Goal: Task Accomplishment & Management: Complete application form

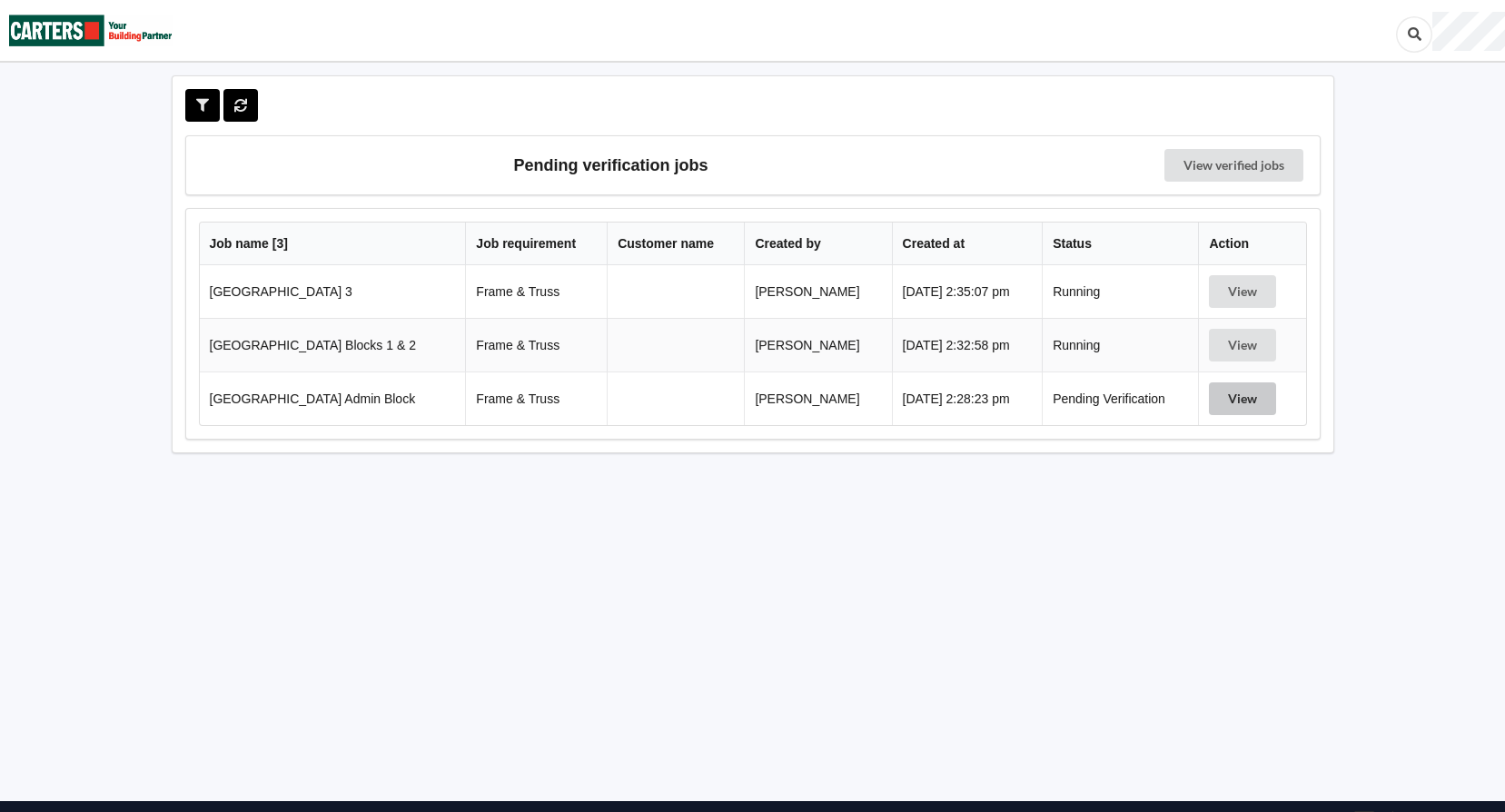
click at [1240, 397] on button "View" at bounding box center [1242, 398] width 67 height 32
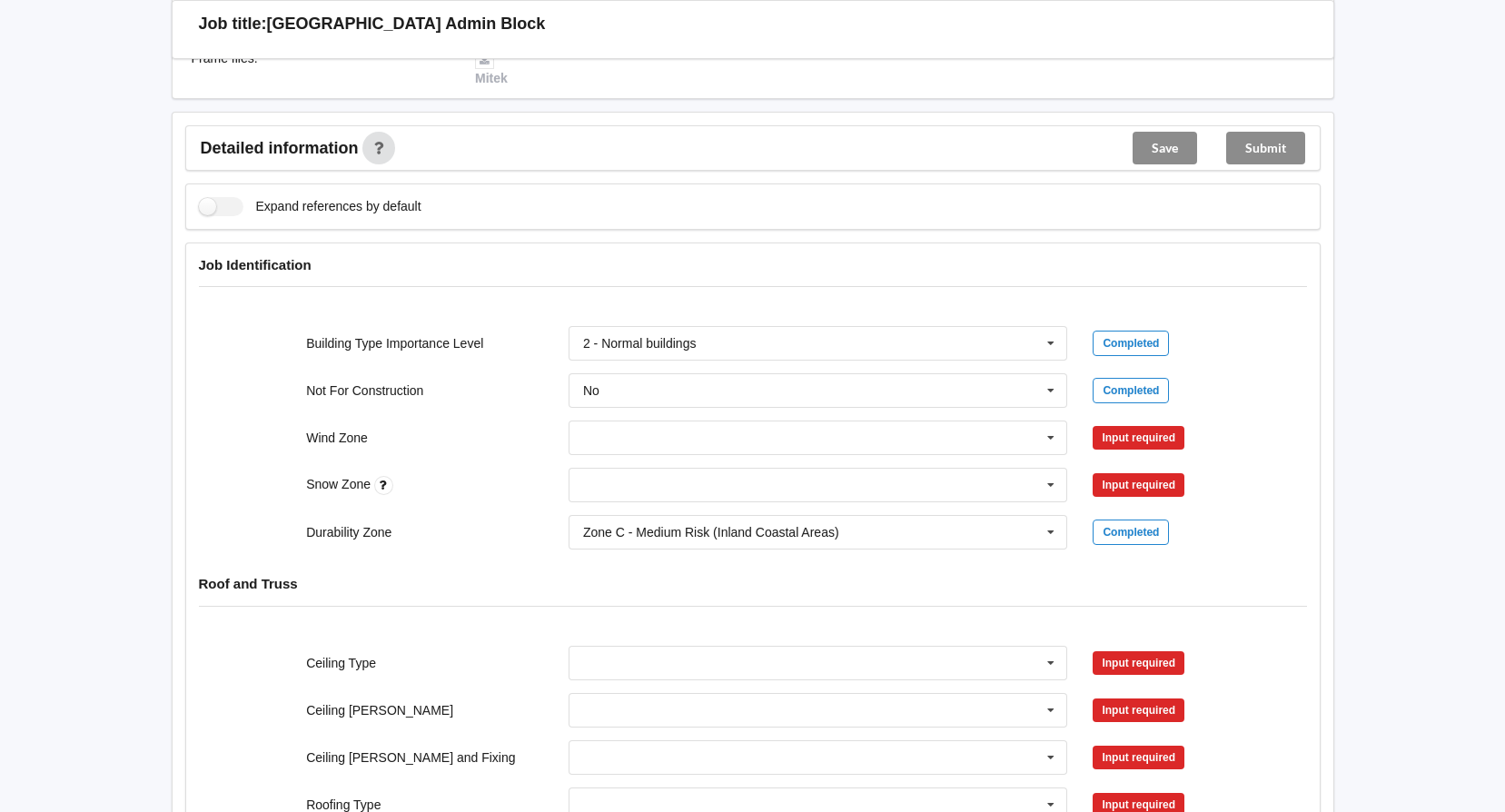
scroll to position [636, 0]
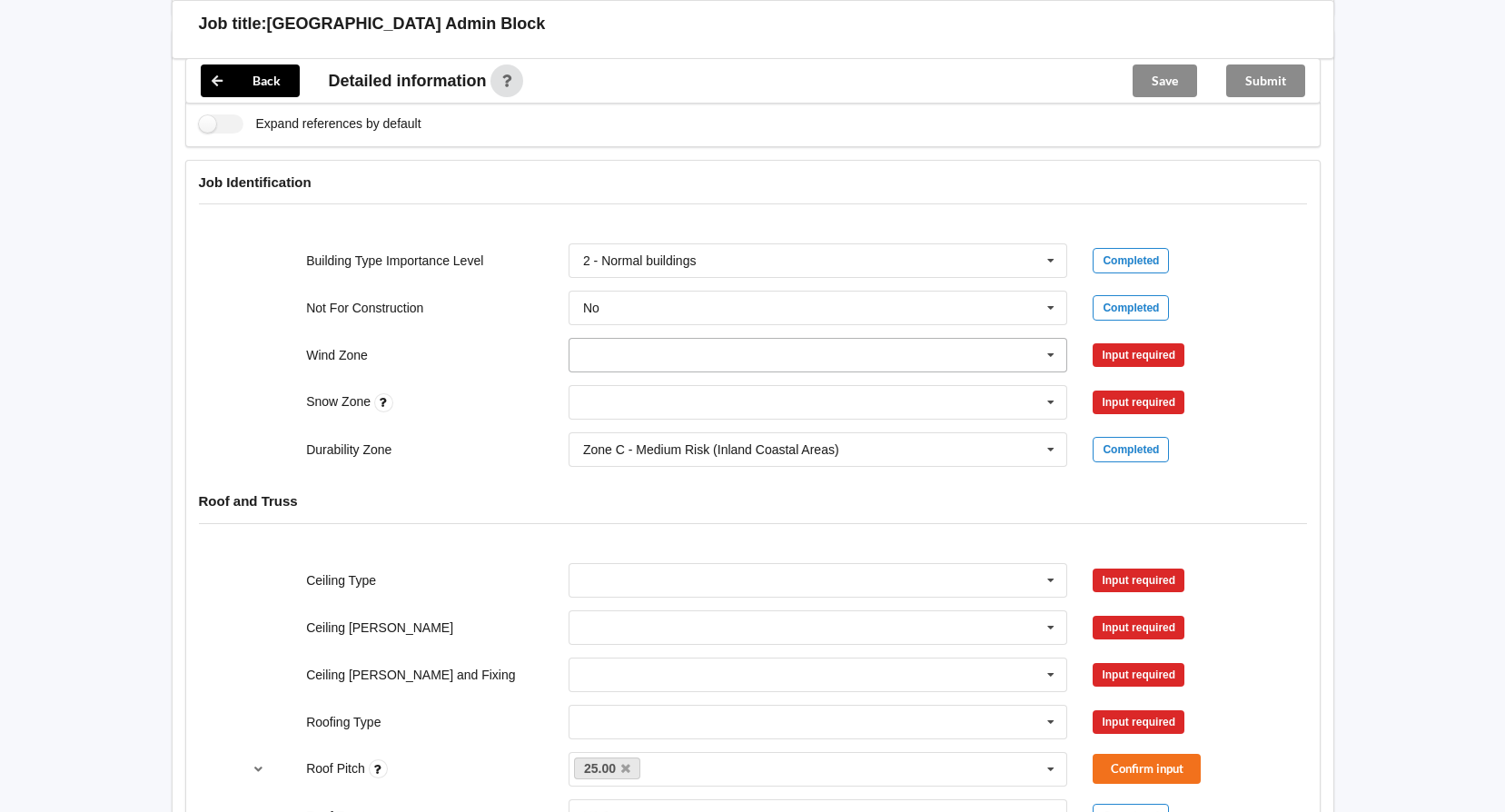
click at [1049, 355] on icon at bounding box center [1051, 356] width 28 height 33
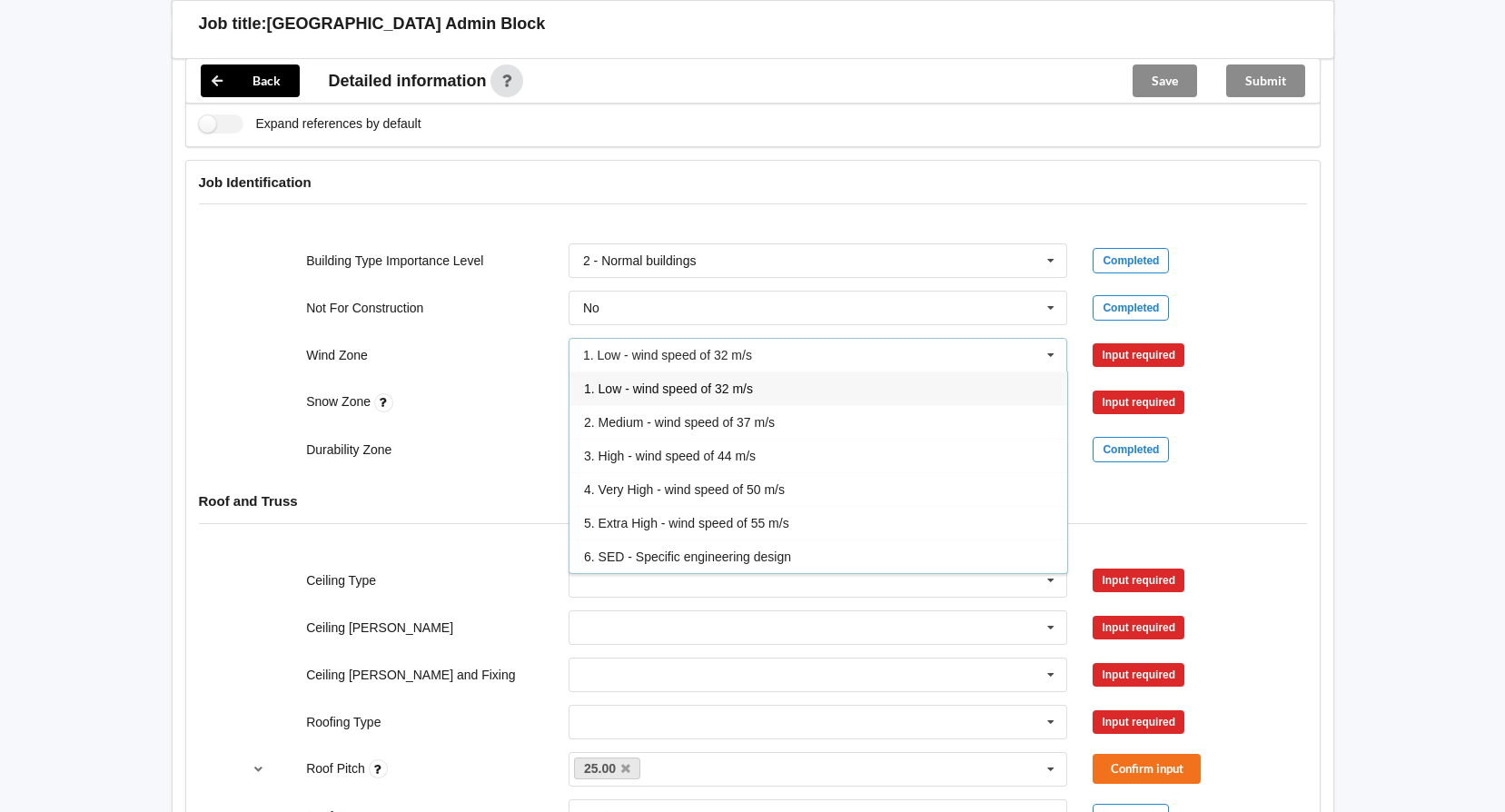
click at [1049, 355] on icon at bounding box center [1051, 356] width 28 height 33
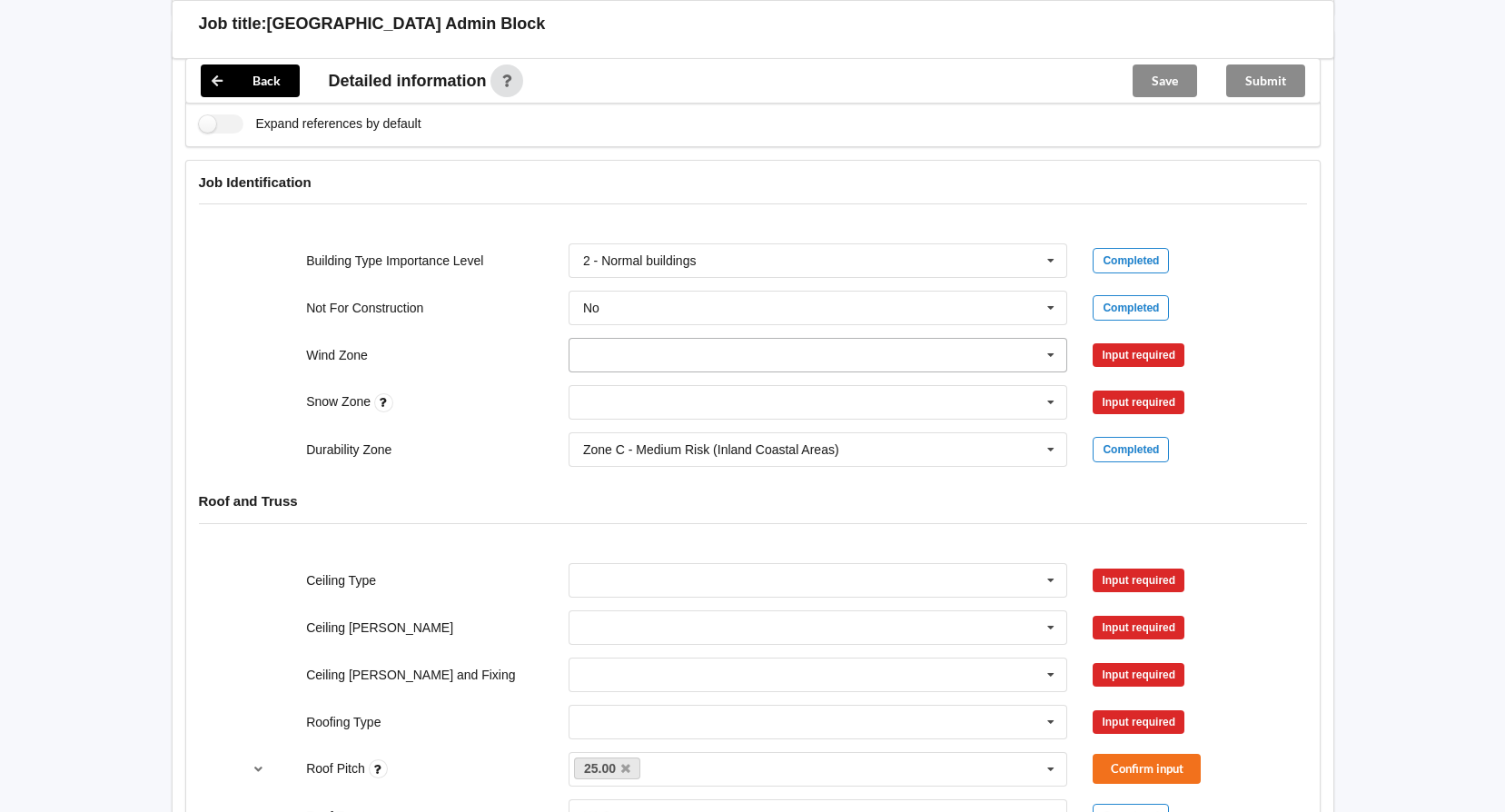
click at [681, 361] on input "text" at bounding box center [819, 355] width 497 height 32
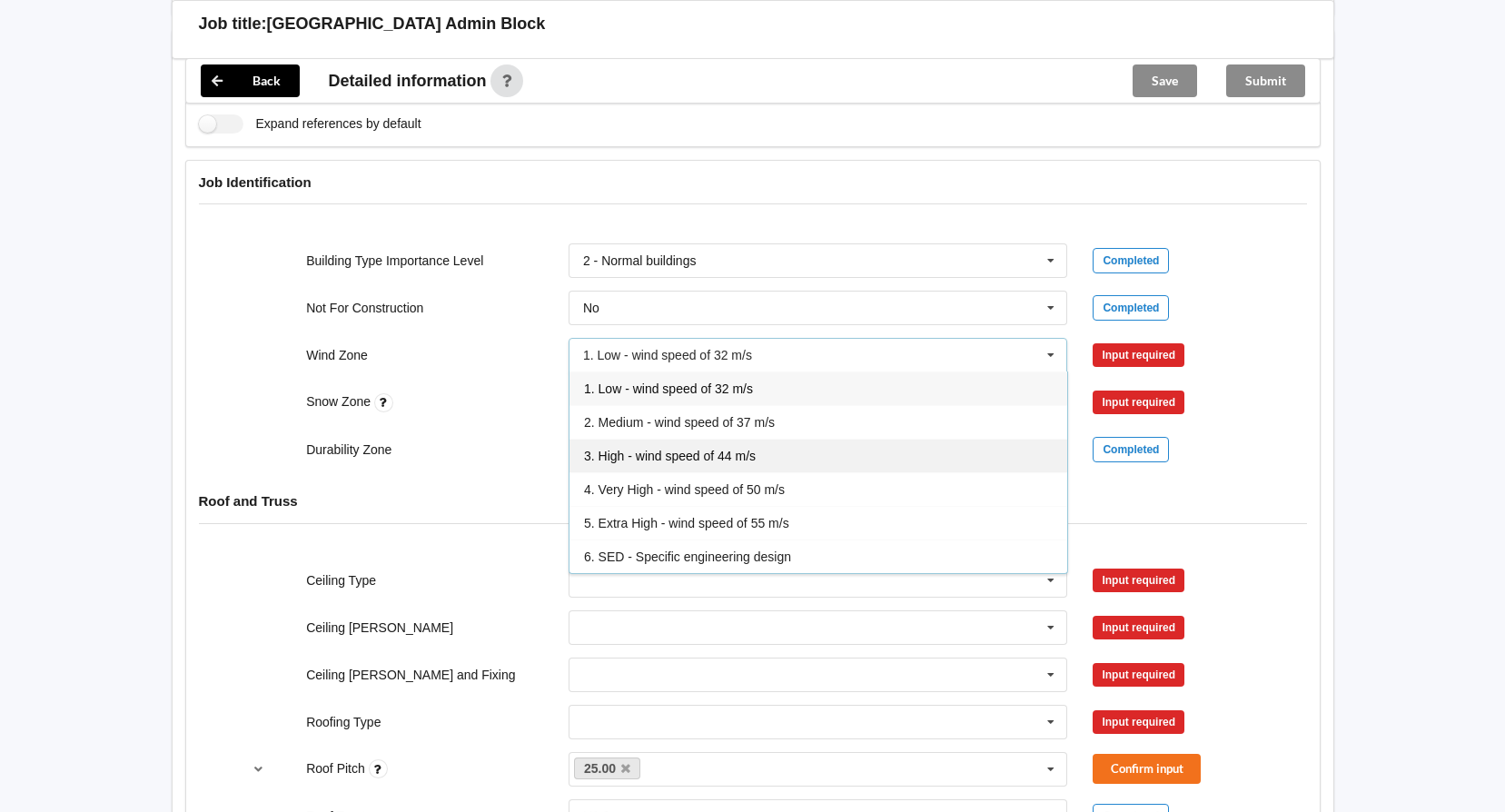
click at [667, 452] on span "3. High - wind speed of 44 m/s" at bounding box center [669, 455] width 172 height 15
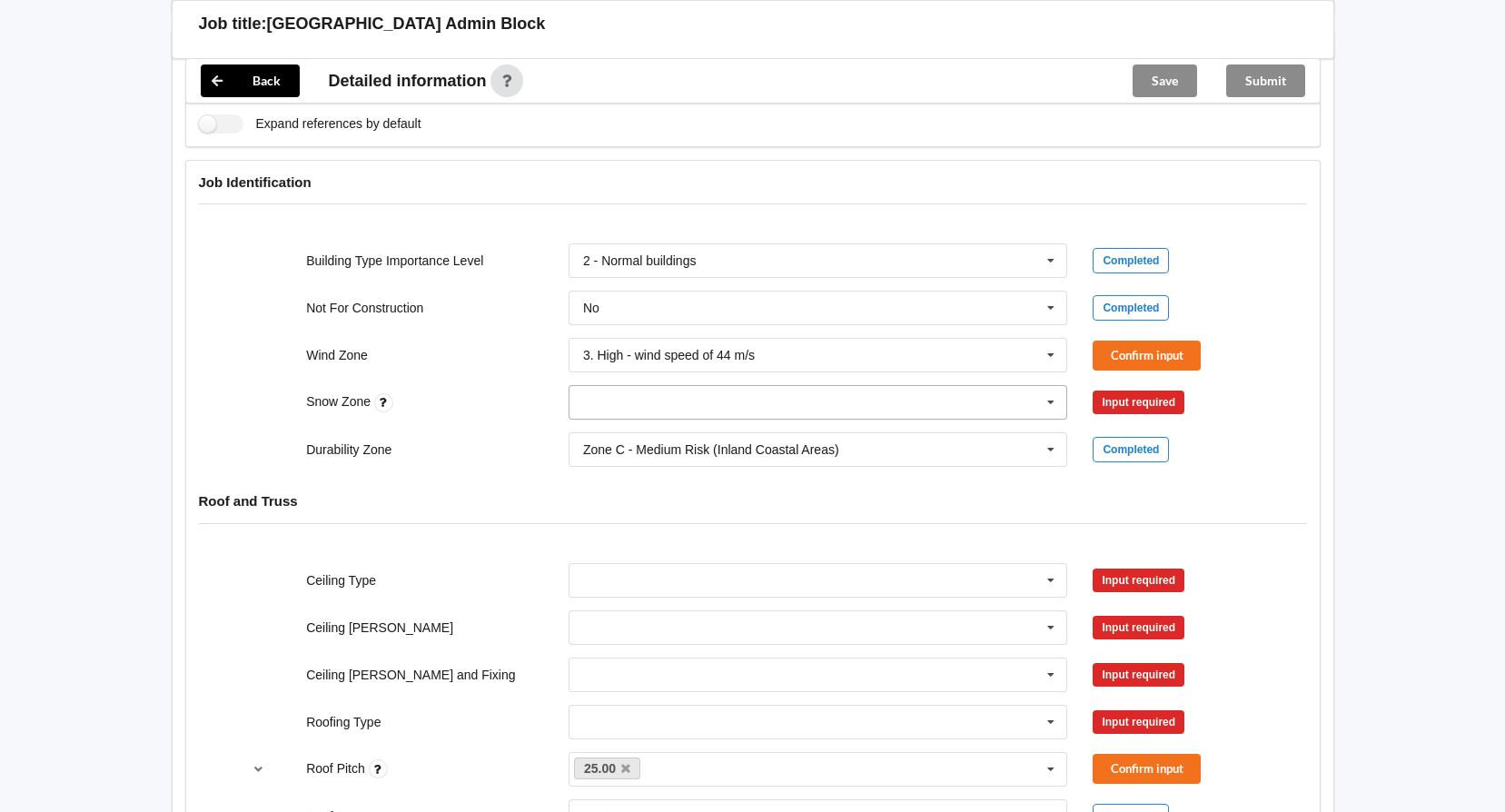
click at [692, 405] on input "text" at bounding box center [819, 402] width 497 height 32
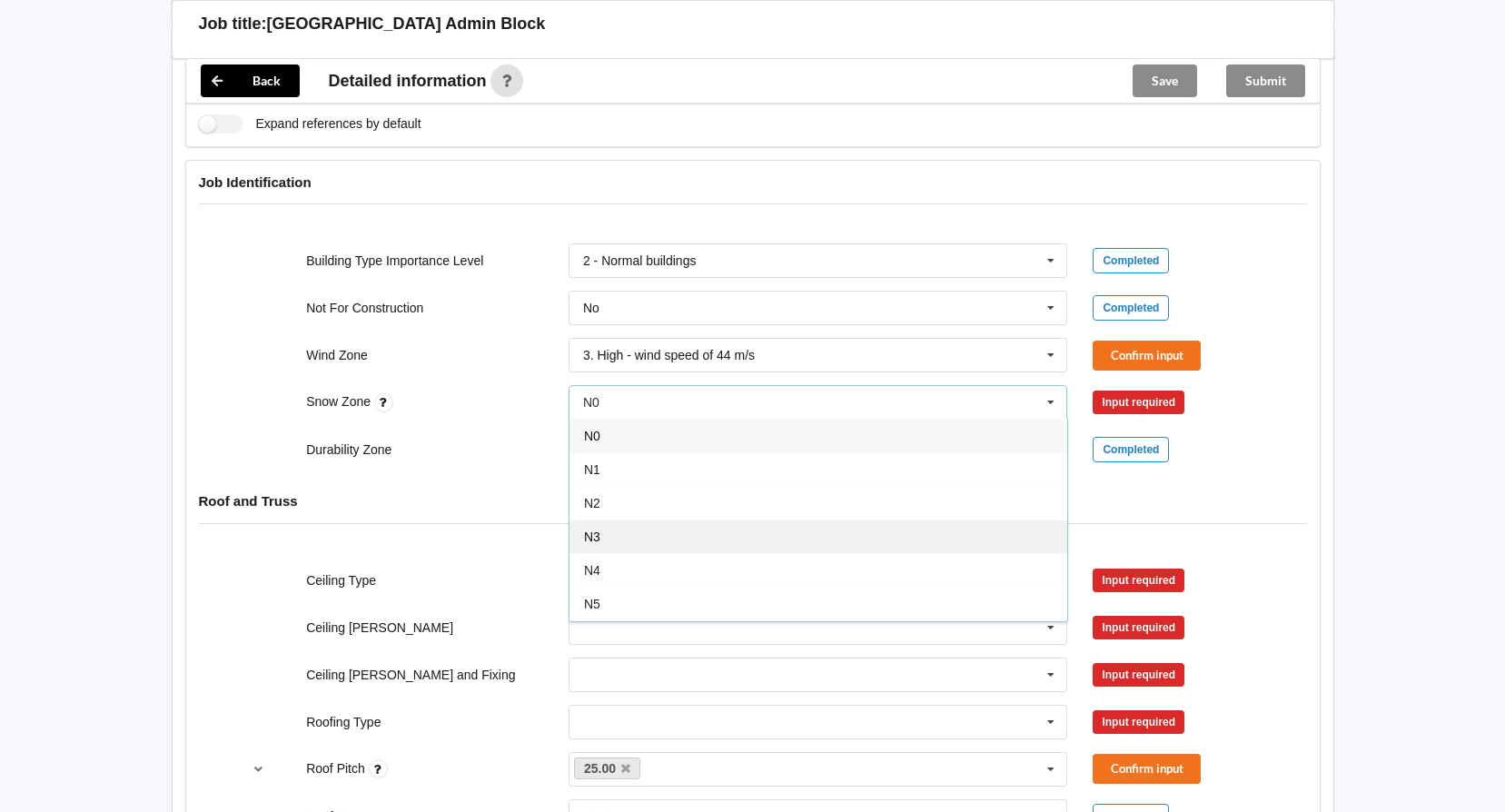
click at [682, 552] on div "N3" at bounding box center [818, 536] width 497 height 33
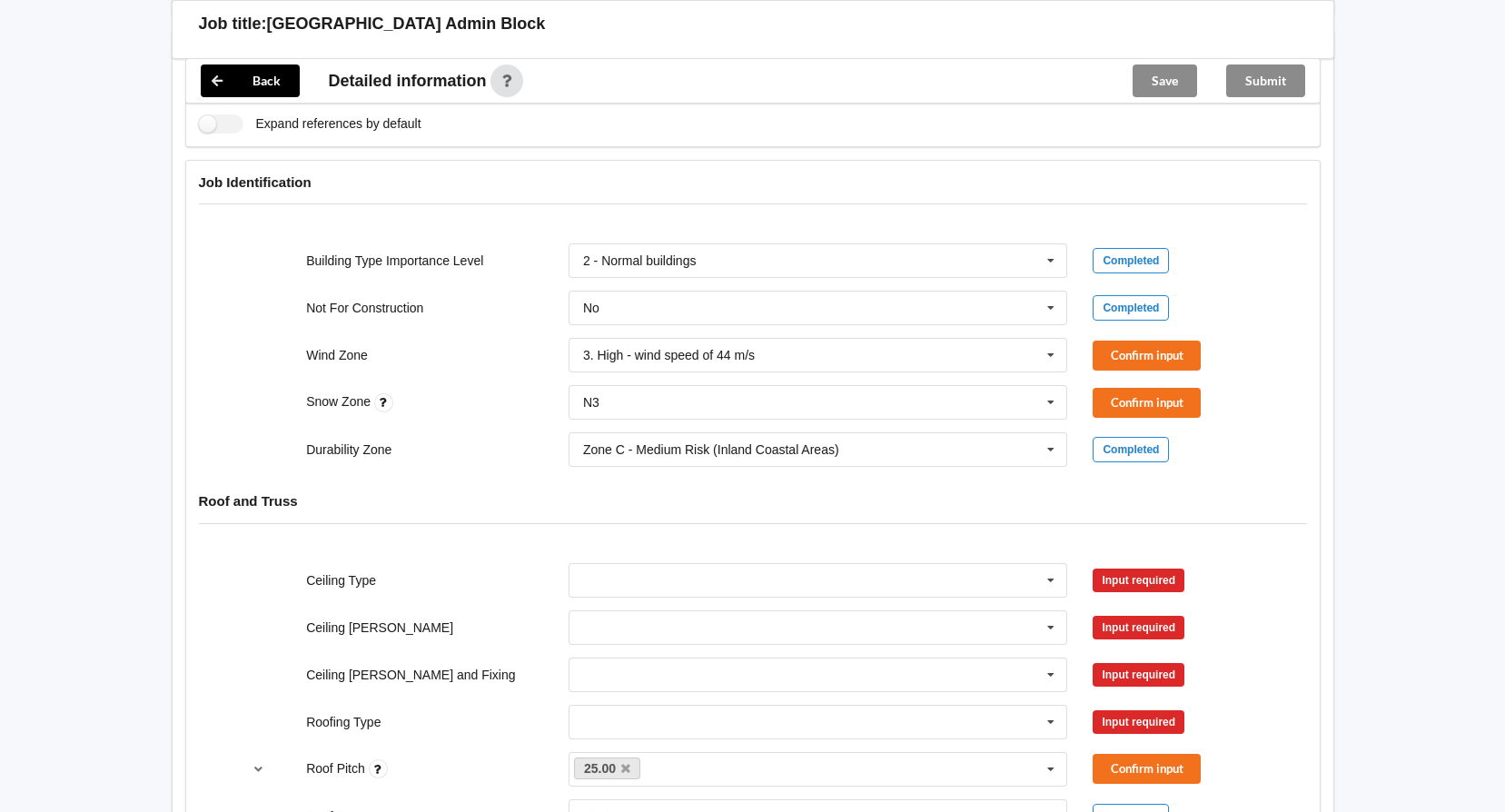
click at [709, 506] on h4 "Roof and Truss" at bounding box center [752, 501] width 1108 height 18
click at [1131, 347] on button "Confirm input" at bounding box center [1146, 355] width 108 height 29
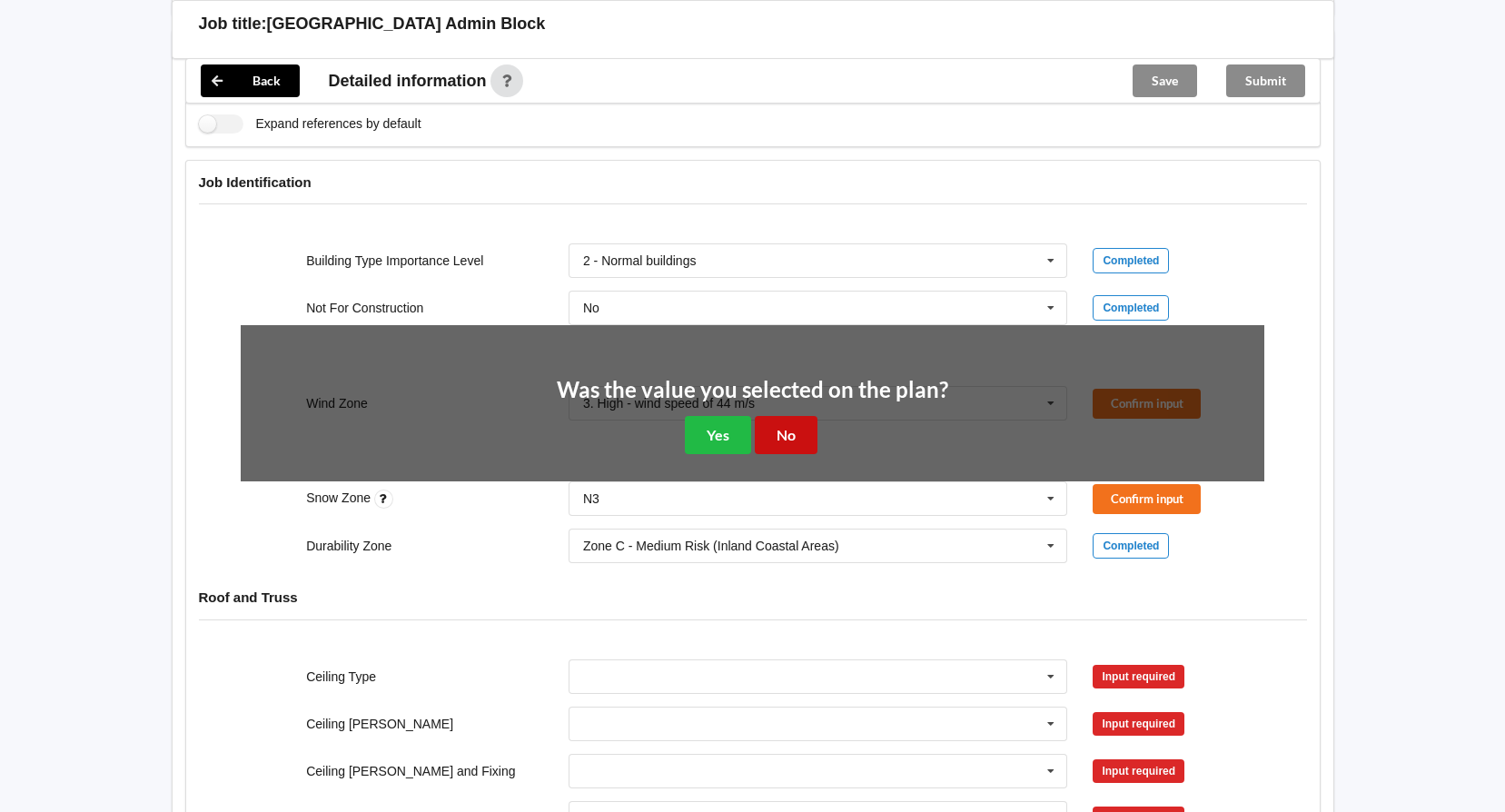
click at [778, 431] on button "No" at bounding box center [786, 435] width 63 height 37
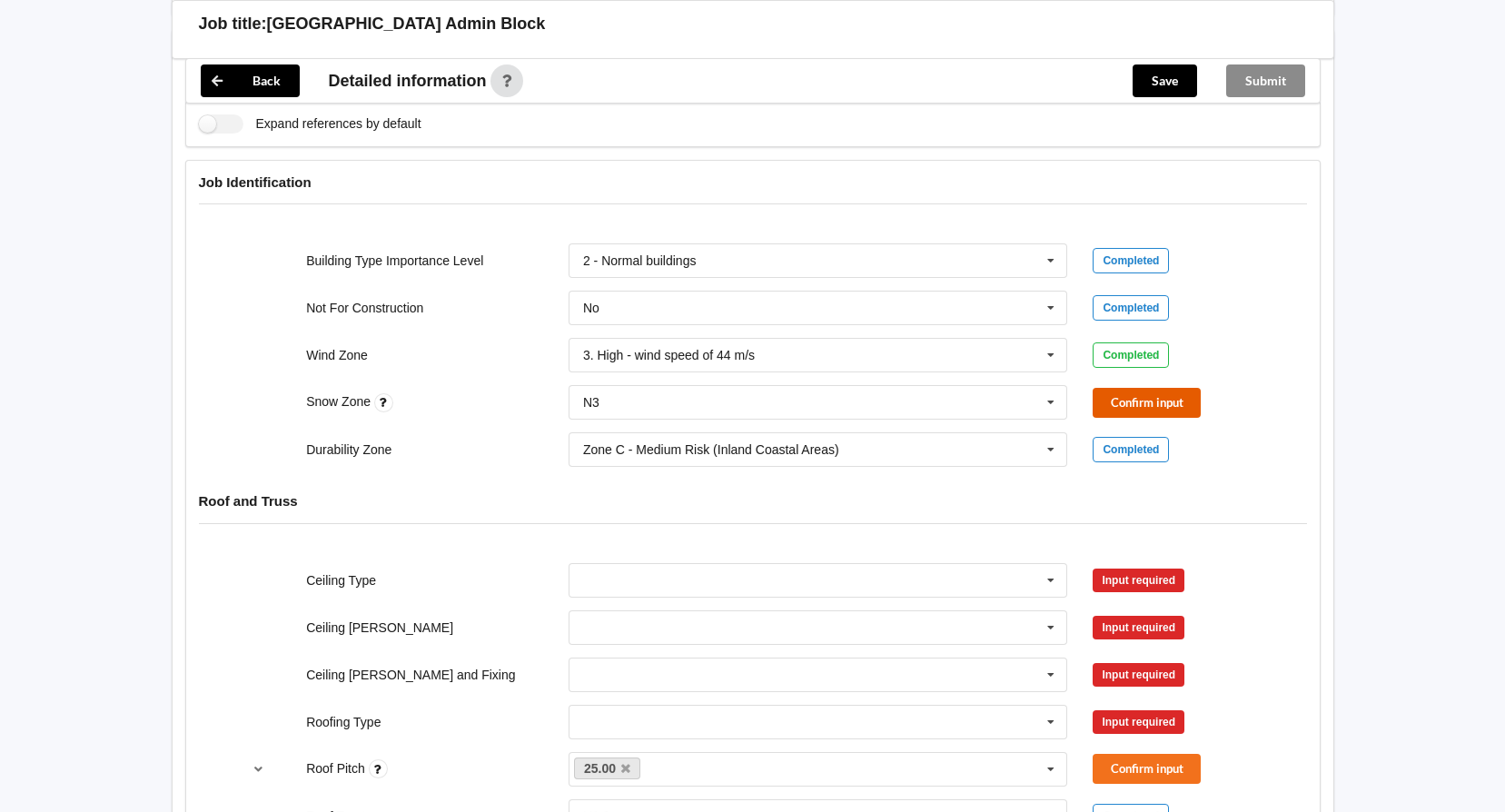
click at [1121, 392] on button "Confirm input" at bounding box center [1146, 402] width 108 height 29
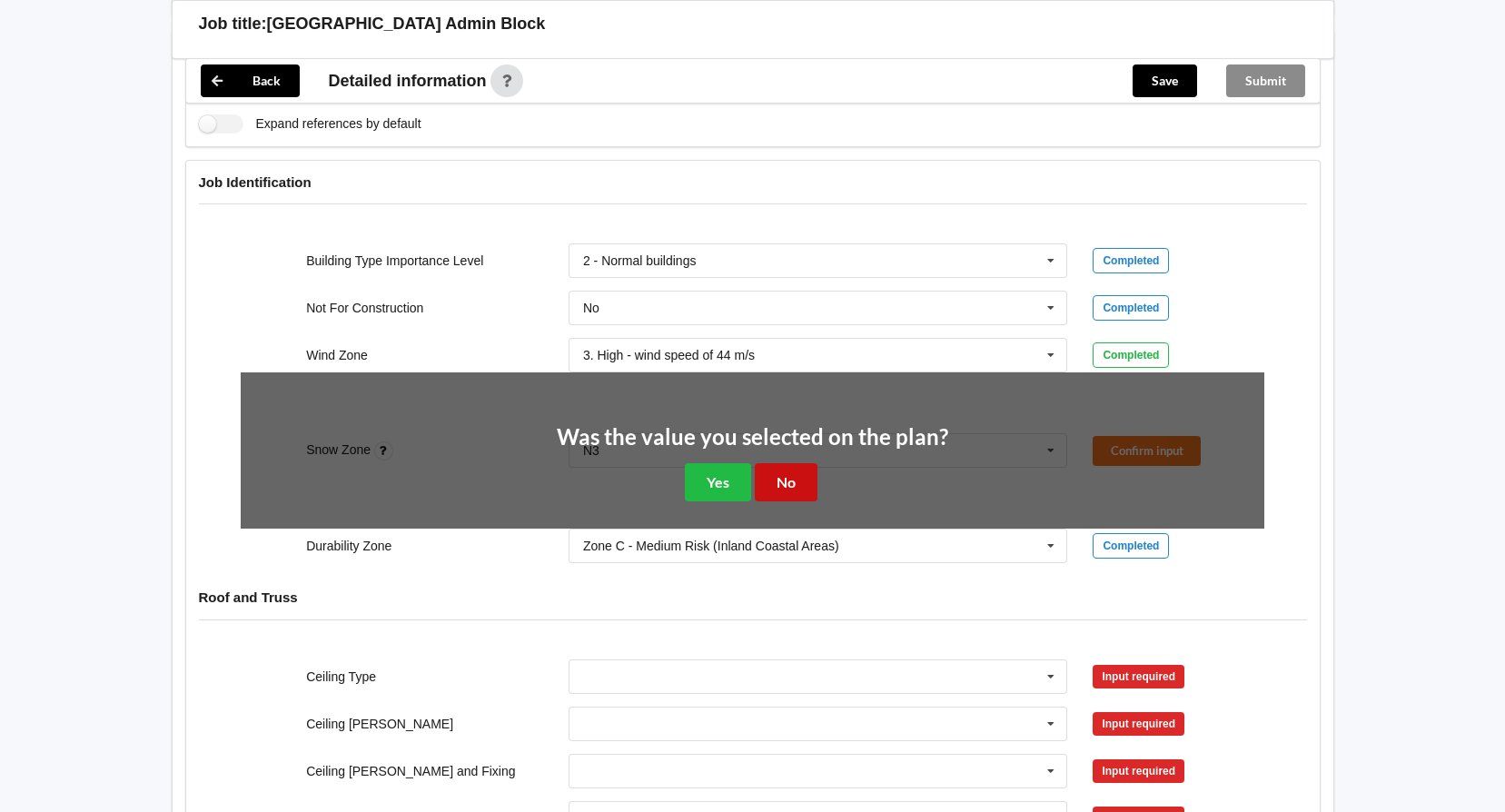
click at [776, 481] on button "No" at bounding box center [786, 482] width 63 height 37
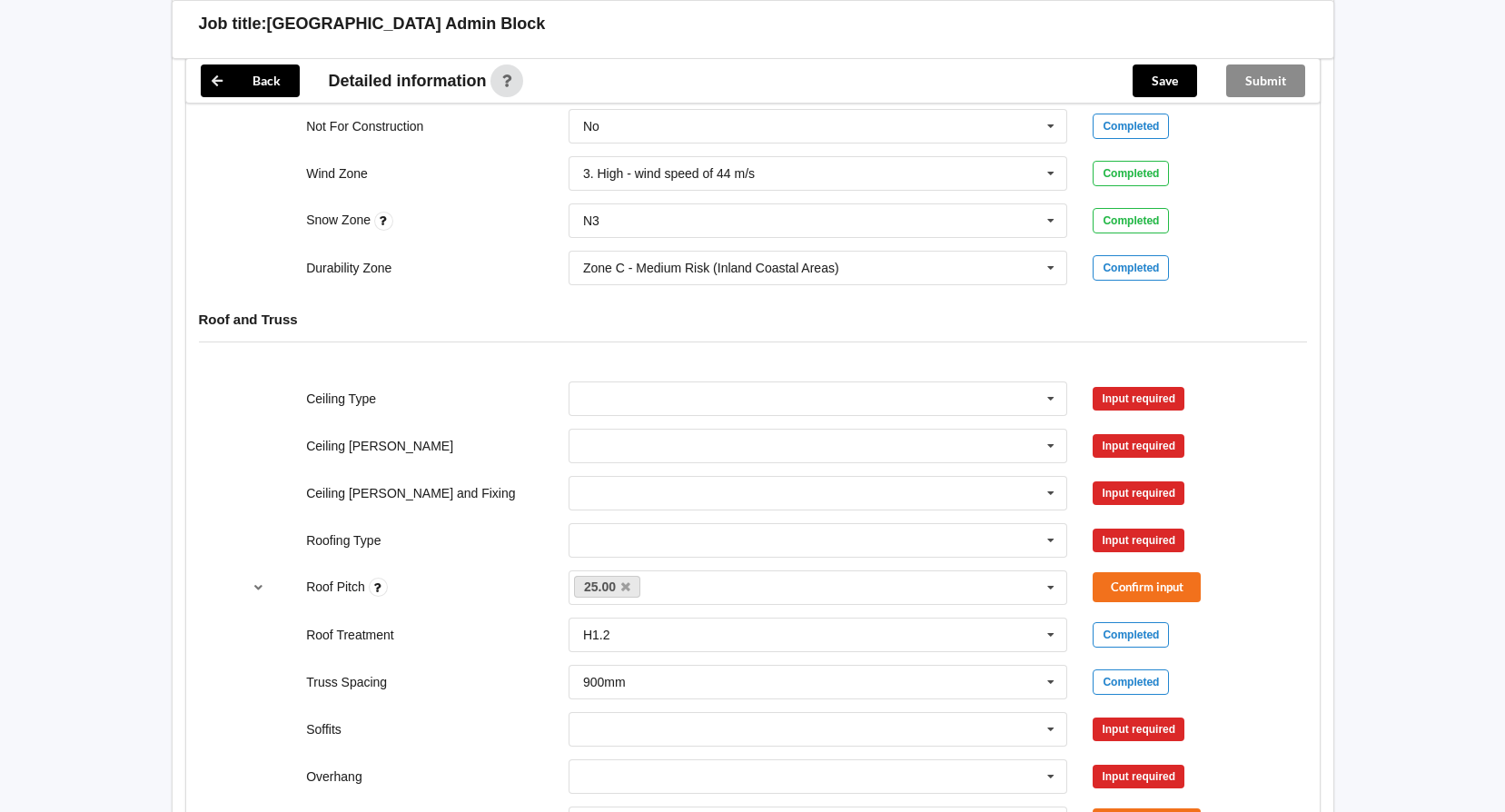
scroll to position [908, 0]
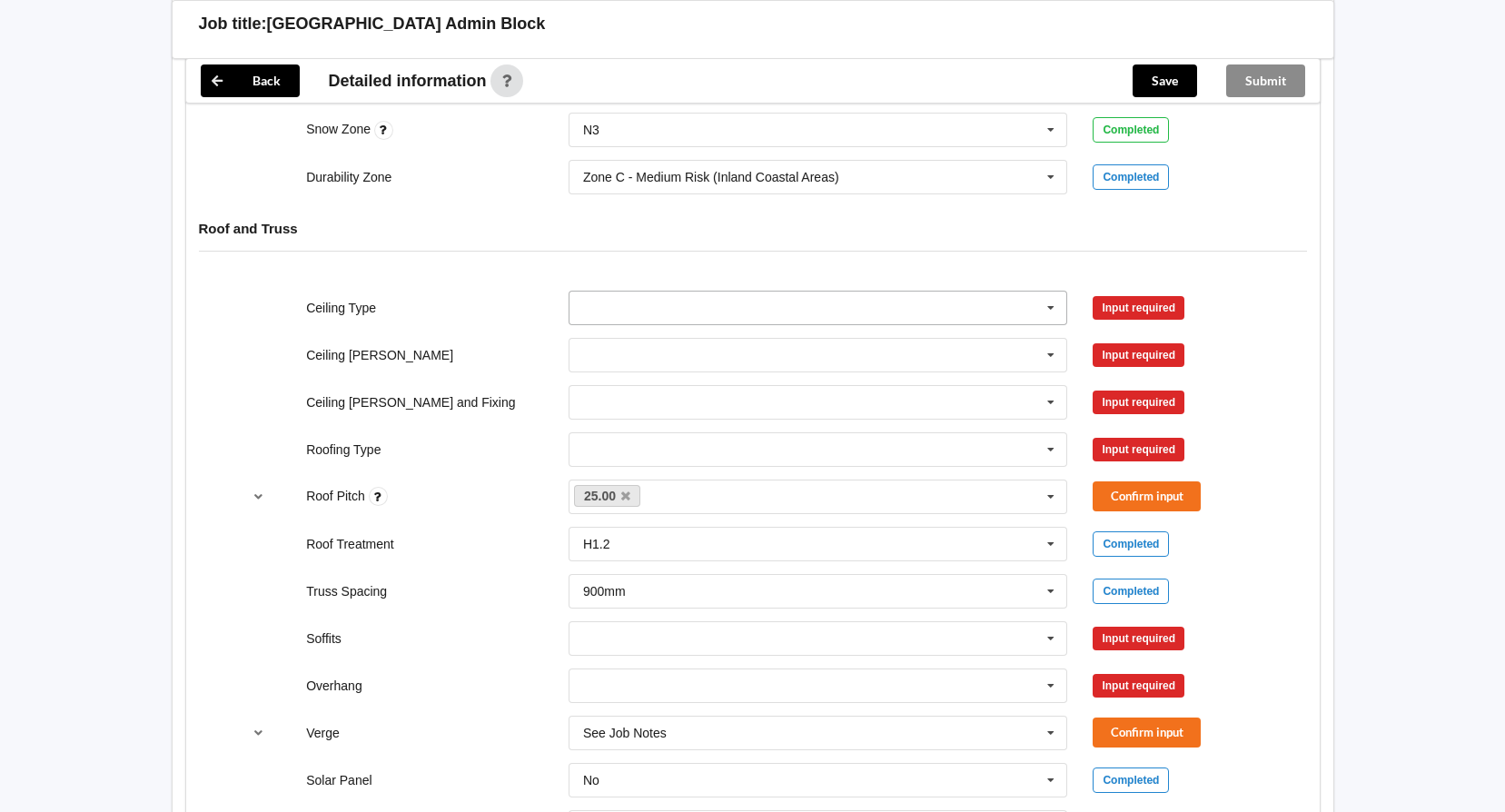
click at [748, 307] on input "text" at bounding box center [819, 308] width 497 height 32
click at [749, 343] on div "10mm Gib" at bounding box center [818, 341] width 497 height 33
click at [750, 313] on input "text" at bounding box center [819, 308] width 497 height 32
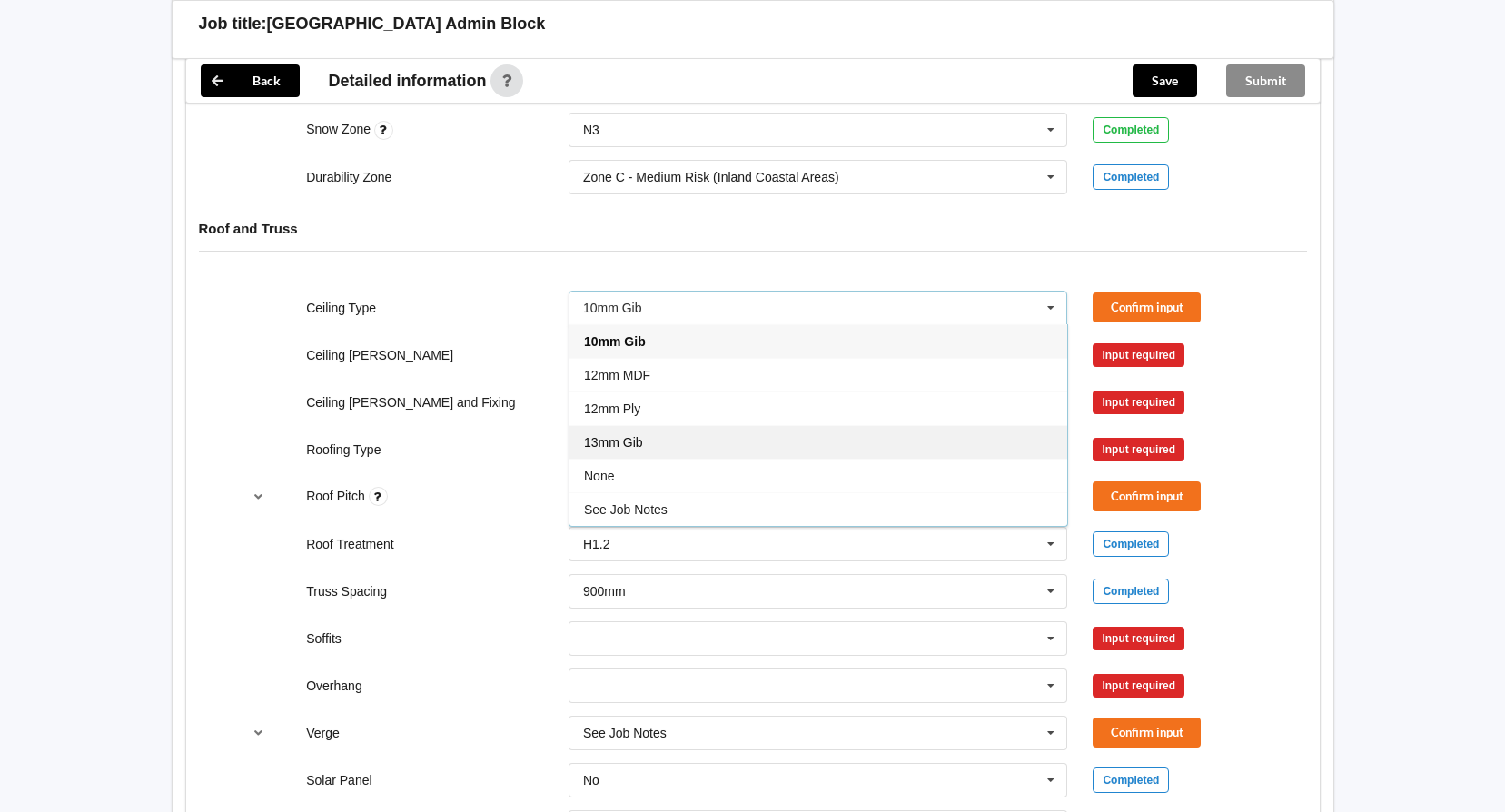
click at [753, 434] on div "13mm Gib" at bounding box center [818, 441] width 497 height 33
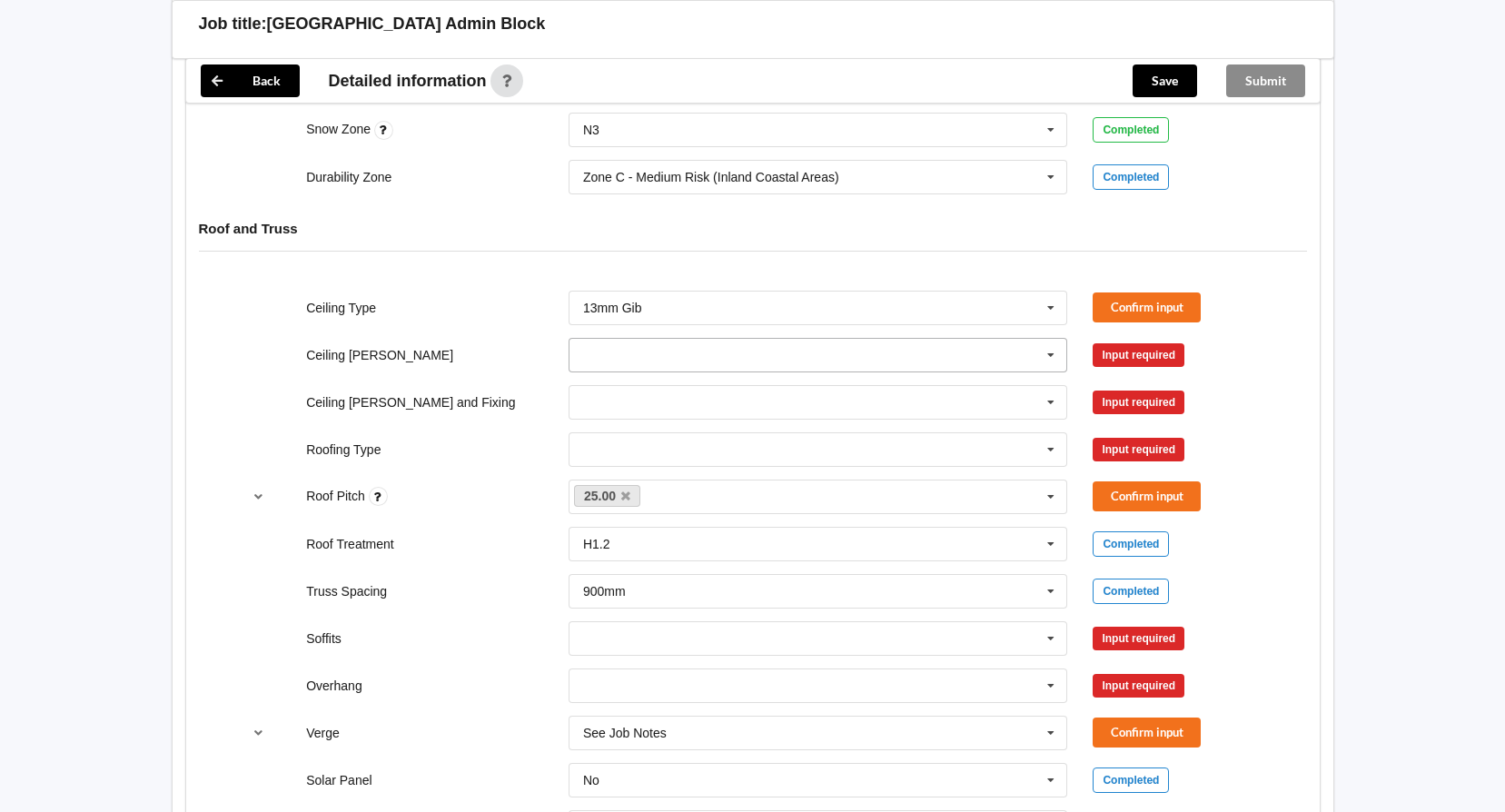
click at [782, 358] on input "text" at bounding box center [819, 355] width 497 height 32
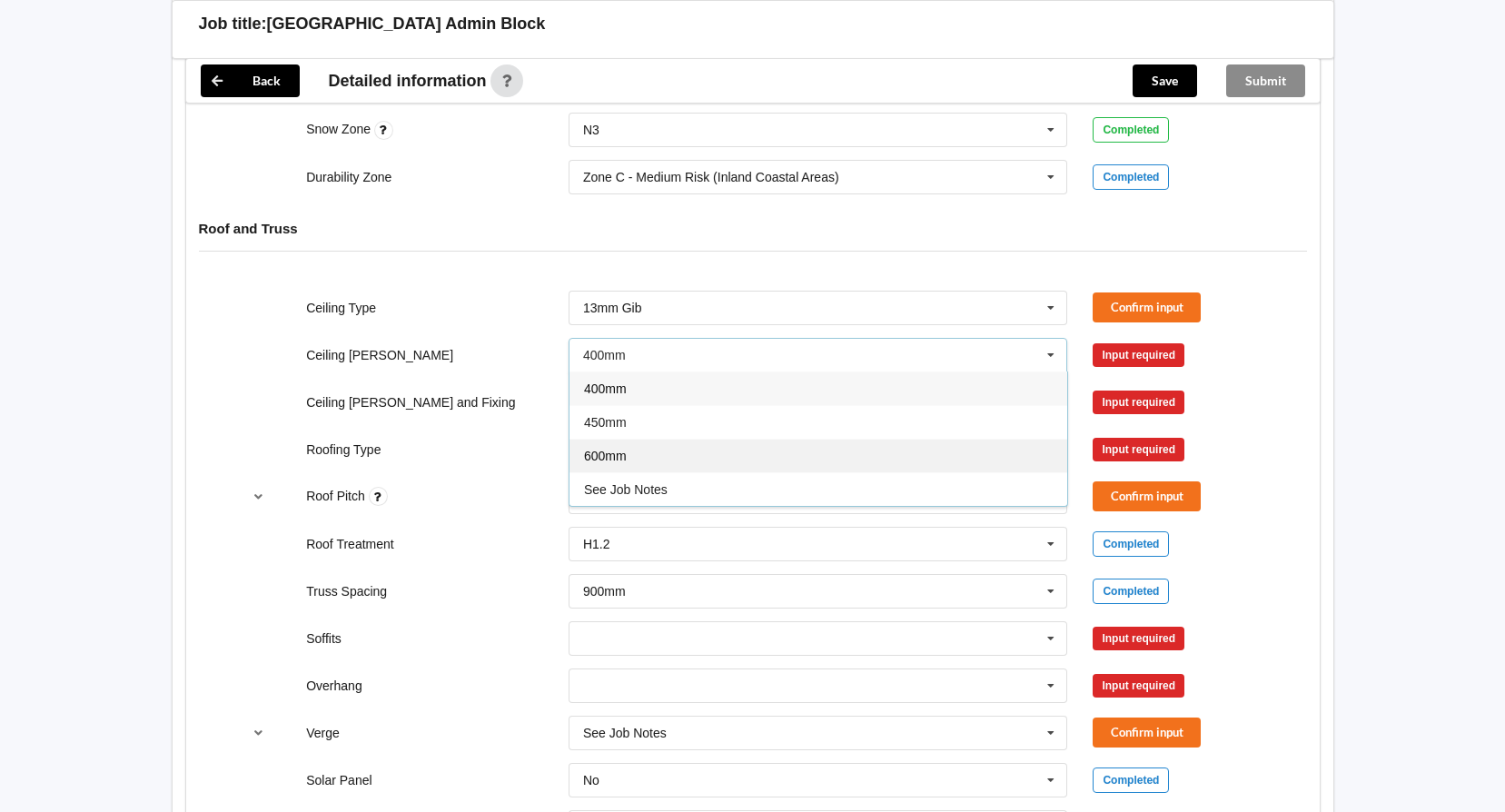
click at [782, 456] on div "600mm" at bounding box center [818, 455] width 497 height 33
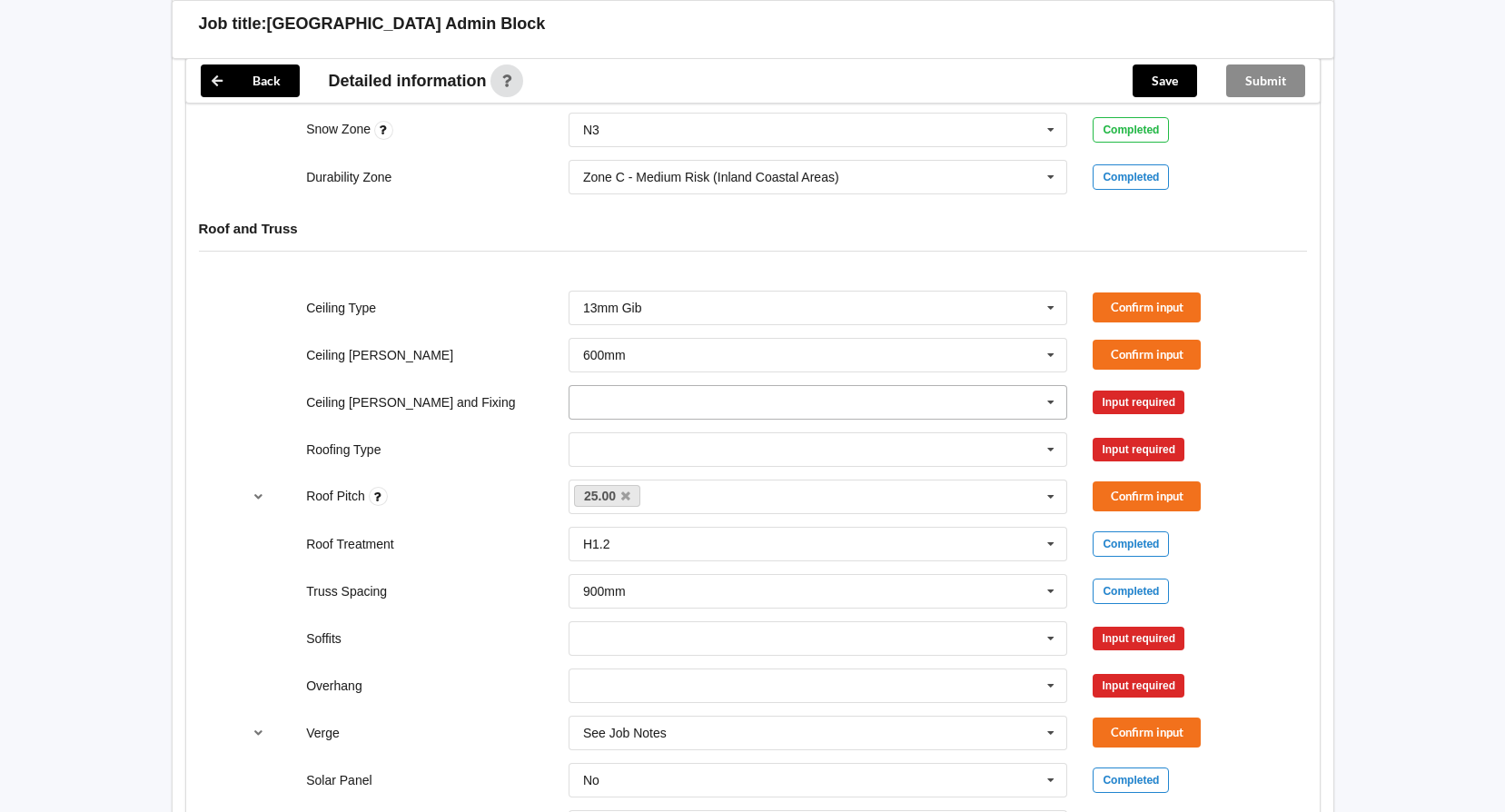
click at [783, 411] on input "text" at bounding box center [819, 402] width 497 height 32
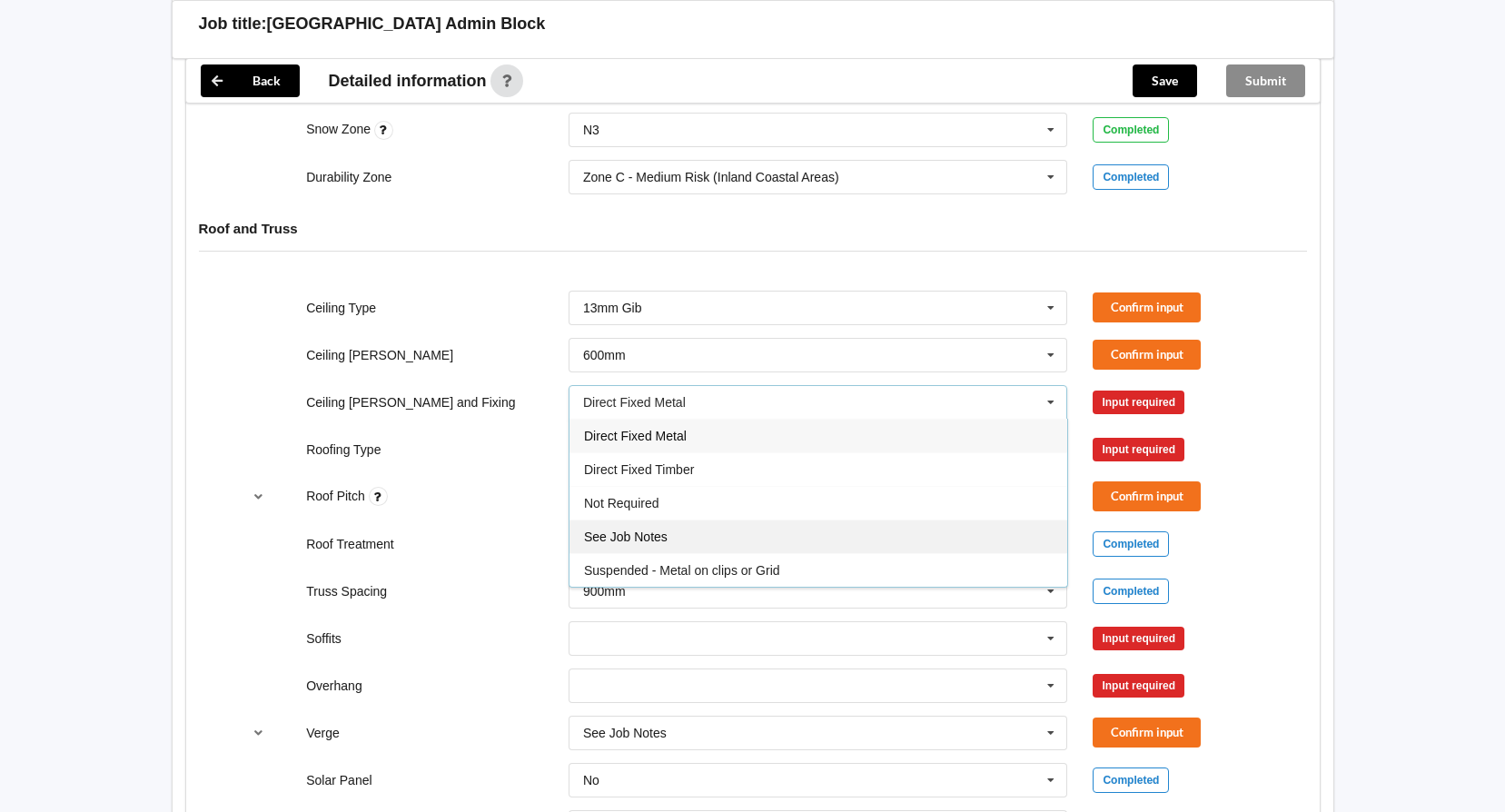
click at [625, 532] on span "See Job Notes" at bounding box center [625, 537] width 84 height 15
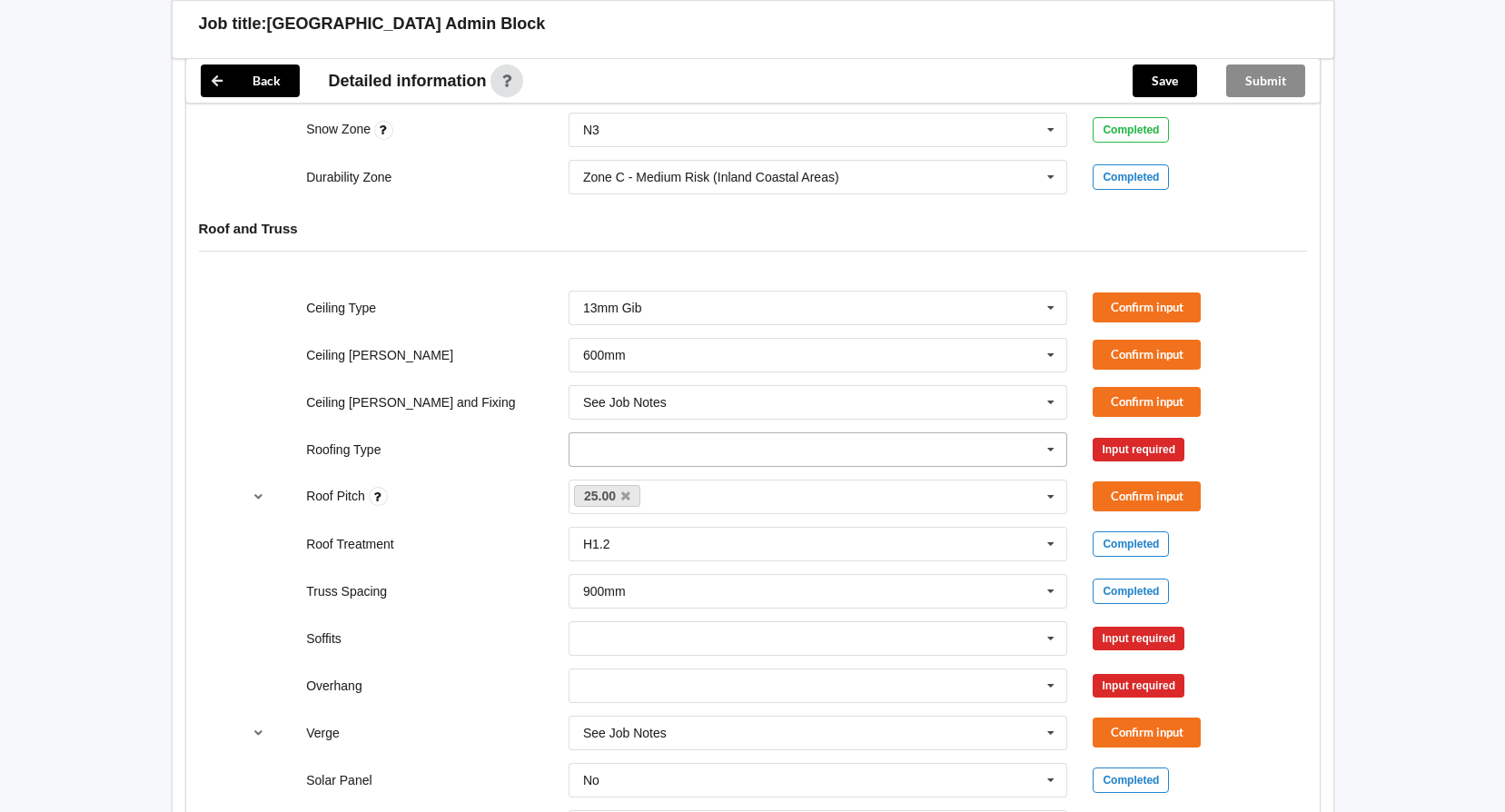
click at [661, 446] on input "text" at bounding box center [819, 449] width 497 height 32
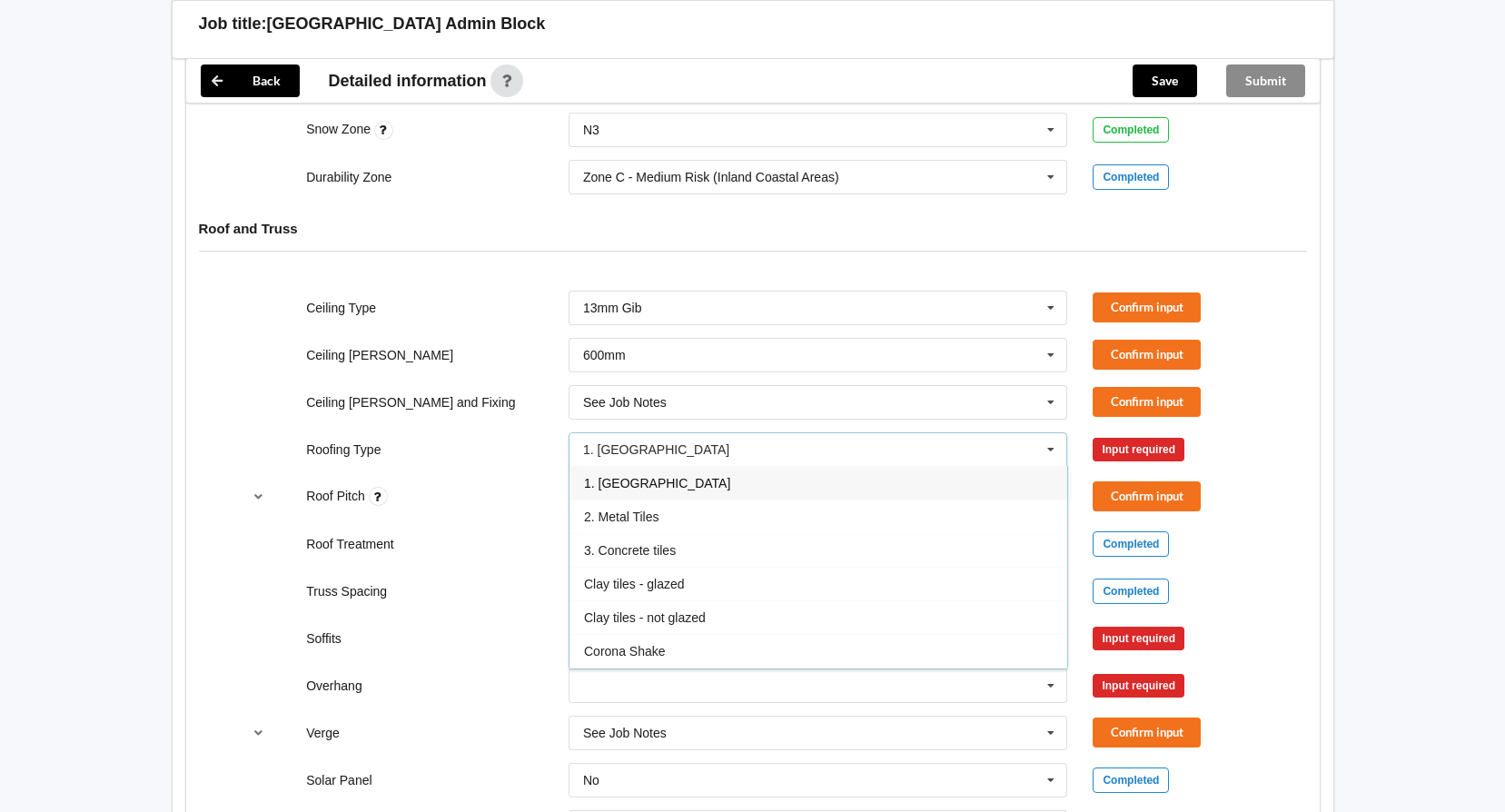
click at [660, 474] on div "1. [GEOGRAPHIC_DATA]" at bounding box center [818, 483] width 497 height 33
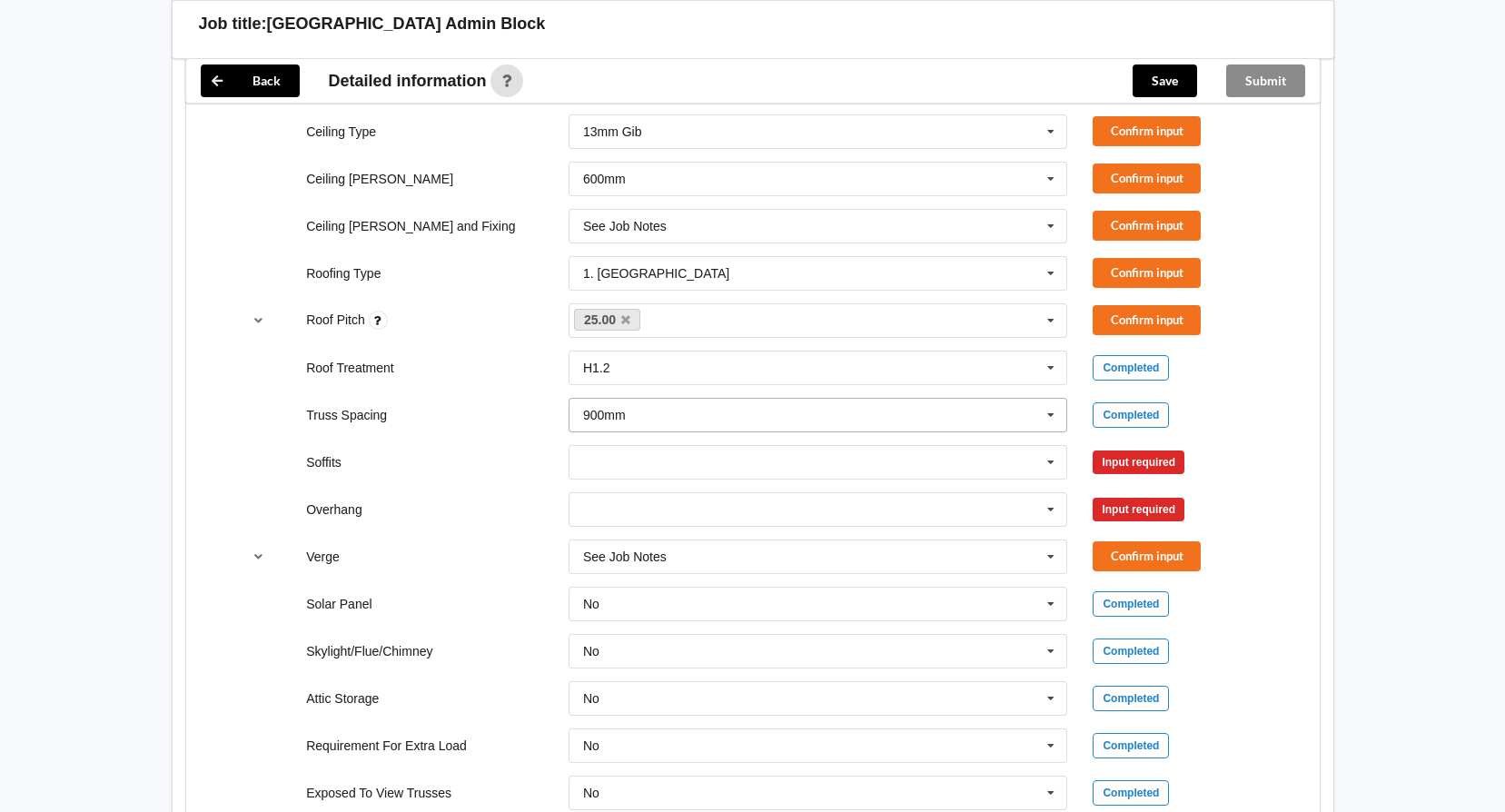
scroll to position [1089, 0]
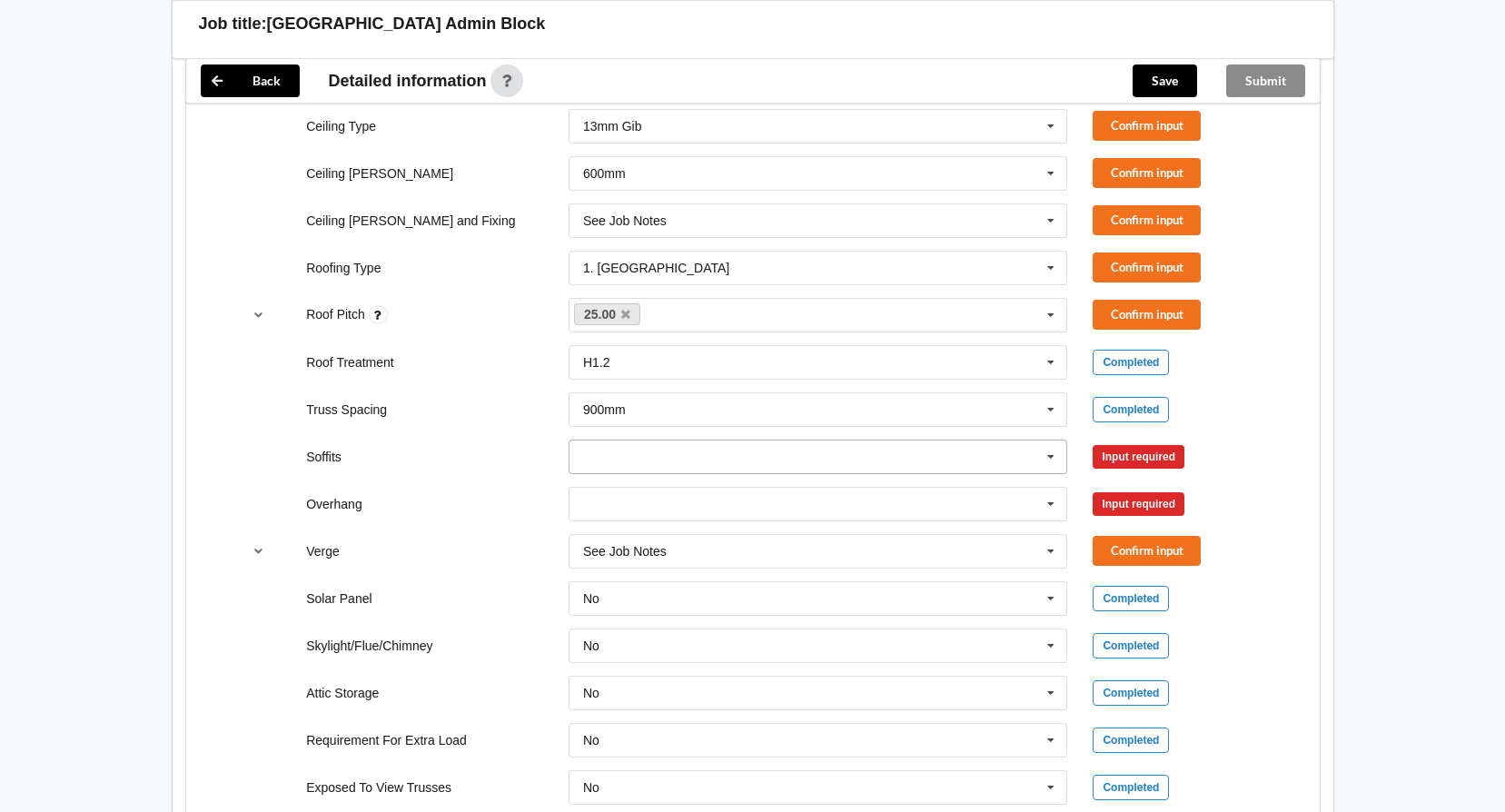
click at [1013, 454] on input "text" at bounding box center [819, 456] width 497 height 32
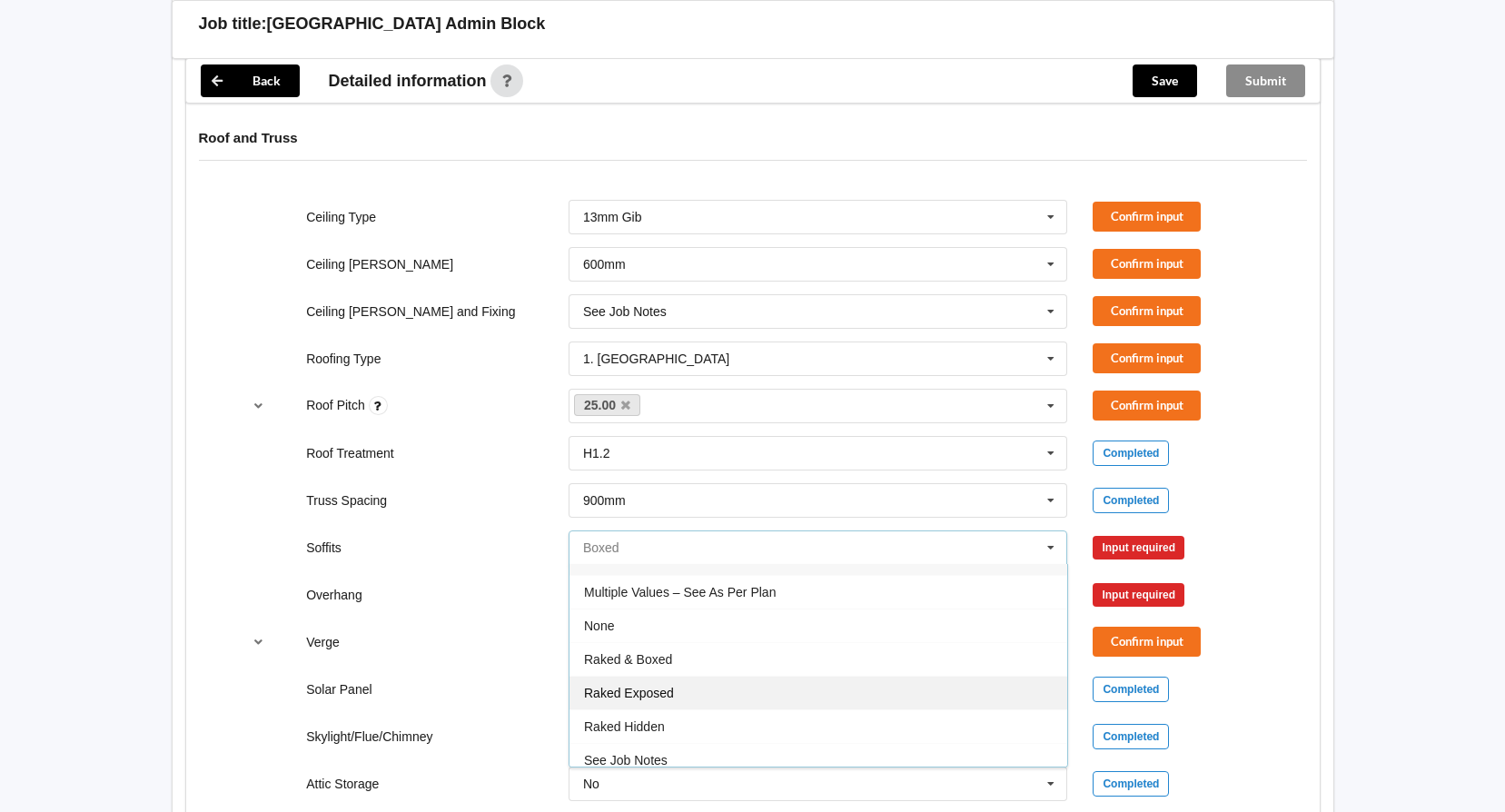
scroll to position [32, 0]
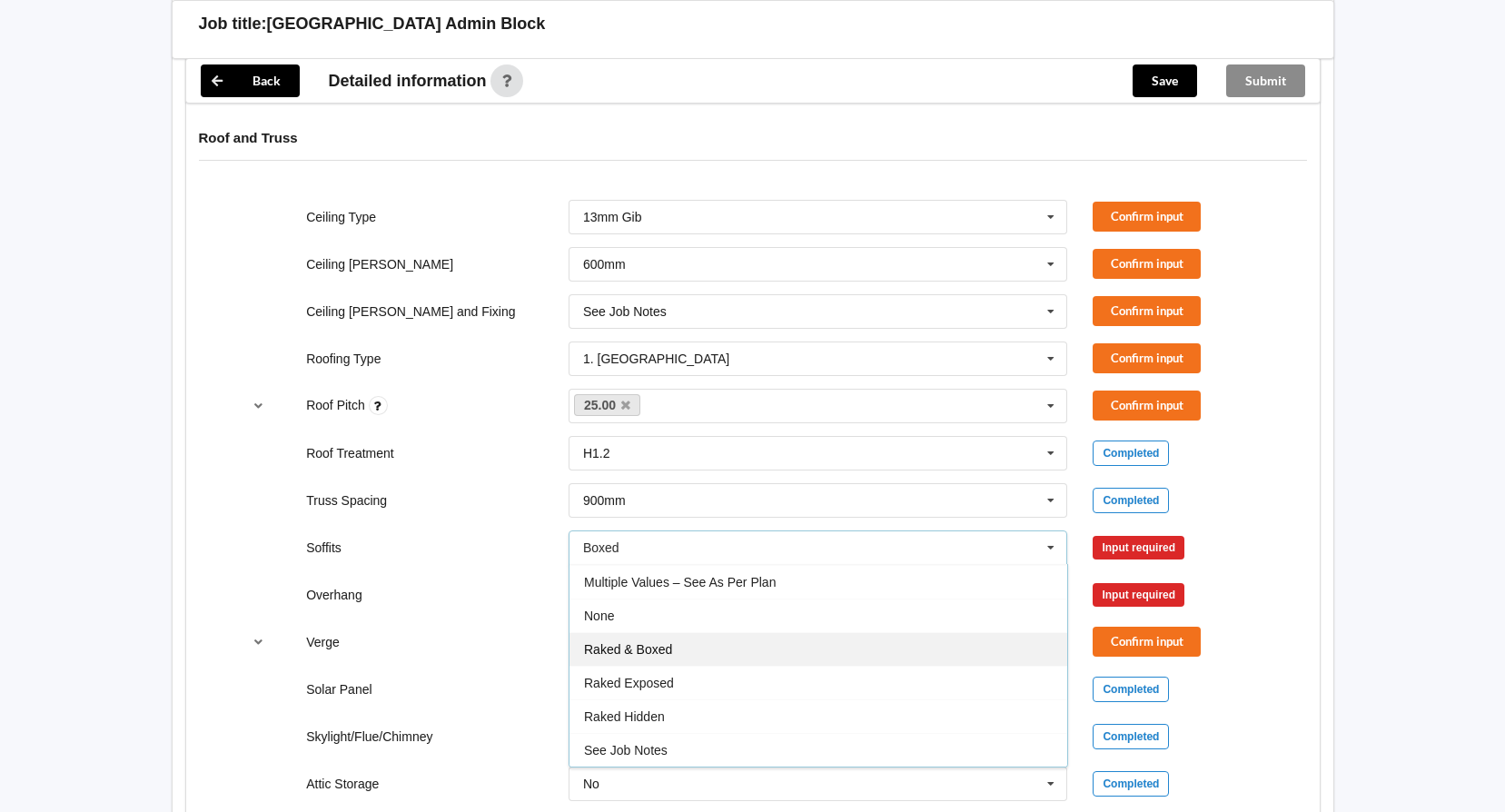
click at [804, 654] on div "Raked & Boxed" at bounding box center [818, 649] width 497 height 33
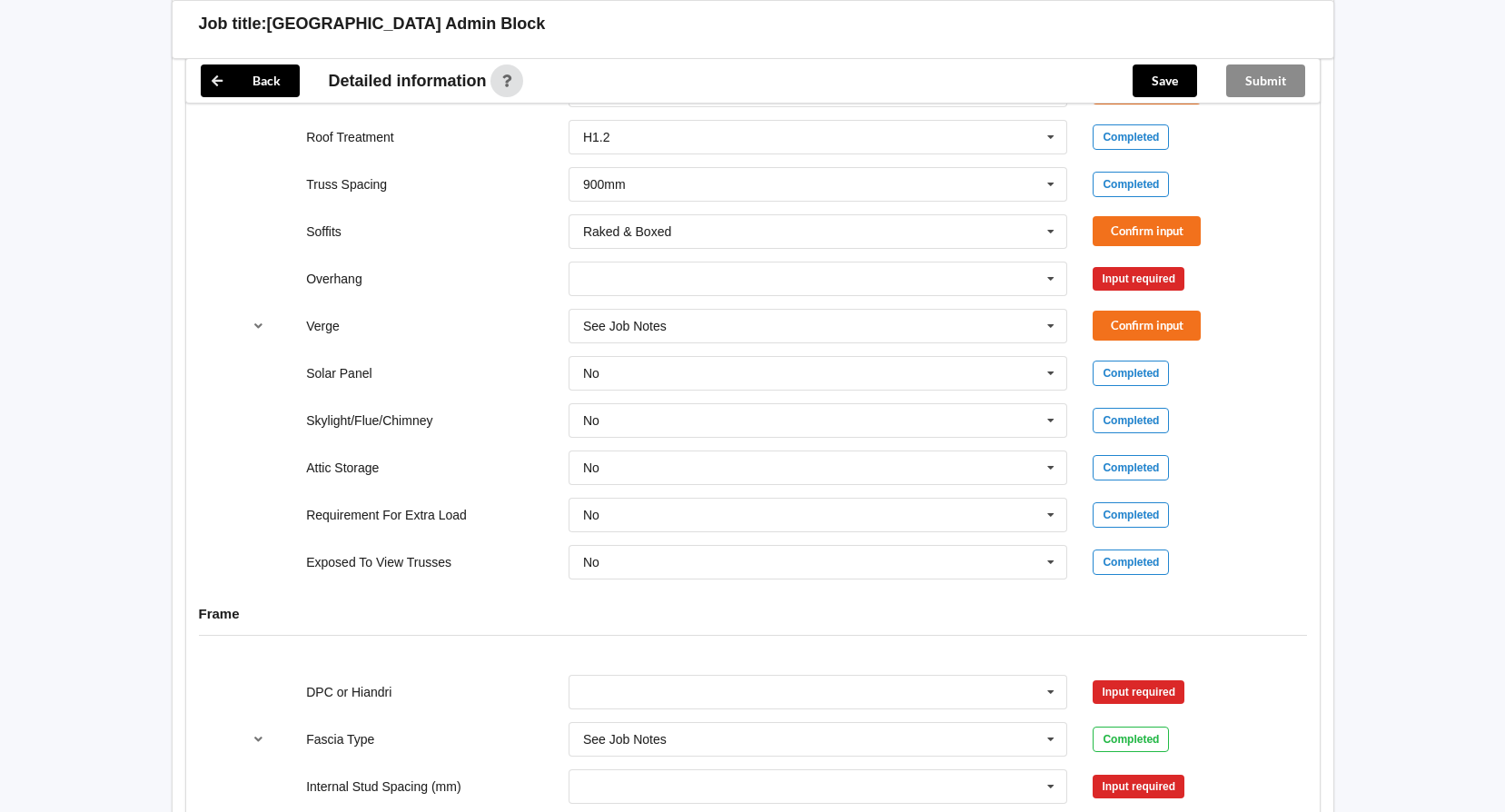
scroll to position [1271, 0]
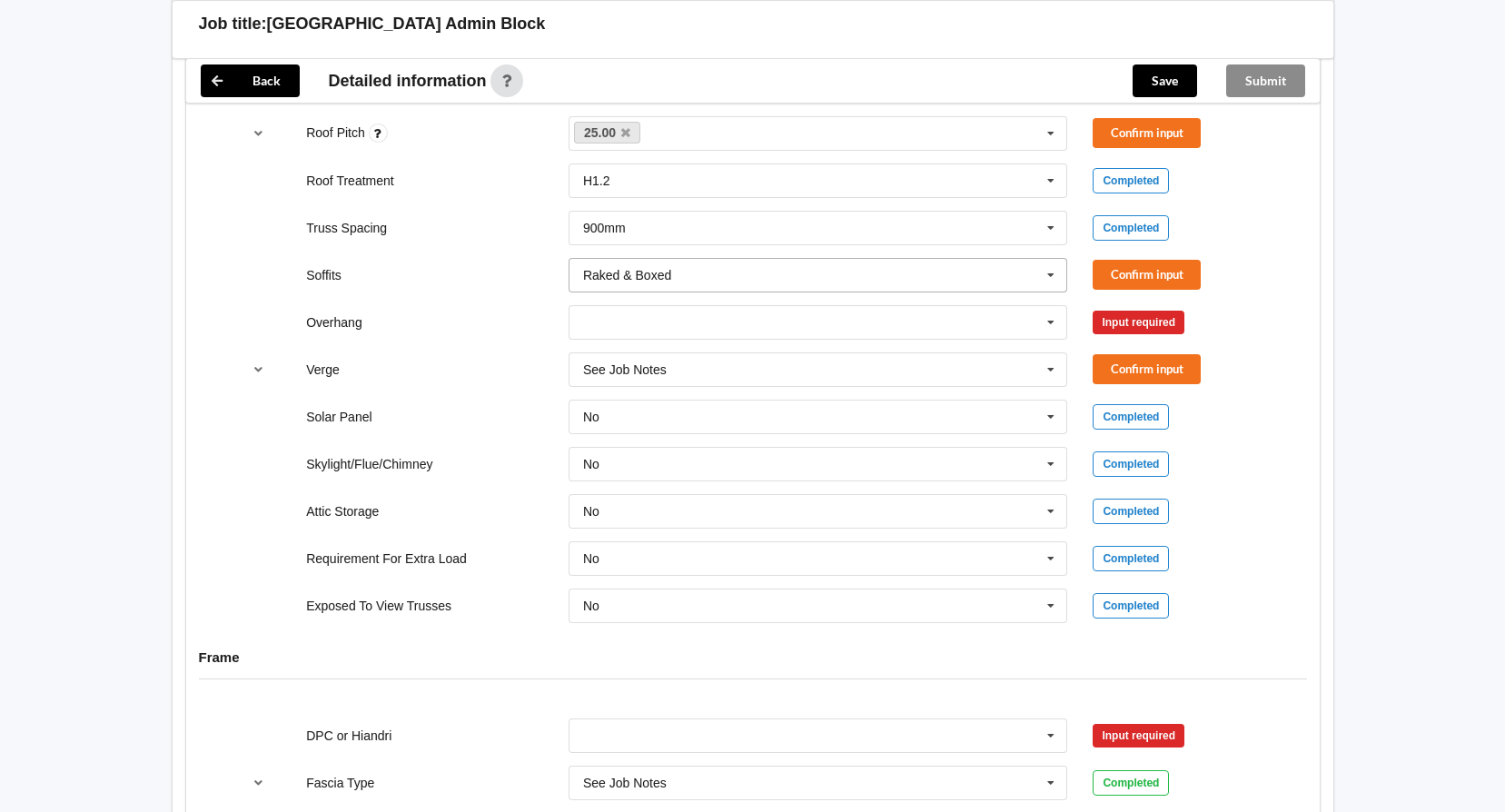
click at [1054, 275] on icon at bounding box center [1051, 275] width 28 height 33
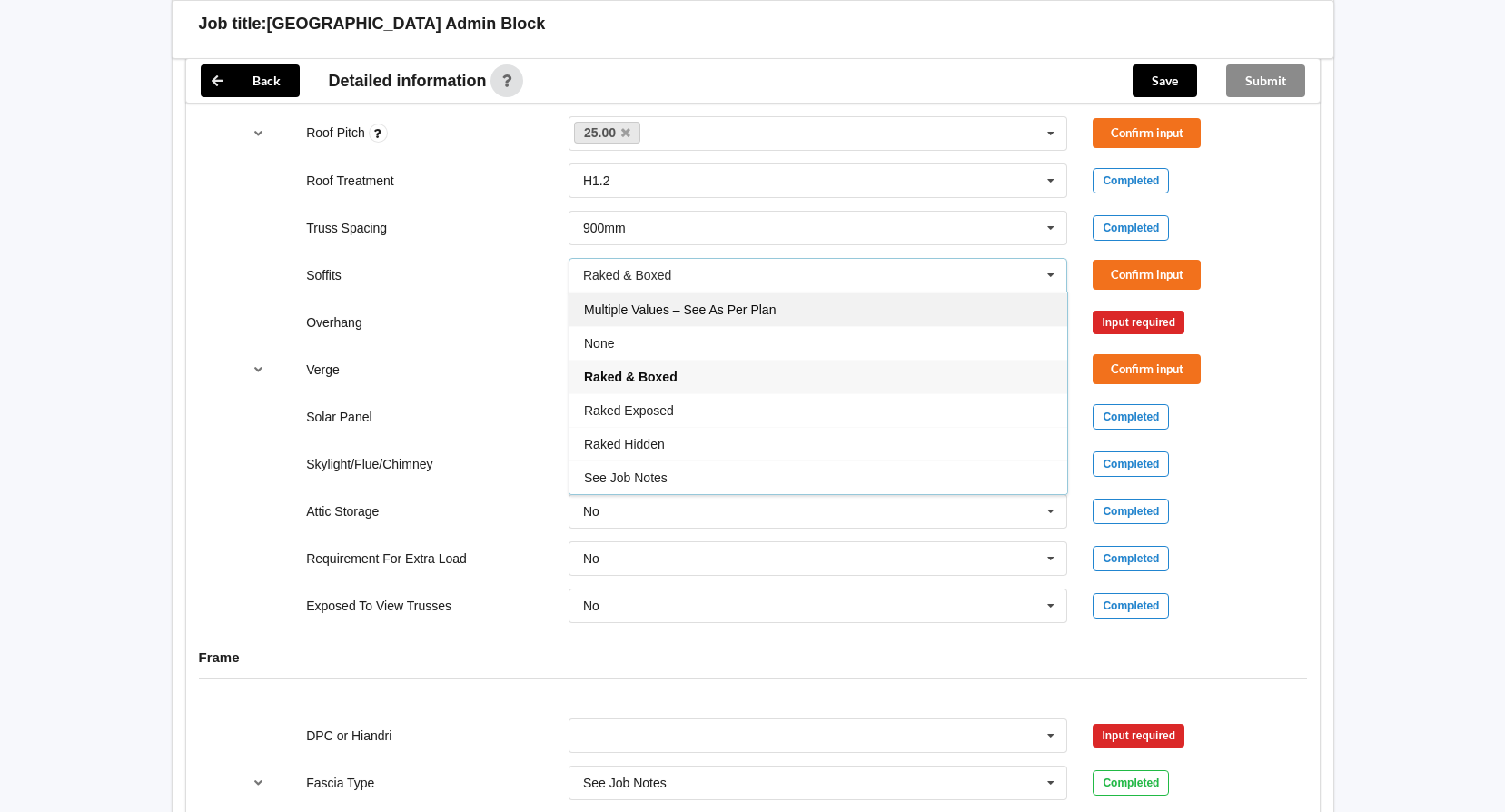
click at [983, 307] on div "Multiple Values – See As Per Plan" at bounding box center [818, 309] width 497 height 33
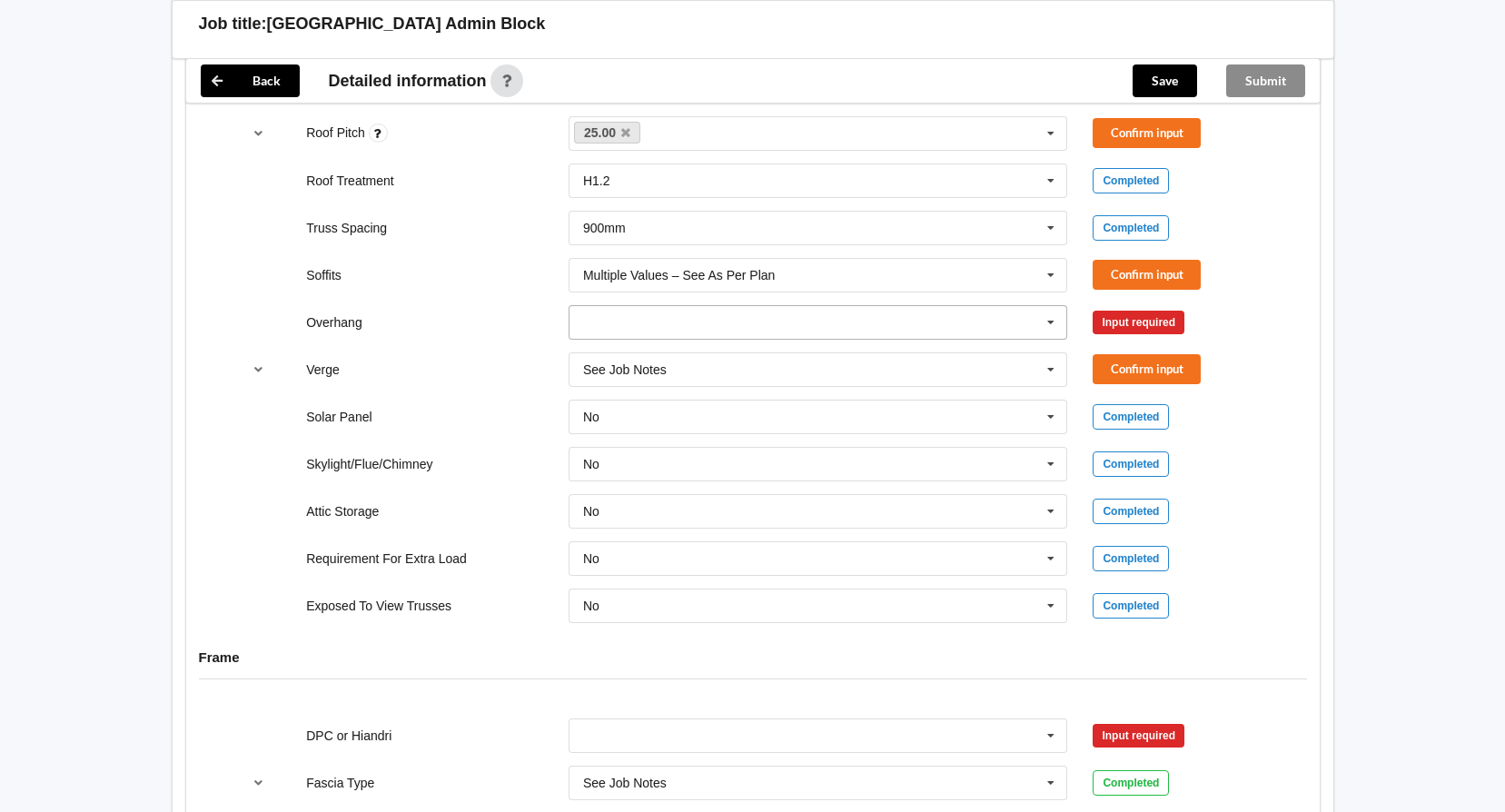
click at [942, 333] on input "text" at bounding box center [819, 321] width 497 height 32
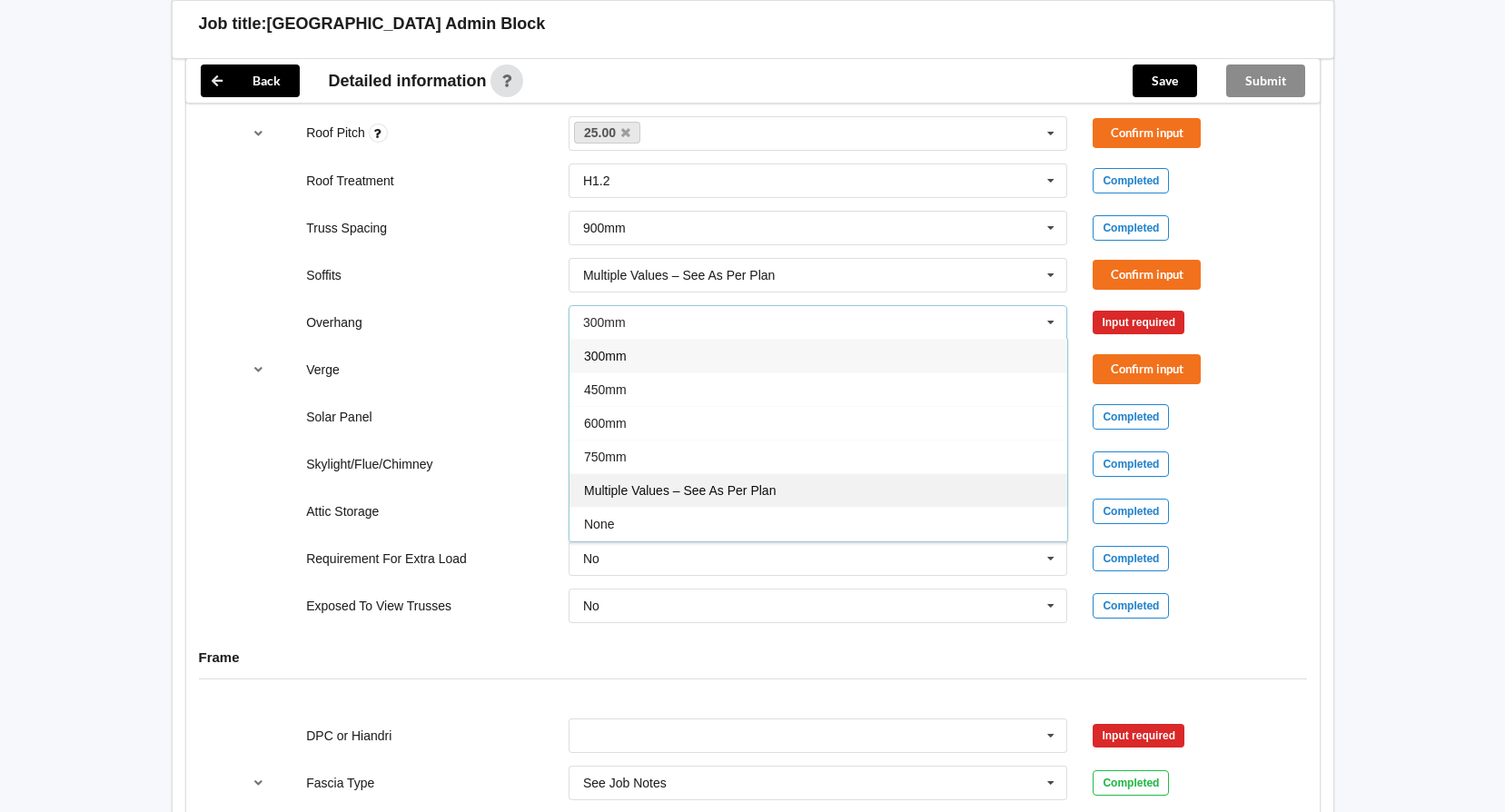
click at [926, 494] on div "Multiple Values – See As Per Plan" at bounding box center [818, 490] width 497 height 33
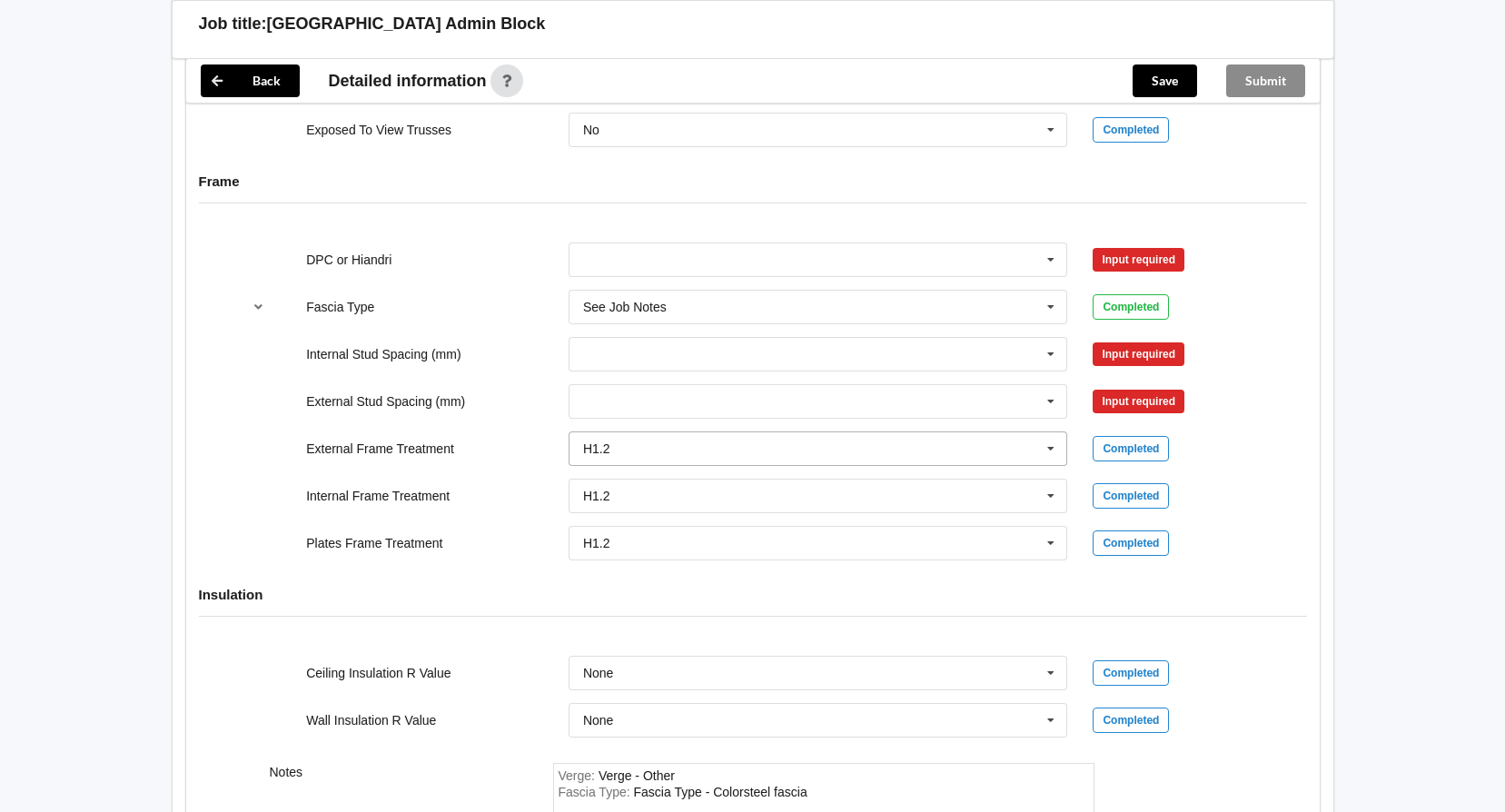
scroll to position [1635, 0]
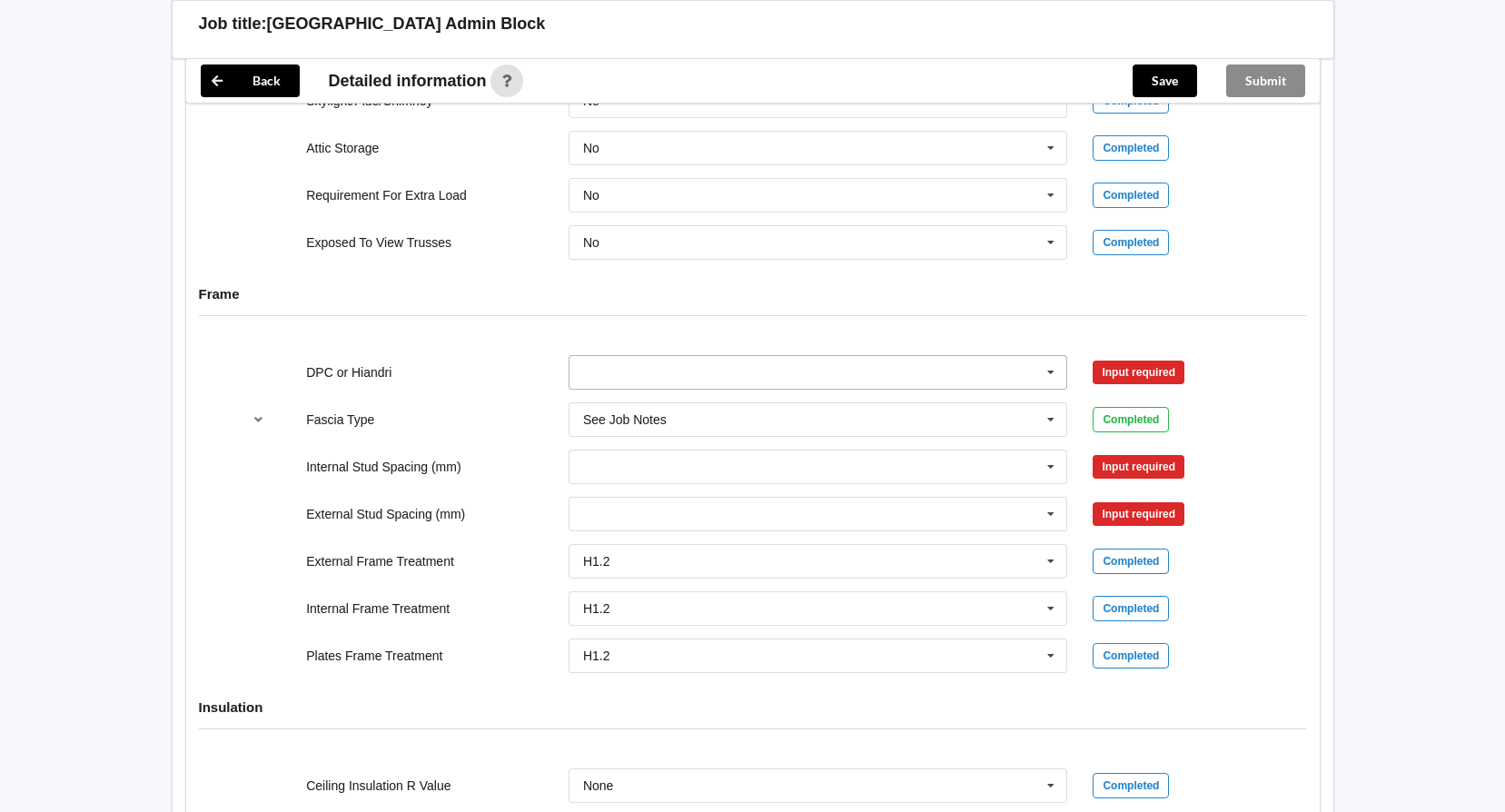
click at [695, 365] on input "text" at bounding box center [819, 372] width 497 height 32
click at [692, 392] on div "DPC Fitted" at bounding box center [818, 405] width 497 height 33
click at [736, 461] on input "text" at bounding box center [819, 466] width 497 height 32
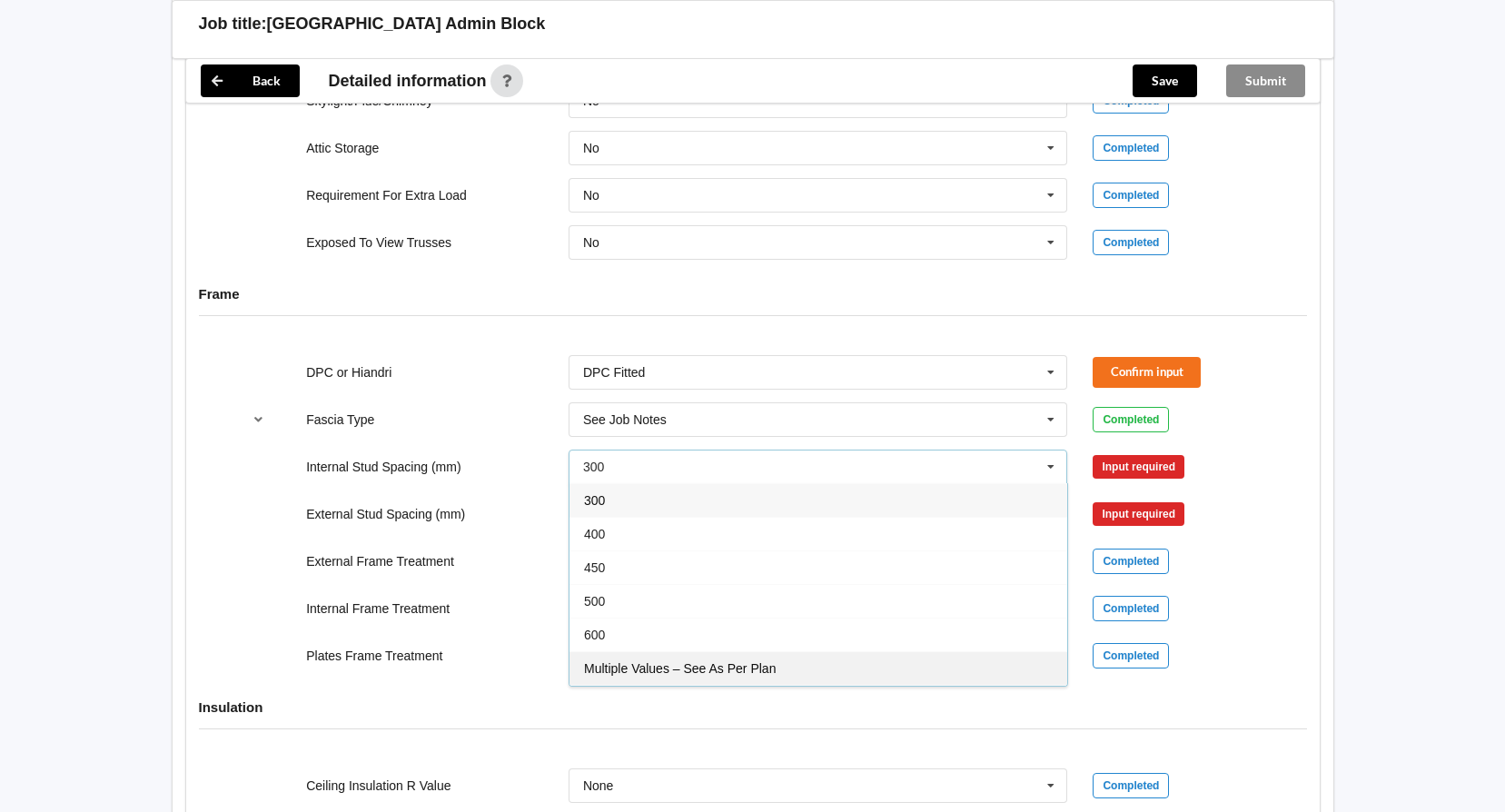
click at [743, 662] on span "Multiple Values – See As Per Plan" at bounding box center [679, 667] width 192 height 15
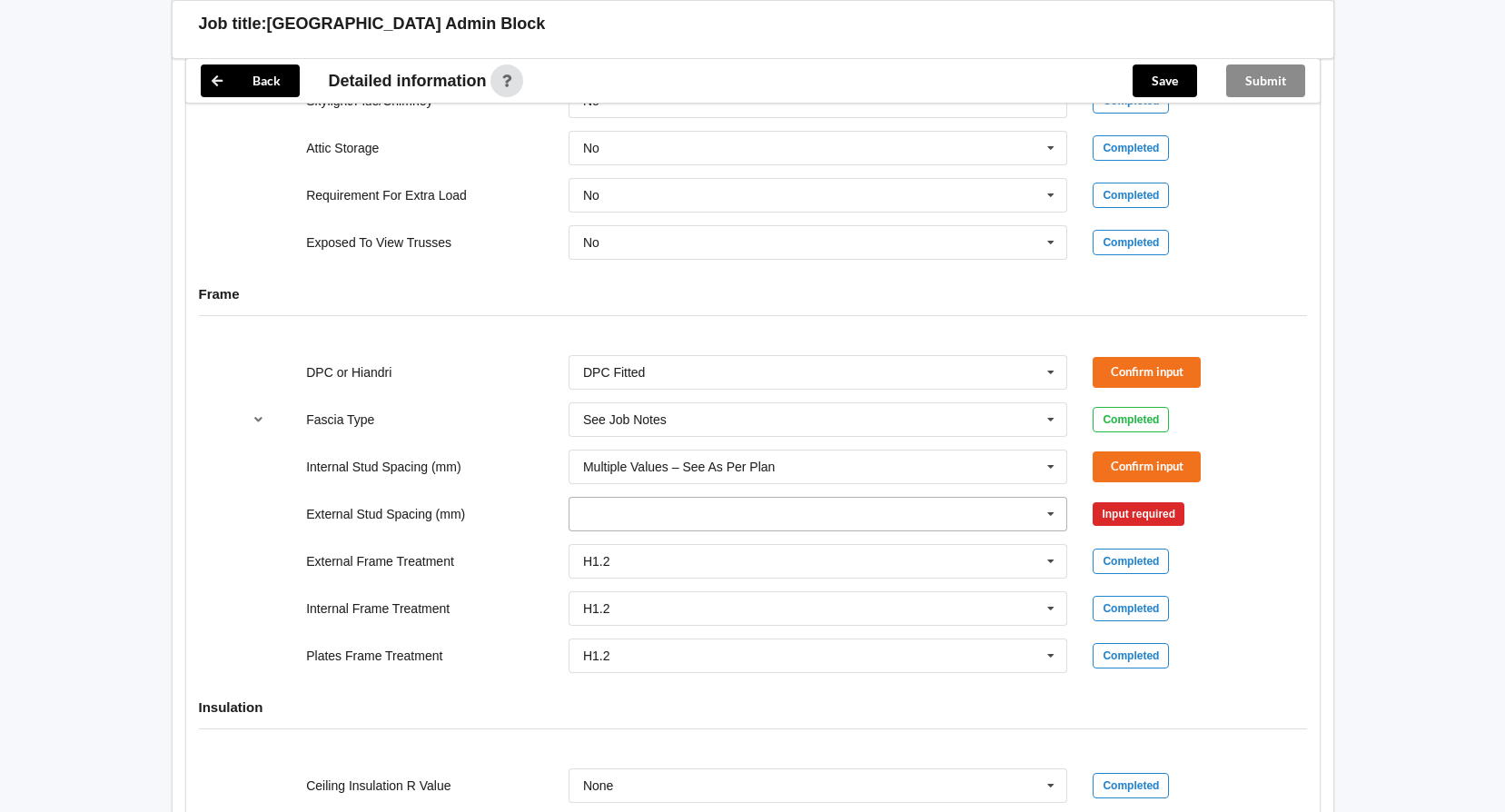
click at [786, 508] on input "text" at bounding box center [819, 513] width 497 height 32
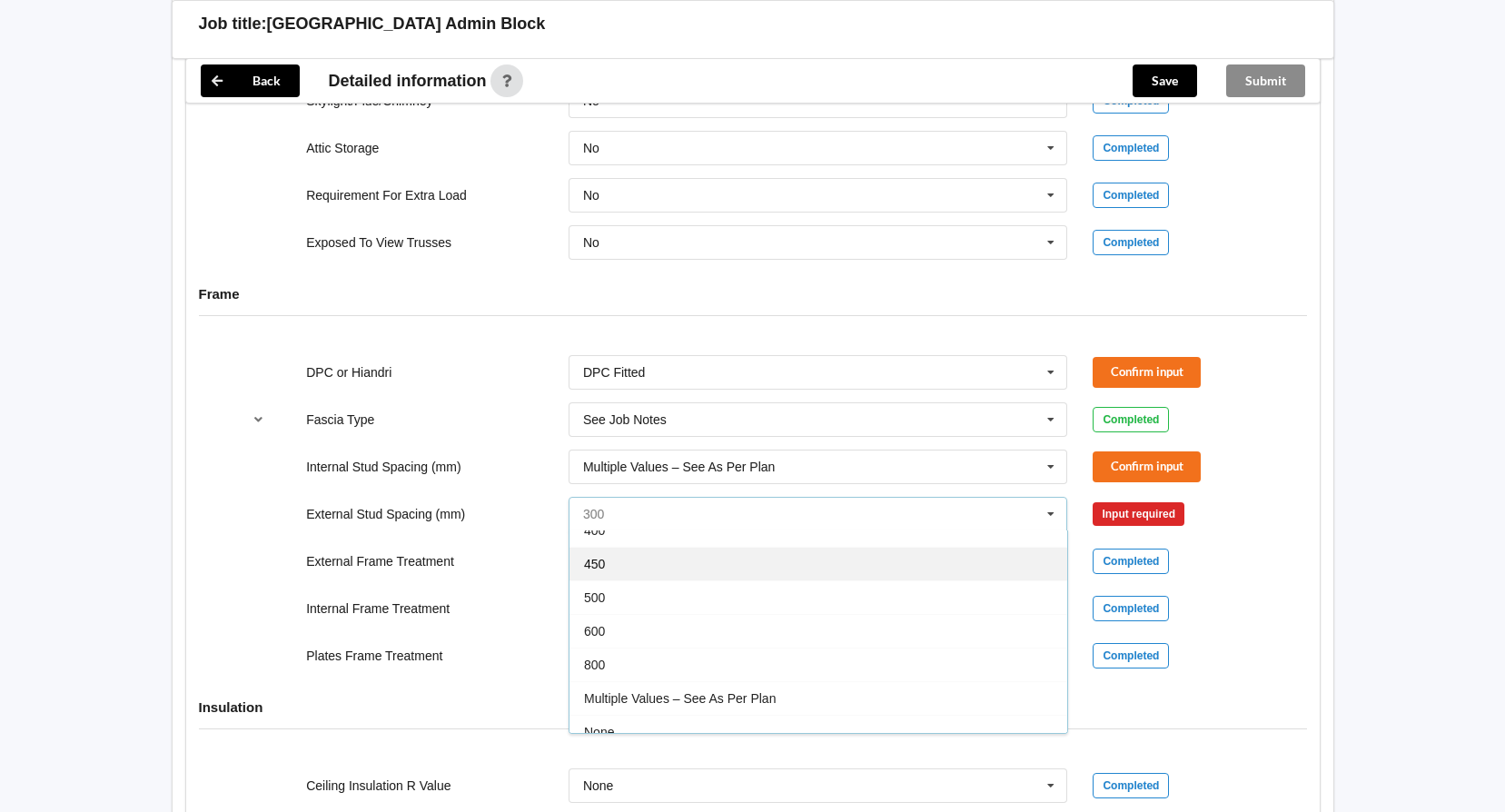
scroll to position [100, 0]
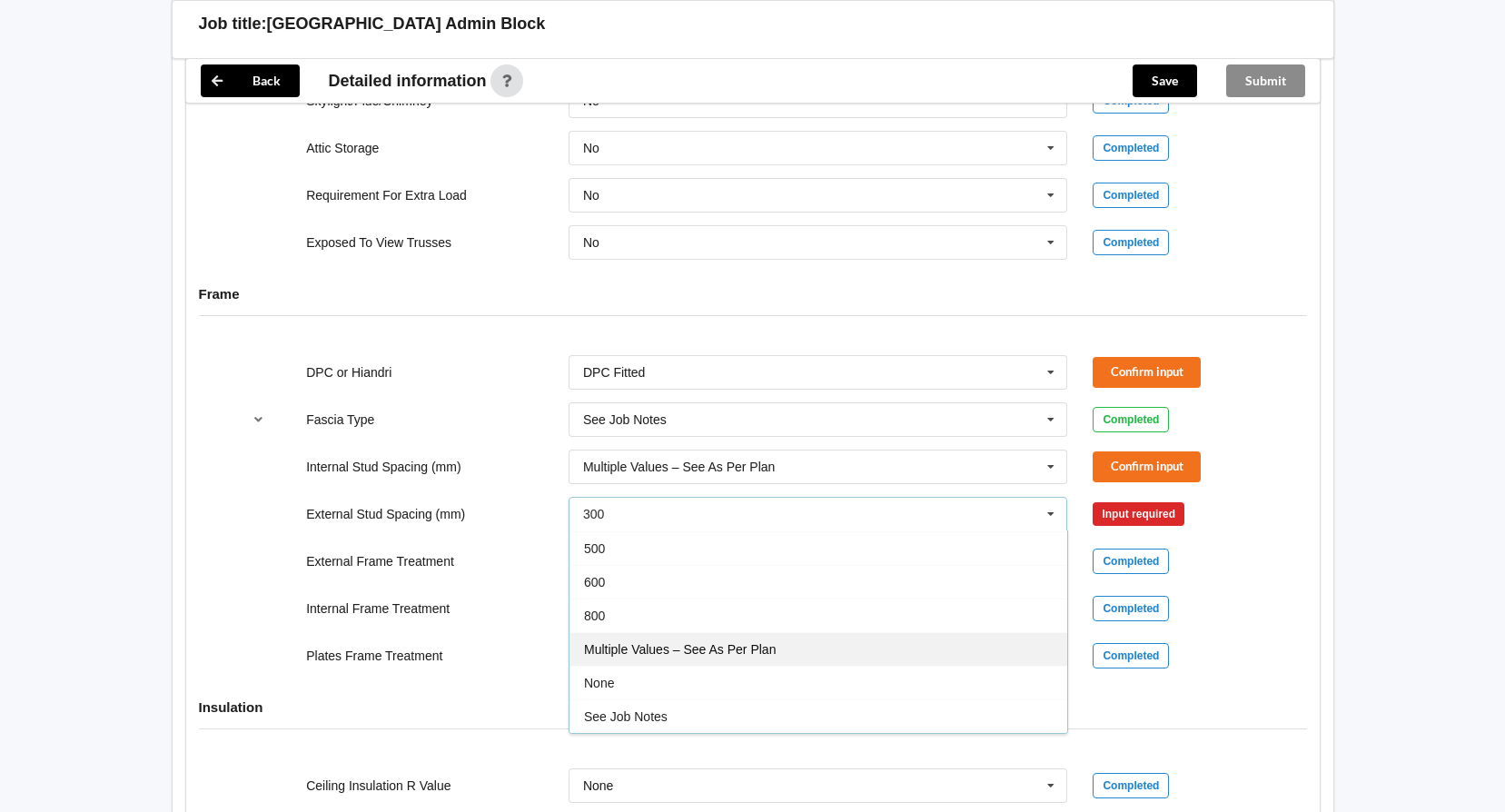
click at [763, 649] on span "Multiple Values – See As Per Plan" at bounding box center [679, 649] width 192 height 15
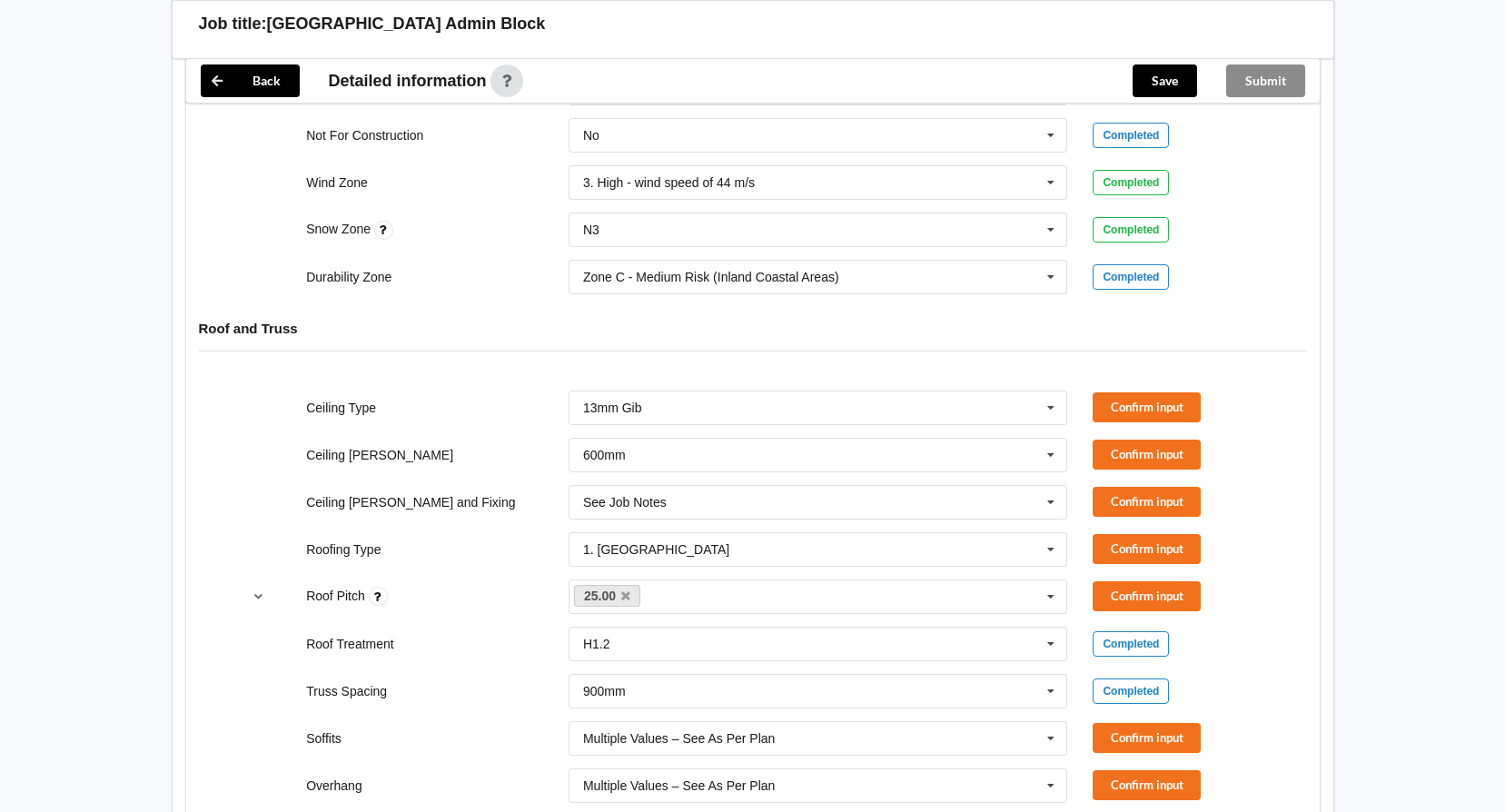
scroll to position [817, 0]
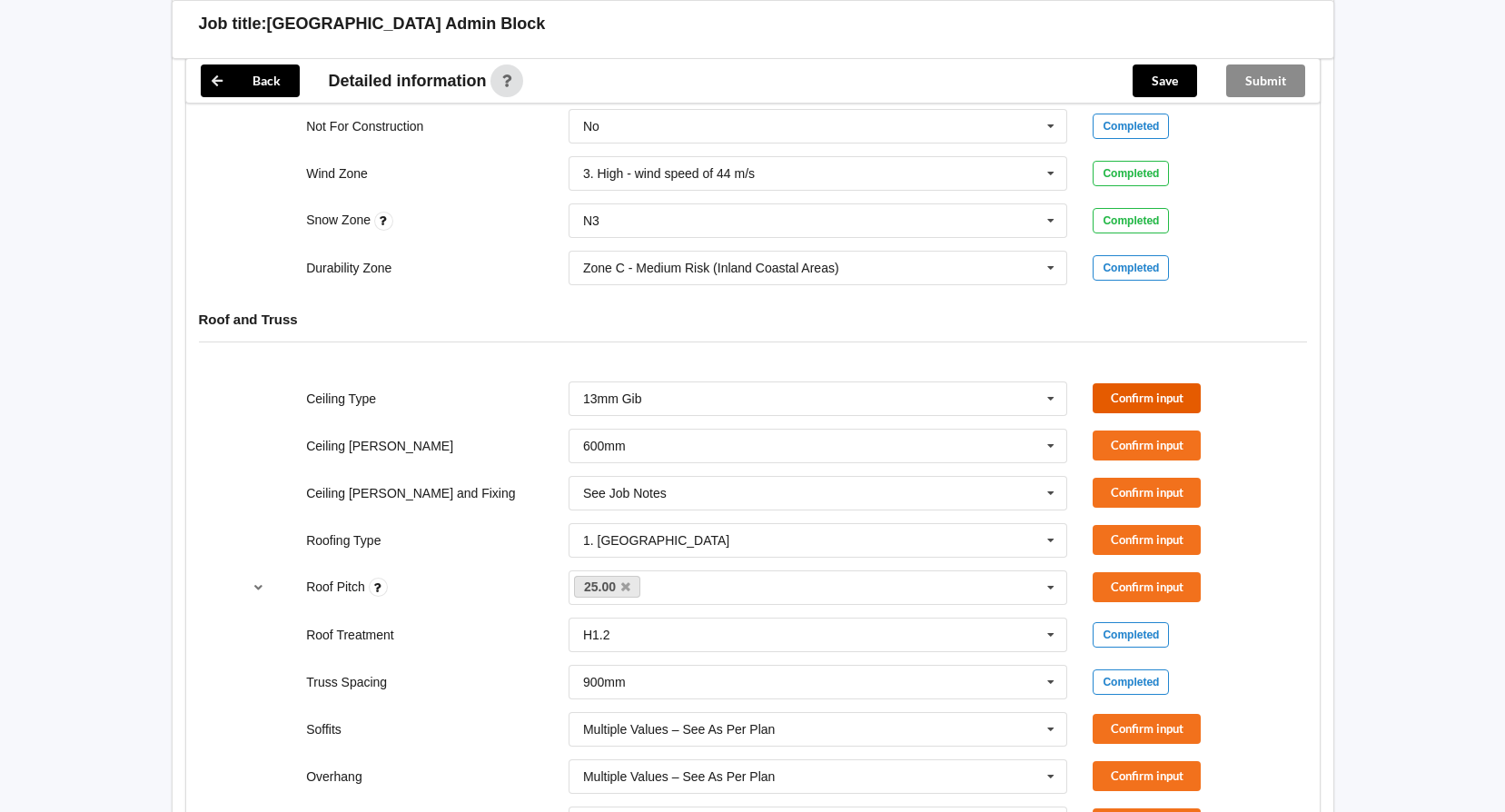
click at [1145, 387] on button "Confirm input" at bounding box center [1146, 398] width 108 height 29
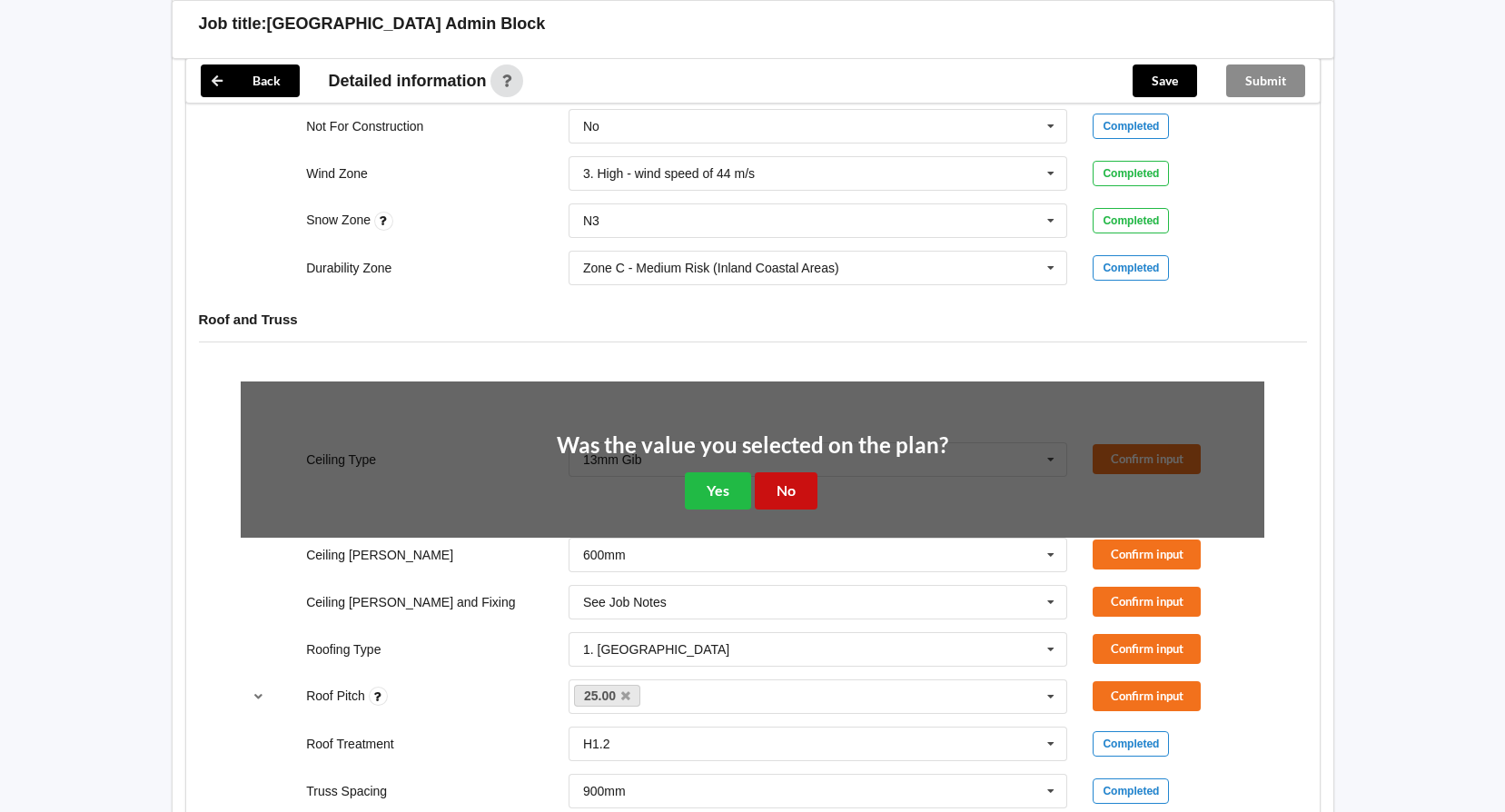
click at [796, 490] on button "No" at bounding box center [786, 491] width 63 height 37
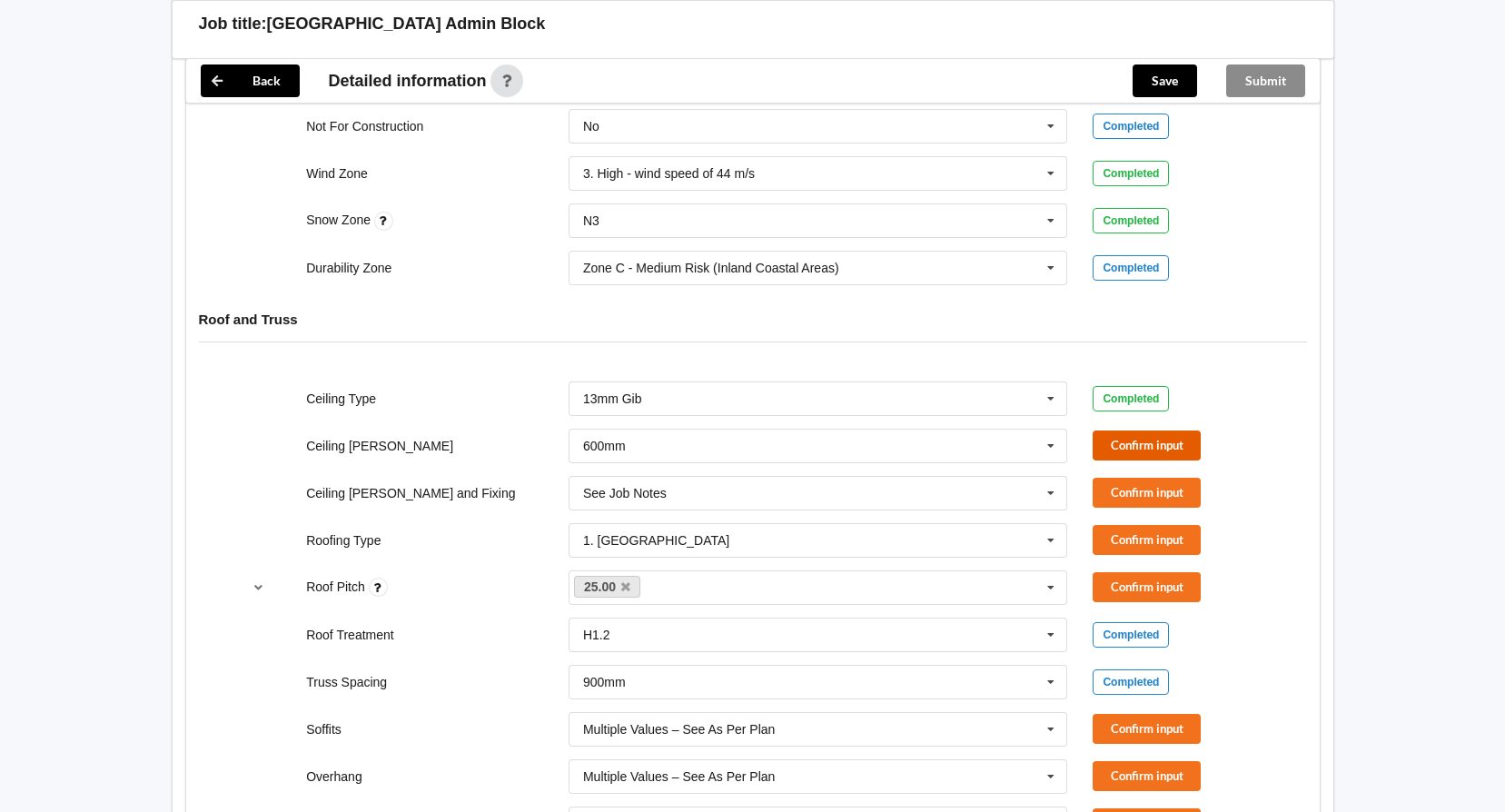
click at [1145, 442] on button "Confirm input" at bounding box center [1146, 445] width 108 height 29
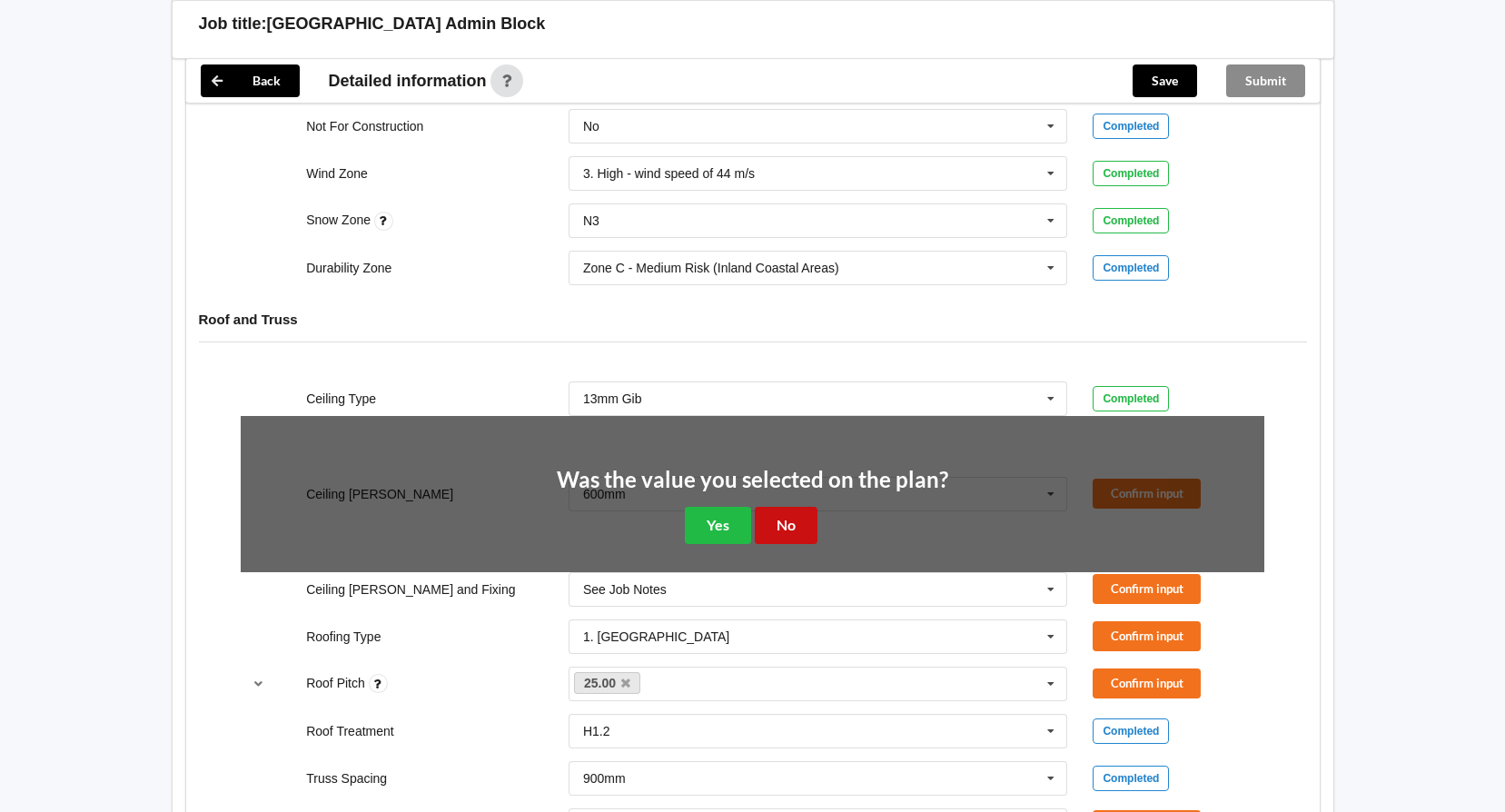
click at [802, 520] on button "No" at bounding box center [786, 525] width 63 height 37
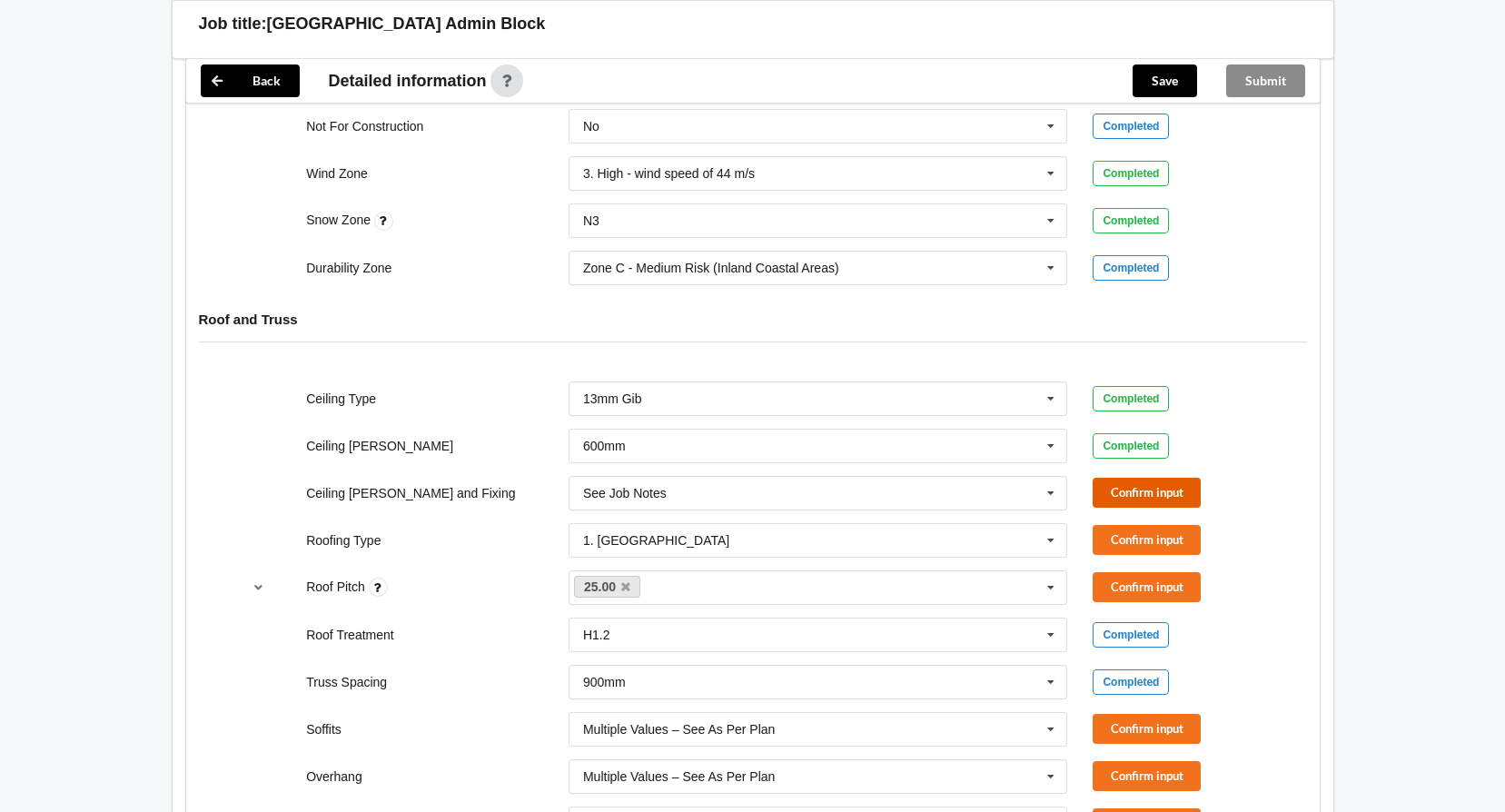
click at [1190, 496] on button "Confirm input" at bounding box center [1146, 493] width 108 height 29
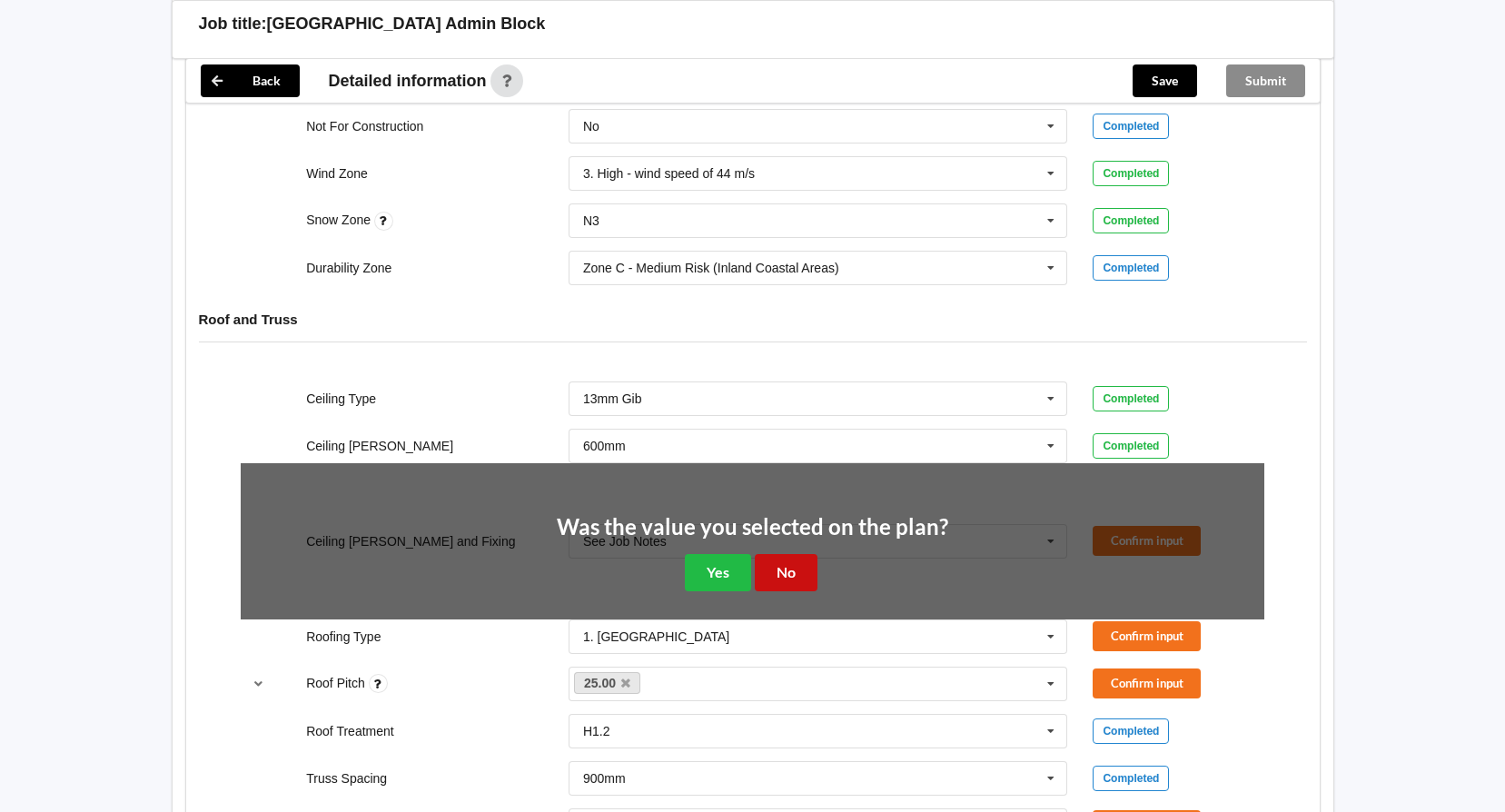
click at [793, 570] on button "No" at bounding box center [786, 572] width 63 height 37
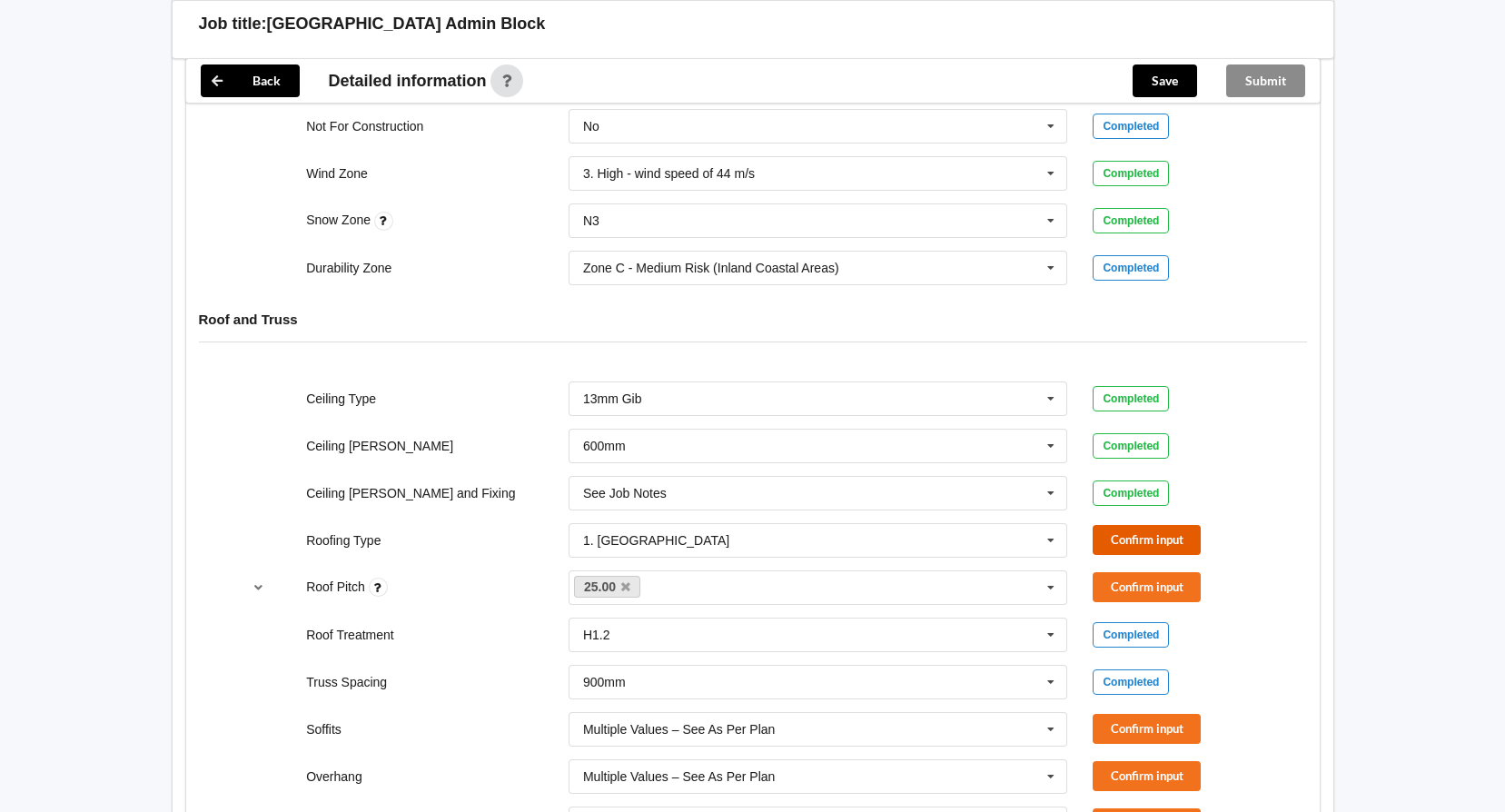
click at [1138, 535] on button "Confirm input" at bounding box center [1146, 540] width 108 height 29
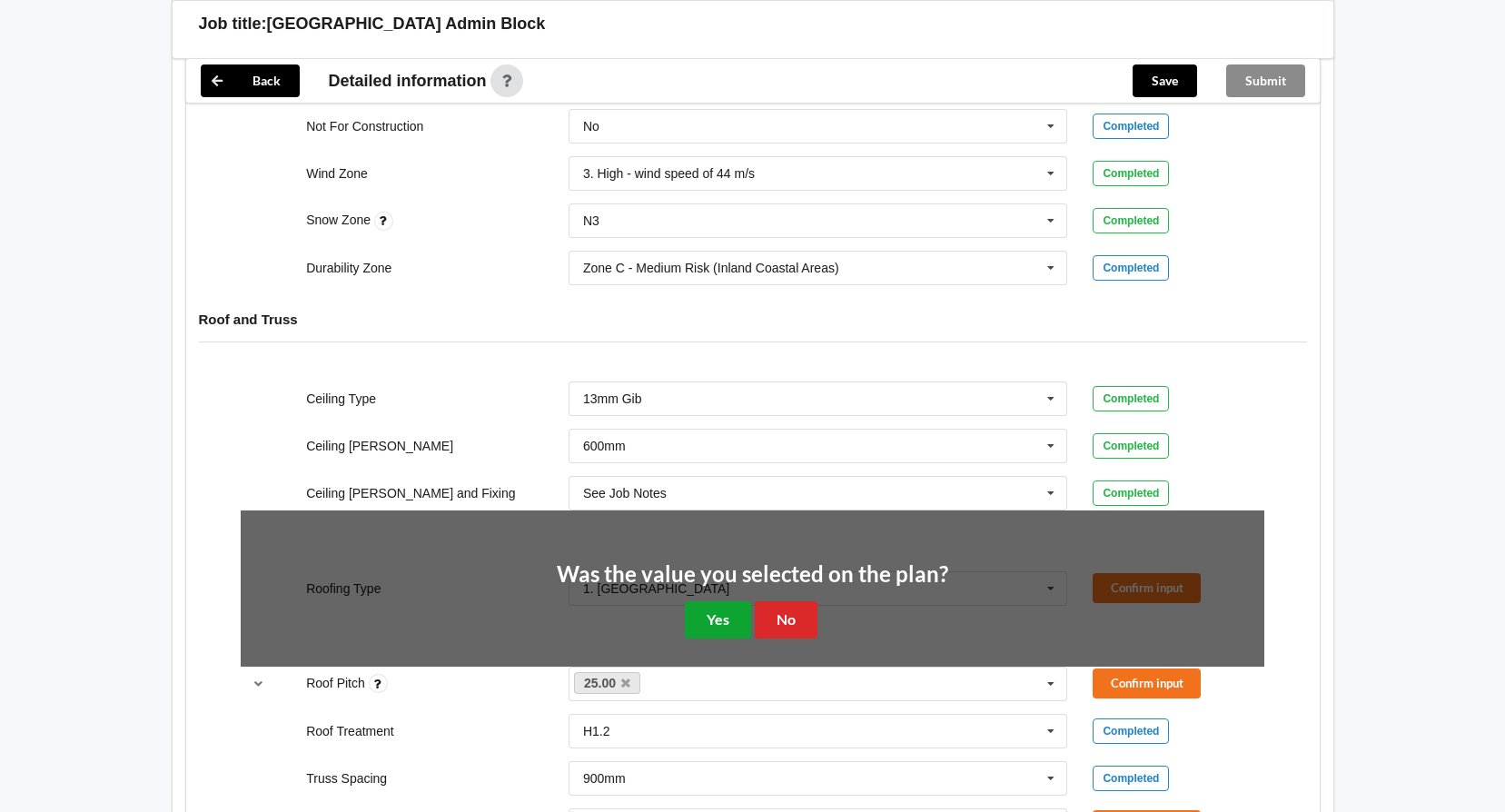
click at [720, 611] on button "Yes" at bounding box center [717, 620] width 66 height 37
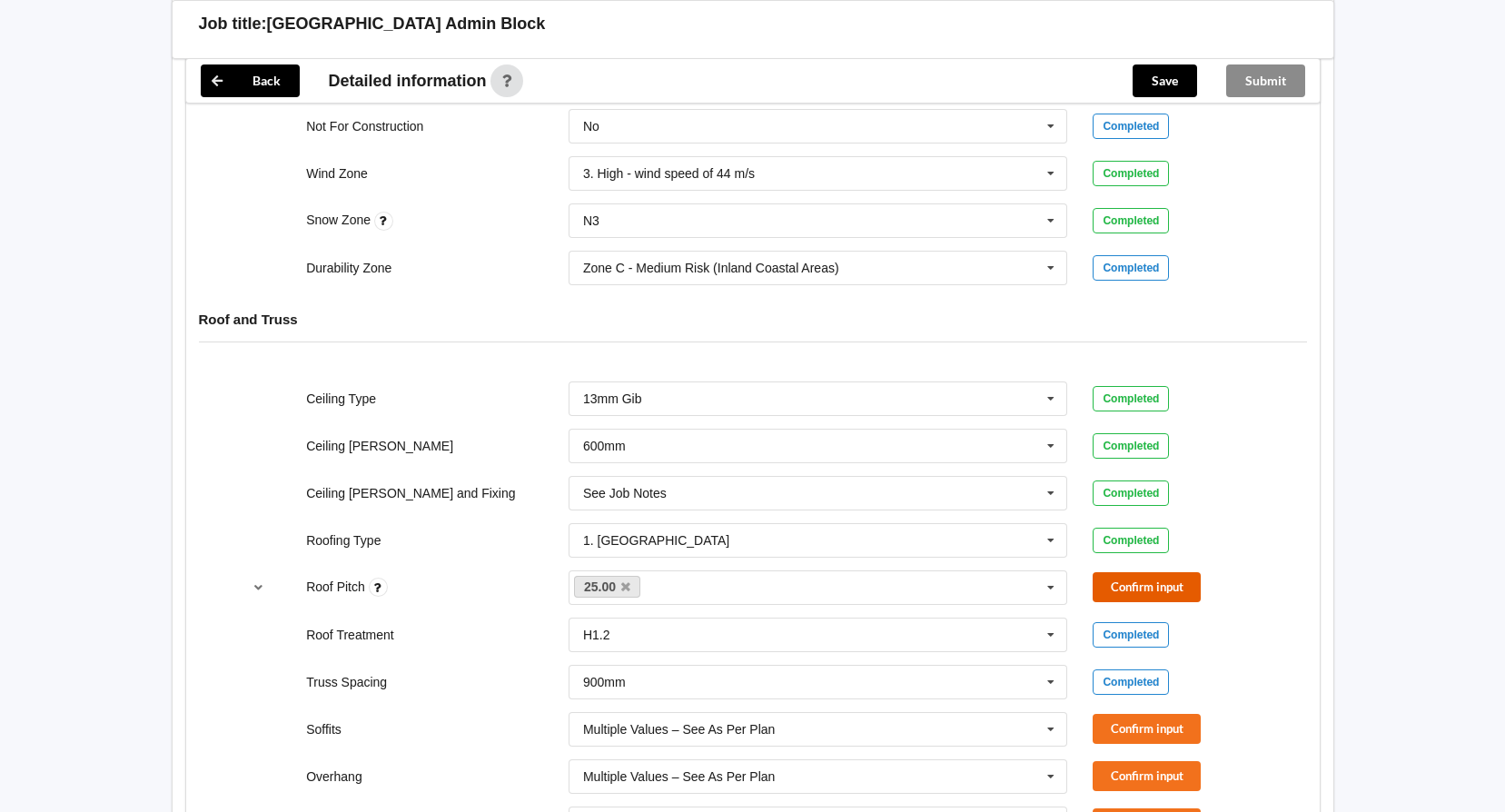
click at [1155, 590] on button "Confirm input" at bounding box center [1146, 587] width 108 height 29
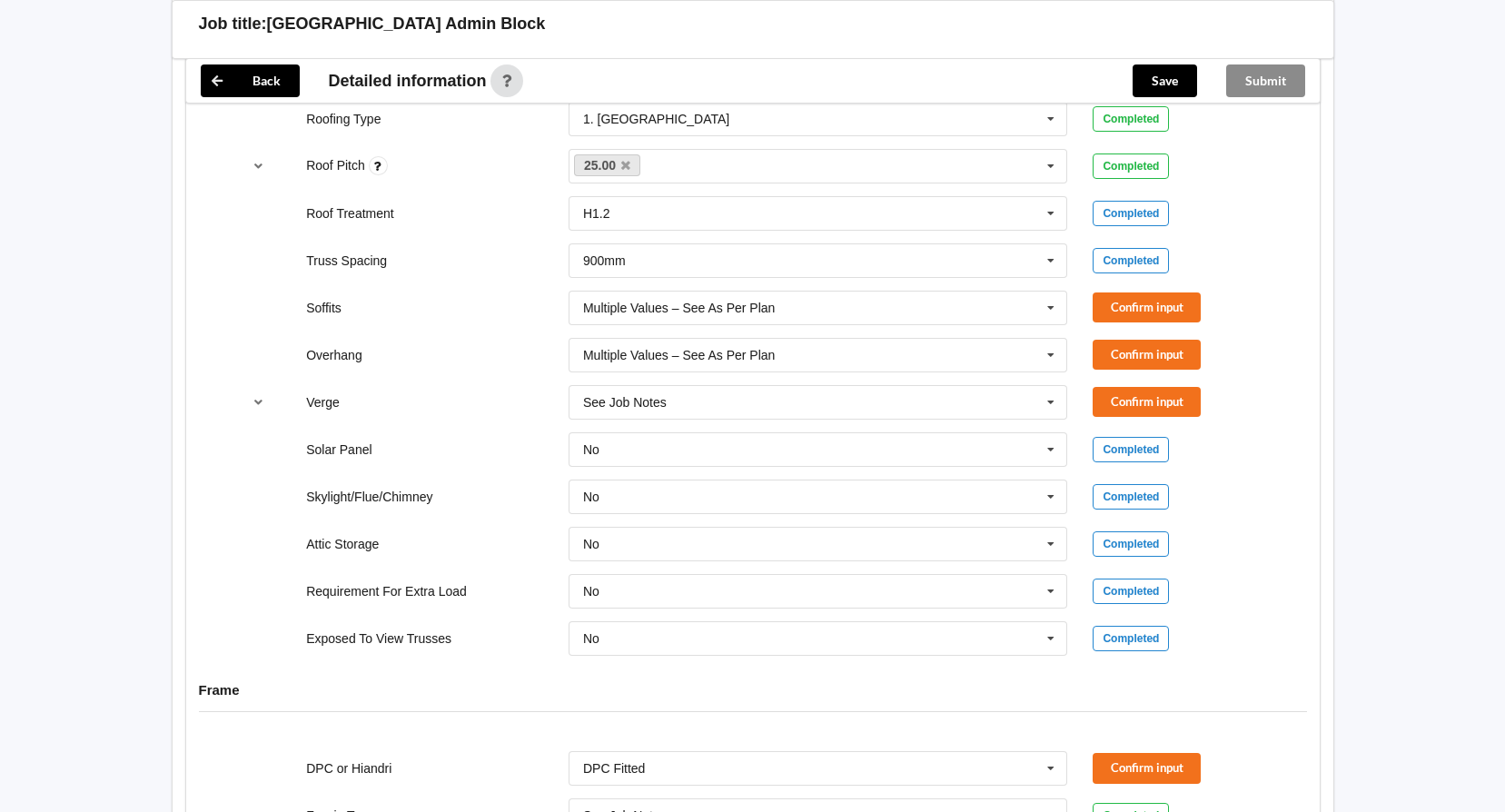
scroll to position [1271, 0]
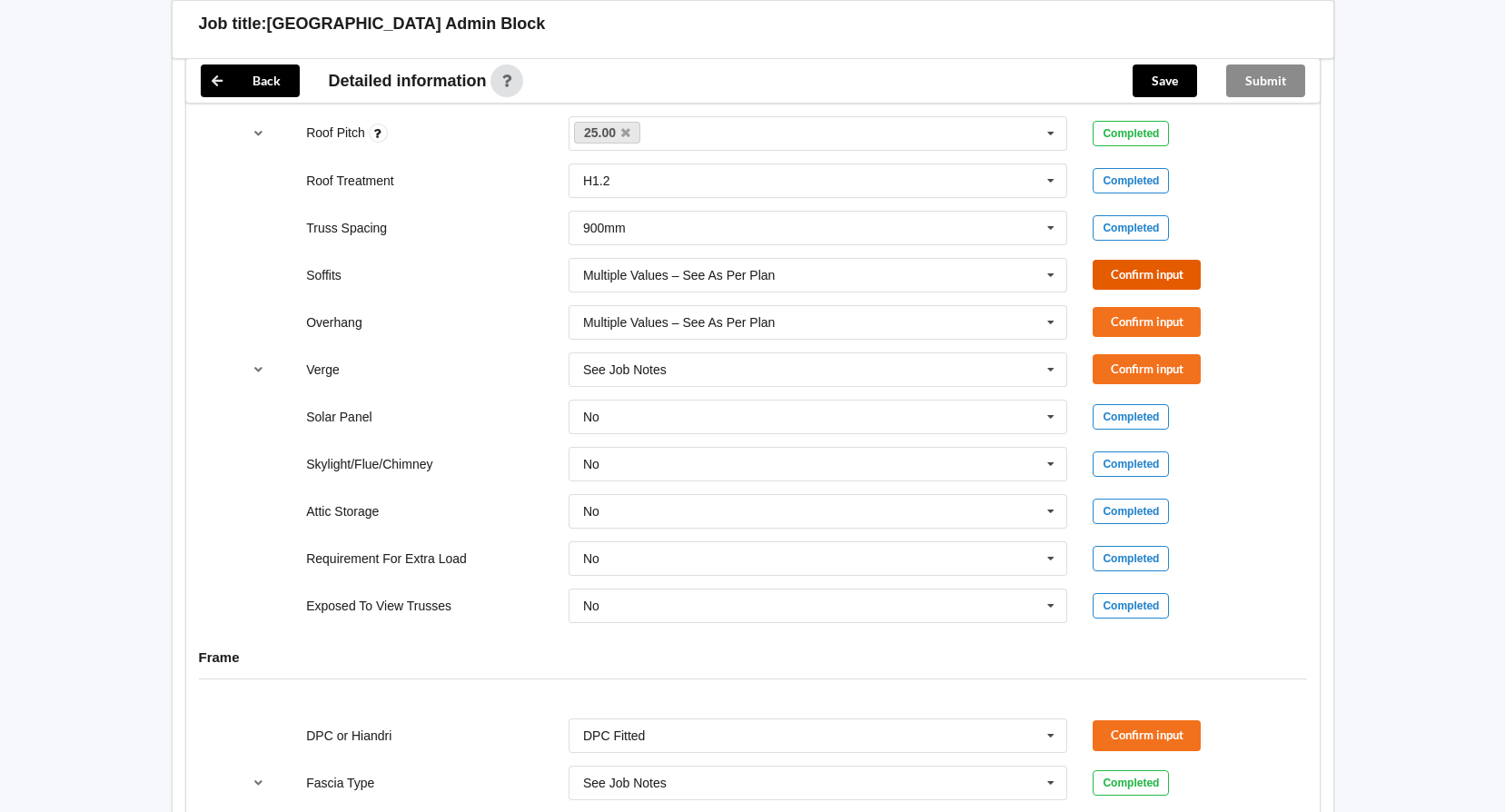
click at [1147, 276] on button "Confirm input" at bounding box center [1146, 274] width 108 height 29
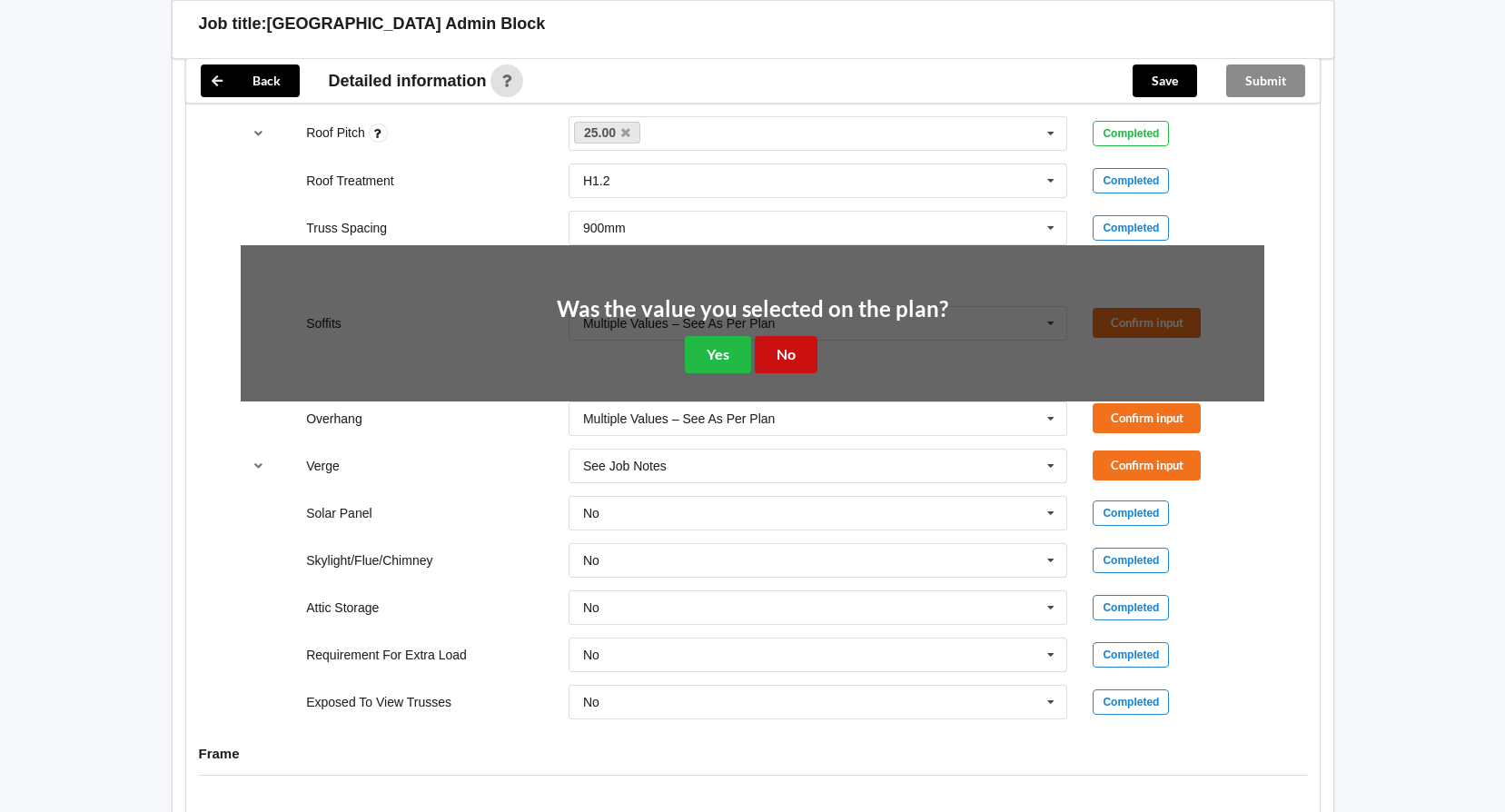
click at [802, 358] on button "No" at bounding box center [786, 355] width 63 height 37
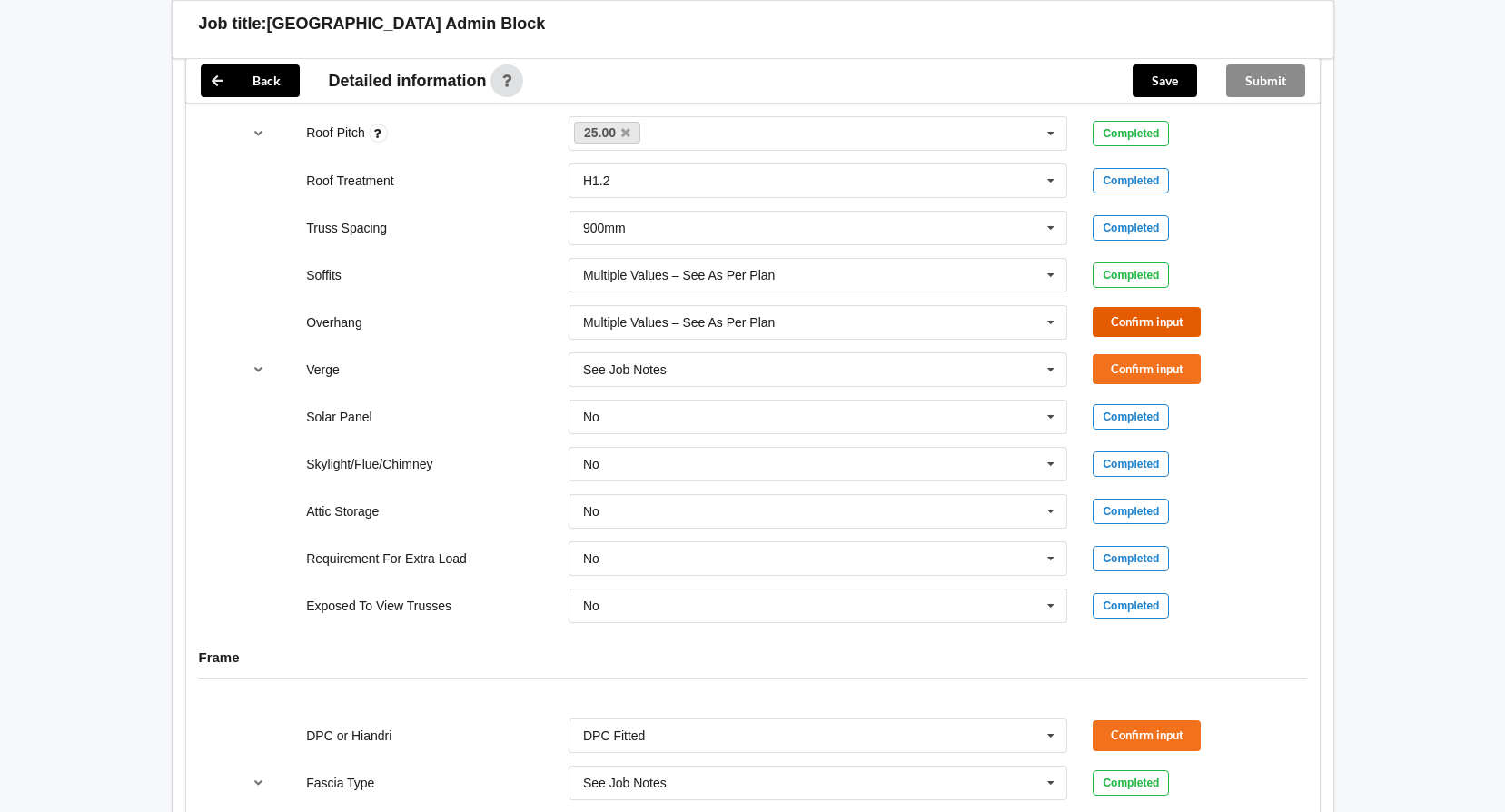
click at [1144, 318] on button "Confirm input" at bounding box center [1146, 321] width 108 height 29
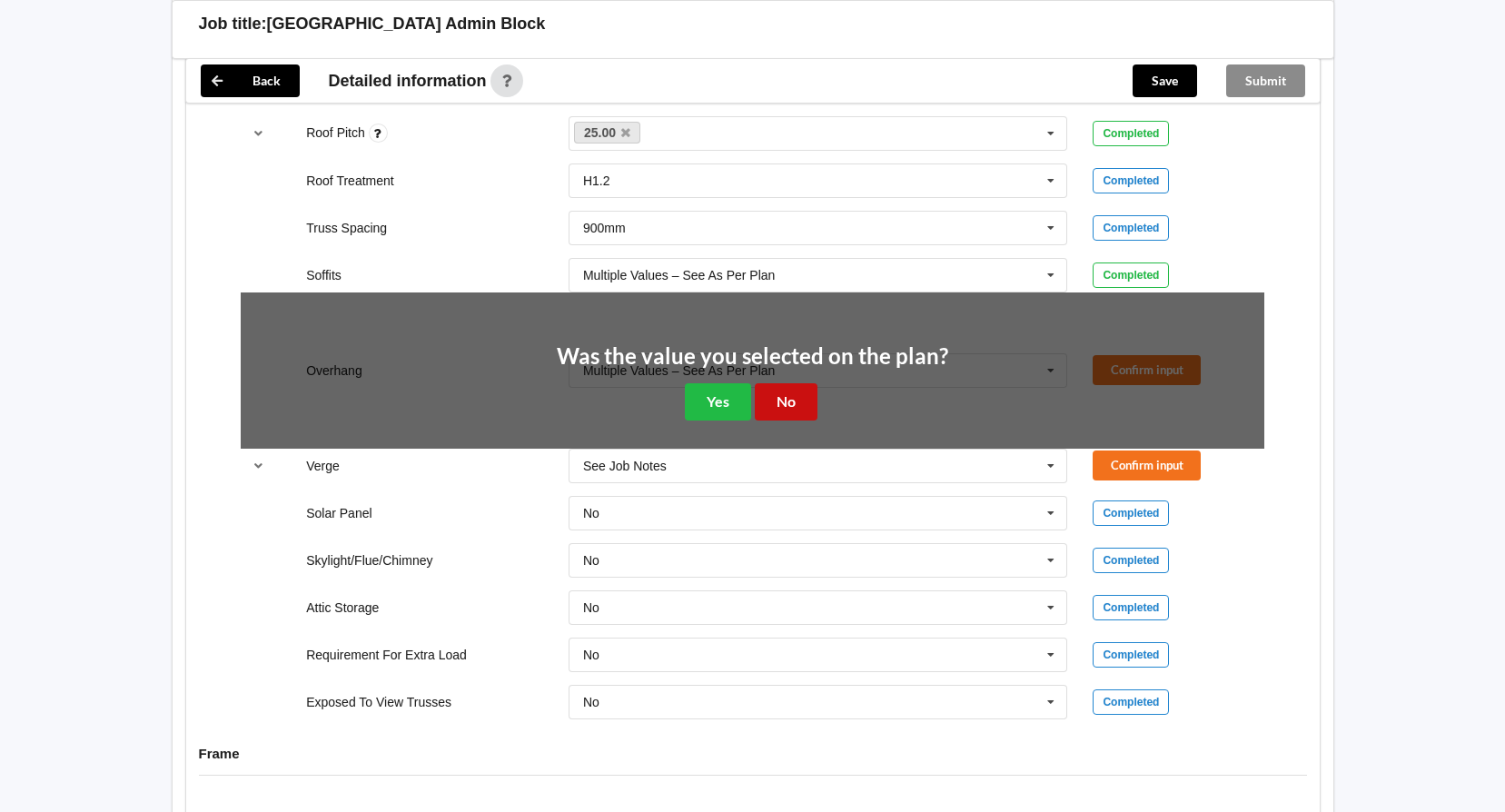
click at [801, 399] on button "No" at bounding box center [786, 402] width 63 height 37
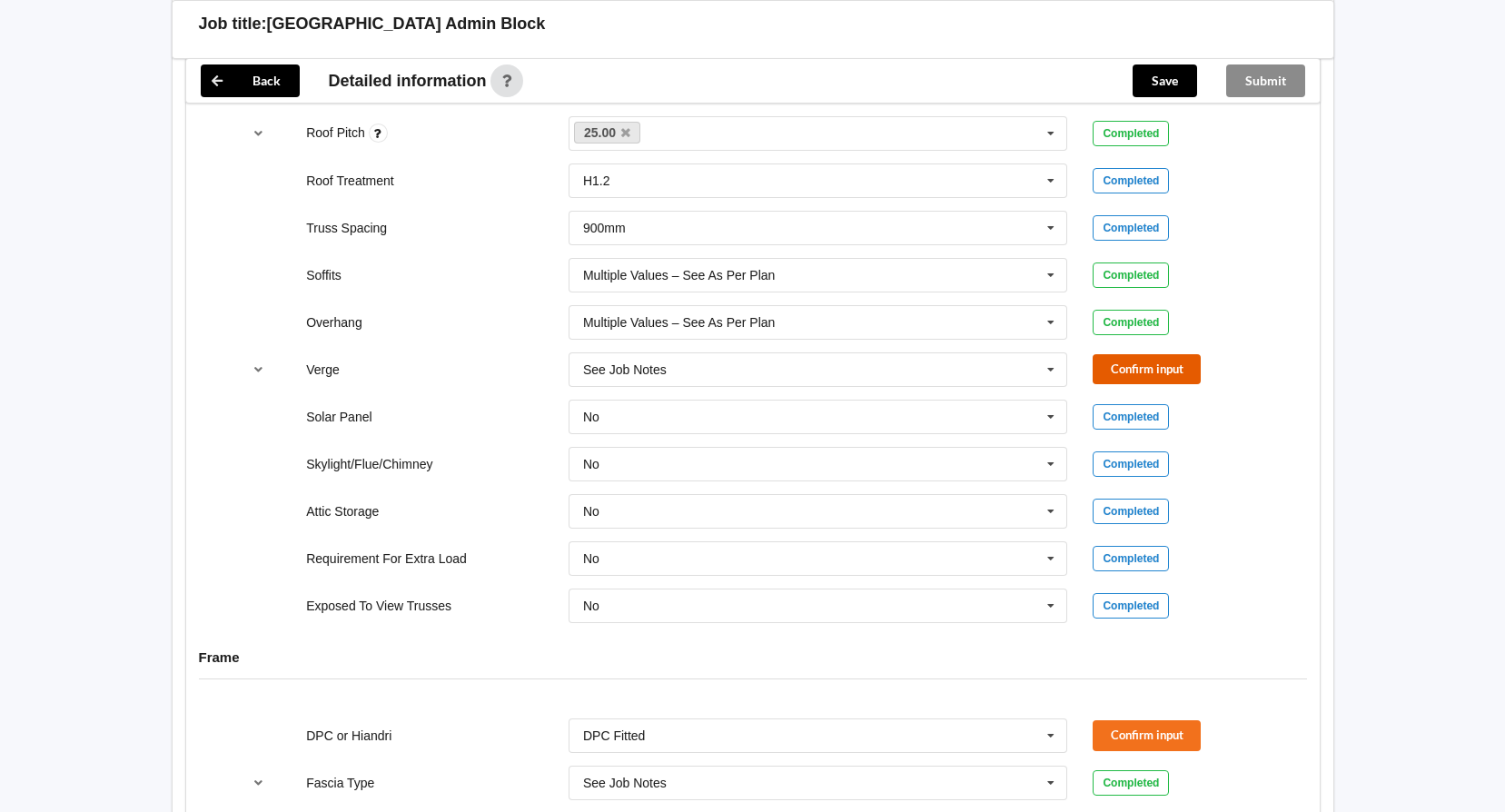
click at [1158, 363] on button "Confirm input" at bounding box center [1146, 369] width 108 height 29
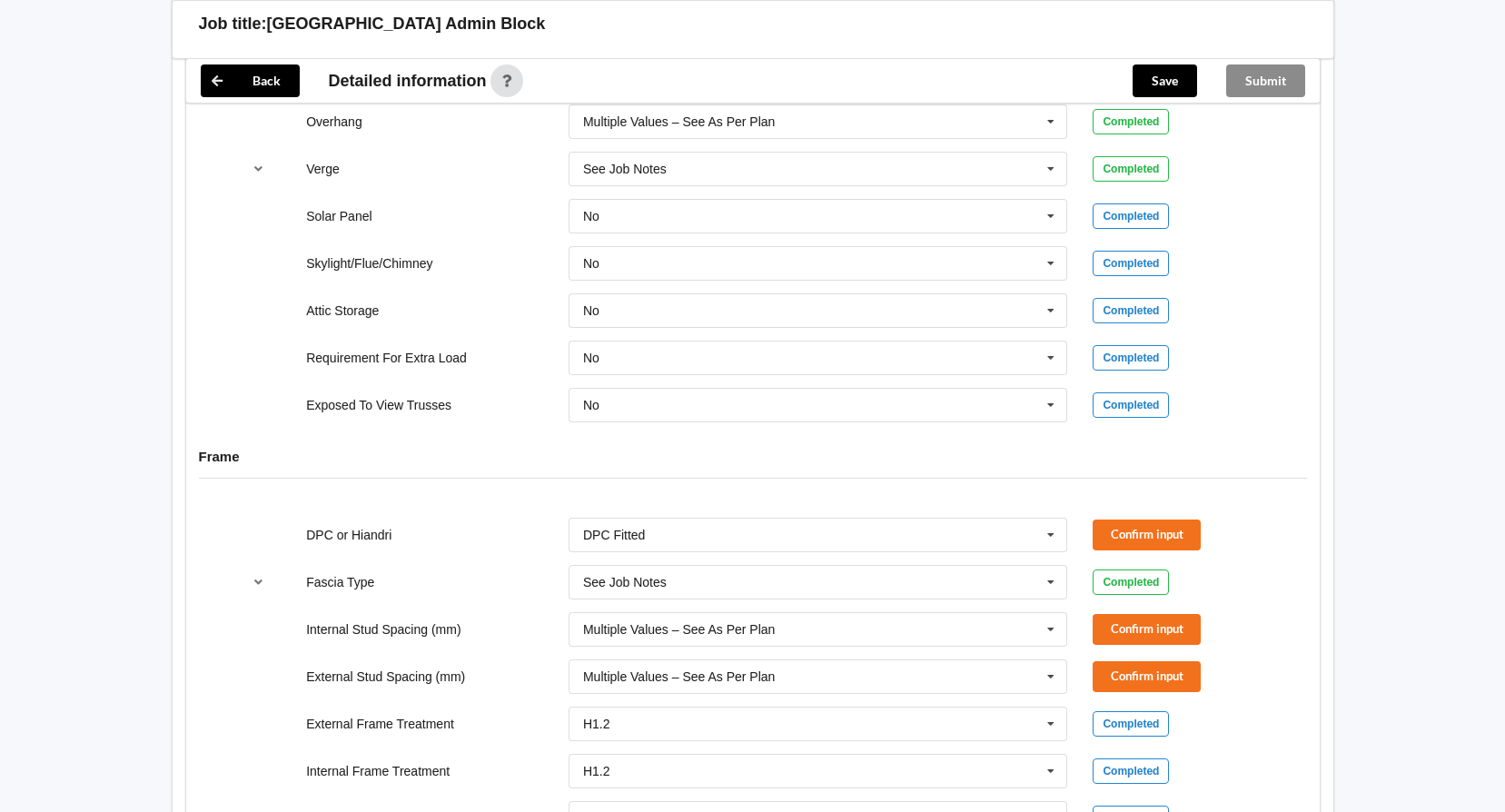
scroll to position [1543, 0]
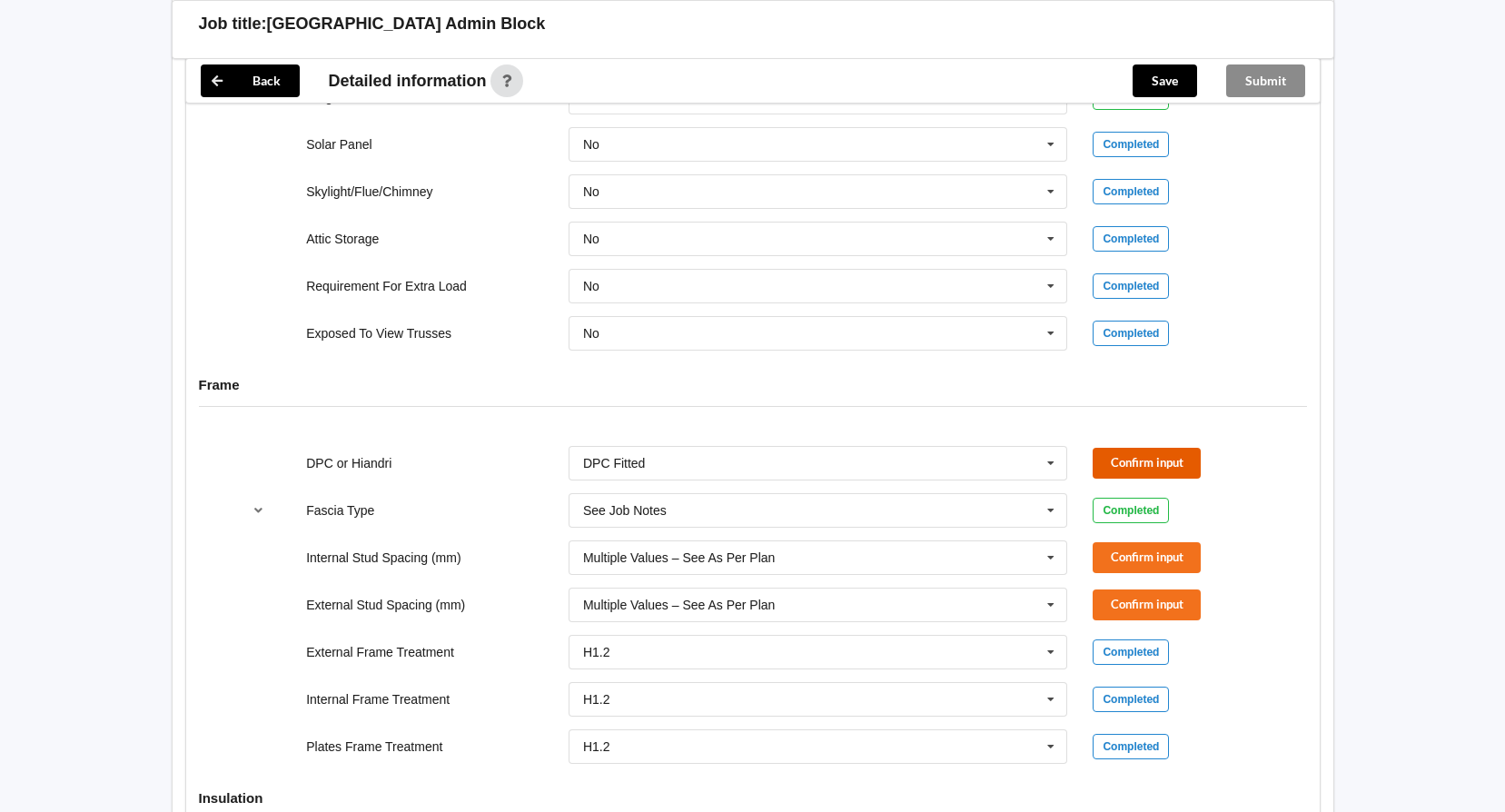
click at [1180, 455] on button "Confirm input" at bounding box center [1146, 462] width 108 height 29
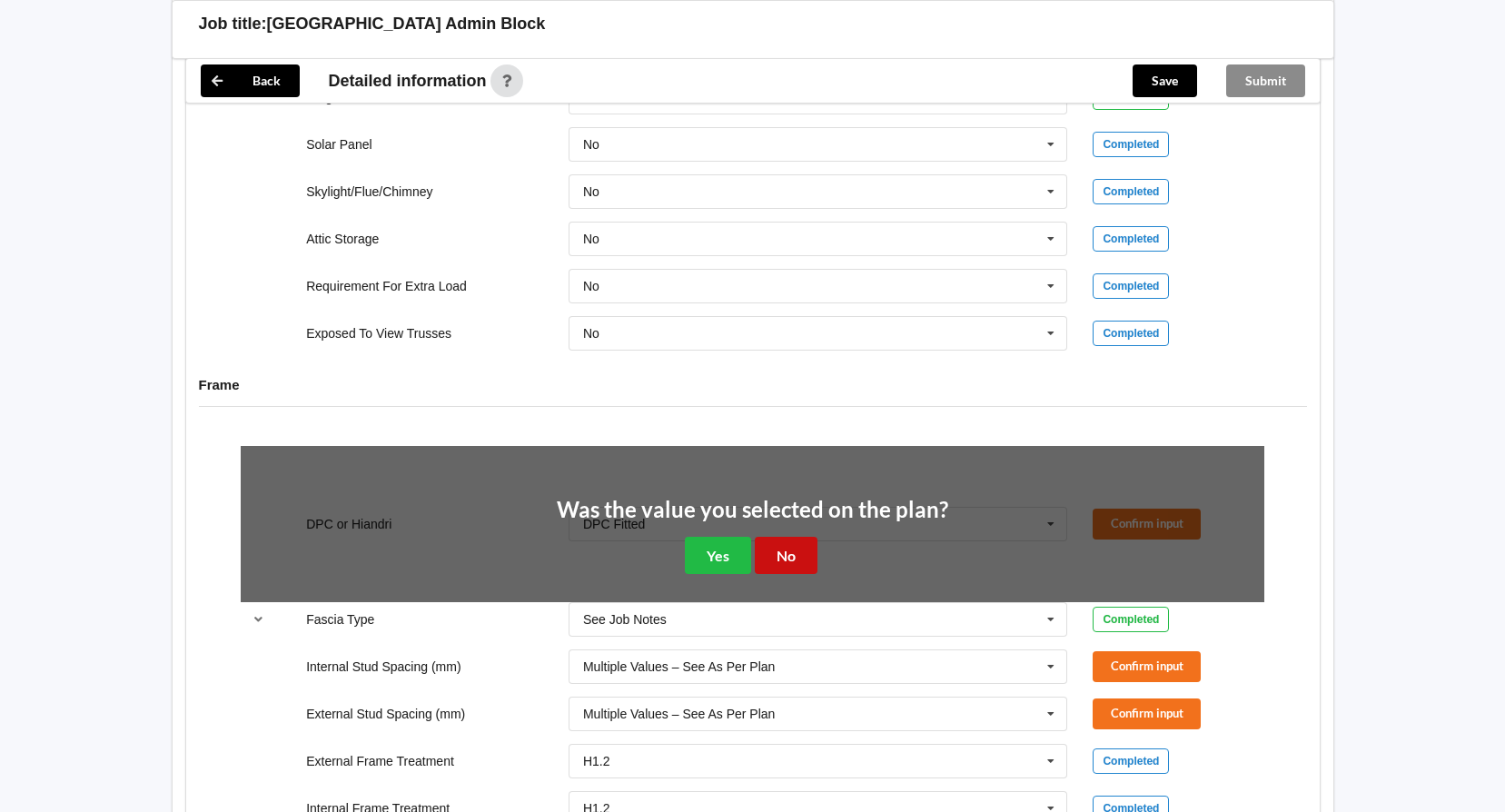
click at [798, 551] on button "No" at bounding box center [786, 555] width 63 height 37
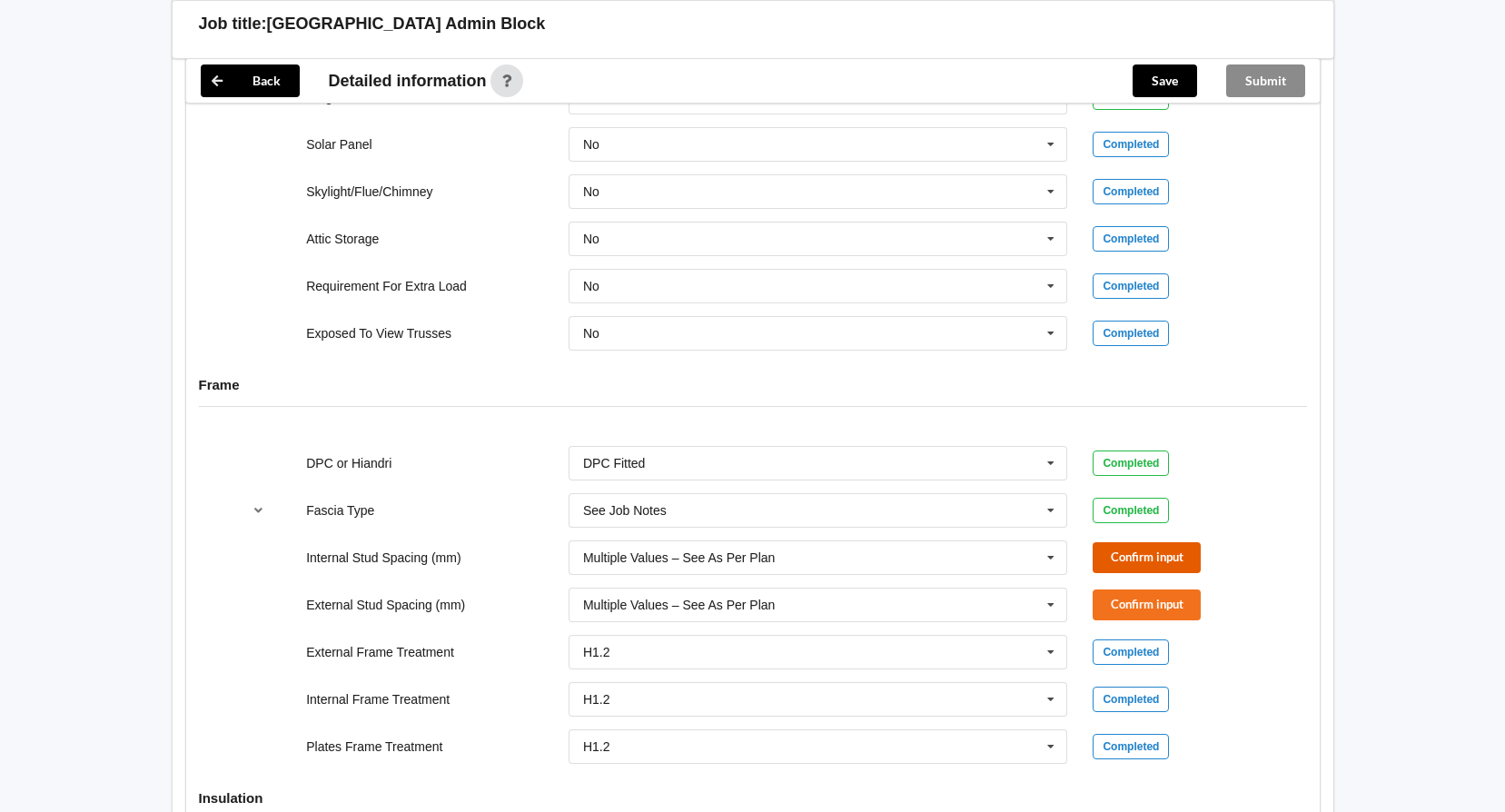
click at [1111, 555] on button "Confirm input" at bounding box center [1146, 556] width 108 height 29
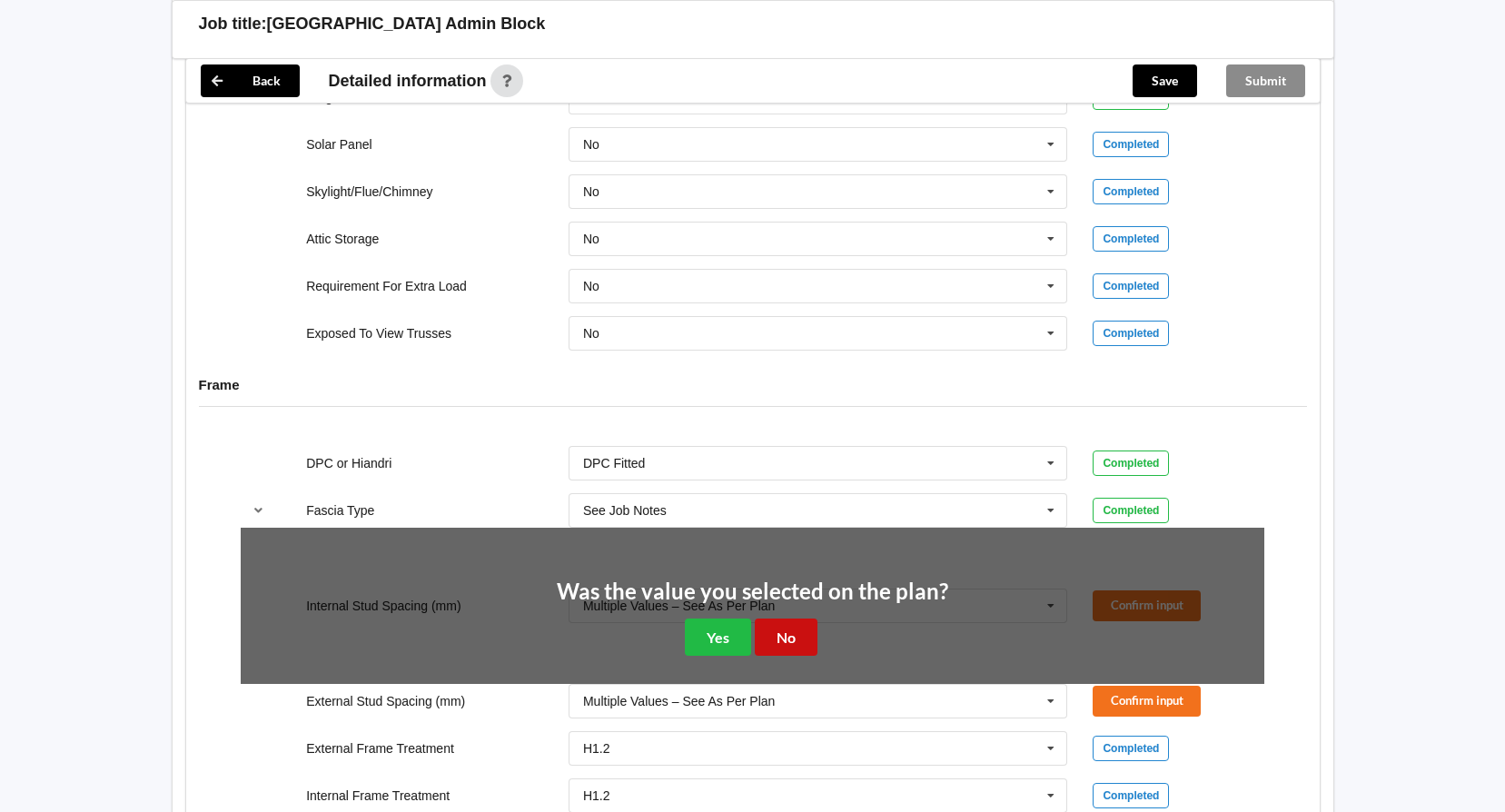
click at [783, 637] on button "No" at bounding box center [786, 637] width 63 height 37
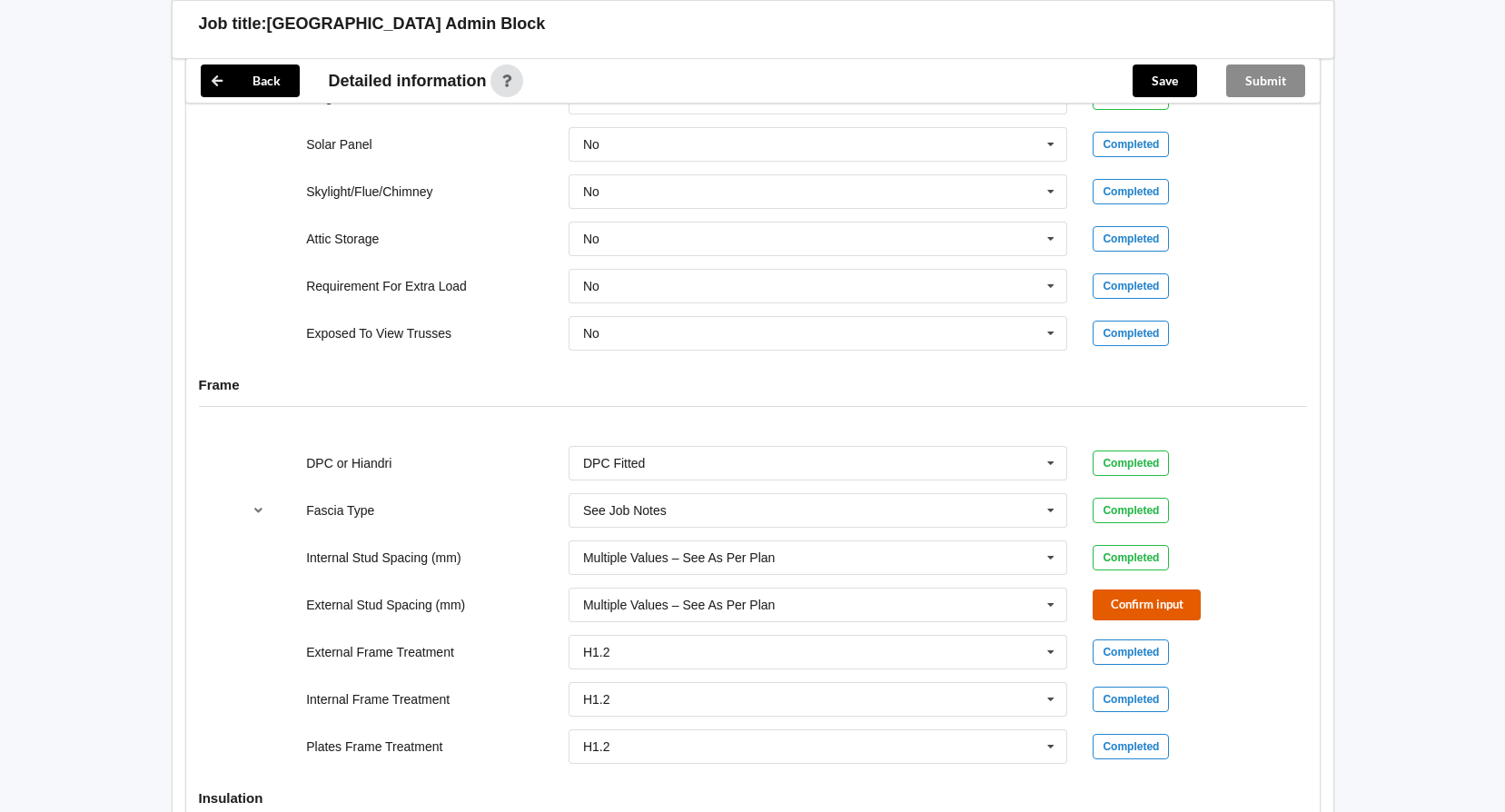
click at [1109, 606] on button "Confirm input" at bounding box center [1146, 605] width 108 height 29
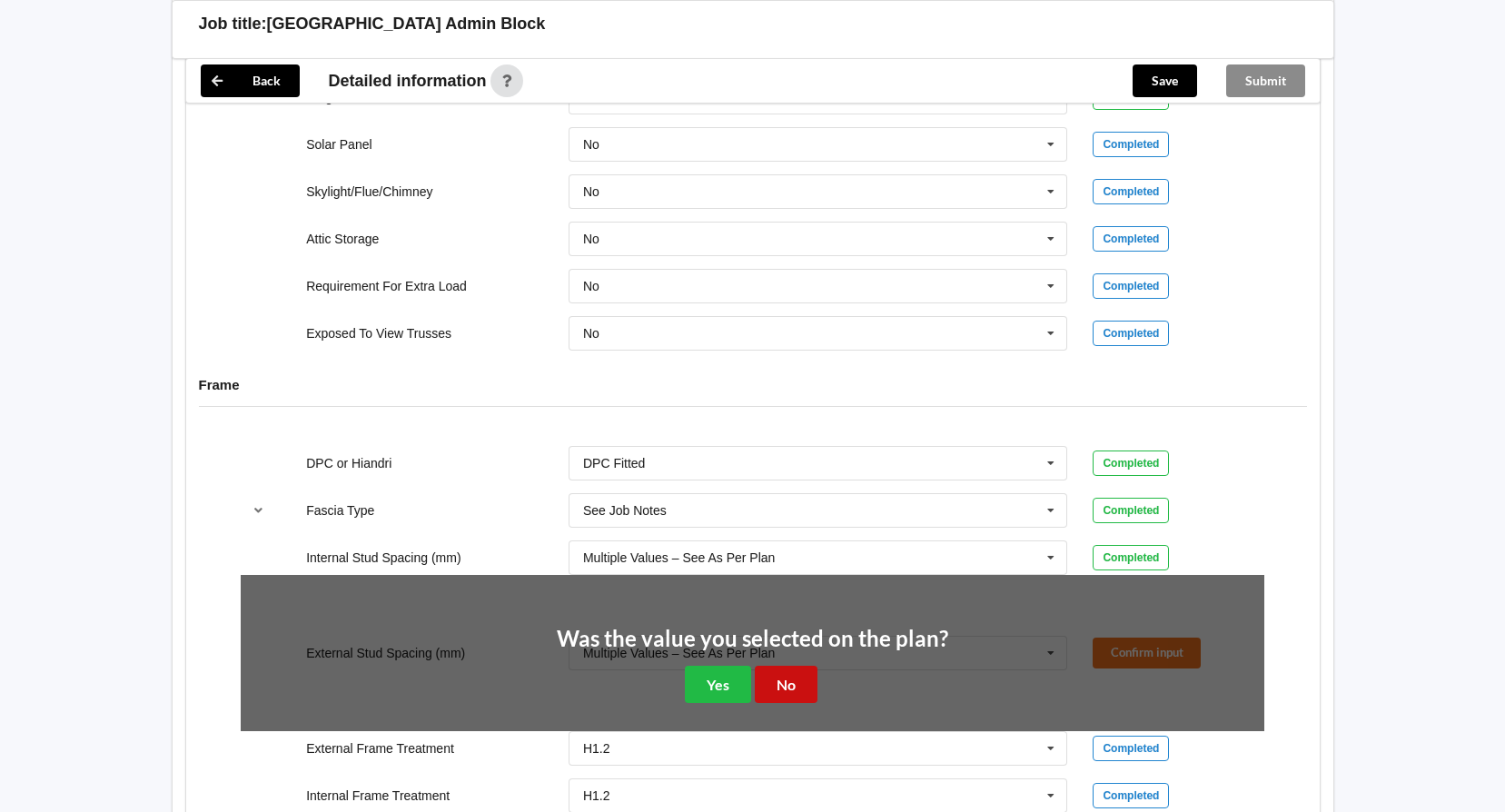
click at [804, 673] on button "No" at bounding box center [786, 684] width 63 height 37
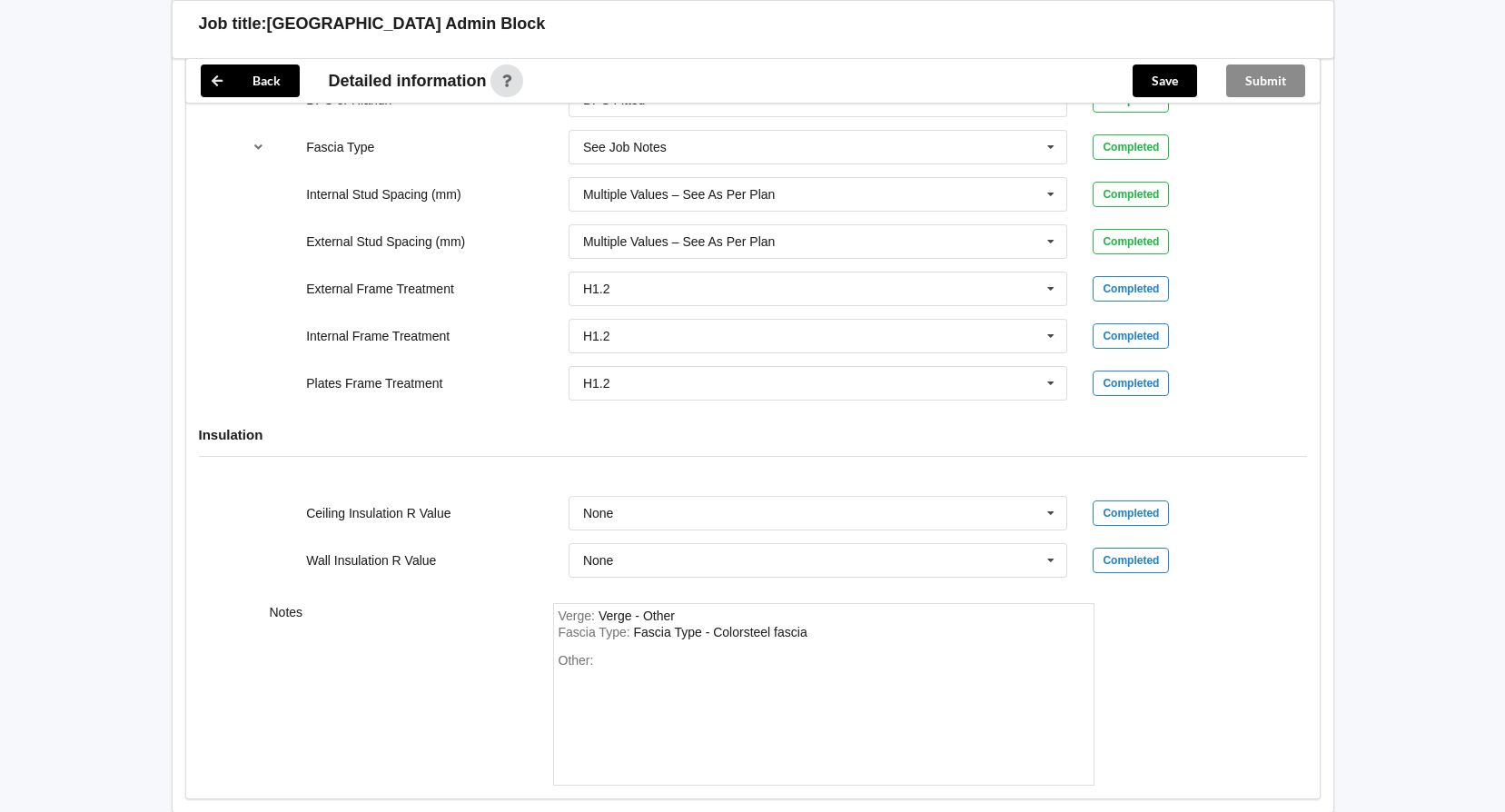
scroll to position [2011, 0]
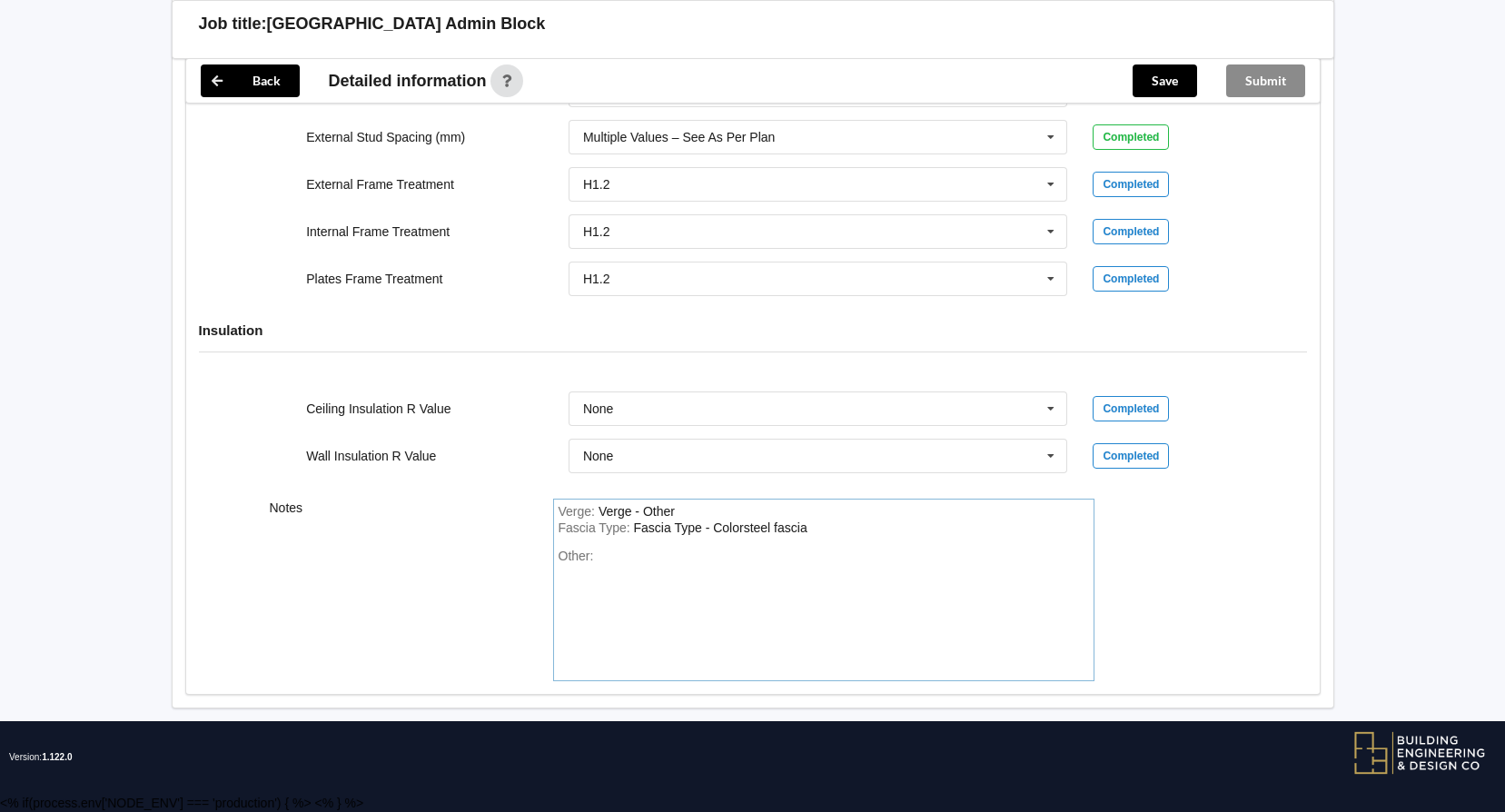
click at [673, 555] on div "Other:" at bounding box center [823, 611] width 530 height 127
click at [1219, 604] on div "Notes Verge : Verge - Other Fascia Type : Fascia Type - Colorsteel fascia Other…" at bounding box center [752, 590] width 1133 height 208
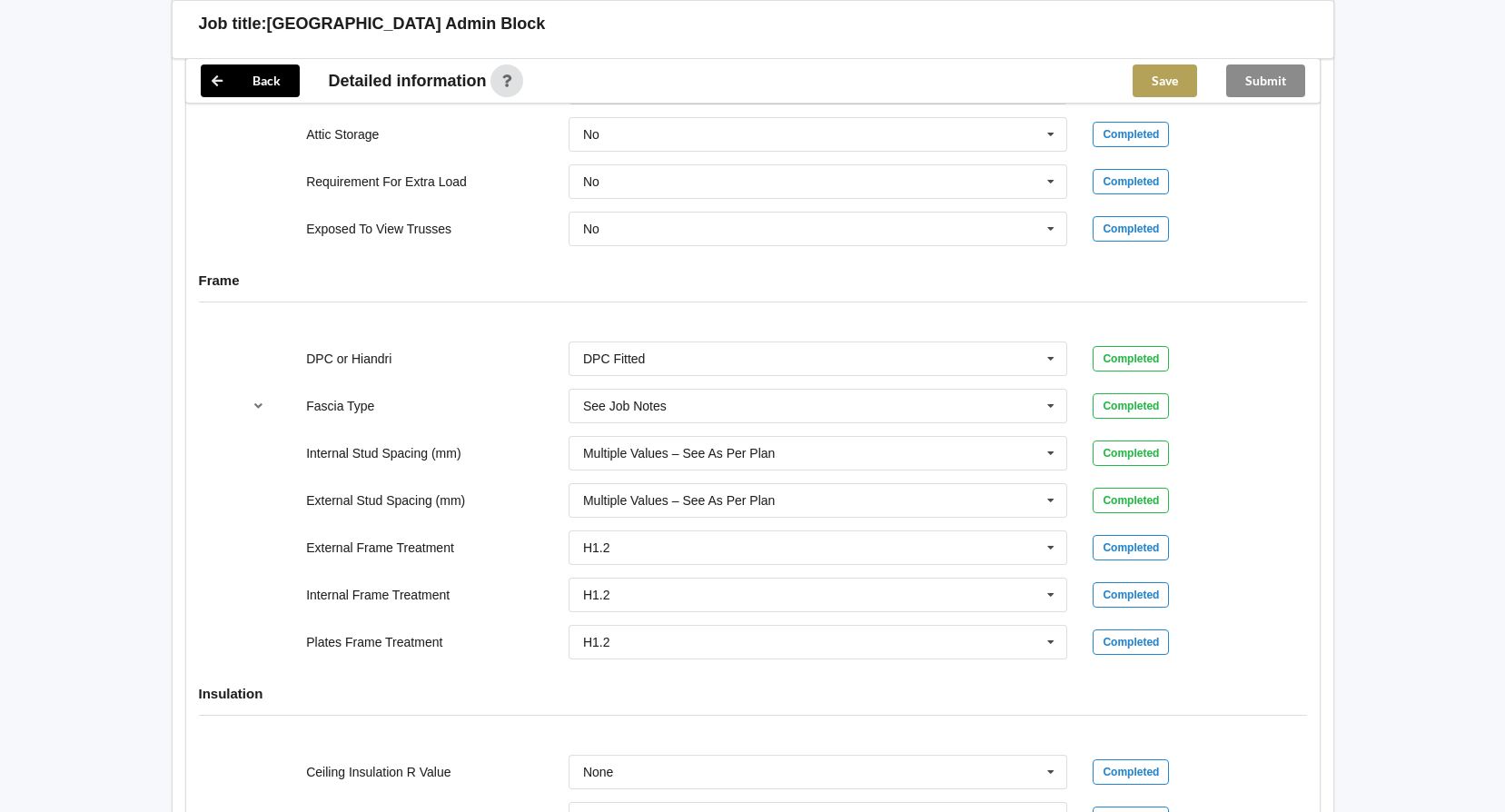
click at [1173, 81] on button "Save" at bounding box center [1165, 81] width 65 height 32
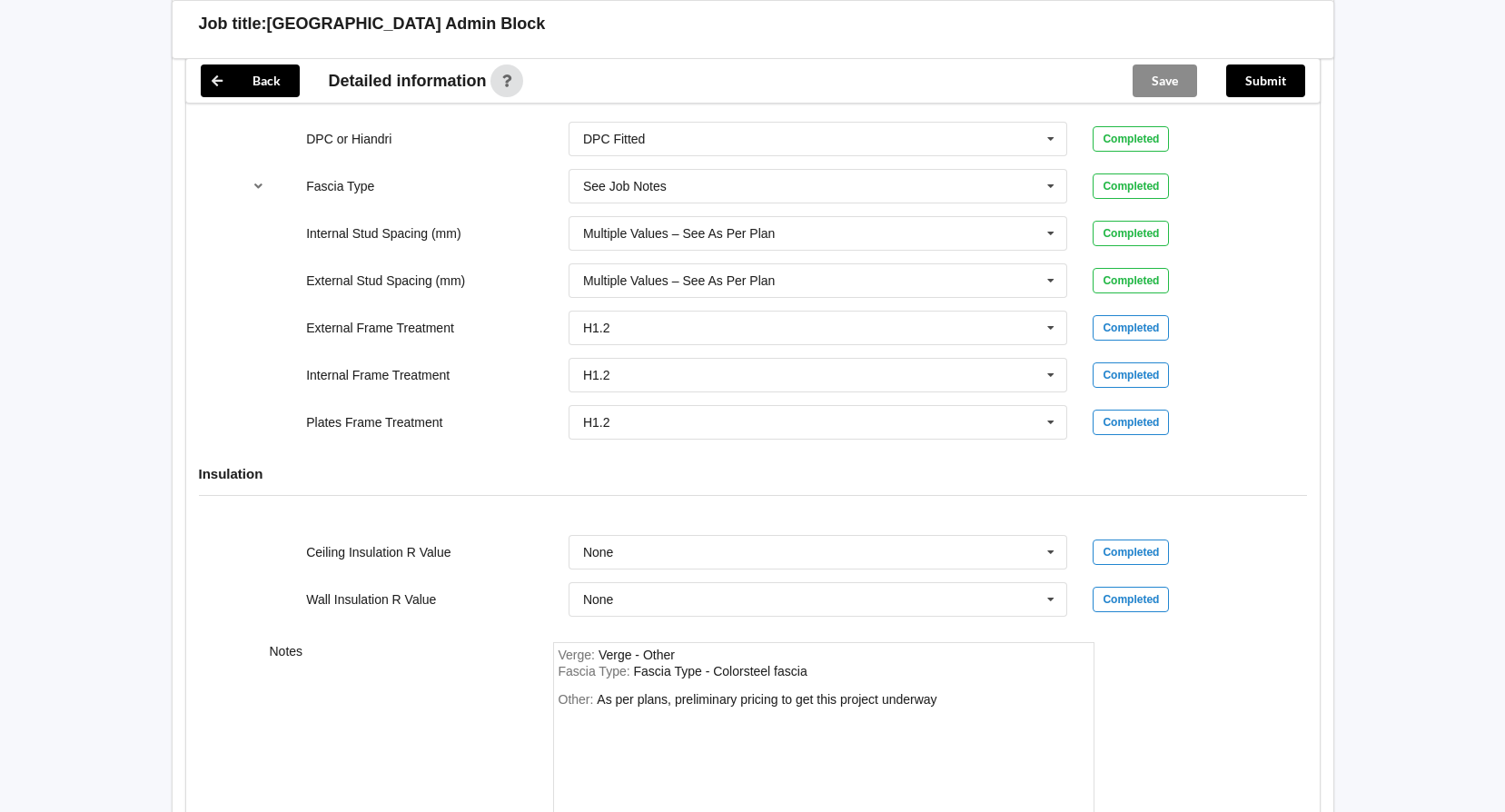
scroll to position [1816, 0]
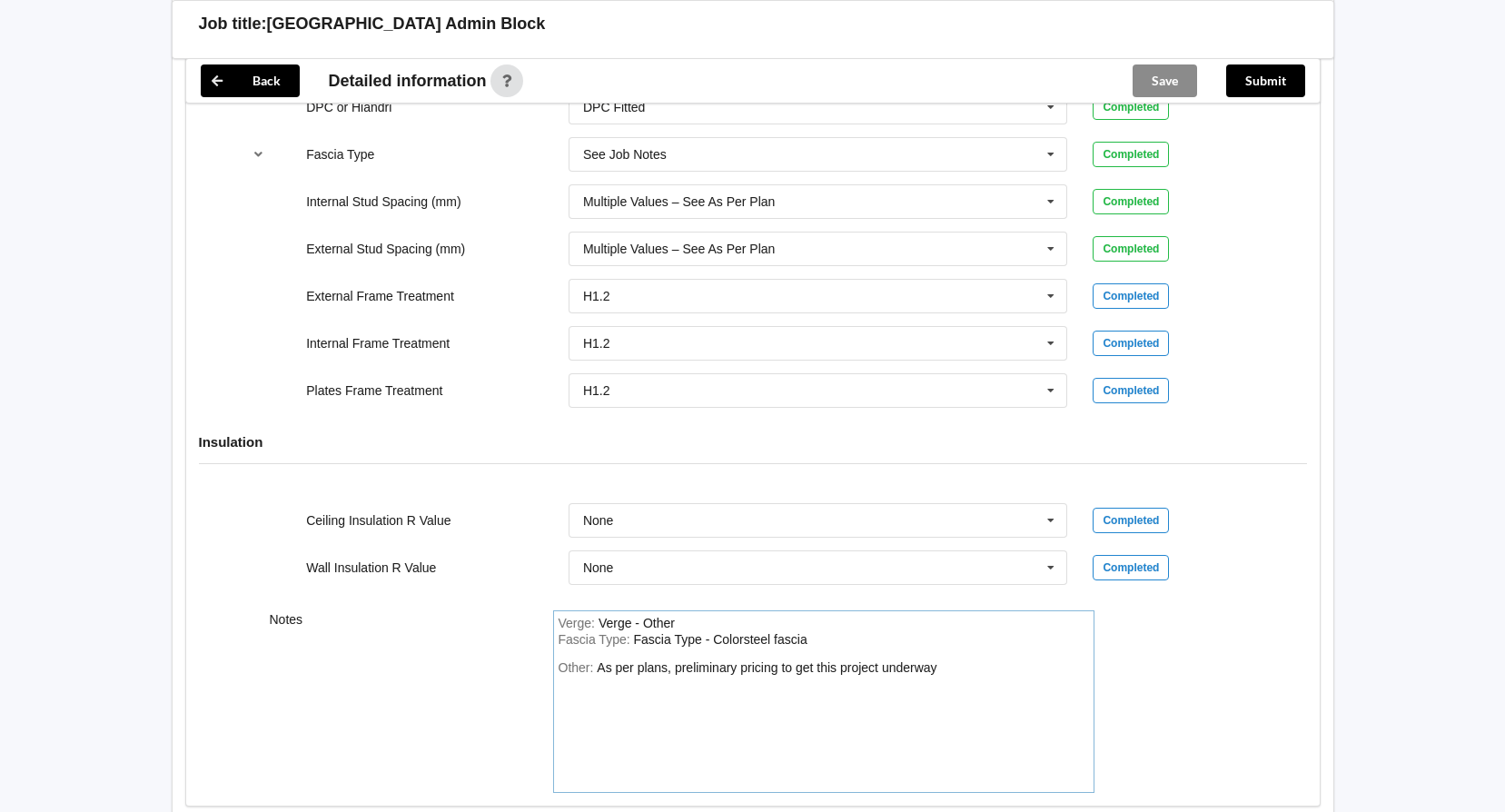
click at [962, 661] on div "Other: As per plans, preliminary pricing to get this project underway" at bounding box center [823, 724] width 530 height 127
drag, startPoint x: 959, startPoint y: 664, endPoint x: 591, endPoint y: 659, distance: 368.0
click at [591, 659] on div "Verge : Verge - Other Fascia Type : Fascia Type - Colorsteel fascia Other: As p…" at bounding box center [824, 702] width 542 height 183
click at [958, 672] on div "Other: As per plans, preliminary pricing to get this project underway" at bounding box center [823, 724] width 530 height 127
drag, startPoint x: 958, startPoint y: 664, endPoint x: 848, endPoint y: 674, distance: 110.5
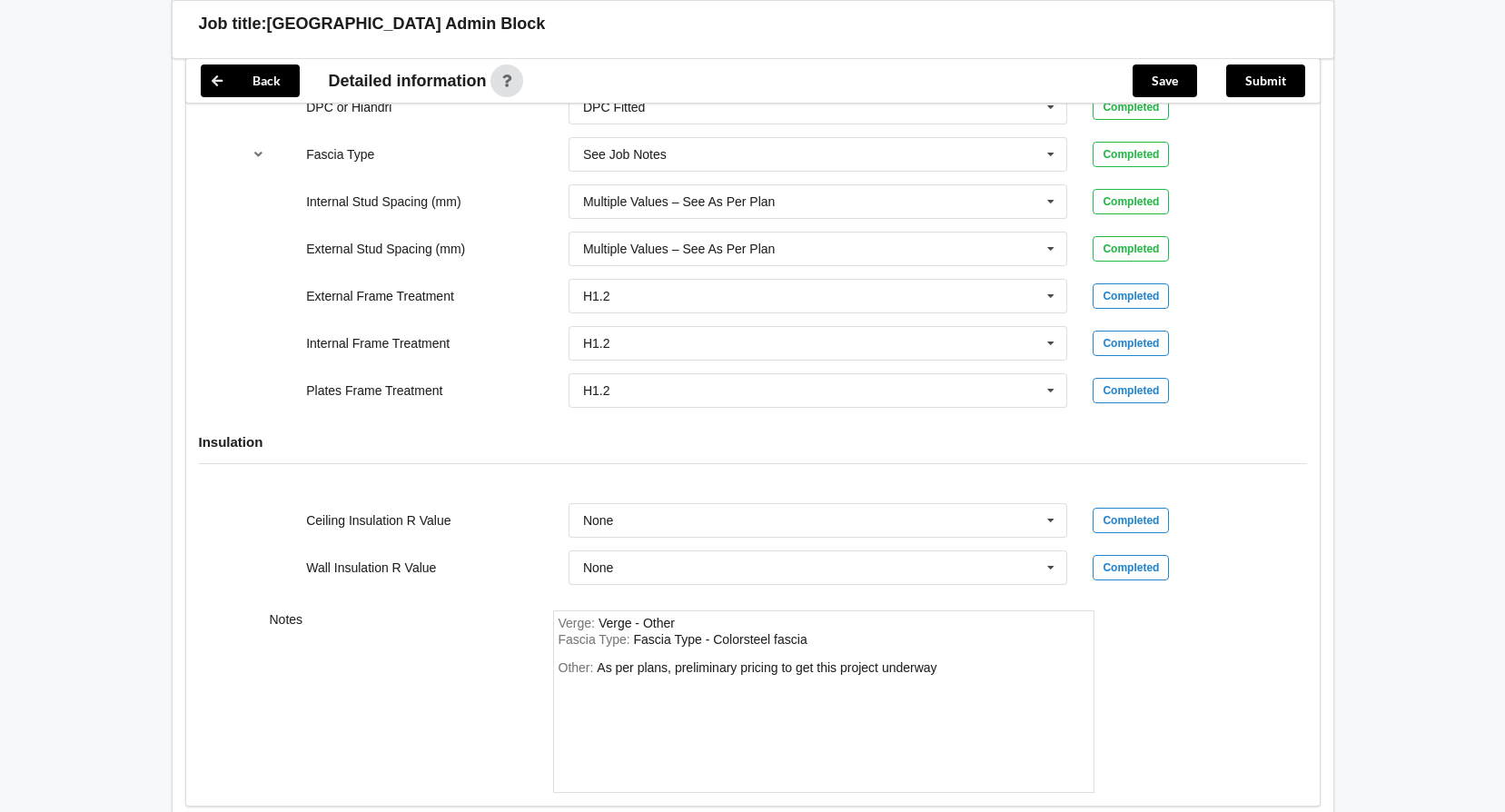
click at [848, 674] on div "Other: As per plans, preliminary pricing to get this project underway" at bounding box center [823, 724] width 530 height 127
click at [994, 681] on div "Other: As per plans, preliminary pricing to get this project underway" at bounding box center [823, 724] width 530 height 127
drag, startPoint x: 939, startPoint y: 666, endPoint x: 602, endPoint y: 665, distance: 337.0
click at [602, 665] on div "As per plans, preliminary pricing to get this project underway" at bounding box center [766, 667] width 339 height 15
copy div "As per plans, preliminary pricing to get this project underway"
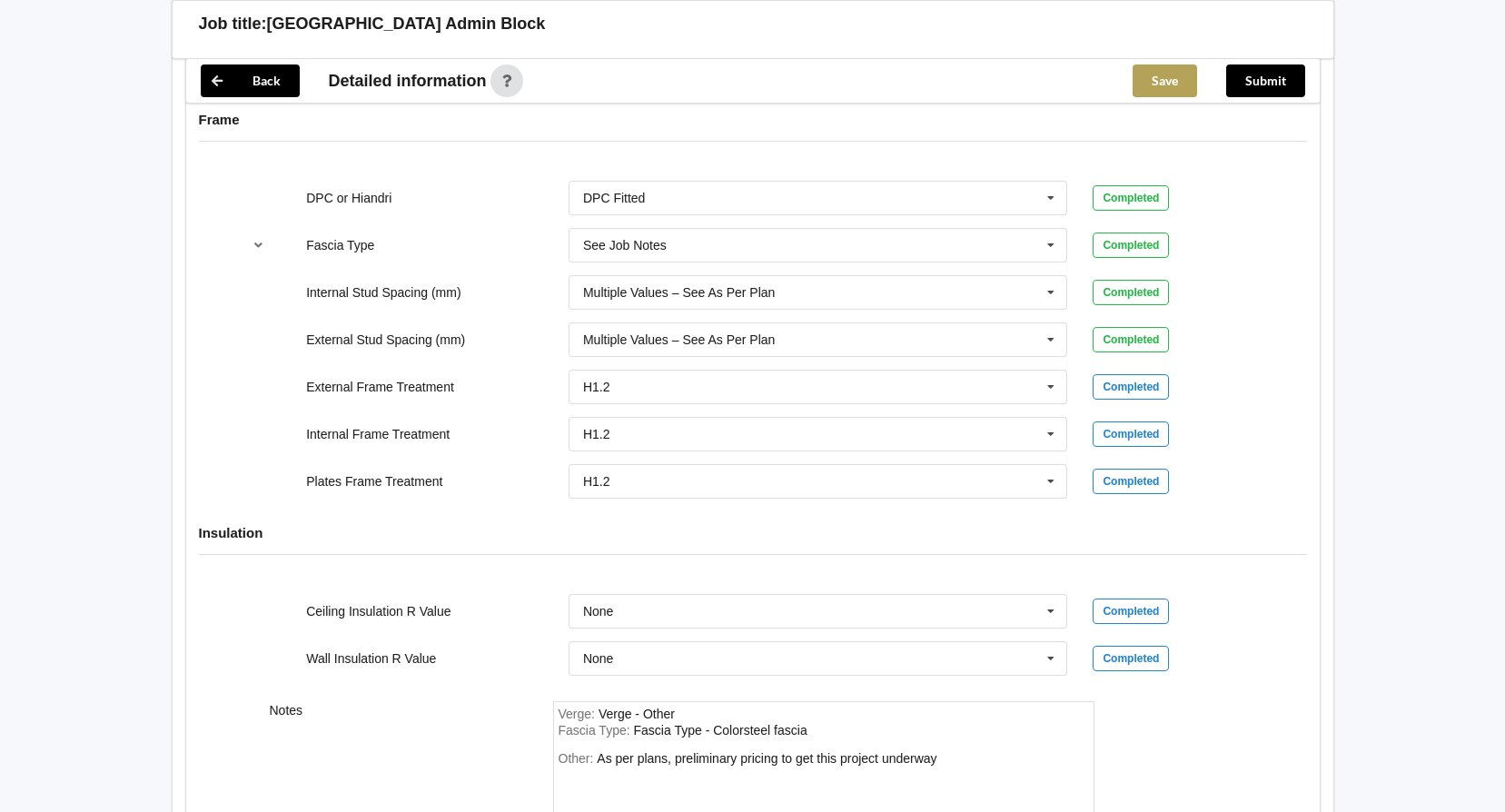
click at [1183, 80] on button "Save" at bounding box center [1165, 81] width 65 height 32
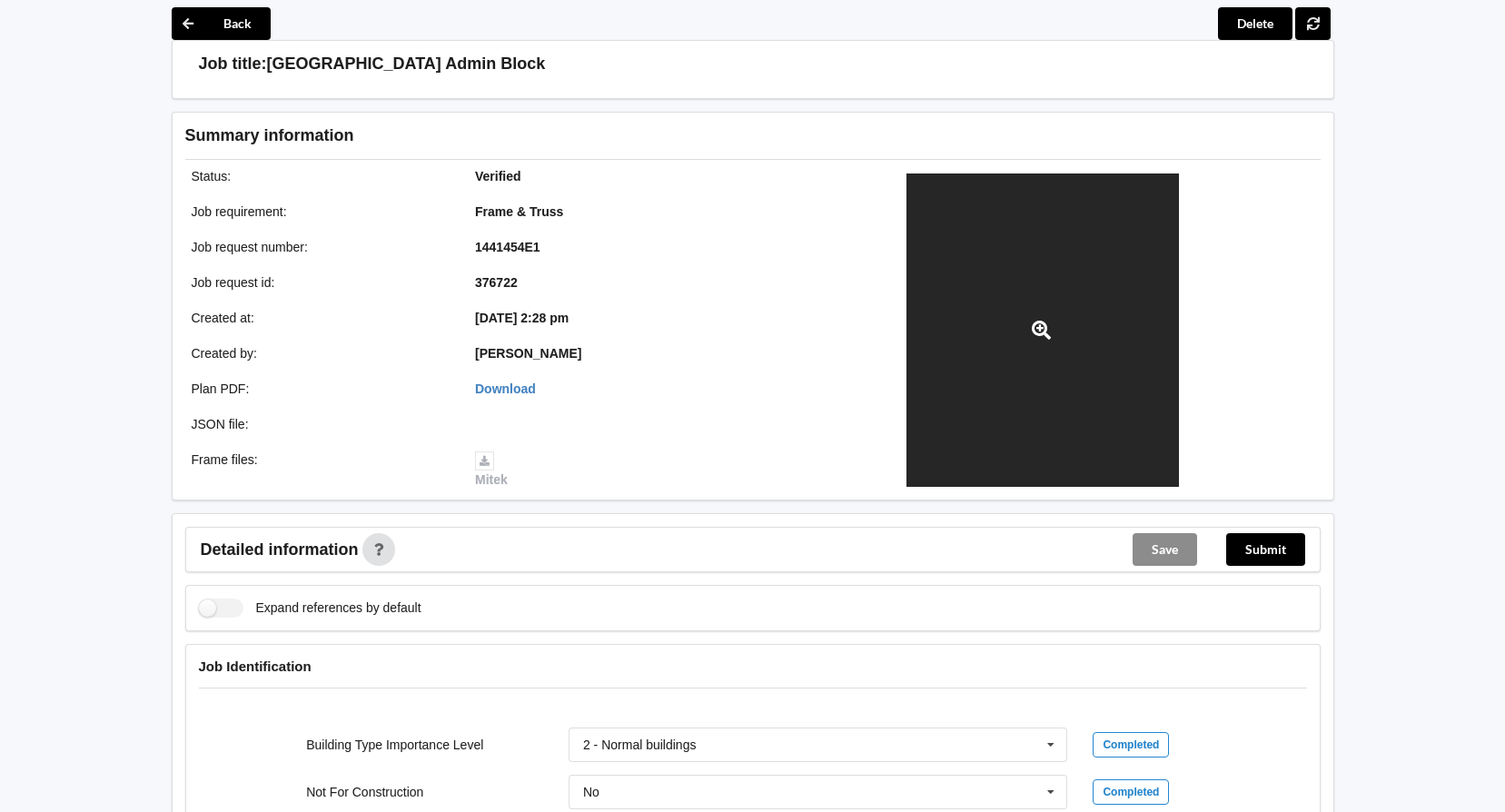
scroll to position [0, 0]
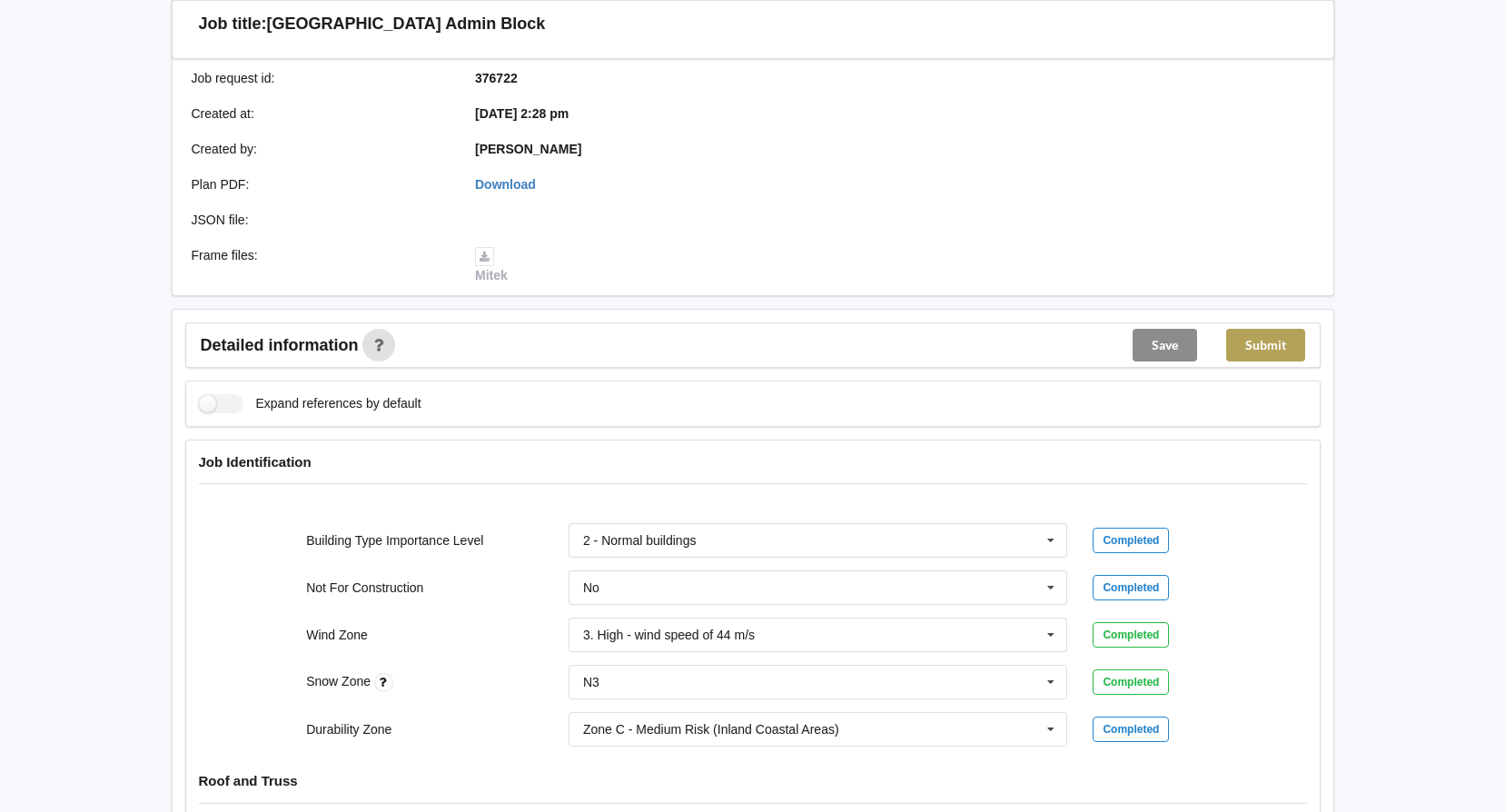
click at [1292, 342] on button "Submit" at bounding box center [1265, 344] width 79 height 32
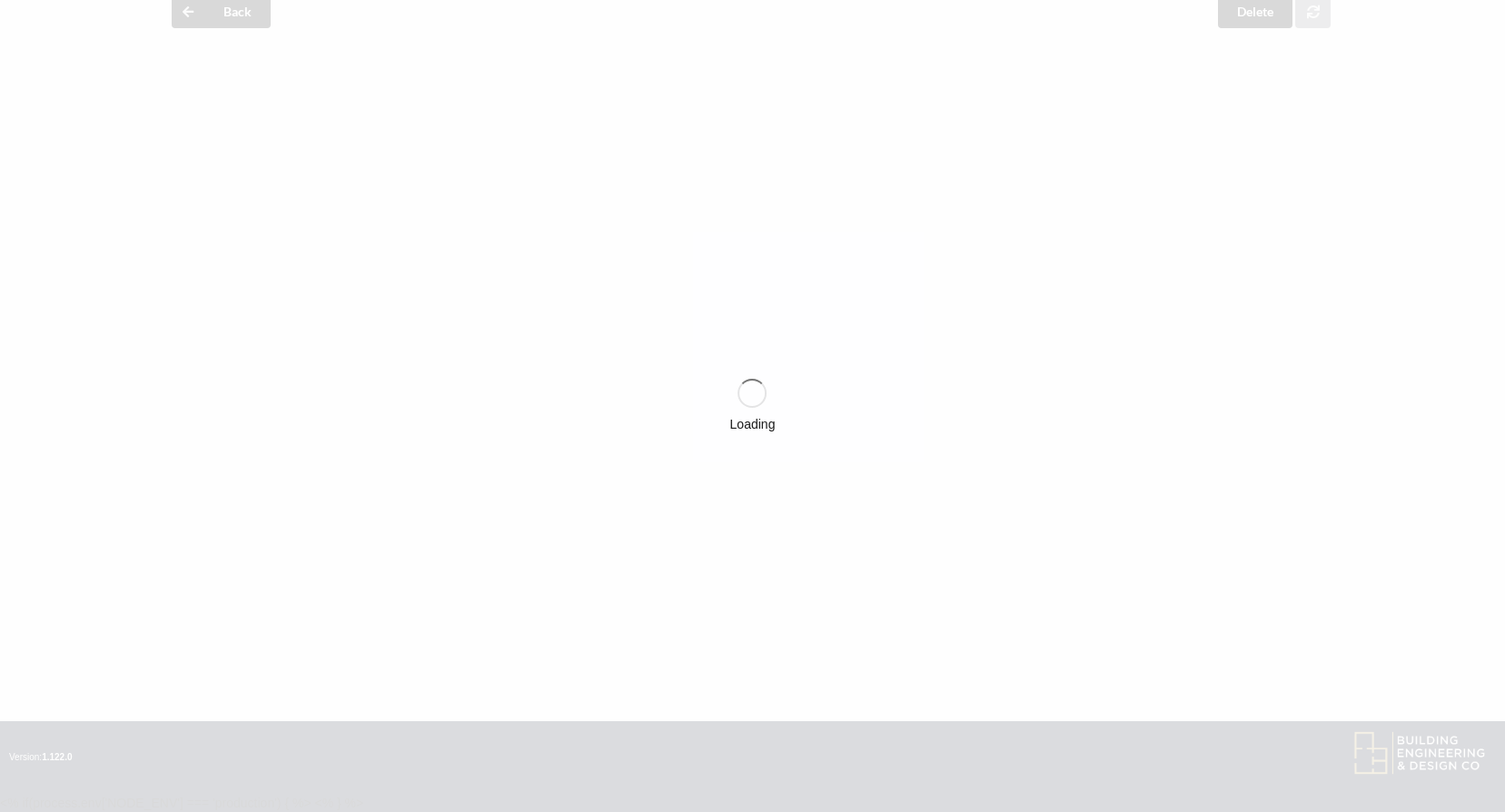
scroll to position [272, 0]
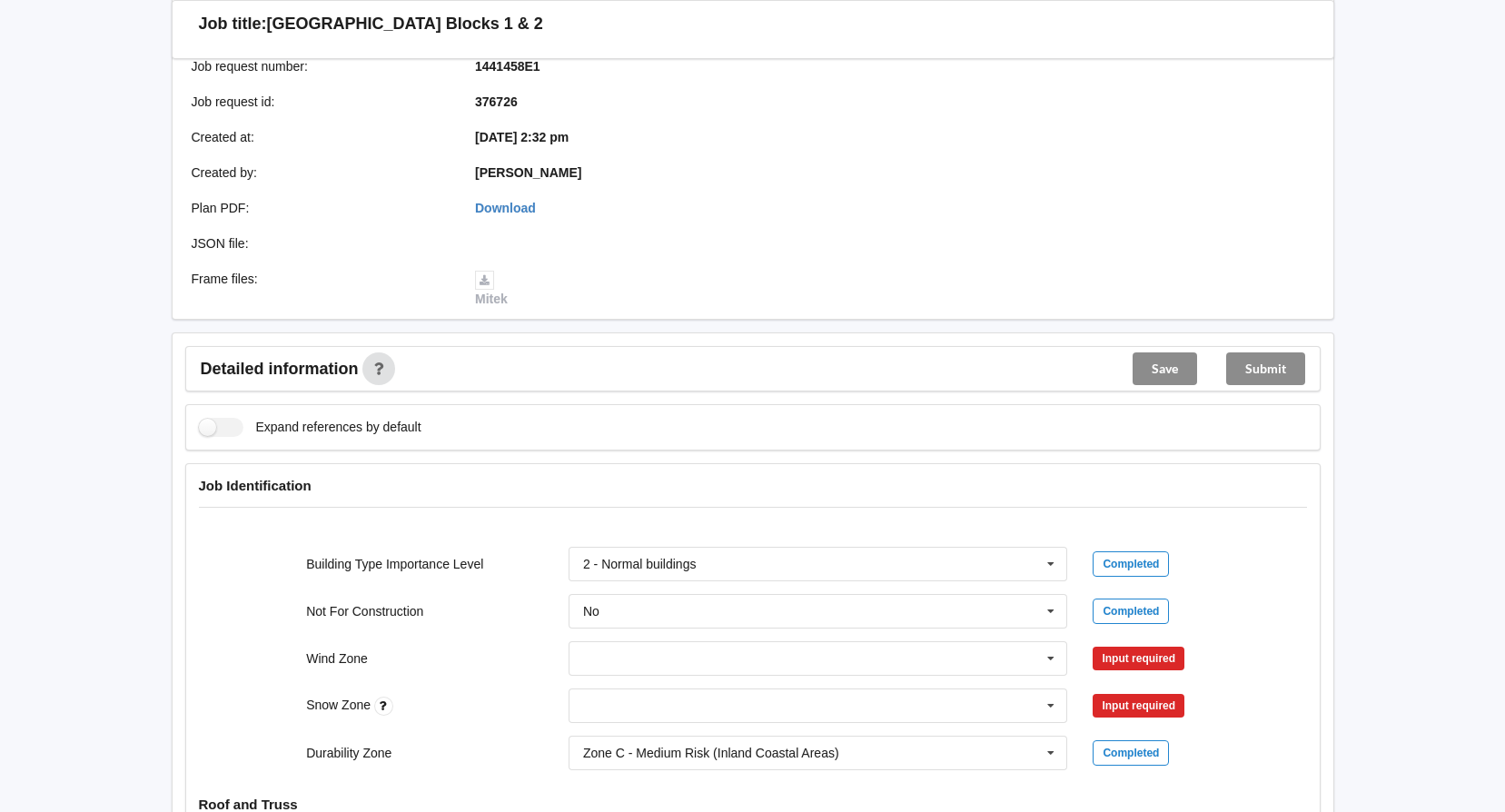
scroll to position [545, 0]
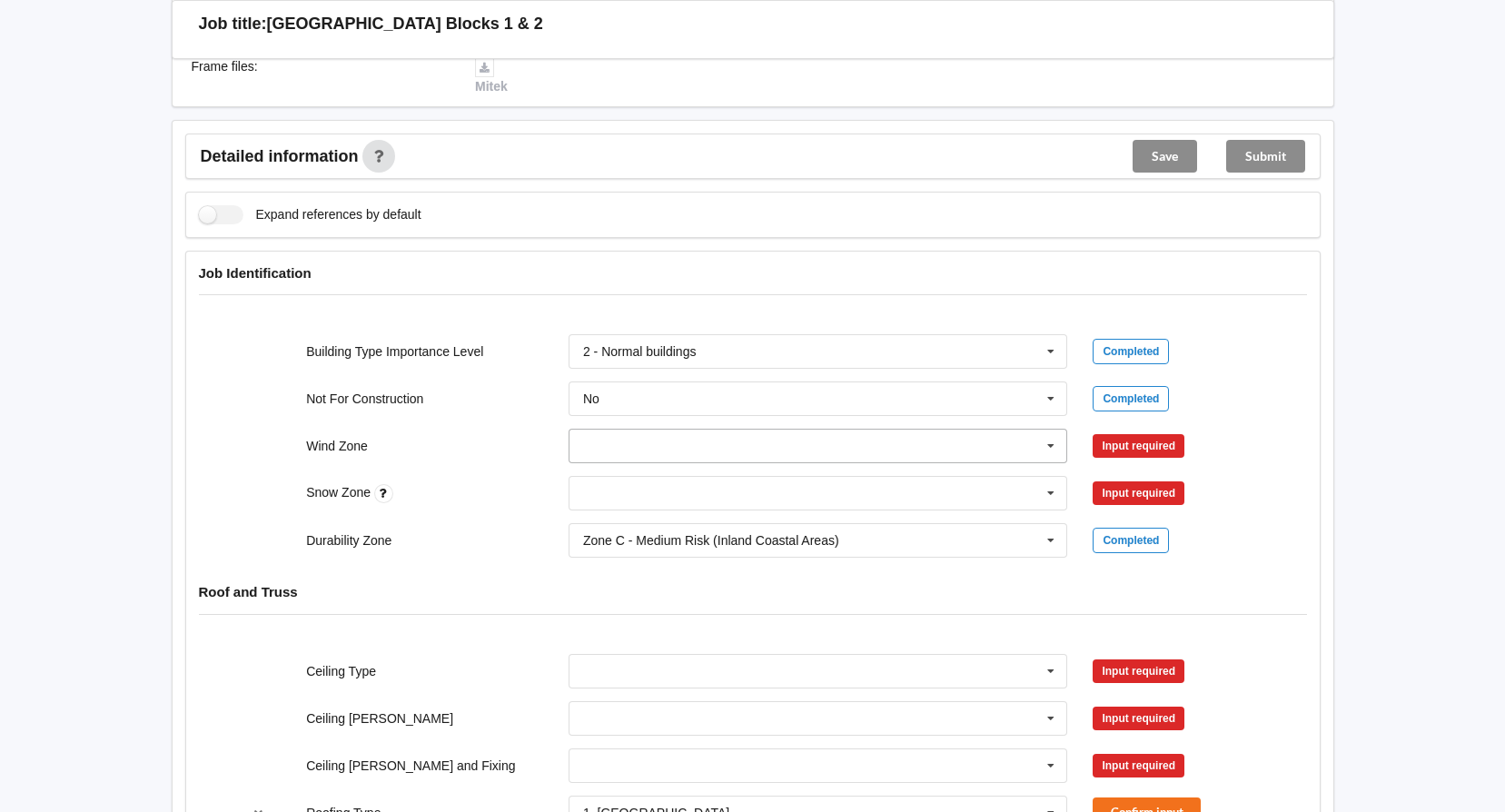
click at [820, 447] on input "text" at bounding box center [819, 445] width 497 height 32
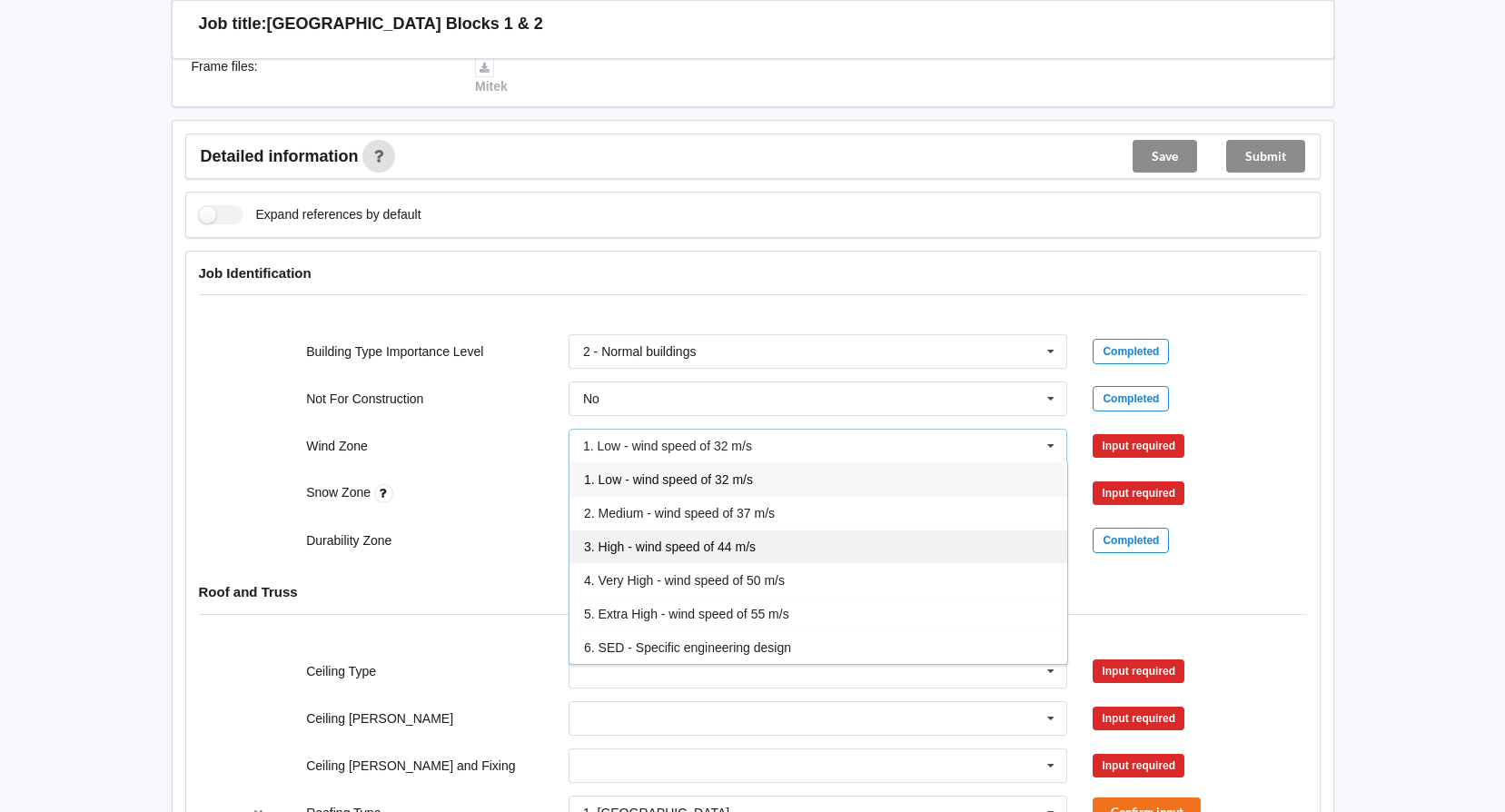
click at [812, 549] on div "3. High - wind speed of 44 m/s" at bounding box center [818, 547] width 497 height 33
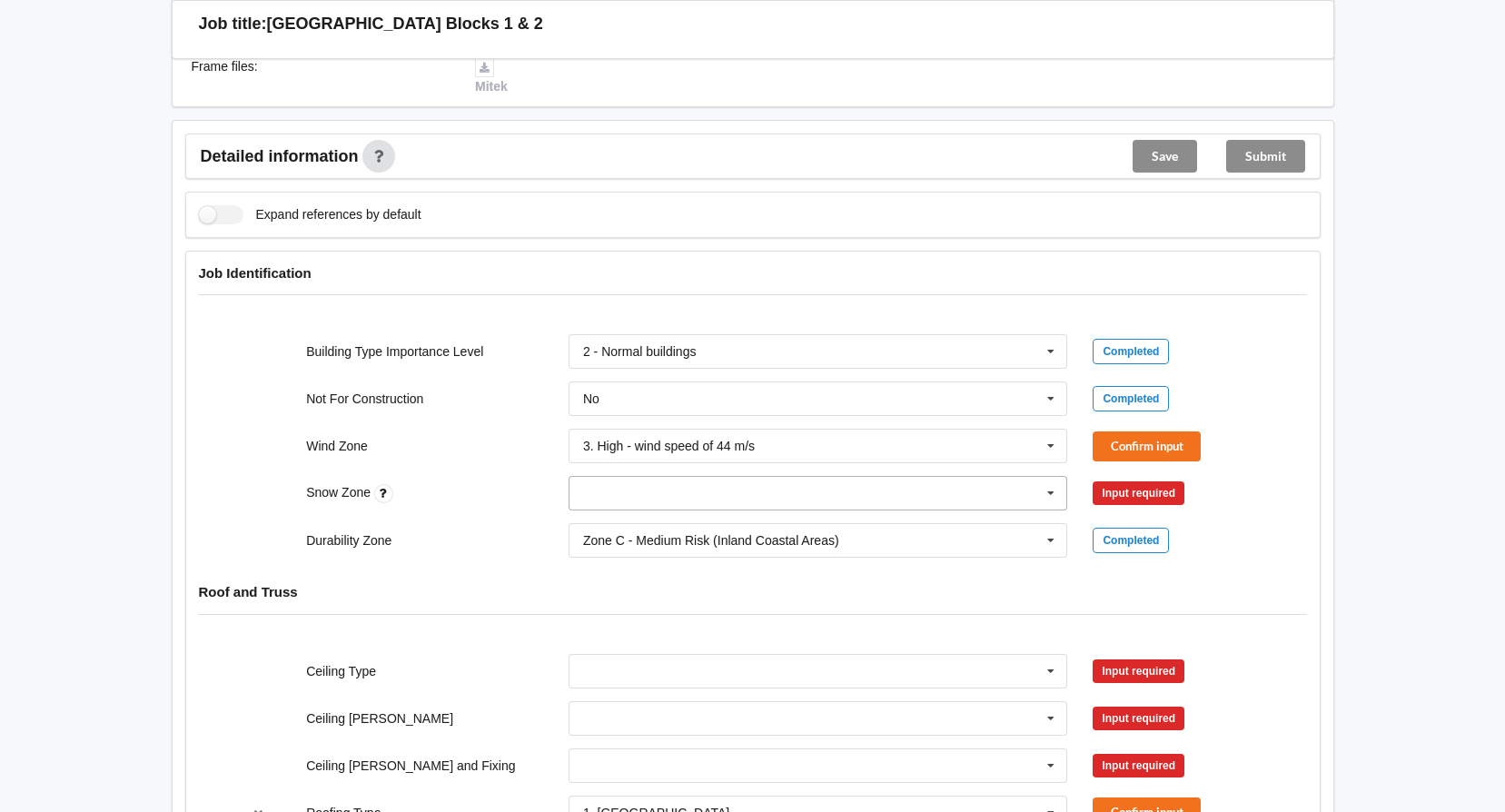
click at [816, 488] on input "text" at bounding box center [819, 493] width 497 height 32
click at [799, 623] on div "N3" at bounding box center [818, 627] width 497 height 33
click at [1111, 444] on button "Confirm input" at bounding box center [1146, 446] width 108 height 29
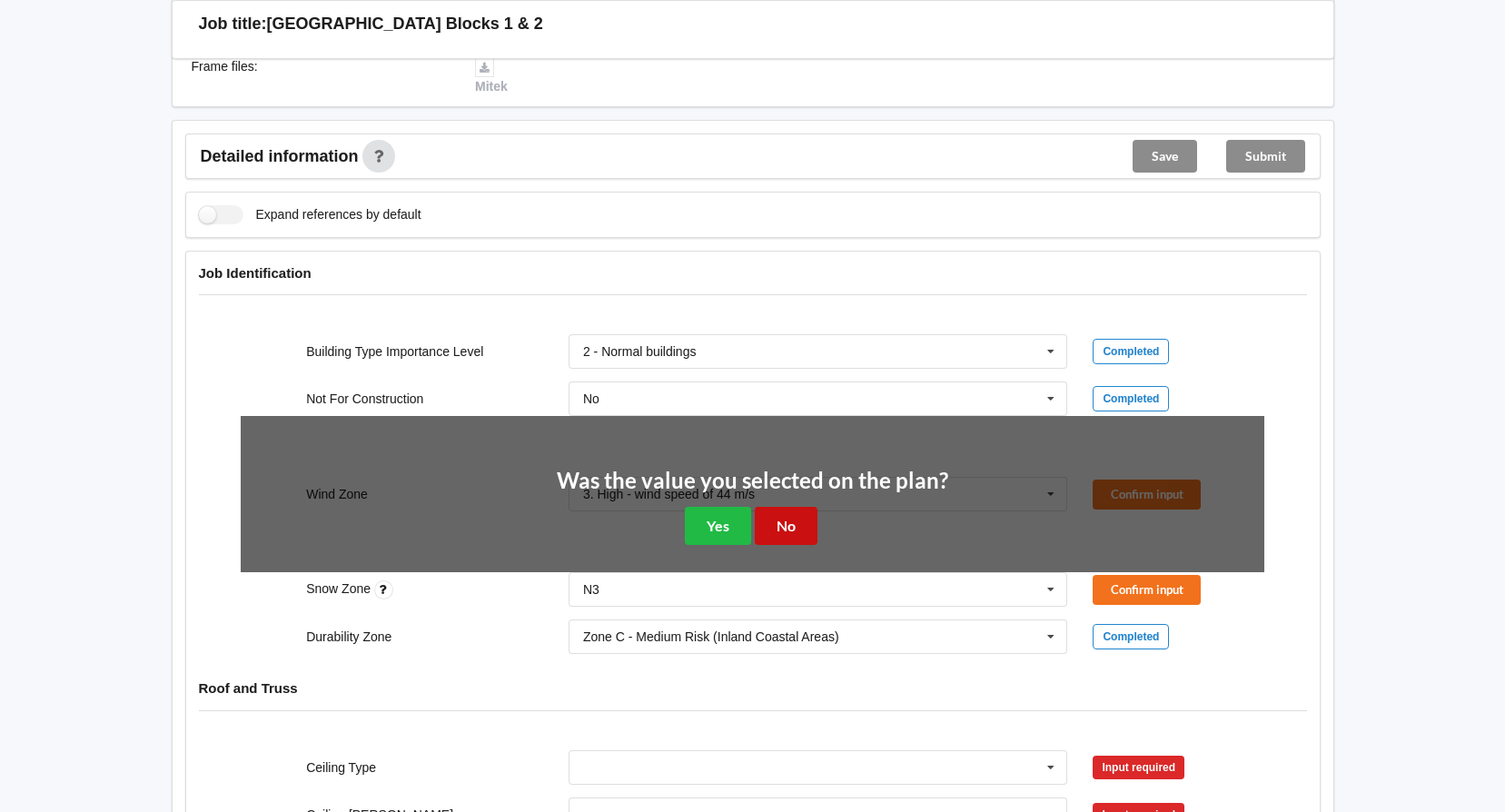
click at [787, 533] on button "No" at bounding box center [786, 525] width 63 height 37
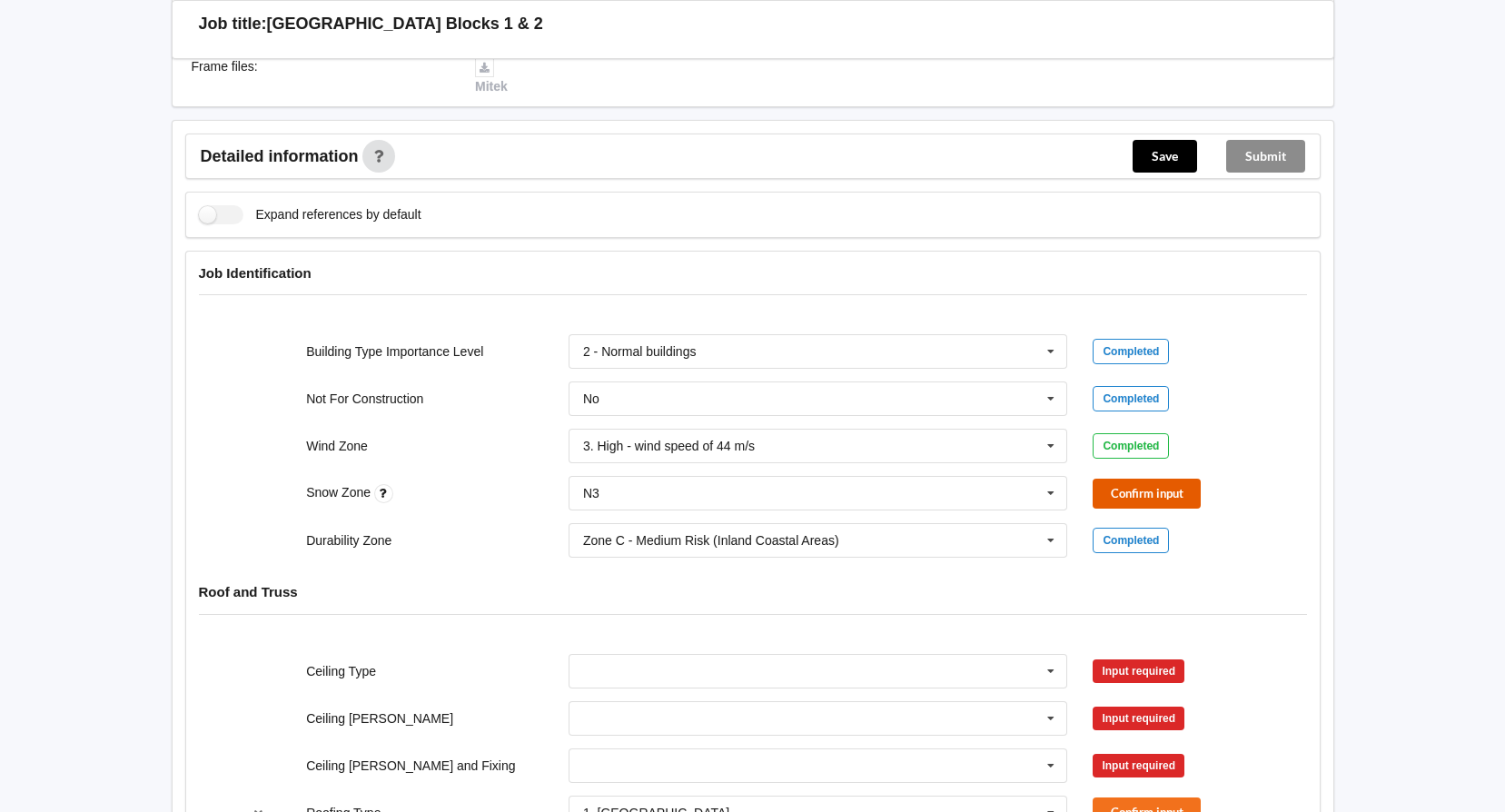
click at [1105, 485] on button "Confirm input" at bounding box center [1146, 493] width 108 height 29
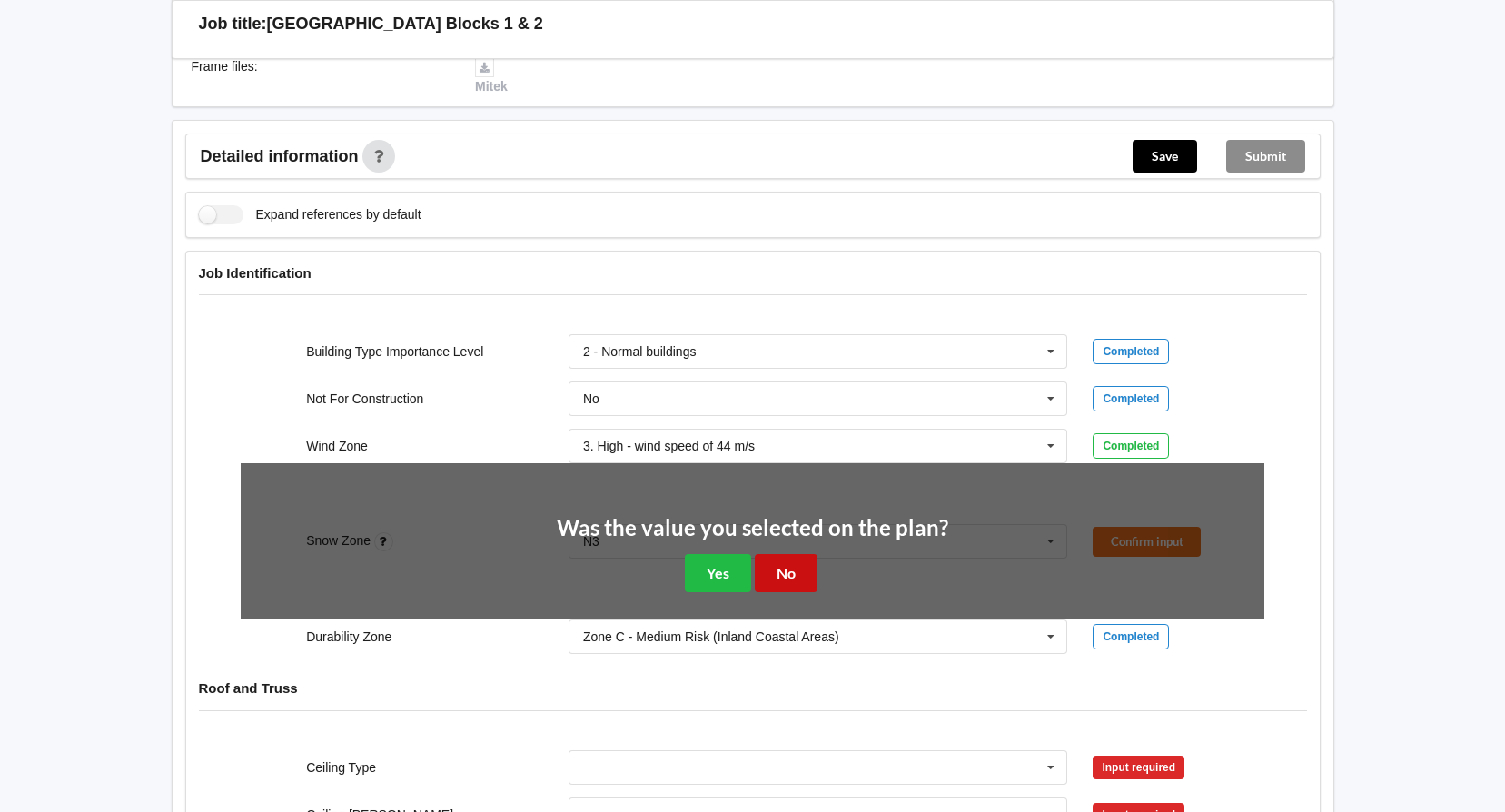
click at [796, 565] on button "No" at bounding box center [786, 572] width 63 height 37
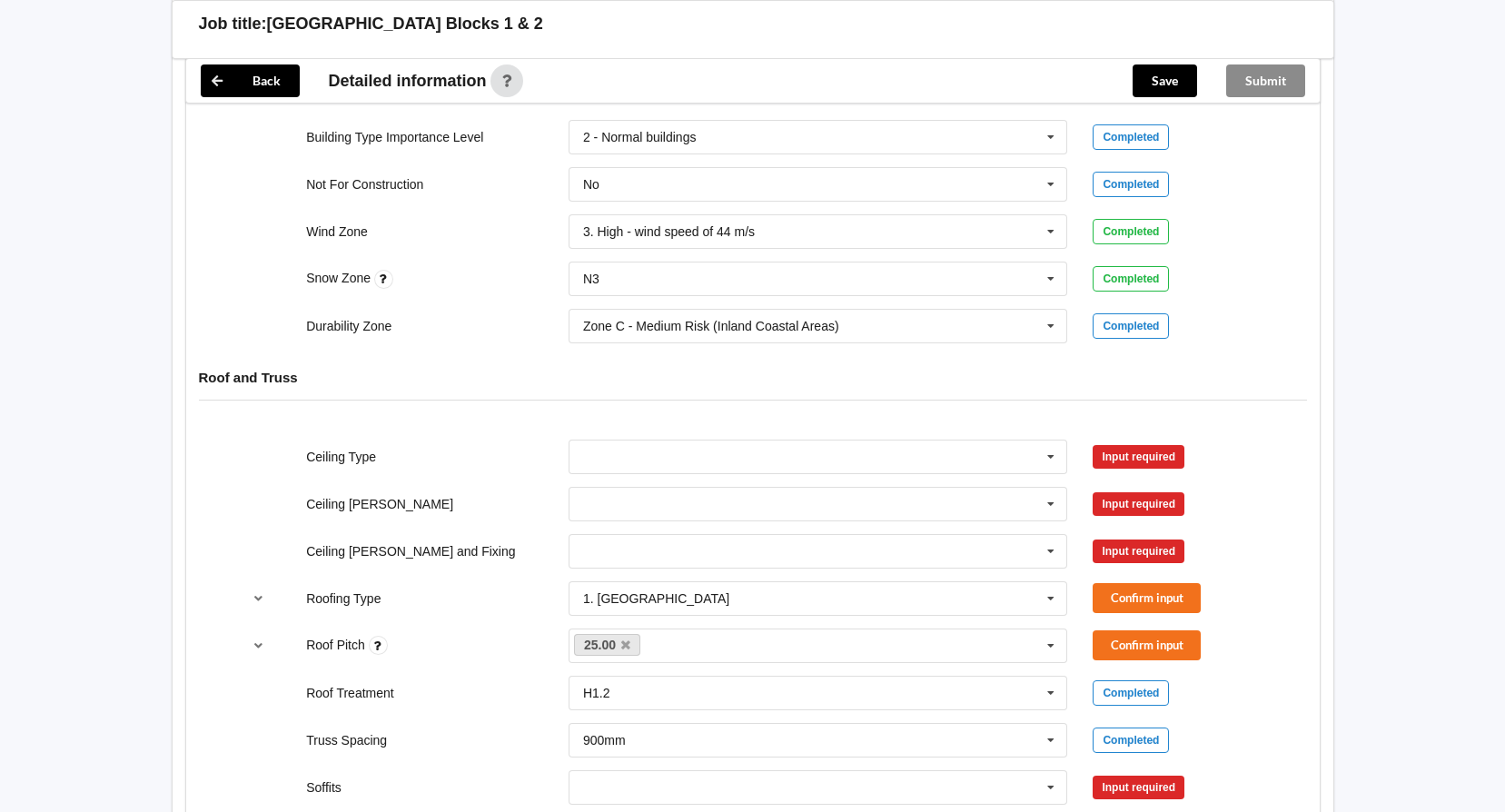
scroll to position [817, 0]
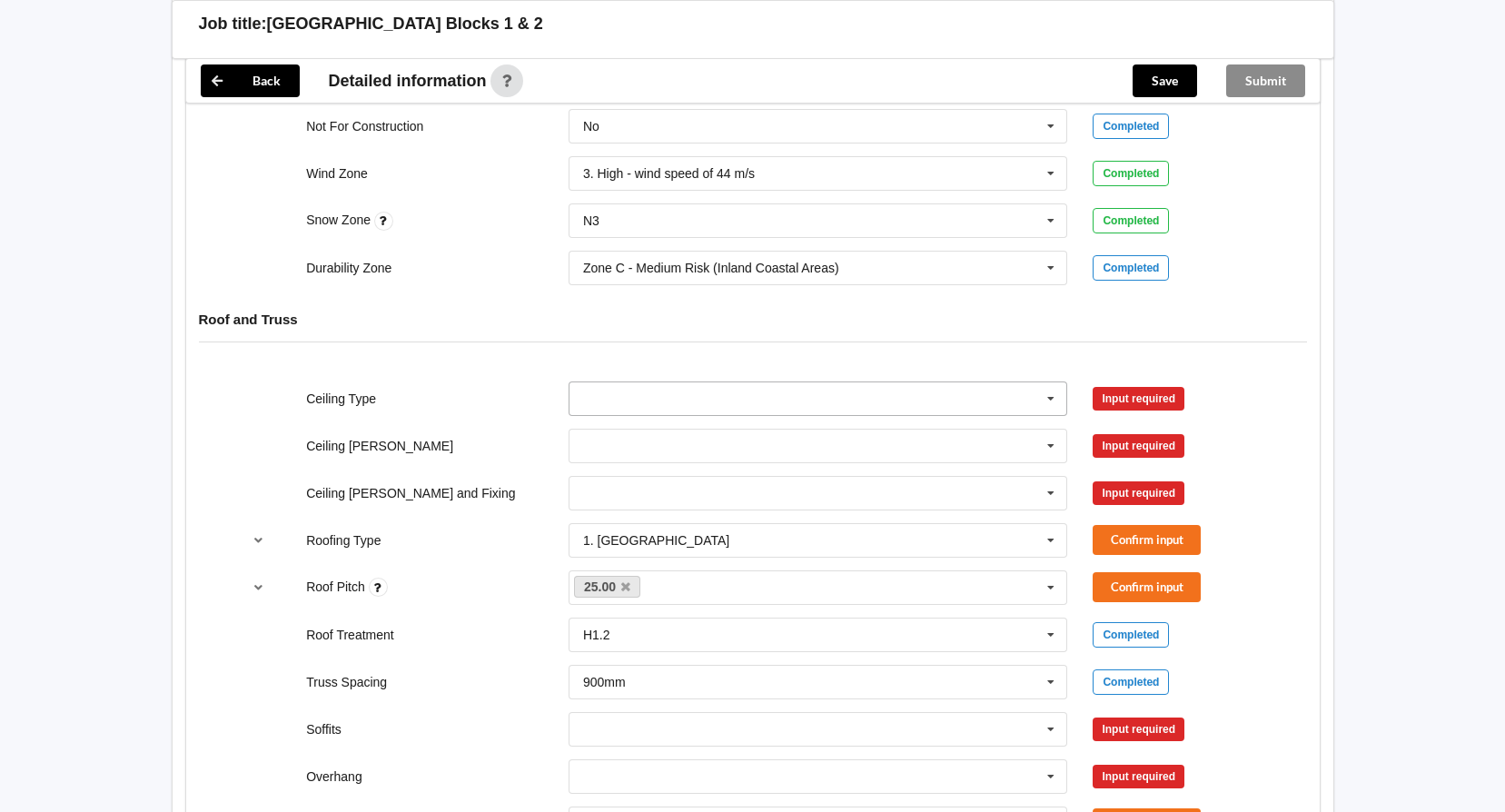
click at [897, 403] on input "text" at bounding box center [819, 398] width 497 height 32
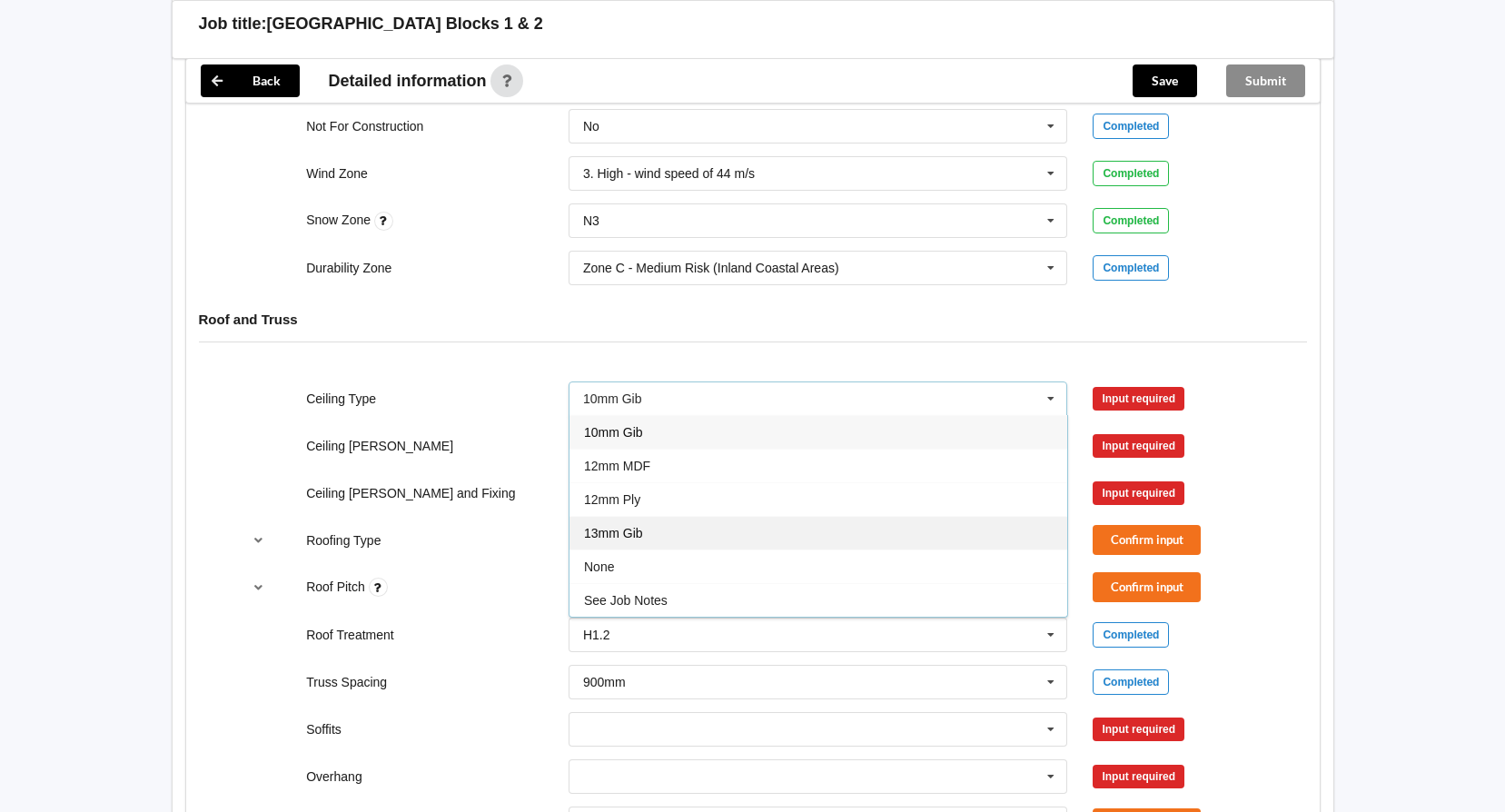
click at [871, 537] on div "13mm Gib" at bounding box center [818, 533] width 497 height 33
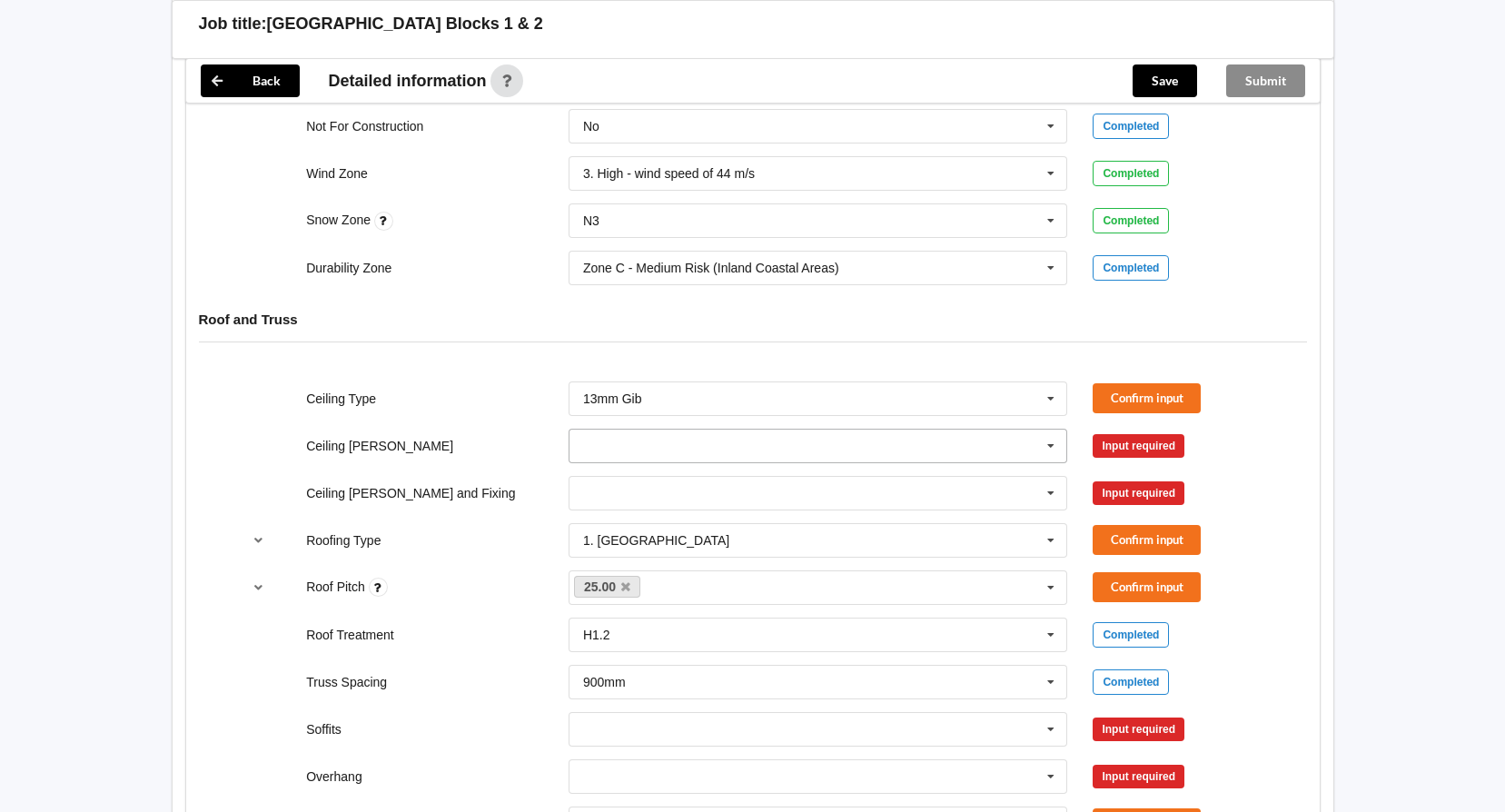
click at [881, 447] on input "text" at bounding box center [819, 445] width 497 height 32
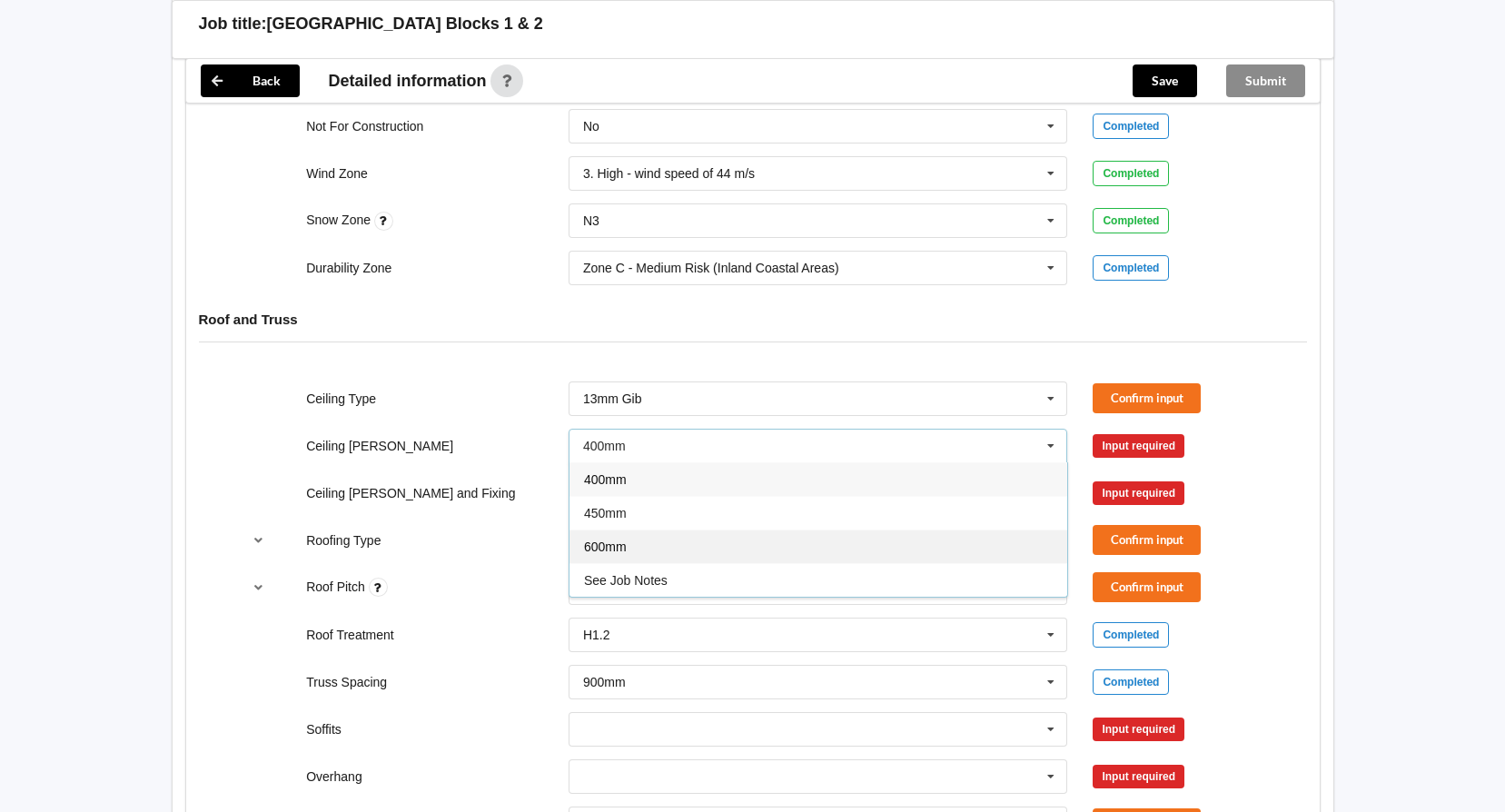
click at [847, 548] on div "600mm" at bounding box center [818, 547] width 497 height 33
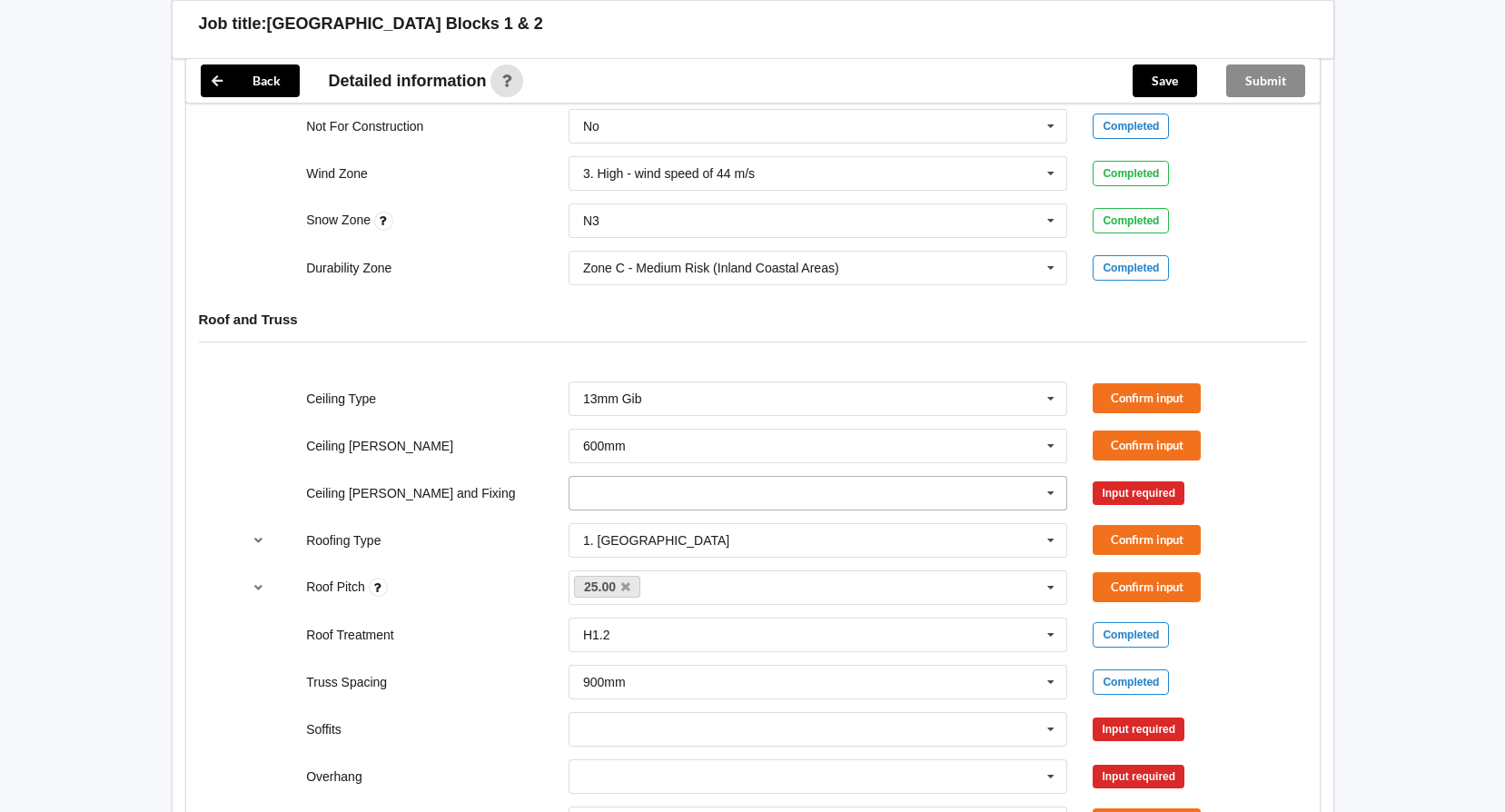
click at [856, 501] on input "text" at bounding box center [819, 493] width 497 height 32
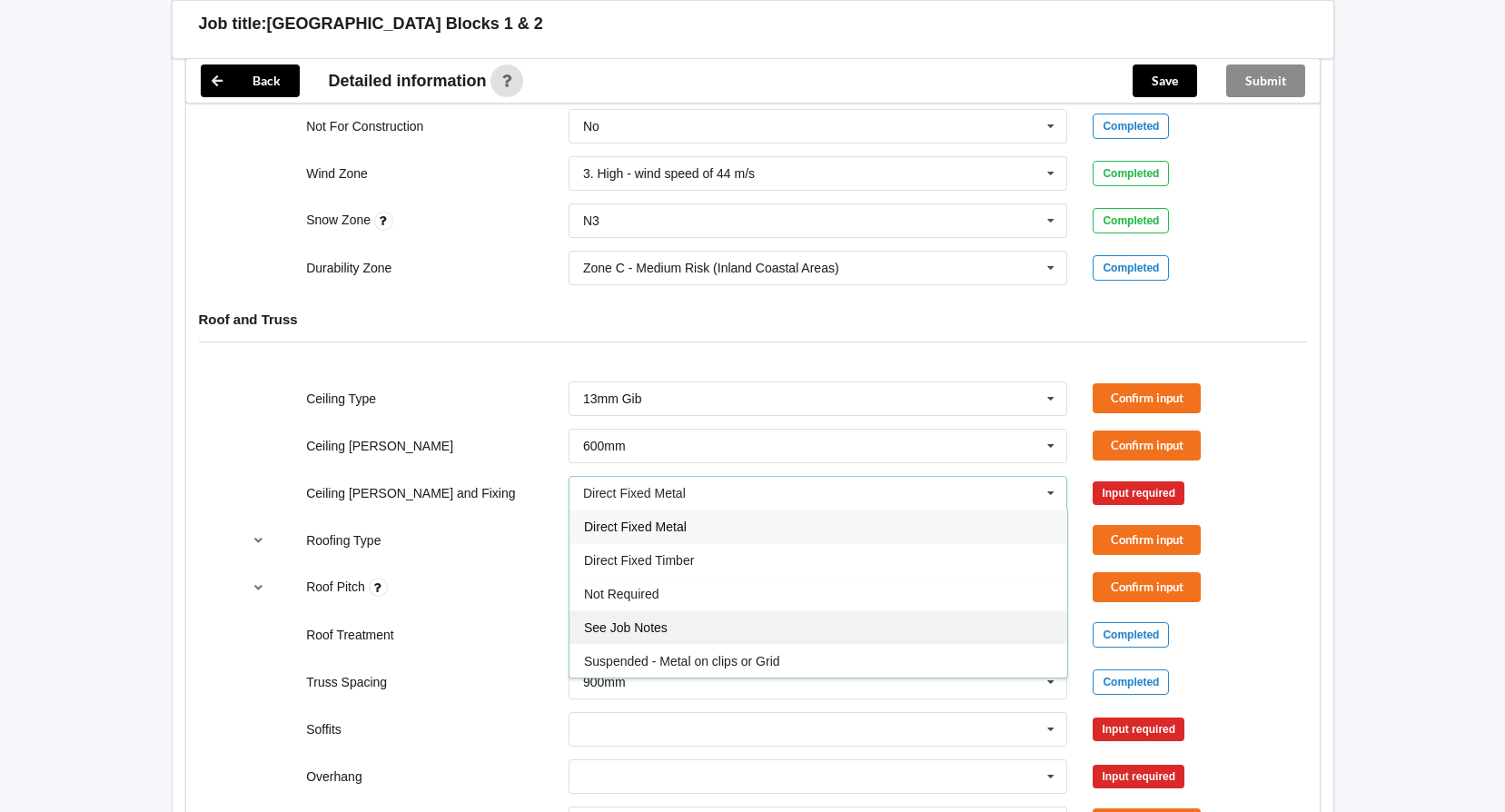
click at [828, 631] on div "See Job Notes" at bounding box center [818, 627] width 497 height 33
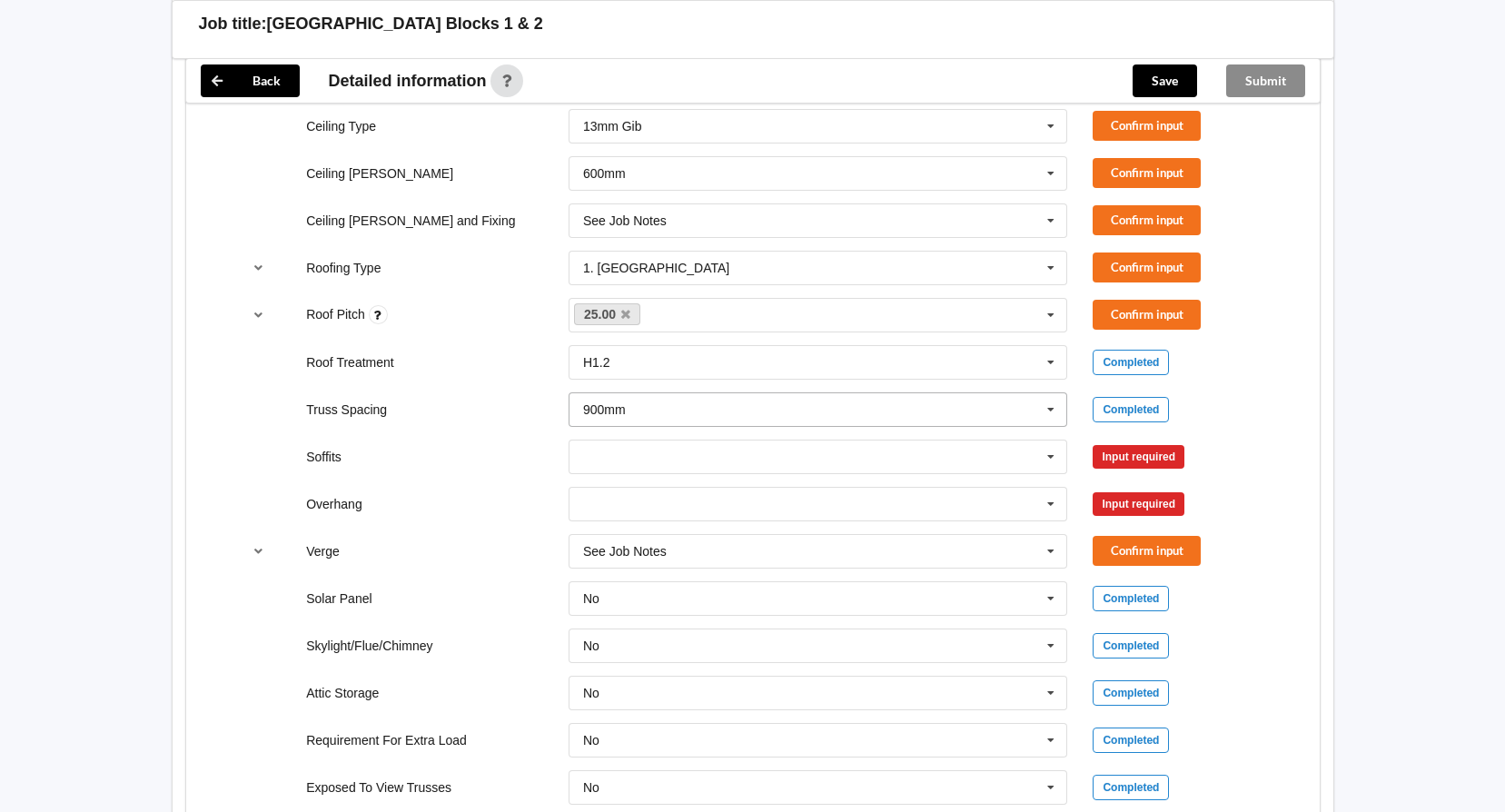
scroll to position [1181, 0]
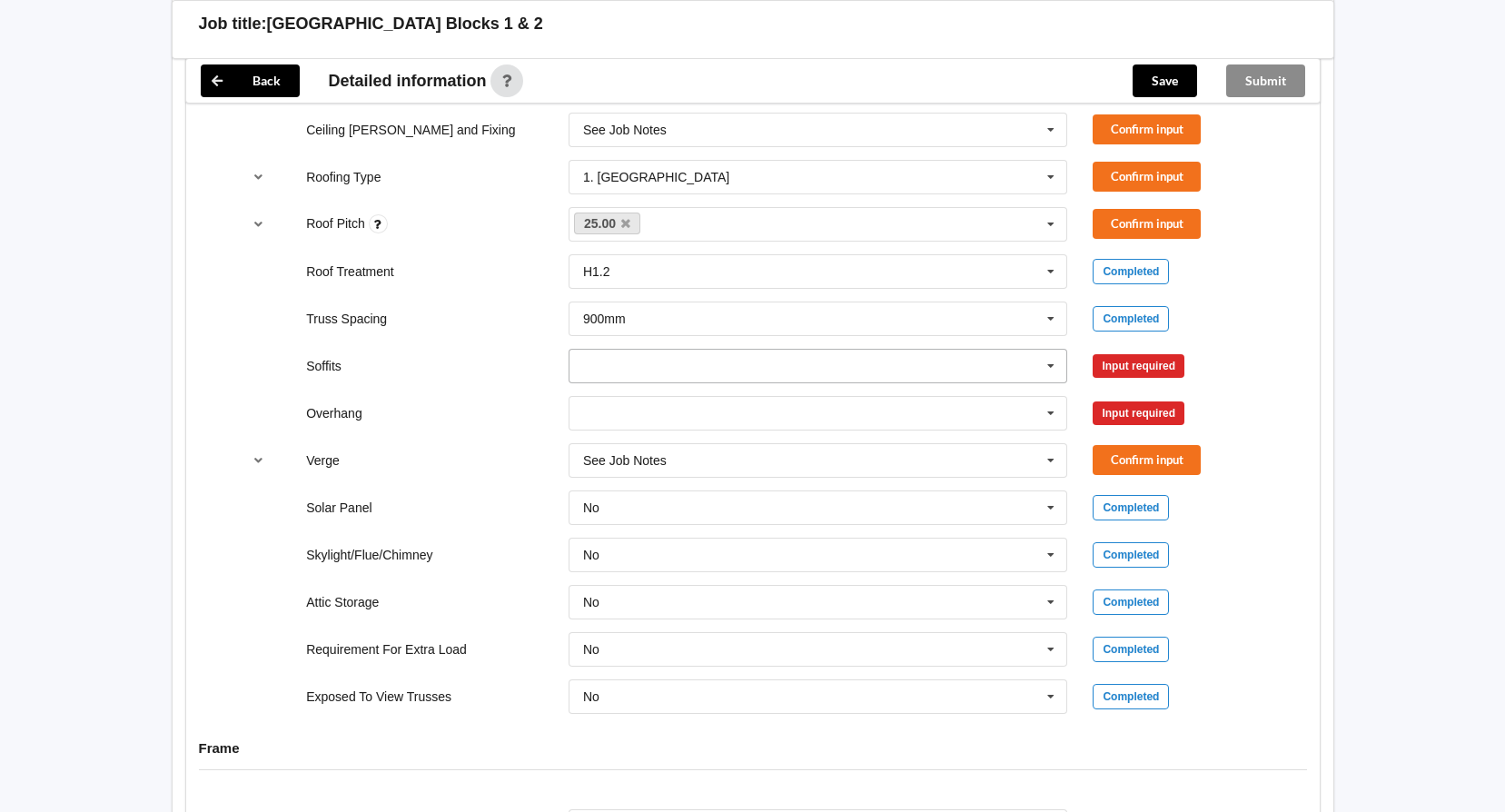
click at [872, 370] on input "text" at bounding box center [819, 366] width 497 height 32
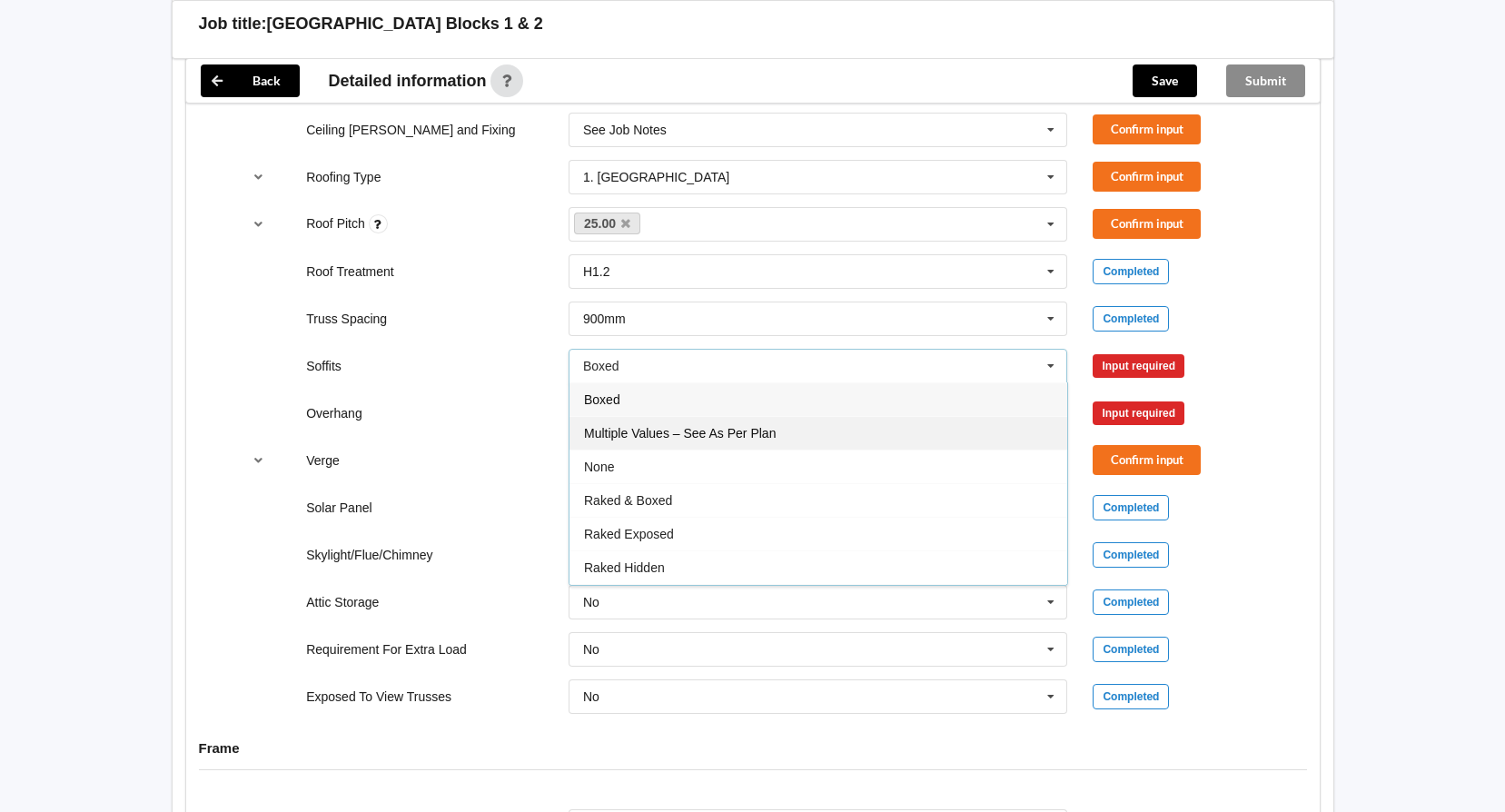
click at [792, 430] on div "Multiple Values – See As Per Plan" at bounding box center [818, 433] width 497 height 33
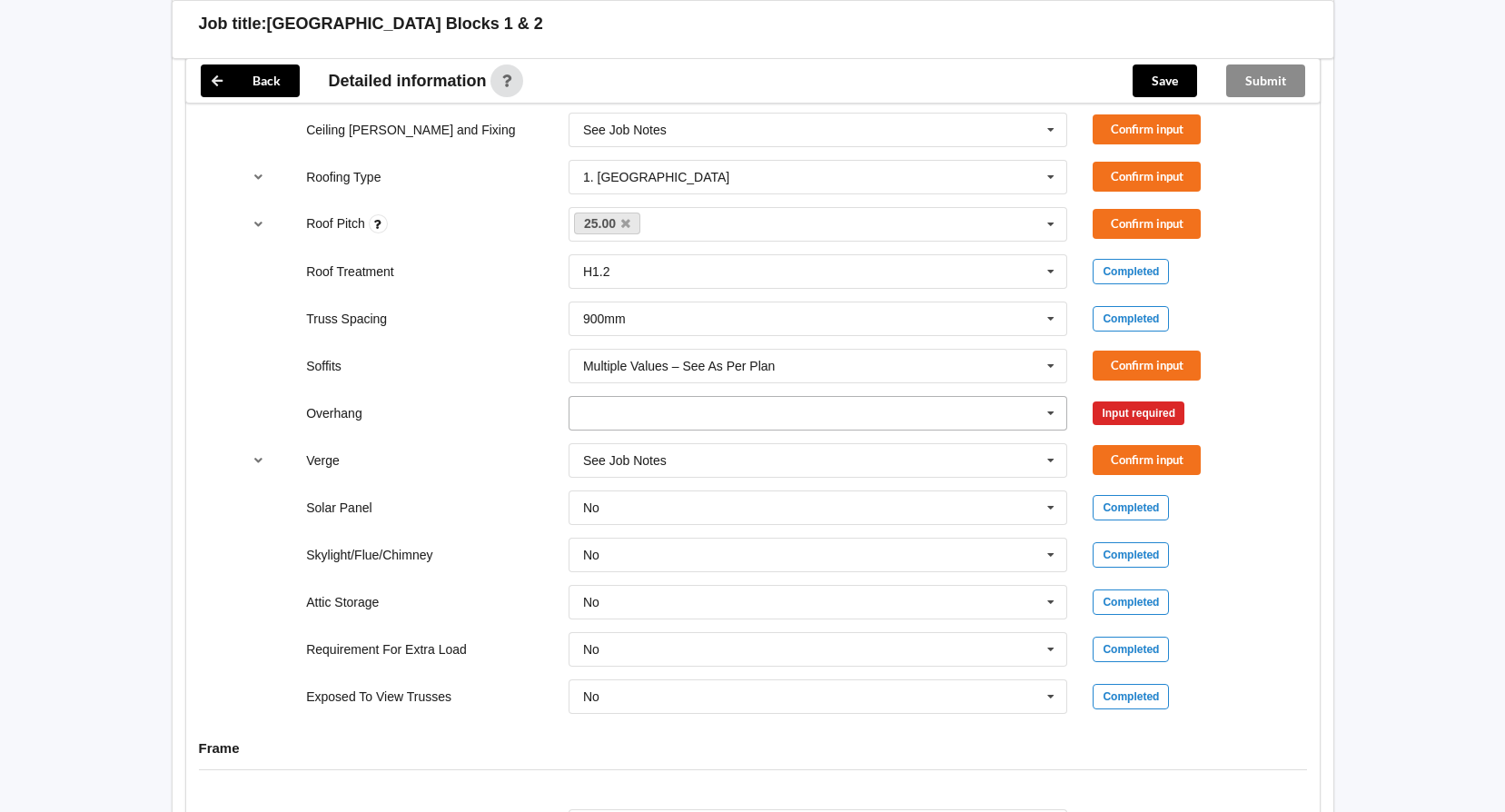
click at [799, 403] on input "text" at bounding box center [819, 413] width 497 height 32
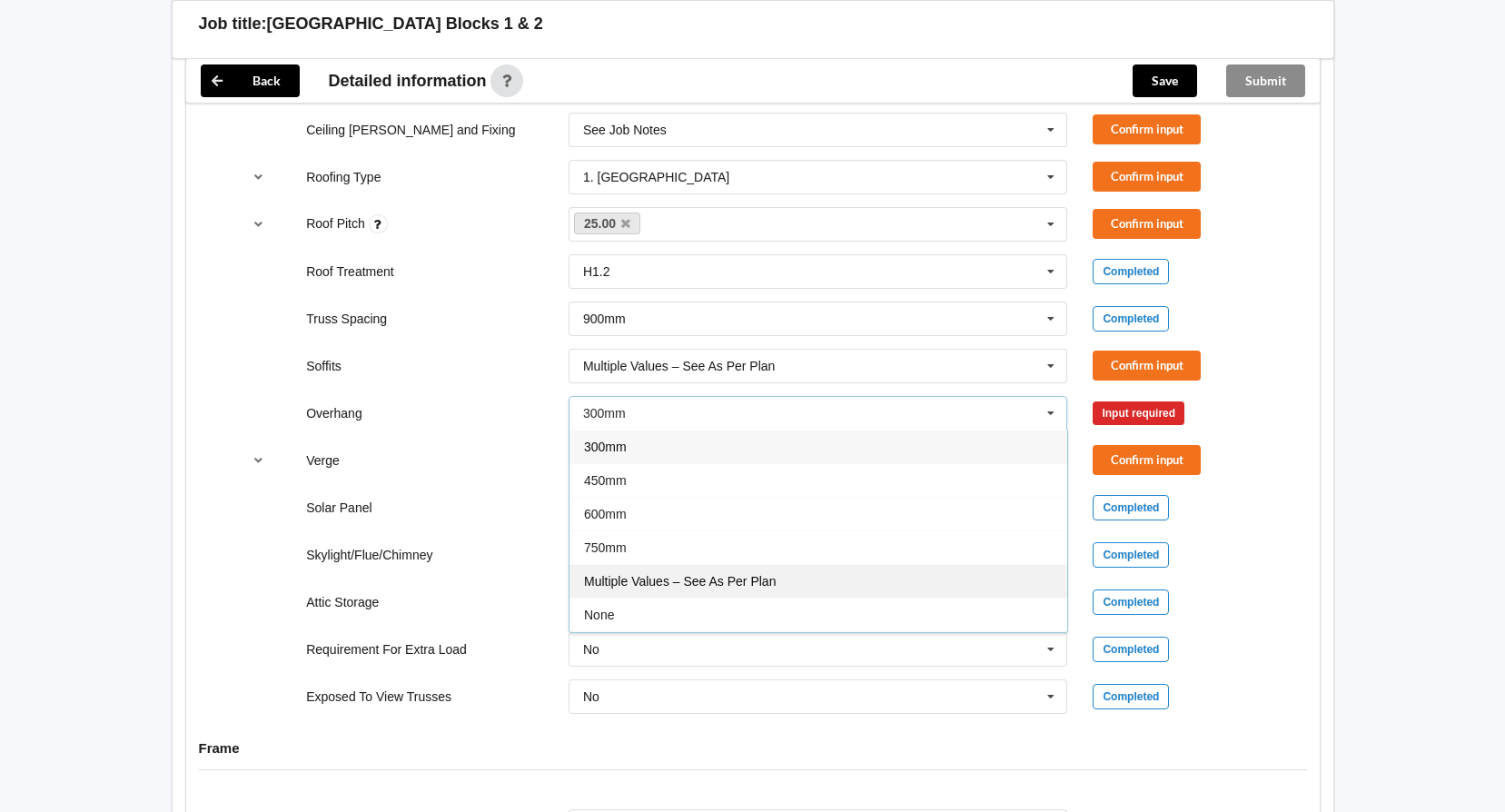
click at [804, 578] on div "Multiple Values – See As Per Plan" at bounding box center [818, 581] width 497 height 33
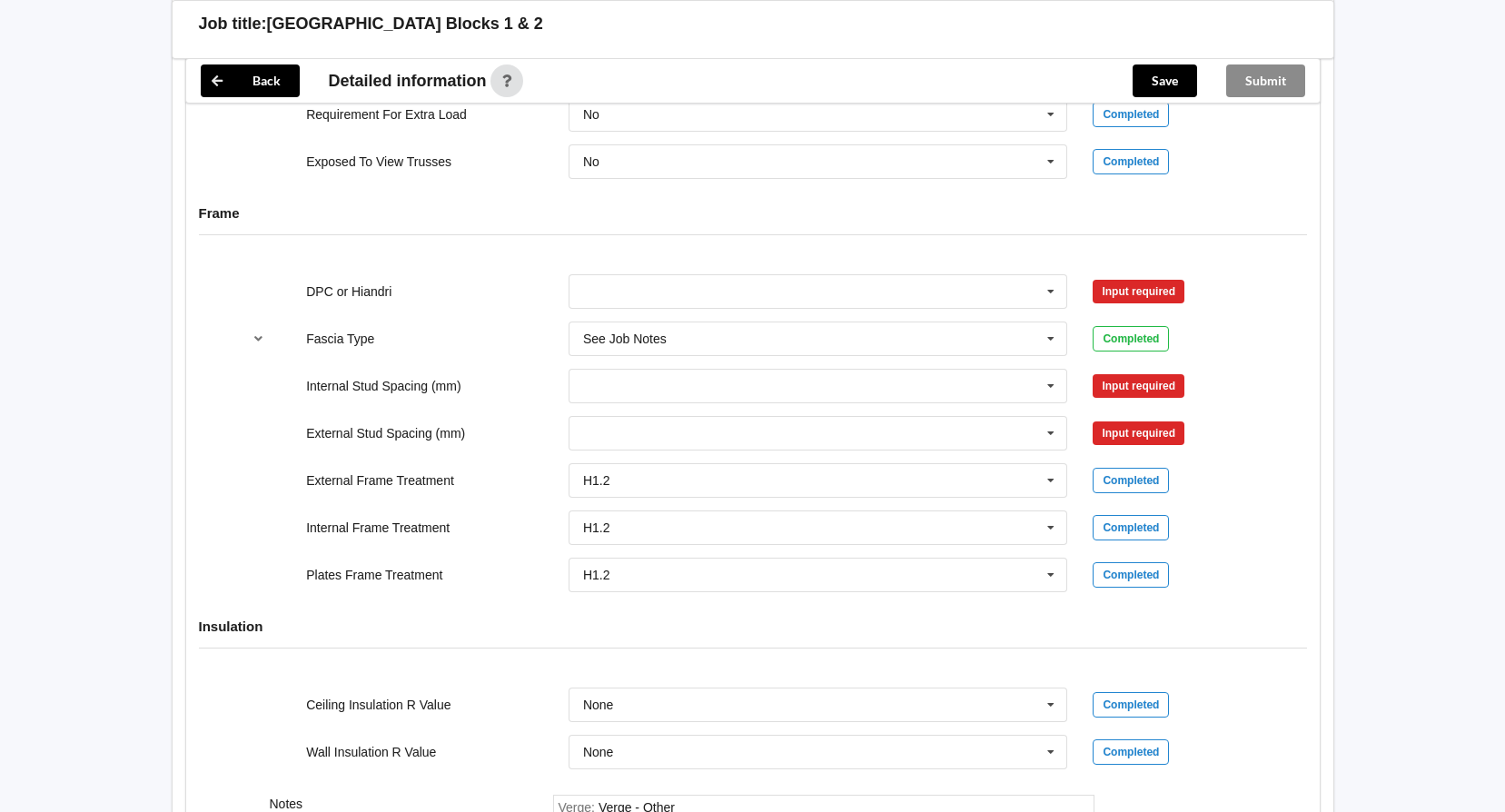
scroll to position [1725, 0]
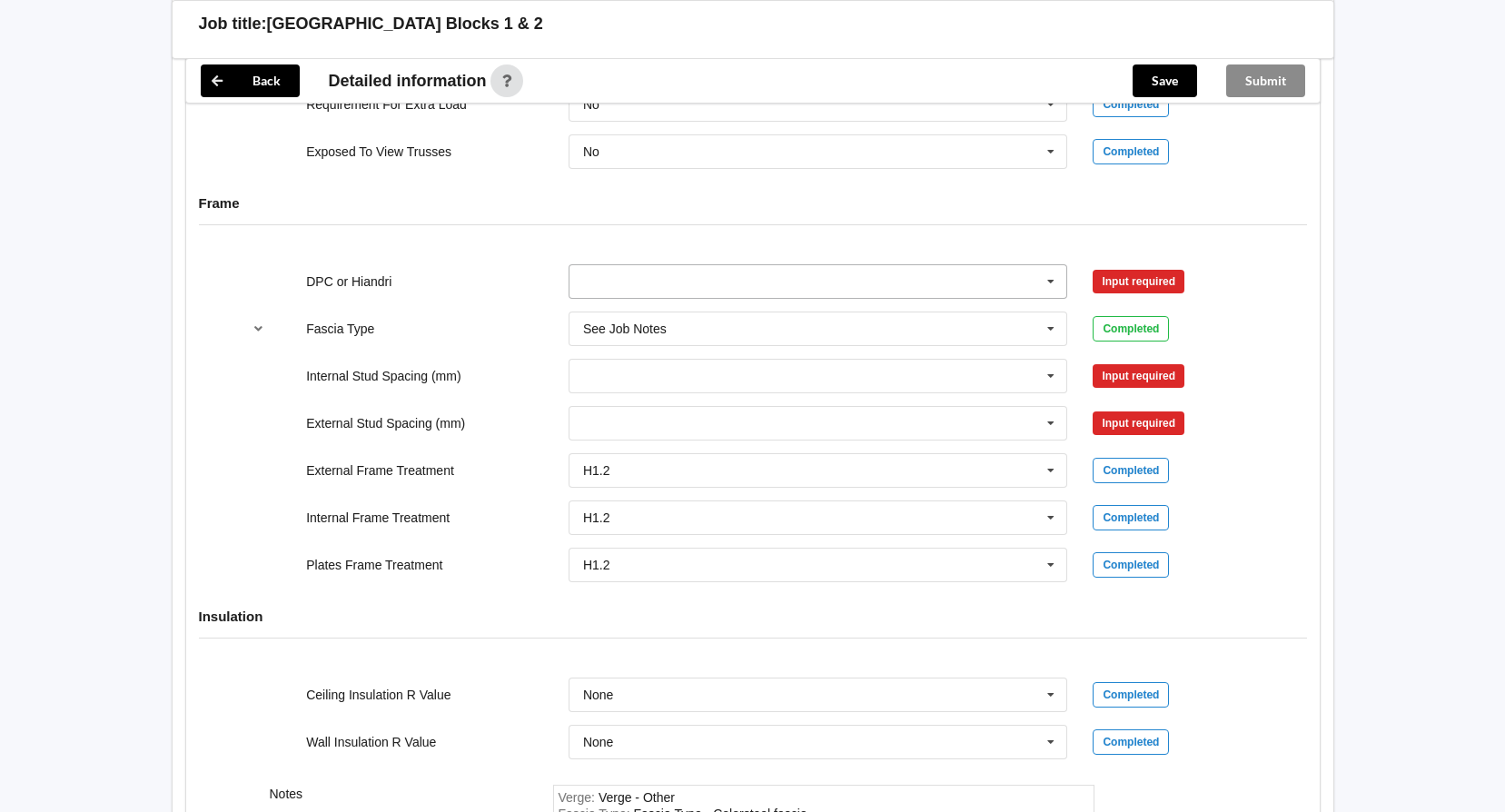
click at [790, 274] on input "text" at bounding box center [819, 281] width 497 height 32
click at [788, 307] on div "DPC Fitted" at bounding box center [818, 315] width 497 height 33
click at [785, 373] on input "text" at bounding box center [819, 376] width 497 height 32
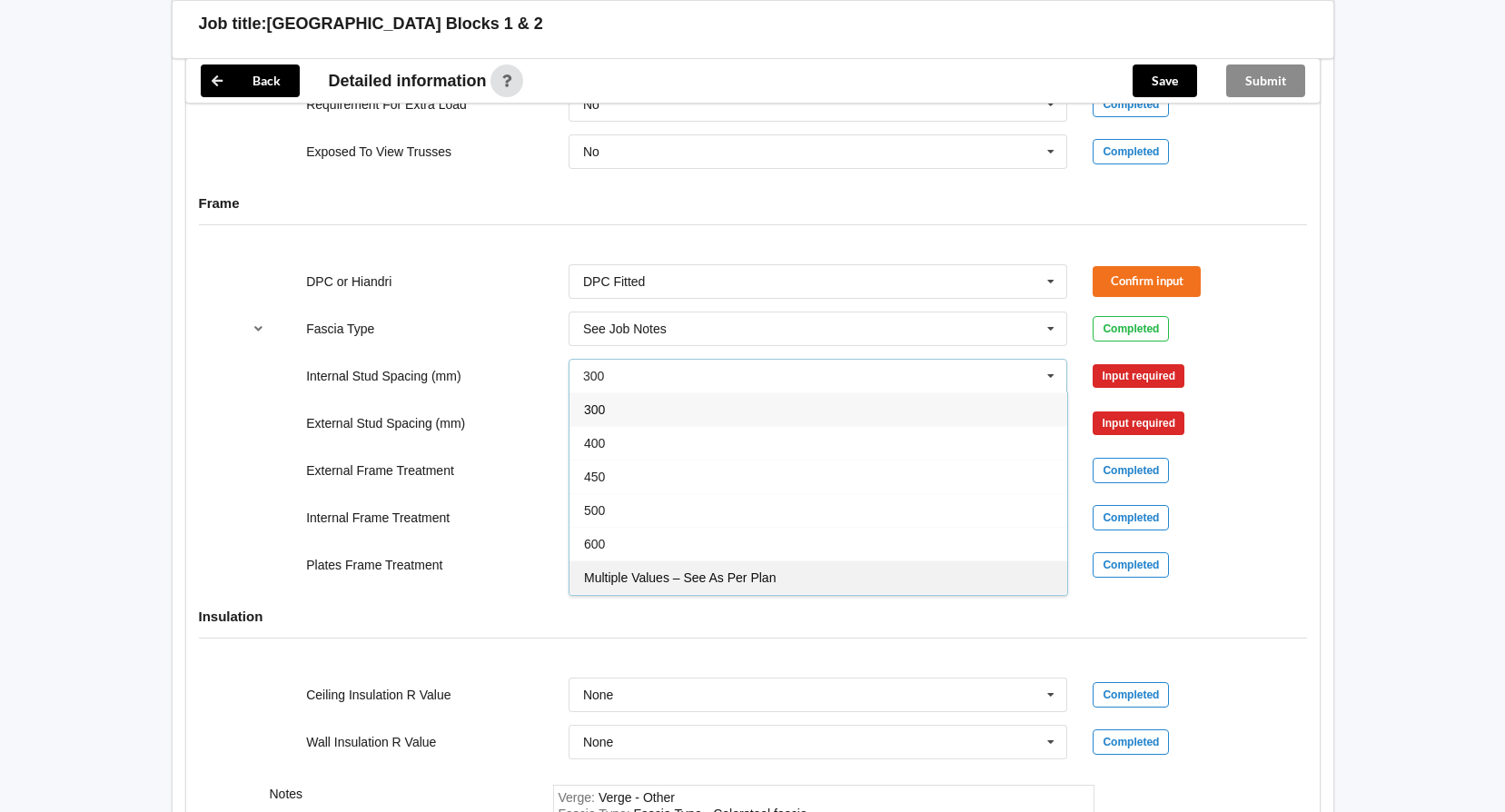
click at [799, 570] on div "Multiple Values – See As Per Plan" at bounding box center [818, 577] width 497 height 33
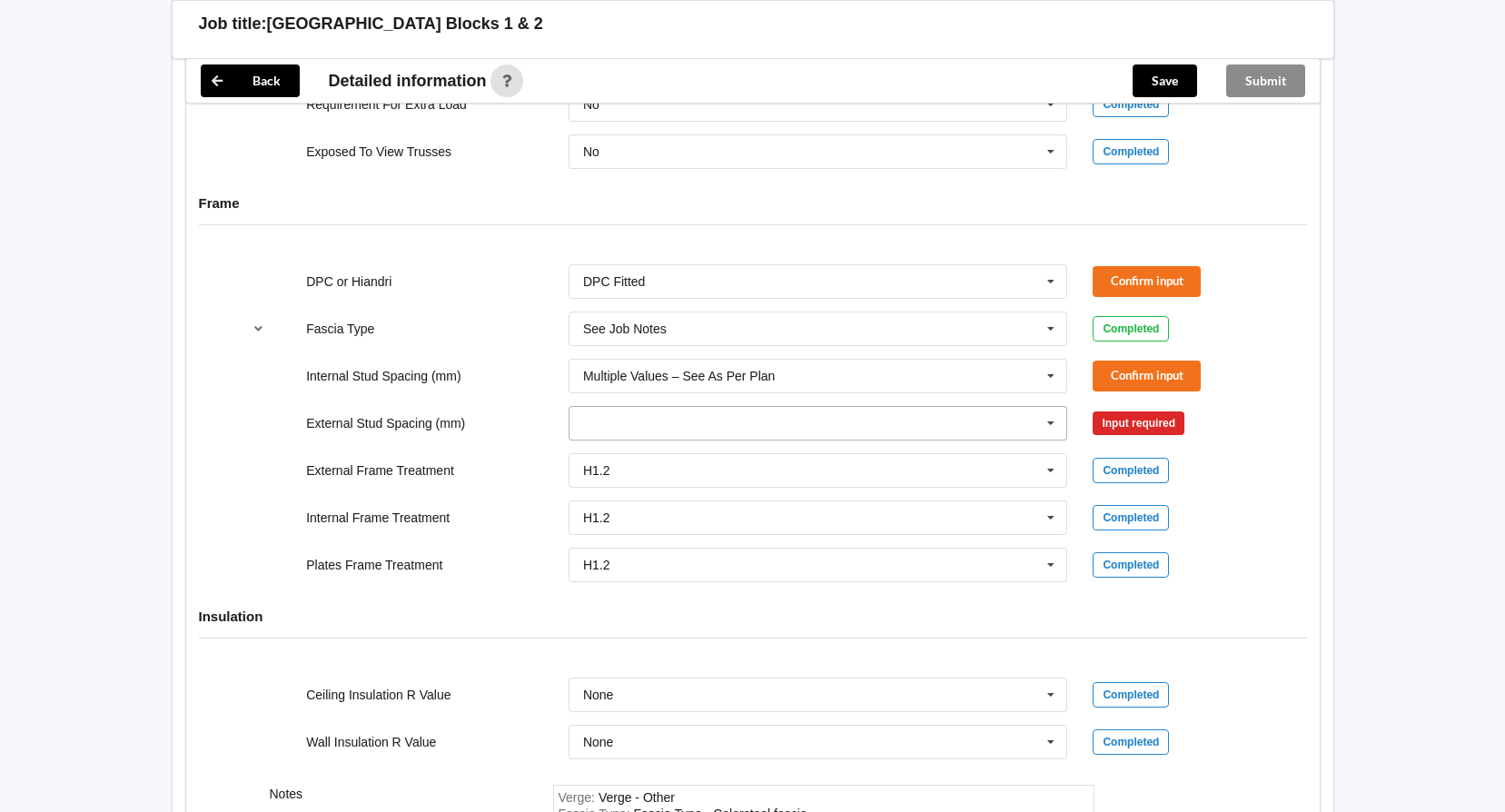
click at [796, 423] on input "text" at bounding box center [819, 423] width 497 height 32
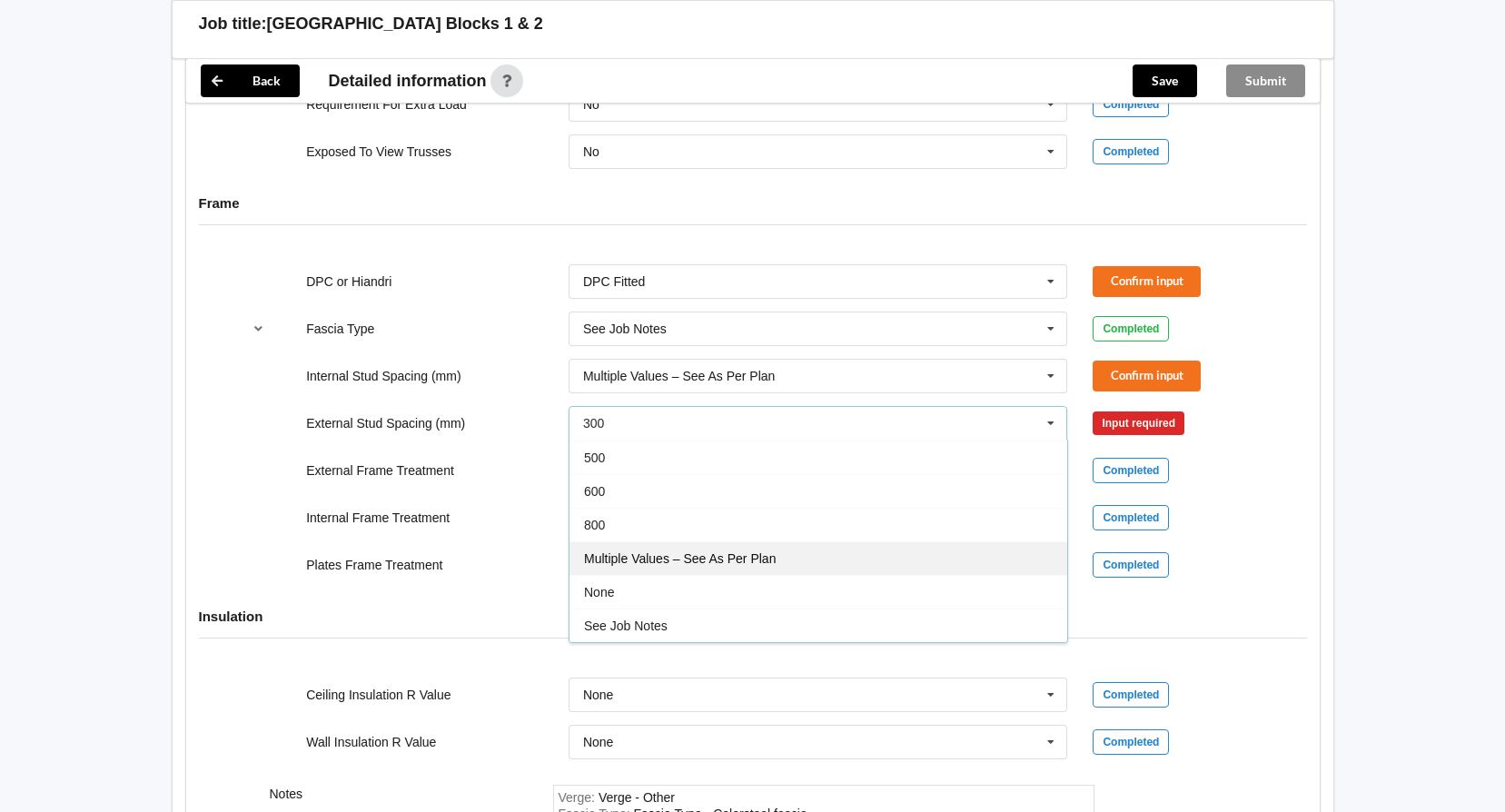
click at [772, 554] on span "Multiple Values – See As Per Plan" at bounding box center [679, 558] width 192 height 15
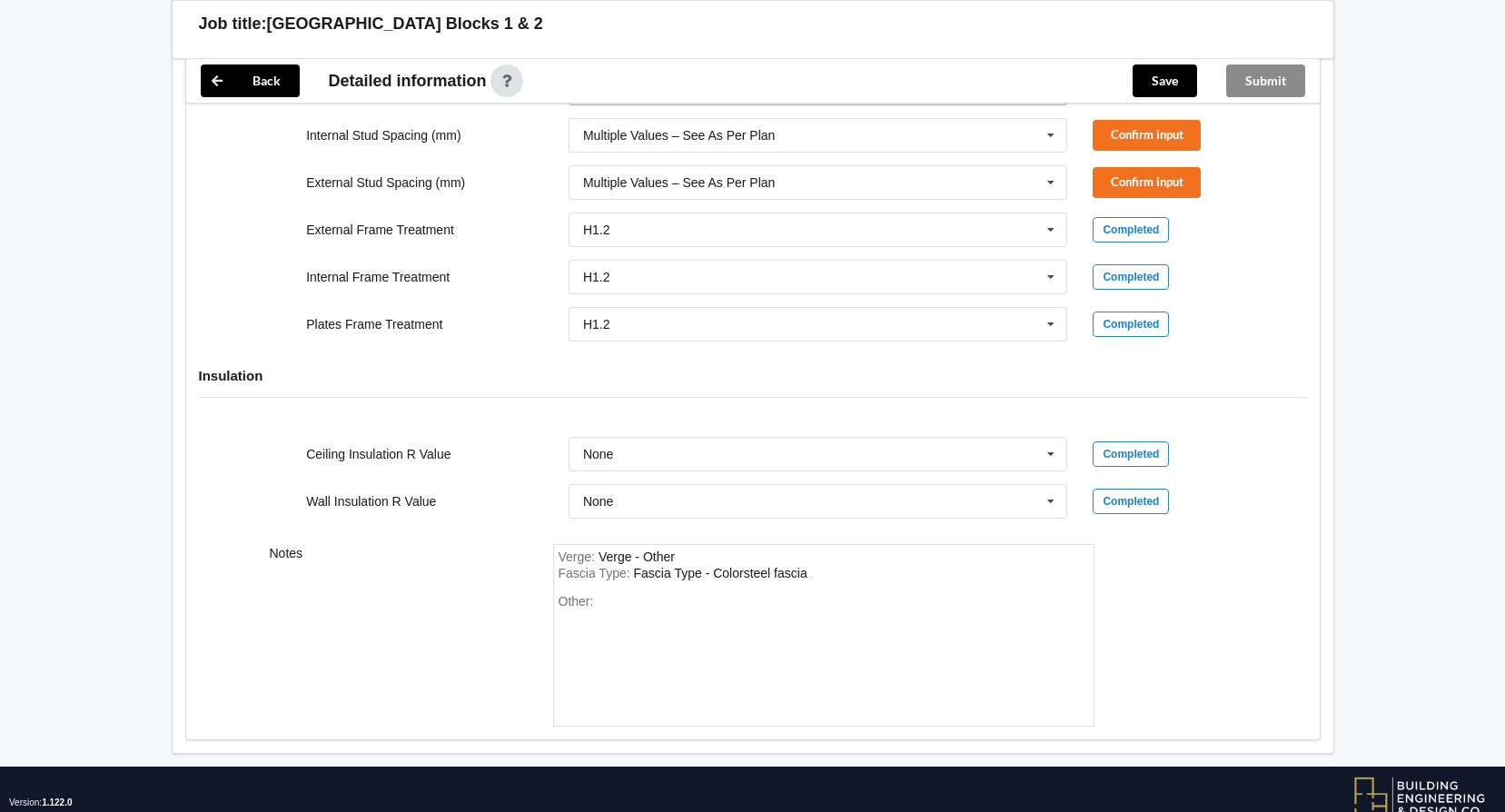
scroll to position [1998, 0]
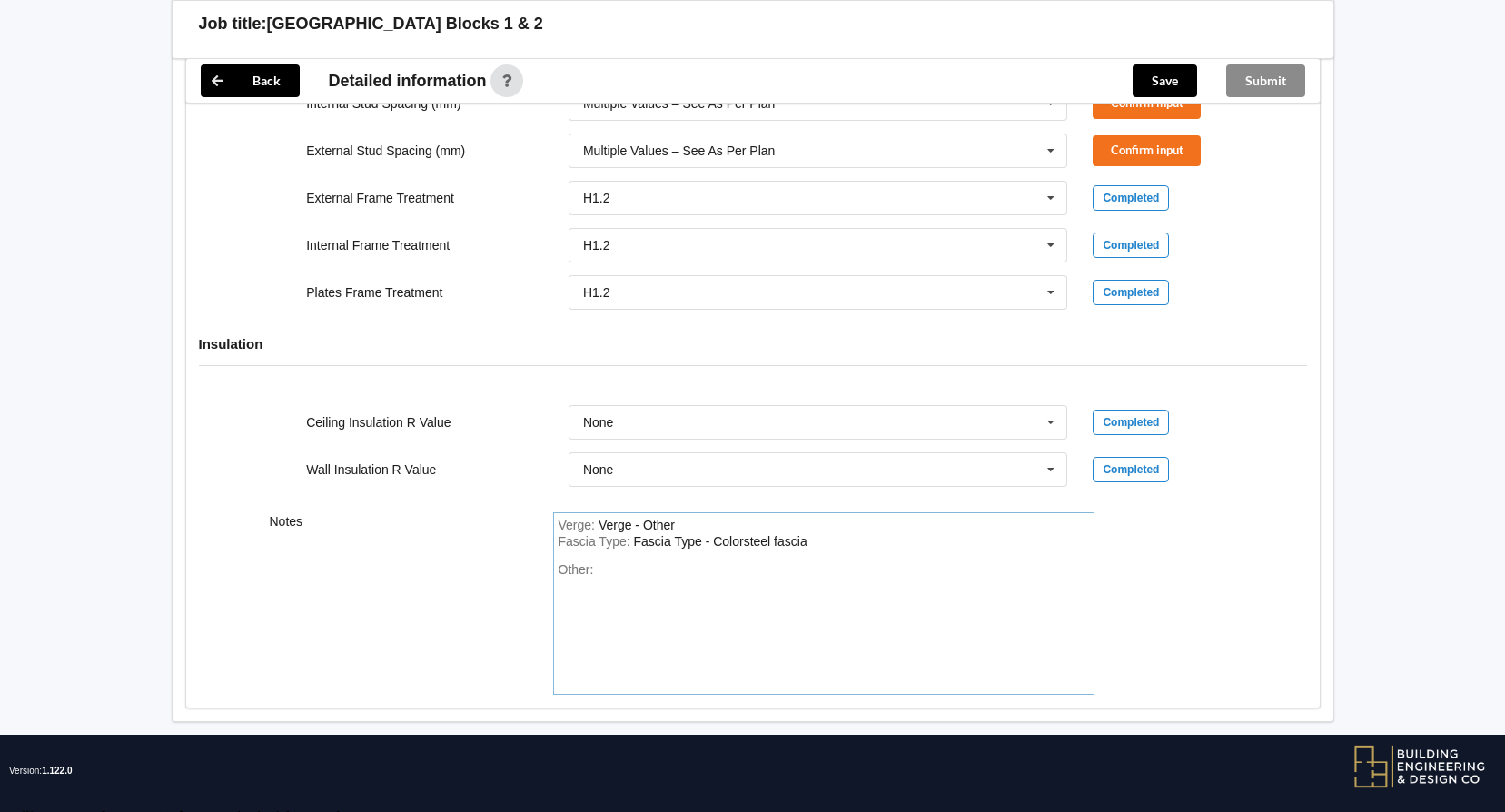
click at [707, 575] on div "Other:" at bounding box center [823, 625] width 530 height 127
paste div "Other"
click at [851, 602] on div "Other: As per plans, preliminary pricing to get this project underway" at bounding box center [823, 625] width 530 height 127
click at [986, 564] on div "Other: As per plans, preliminary pricing to get this project underway" at bounding box center [823, 625] width 530 height 127
click at [1003, 602] on div "Other: As per plans, preliminary pricing to get this project underway Note: stu…" at bounding box center [823, 625] width 530 height 127
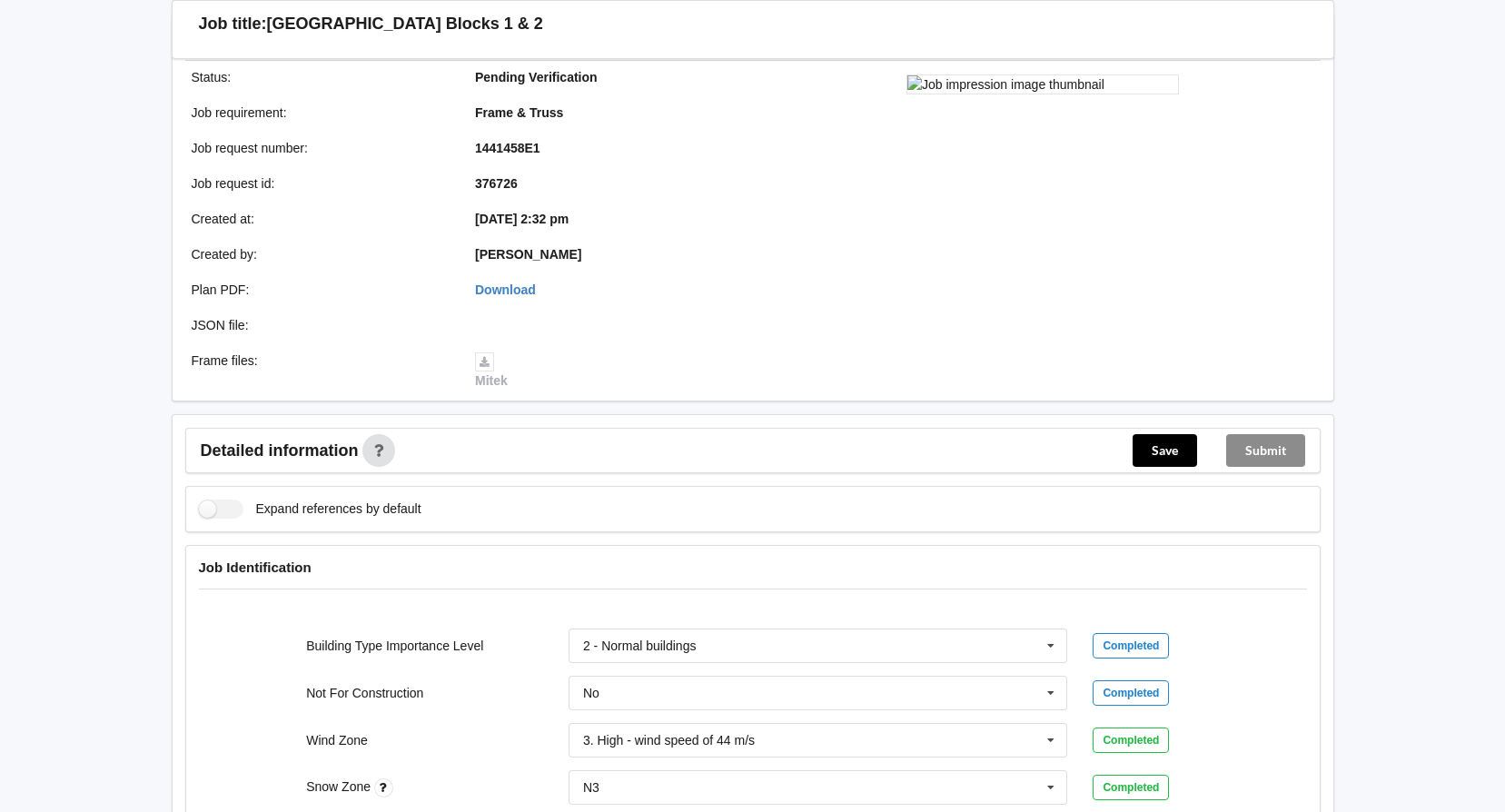
scroll to position [182, 0]
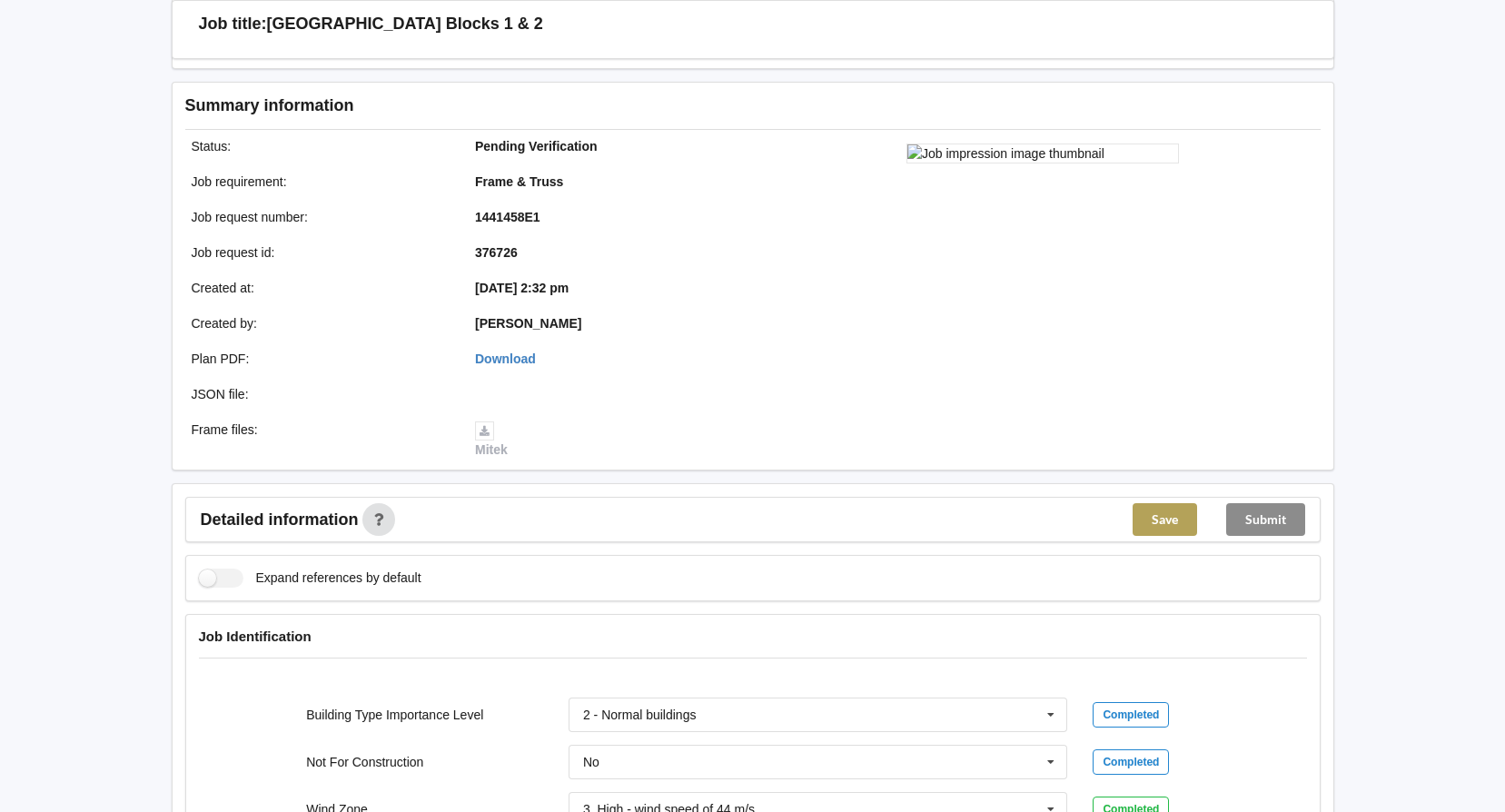
click at [1149, 516] on button "Save" at bounding box center [1165, 519] width 65 height 32
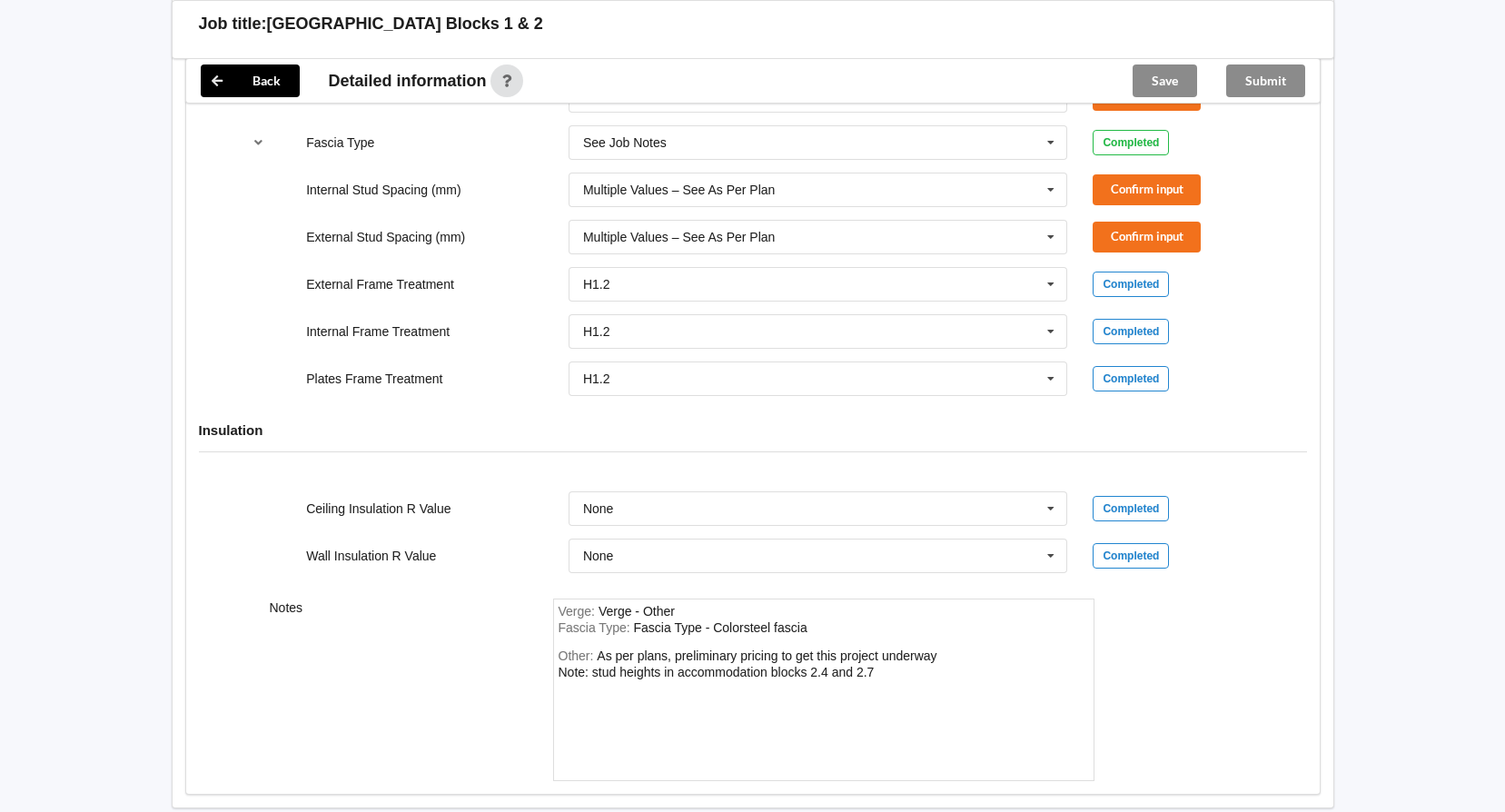
scroll to position [2011, 0]
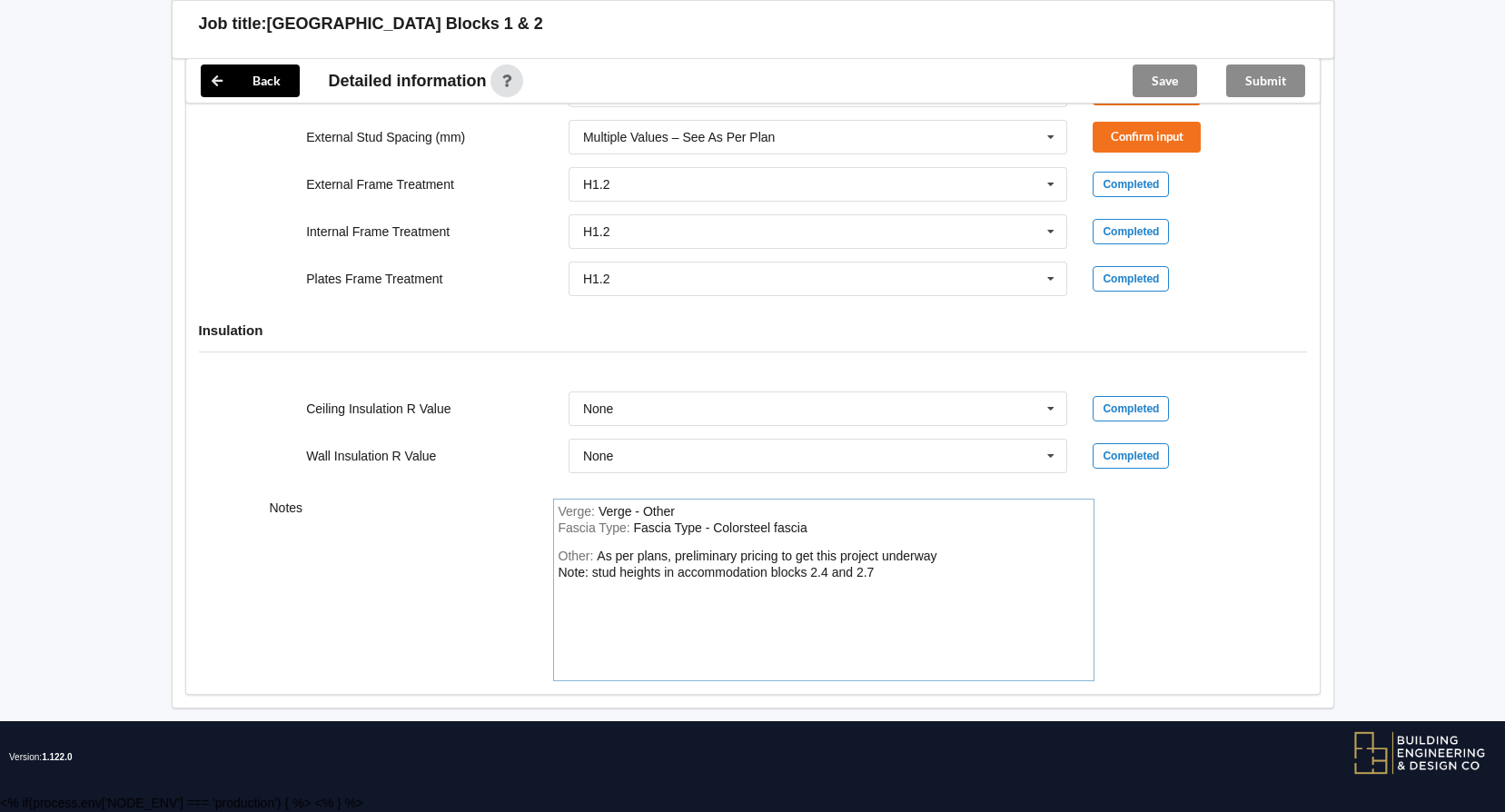
click at [900, 573] on div "Other: As per plans, preliminary pricing to get this project underway Note: stu…" at bounding box center [823, 611] width 530 height 127
drag, startPoint x: 897, startPoint y: 567, endPoint x: 784, endPoint y: 554, distance: 113.7
click at [784, 554] on div "Other: As per plans, preliminary pricing to get this project underway Note: stu…" at bounding box center [823, 611] width 530 height 127
click at [878, 565] on div "Other: As per plans, preliminary pricing to get this project underway Note: stu…" at bounding box center [823, 611] width 530 height 127
click at [874, 572] on div "As per plans, preliminary pricing to get this project underway Note: stud heigh…" at bounding box center [747, 563] width 378 height 30
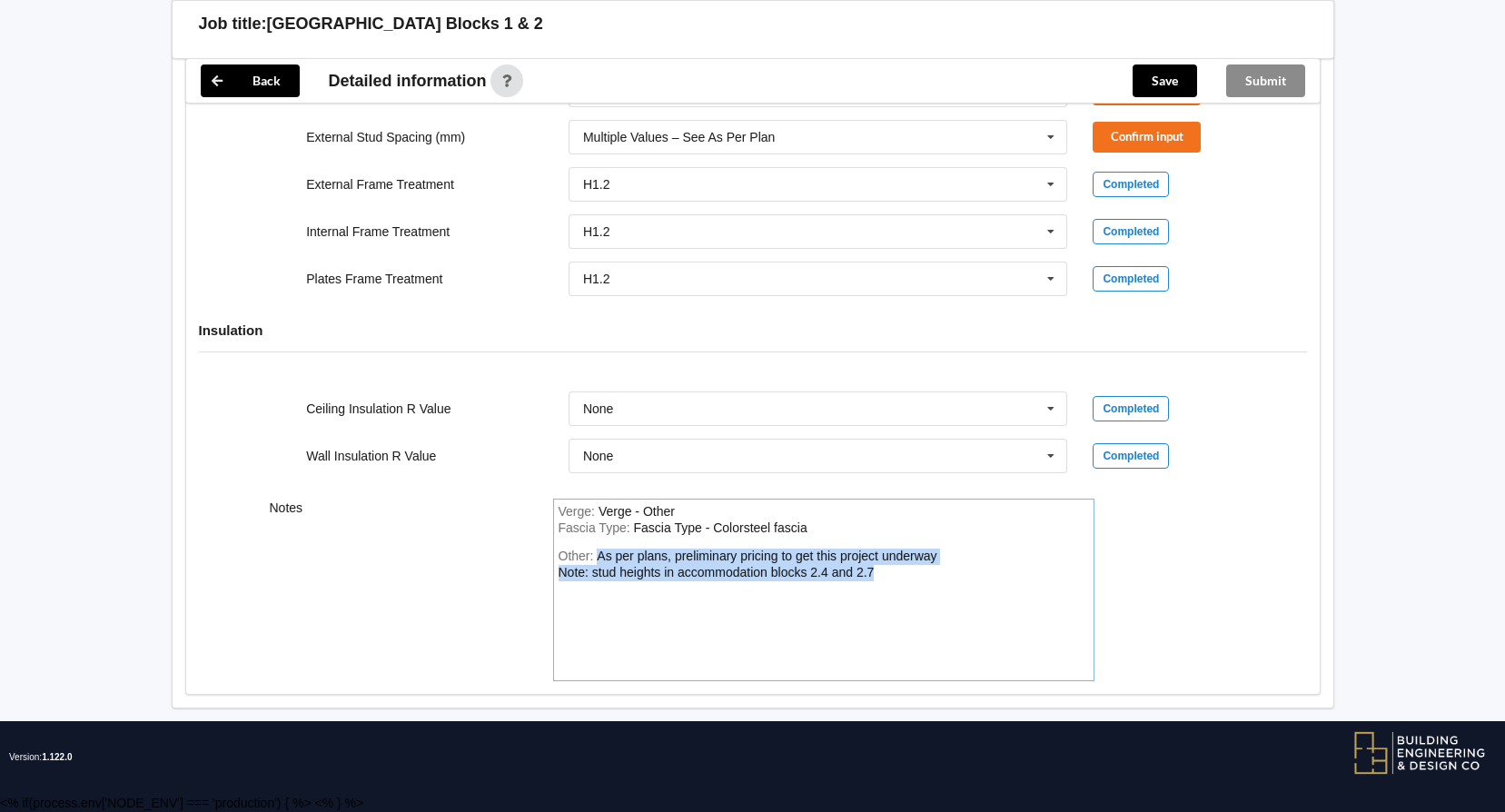
drag, startPoint x: 873, startPoint y: 572, endPoint x: 597, endPoint y: 551, distance: 276.8
click at [597, 551] on div "As per plans, preliminary pricing to get this project underway Note: stud heigh…" at bounding box center [747, 563] width 378 height 30
copy div "As per plans, preliminary pricing to get this project underway Note: stud heigh…"
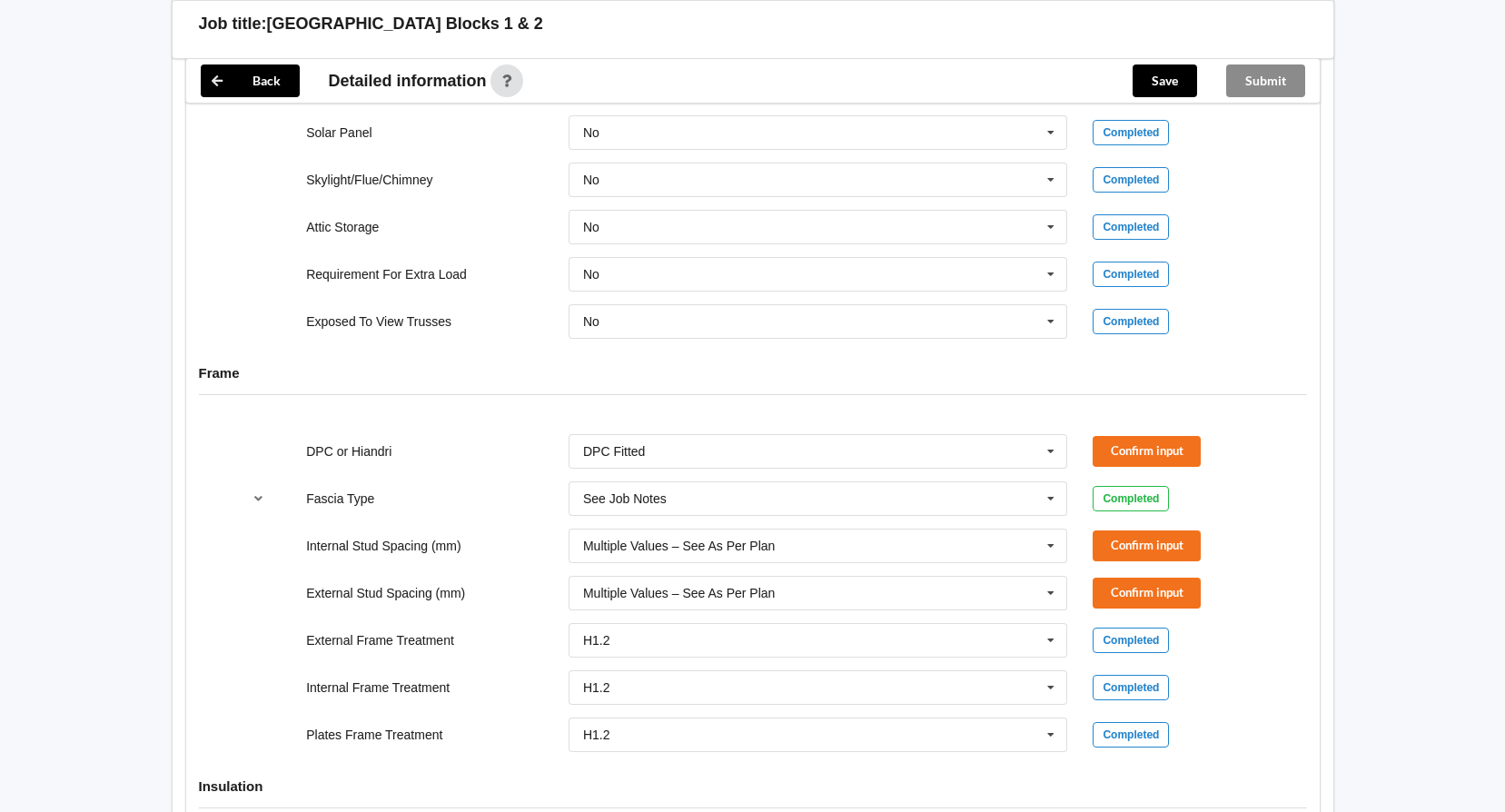
scroll to position [1557, 0]
click at [1150, 75] on button "Save" at bounding box center [1165, 81] width 65 height 32
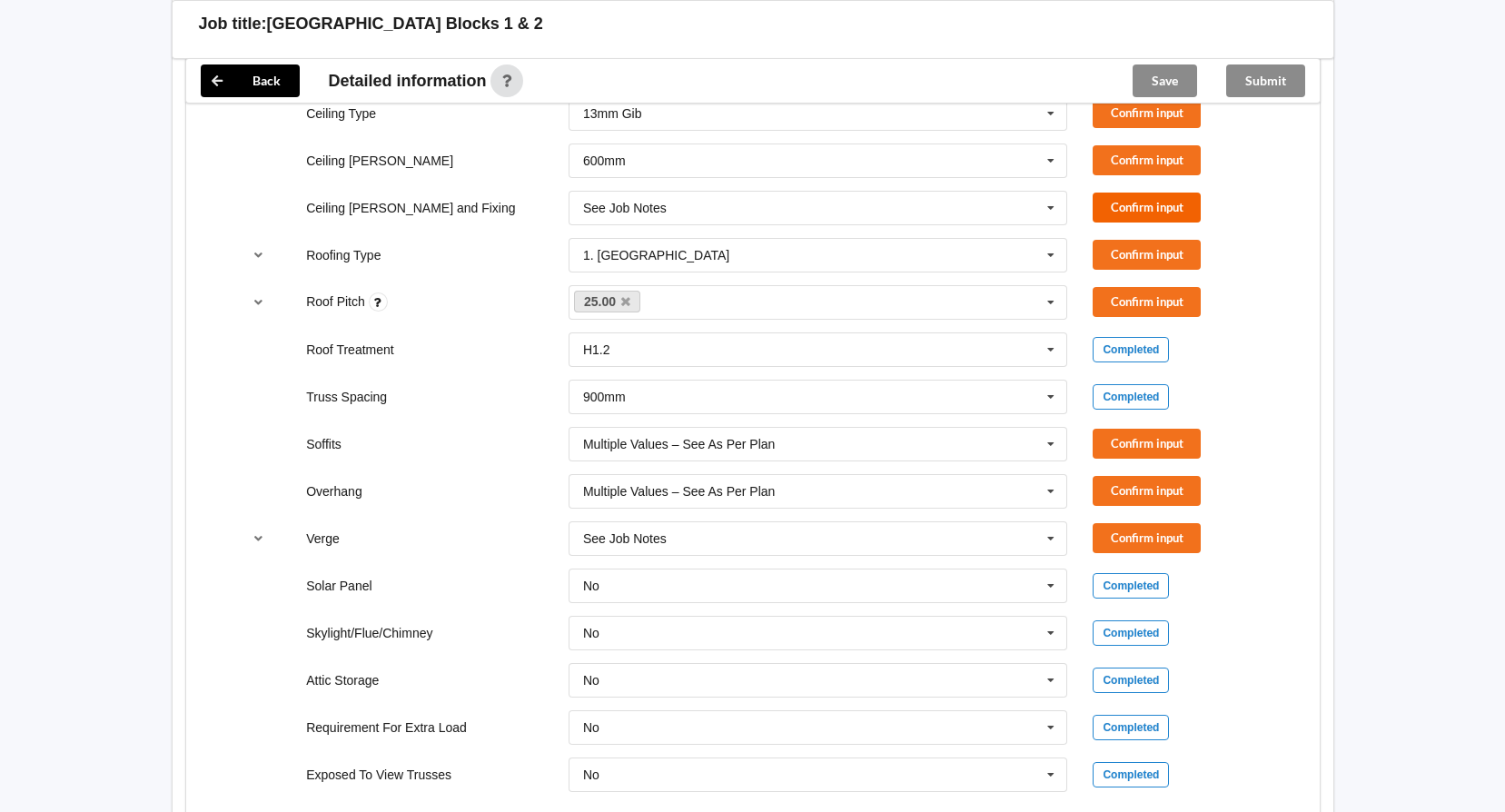
scroll to position [922, 0]
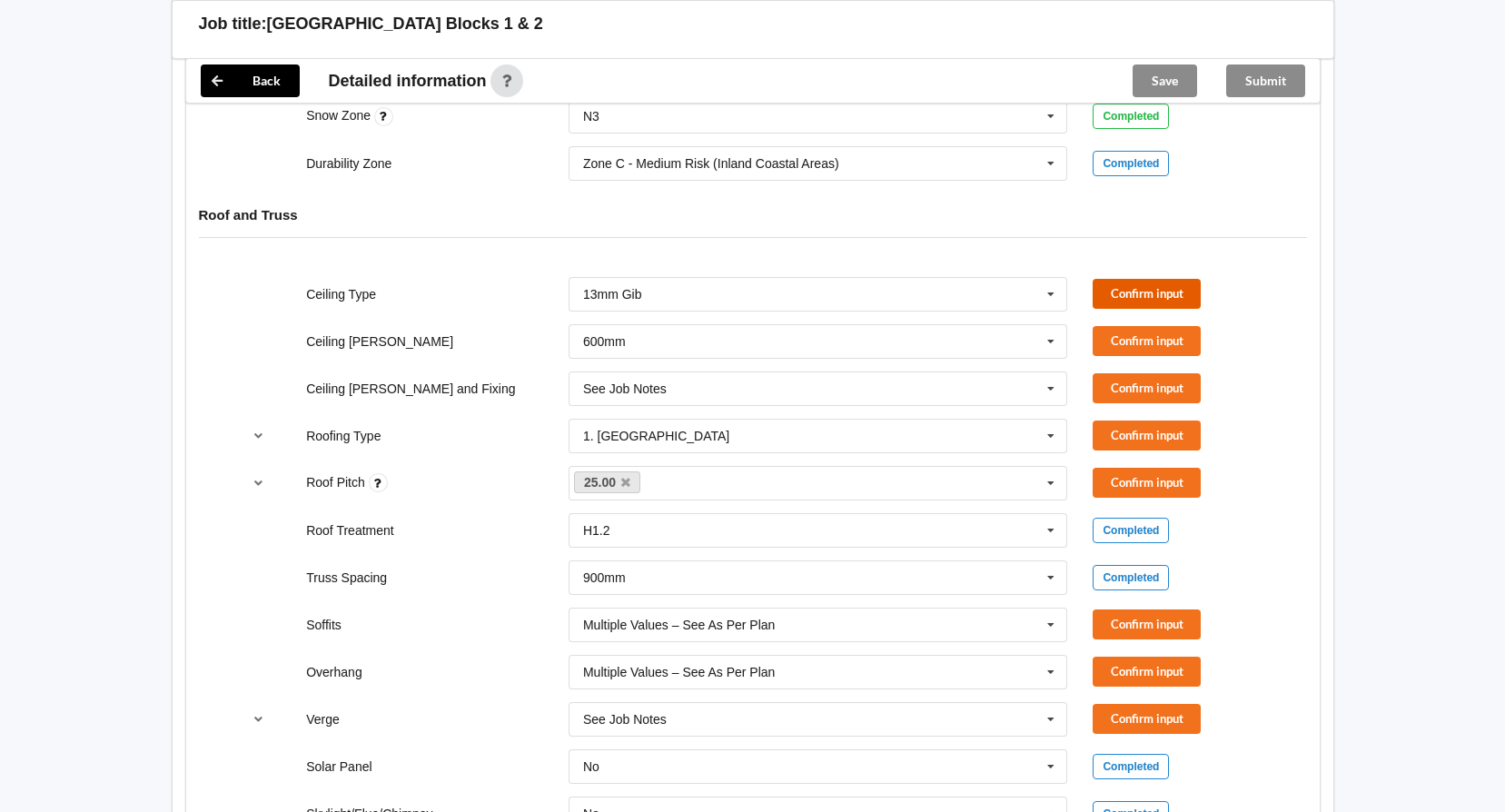
click at [1138, 291] on button "Confirm input" at bounding box center [1146, 294] width 108 height 29
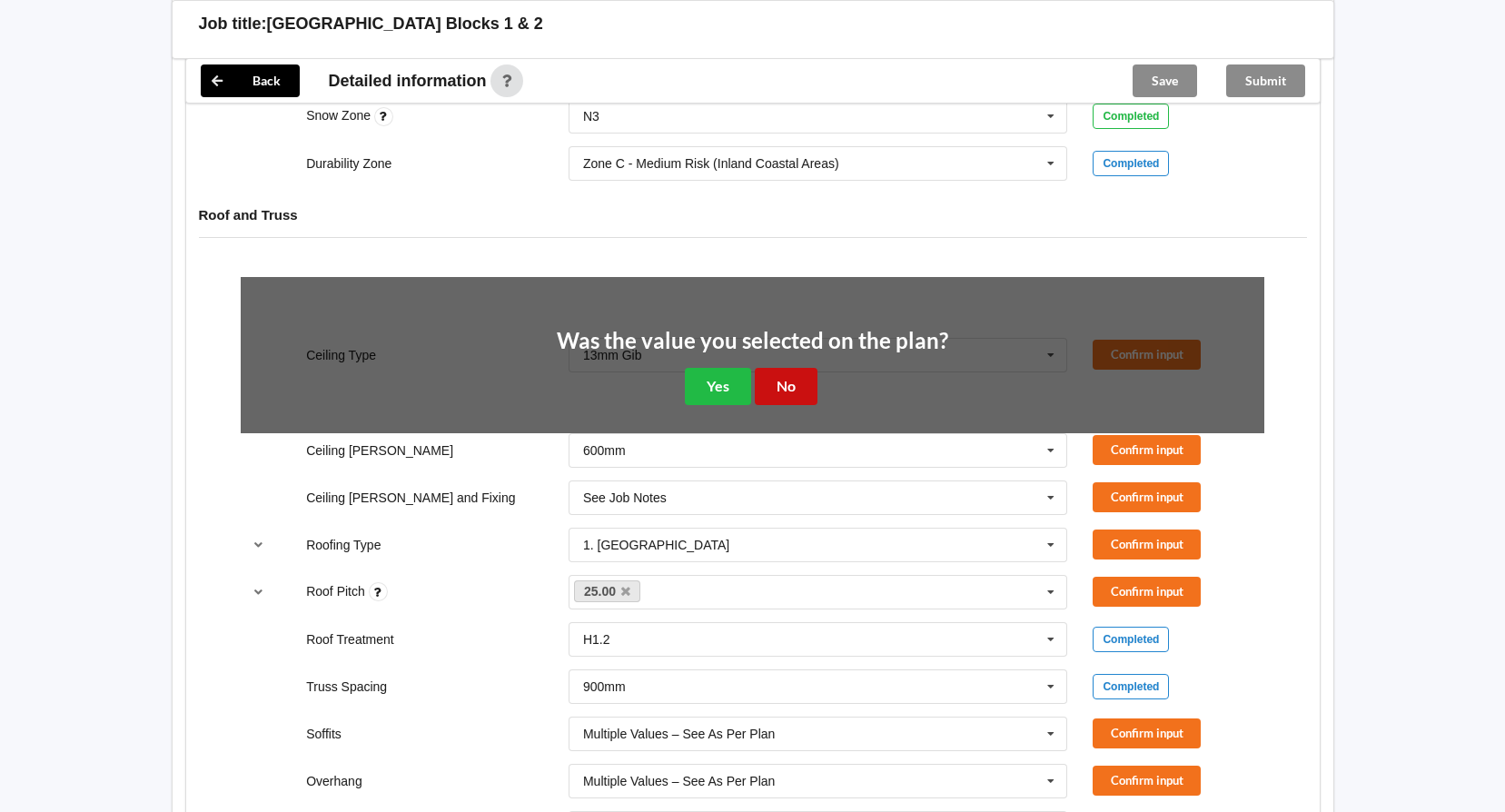
click at [785, 382] on button "No" at bounding box center [786, 386] width 63 height 37
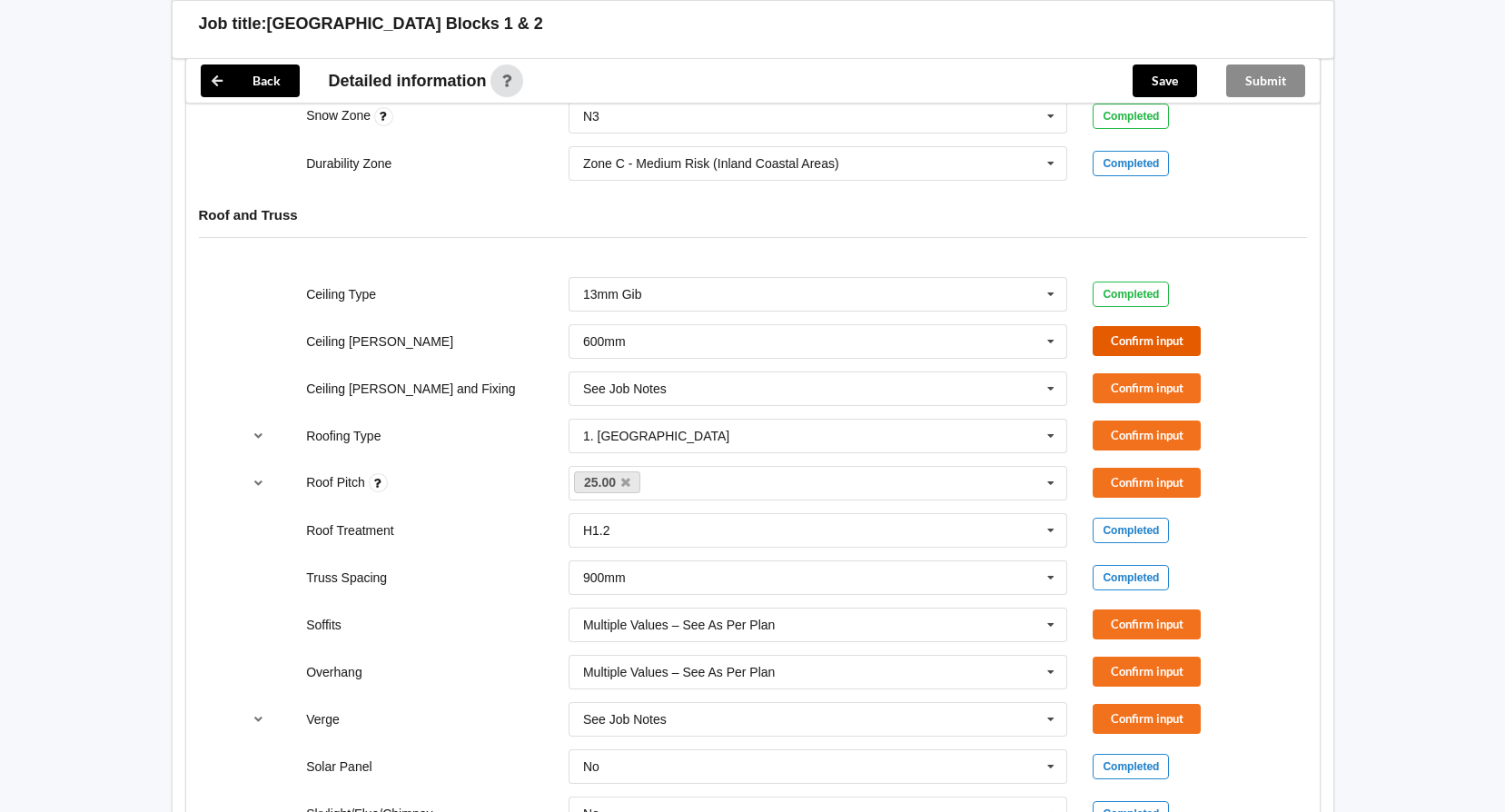
click at [1114, 337] on button "Confirm input" at bounding box center [1146, 341] width 108 height 29
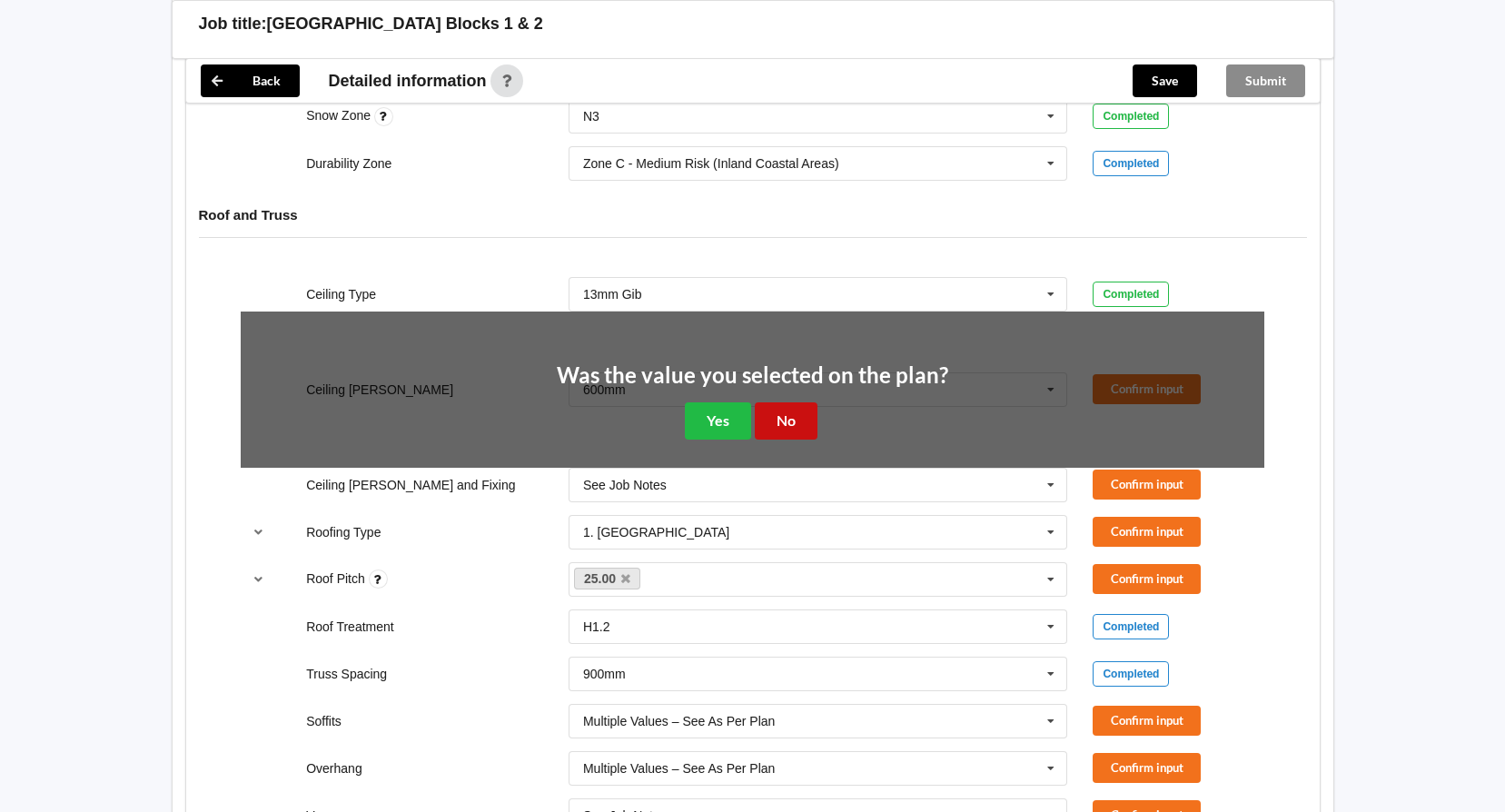
click at [810, 423] on button "No" at bounding box center [786, 421] width 63 height 37
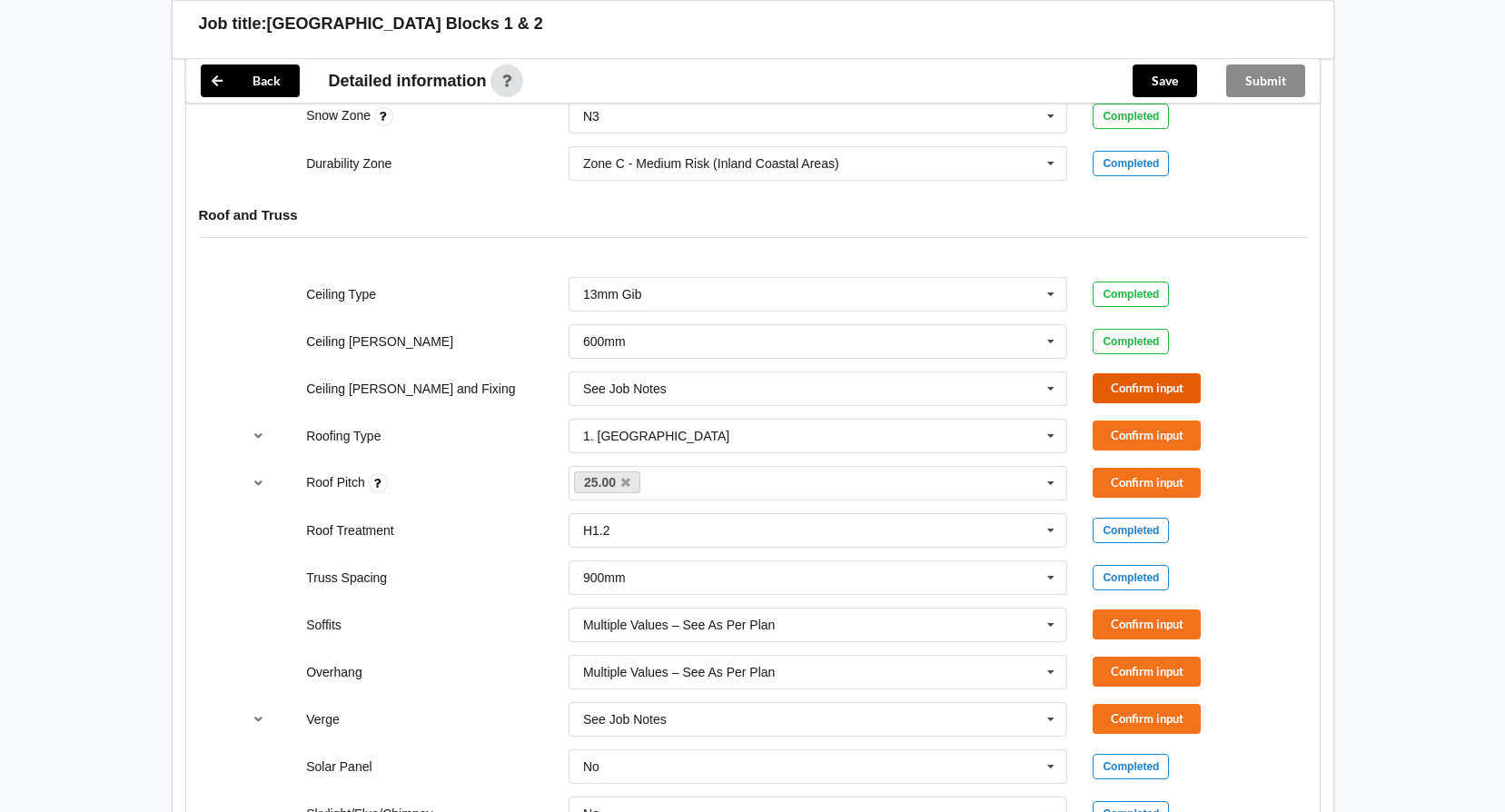
click at [1107, 386] on button "Confirm input" at bounding box center [1146, 388] width 108 height 29
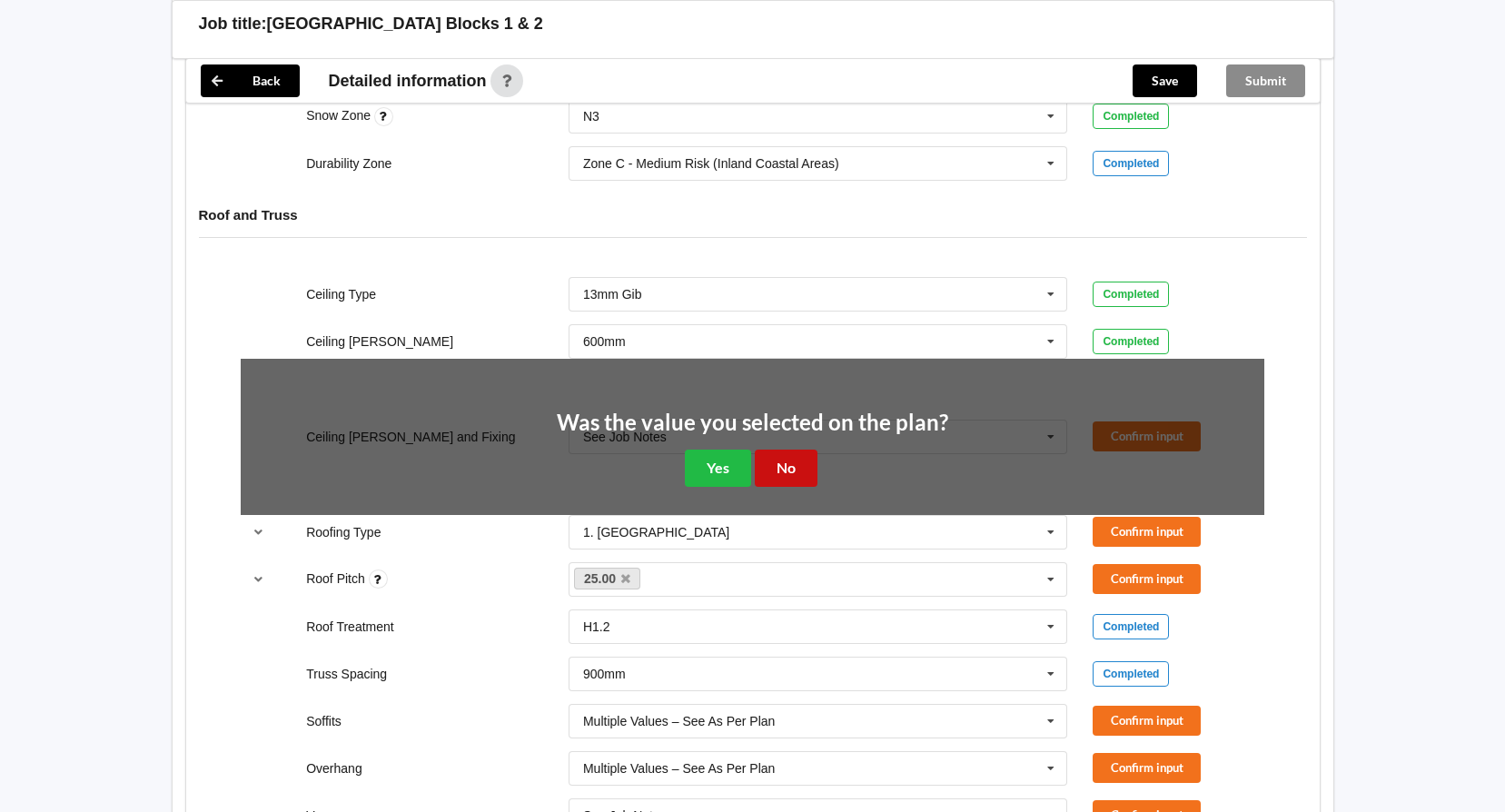
click at [772, 464] on button "No" at bounding box center [786, 468] width 63 height 37
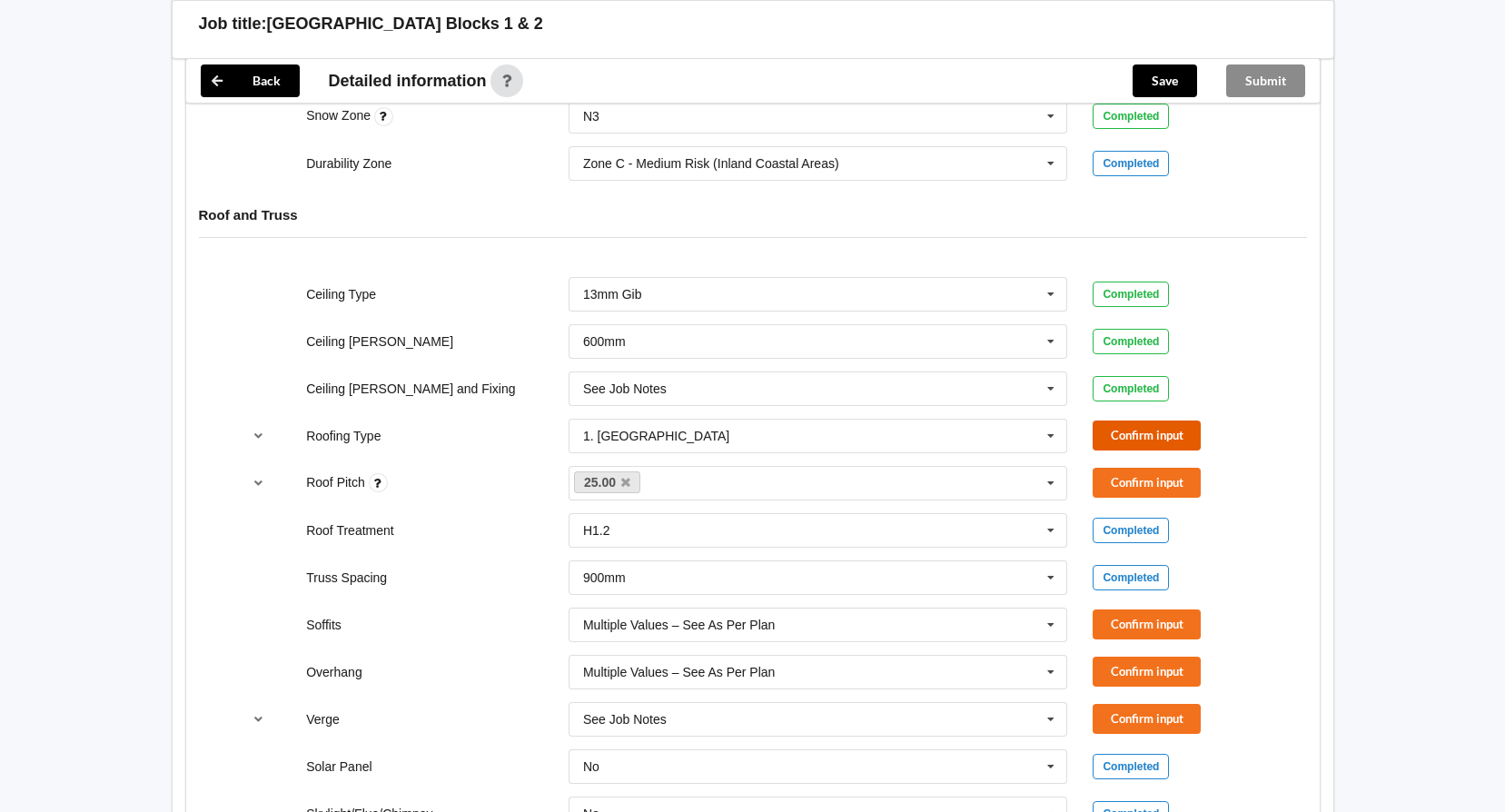
click at [1120, 437] on button "Confirm input" at bounding box center [1146, 435] width 108 height 29
click at [1106, 481] on button "Confirm input" at bounding box center [1146, 483] width 108 height 29
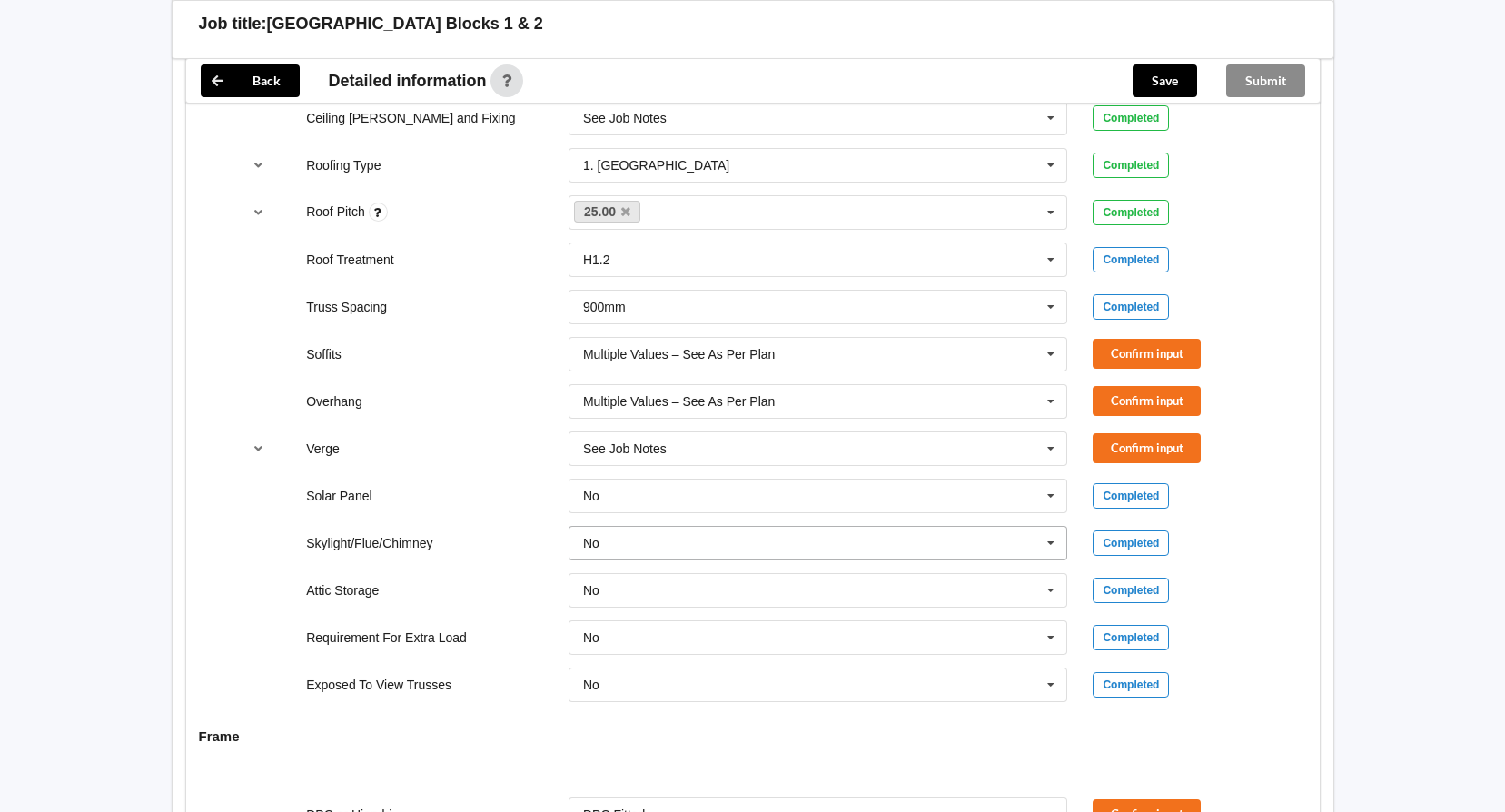
scroll to position [1285, 0]
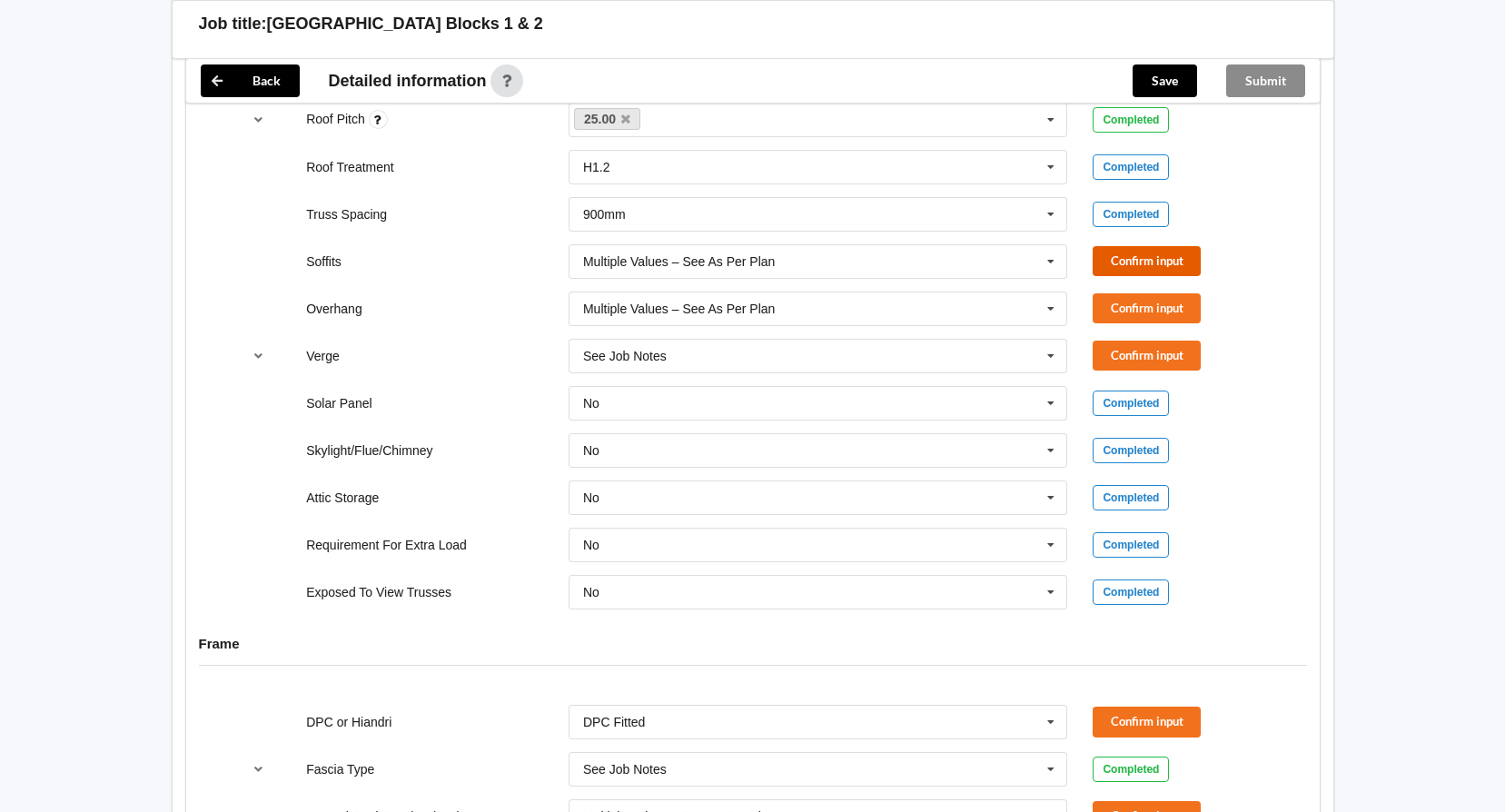
click at [1147, 261] on button "Confirm input" at bounding box center [1146, 261] width 108 height 29
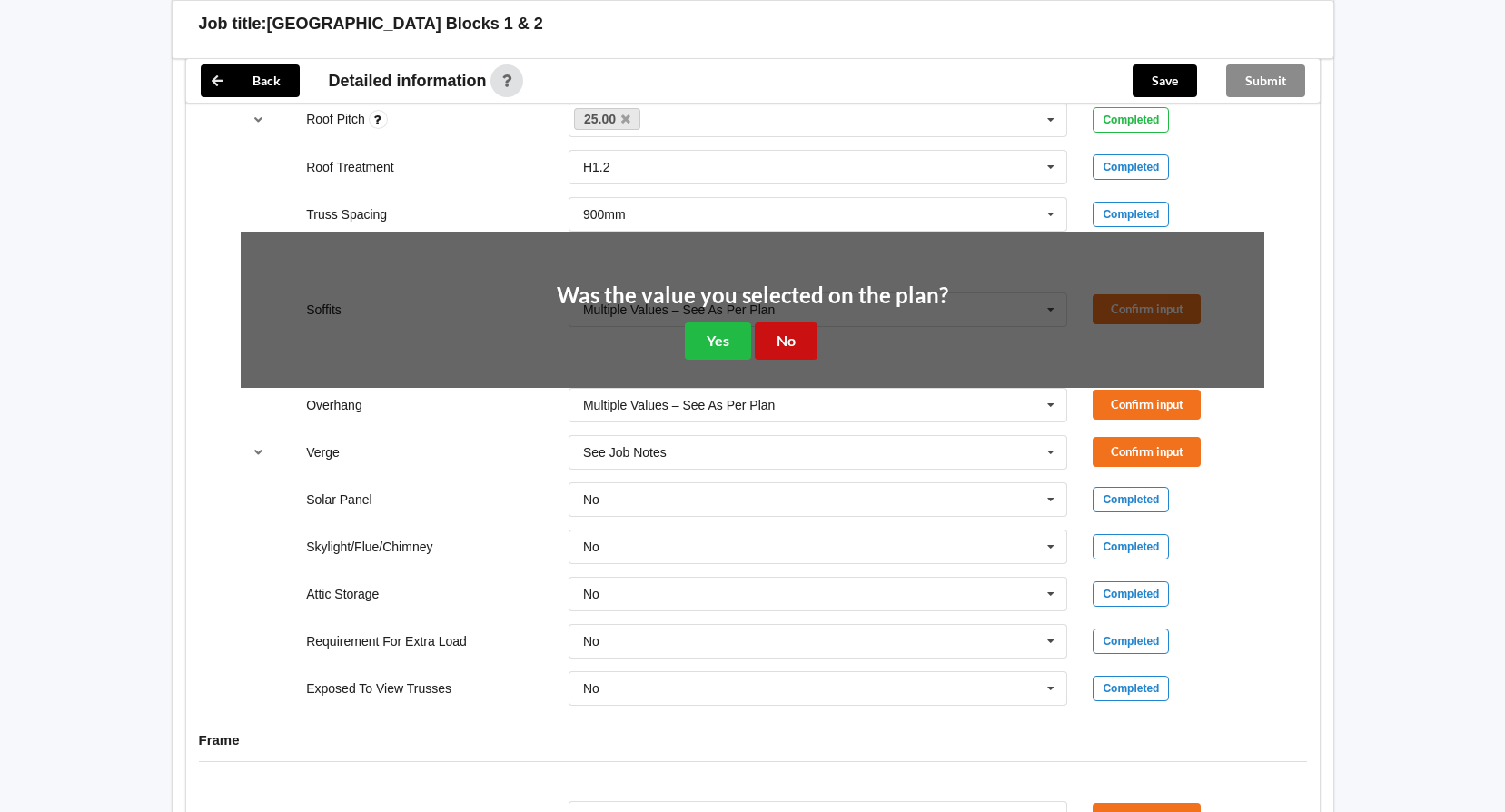
click at [806, 335] on button "No" at bounding box center [786, 341] width 63 height 37
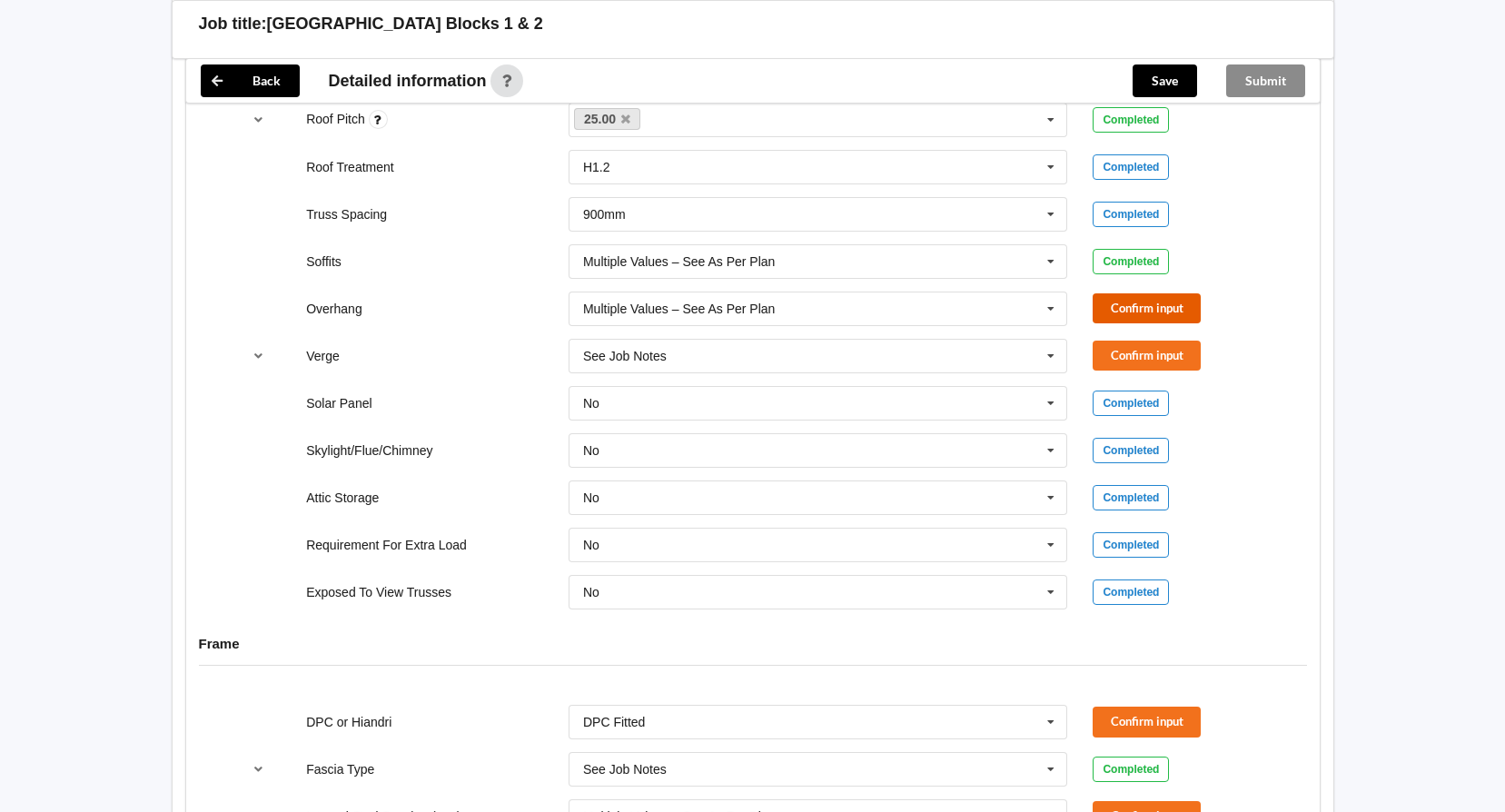
click at [1142, 312] on button "Confirm input" at bounding box center [1146, 308] width 108 height 29
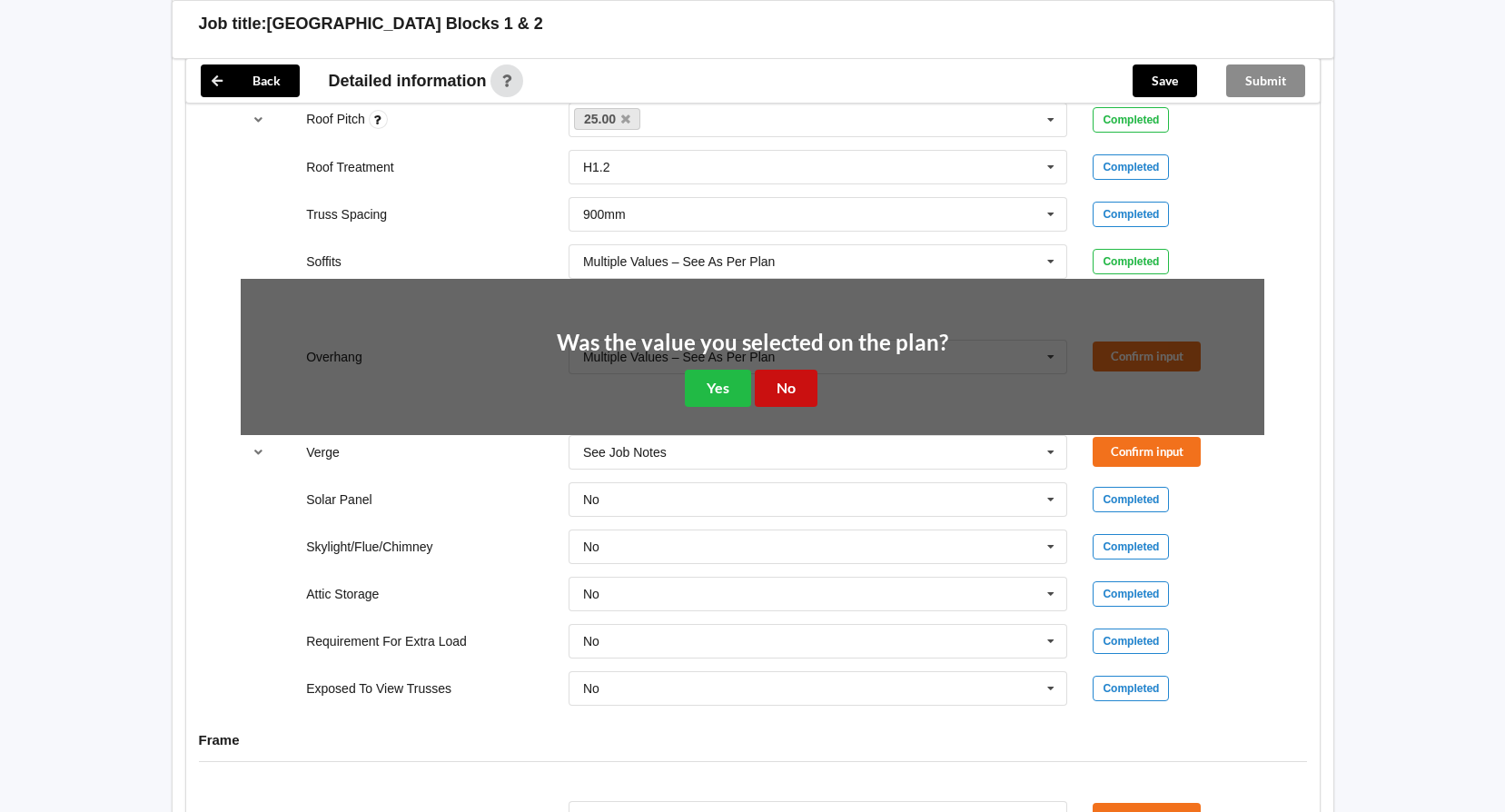
click at [799, 386] on button "No" at bounding box center [786, 388] width 63 height 37
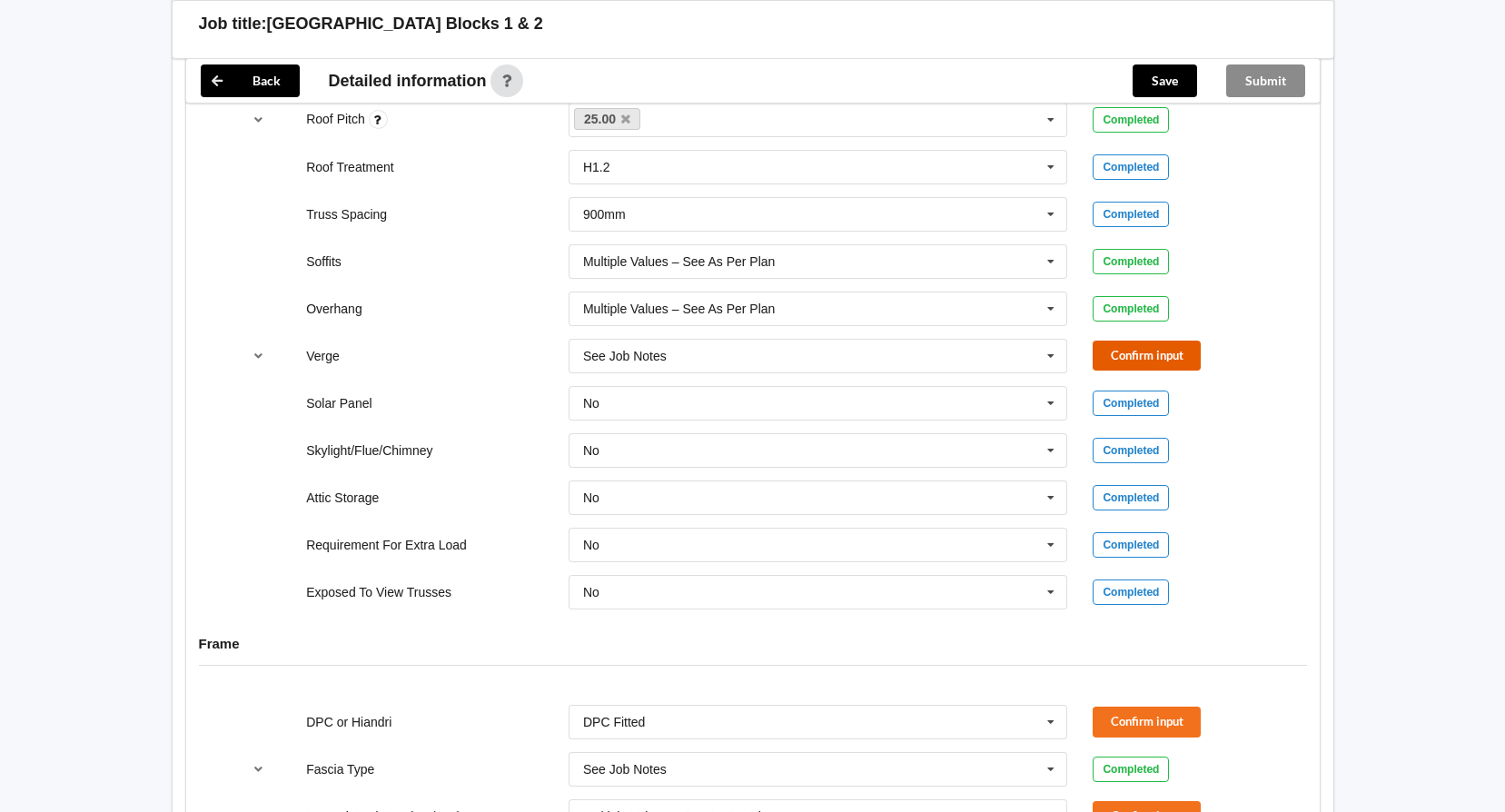
click at [1120, 351] on button "Confirm input" at bounding box center [1146, 355] width 108 height 29
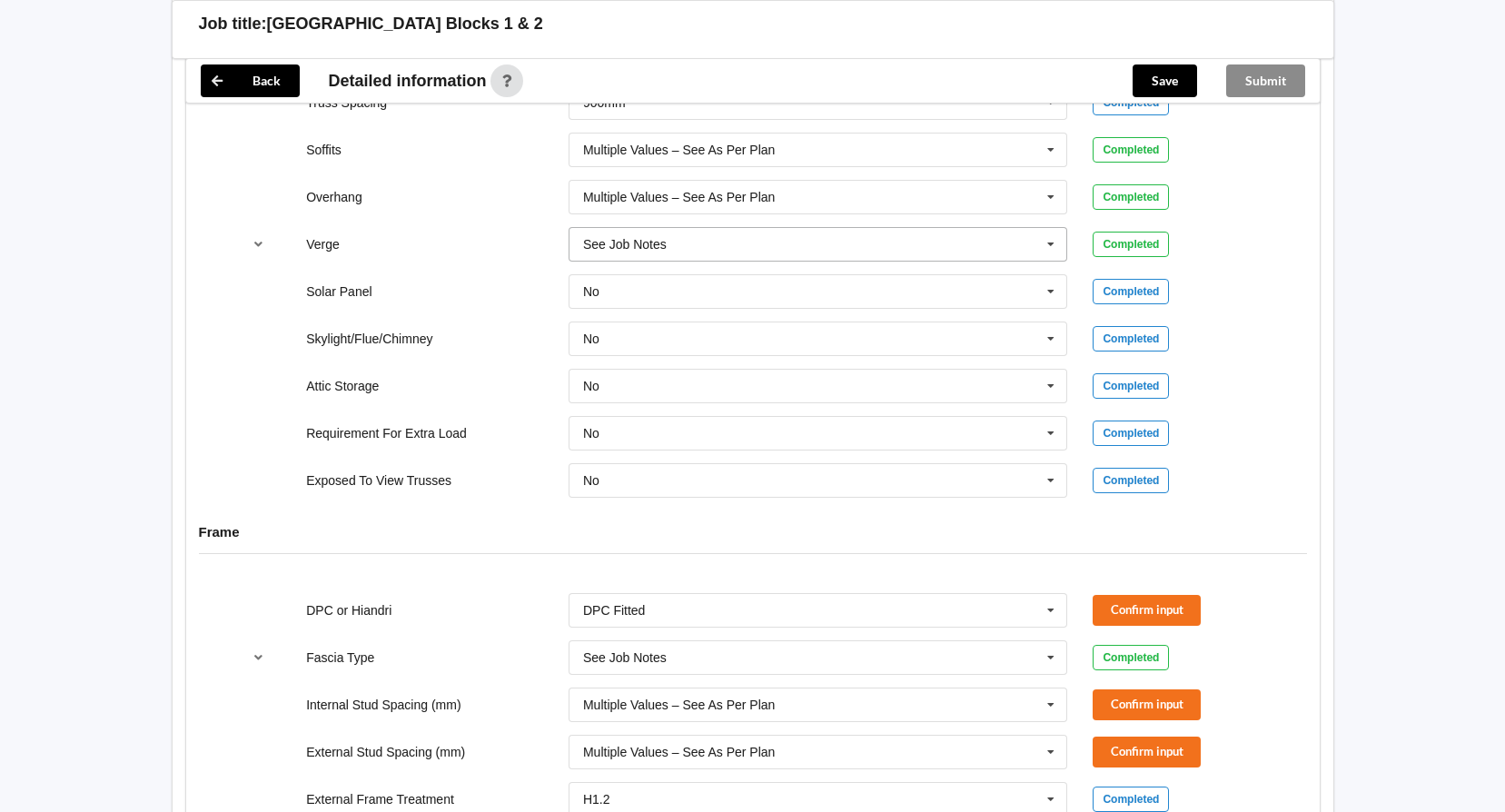
scroll to position [1649, 0]
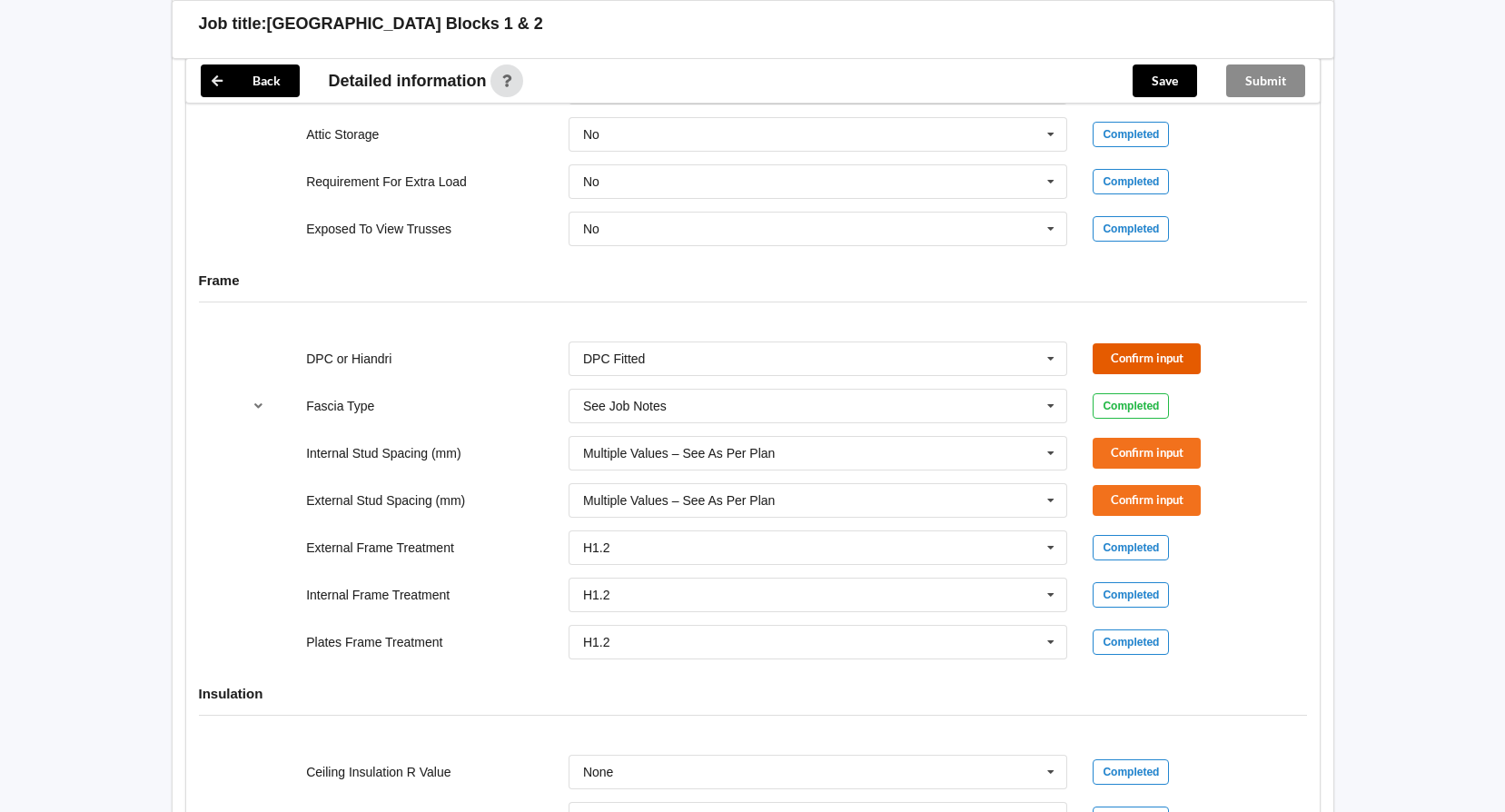
click at [1117, 353] on button "Confirm input" at bounding box center [1146, 358] width 108 height 29
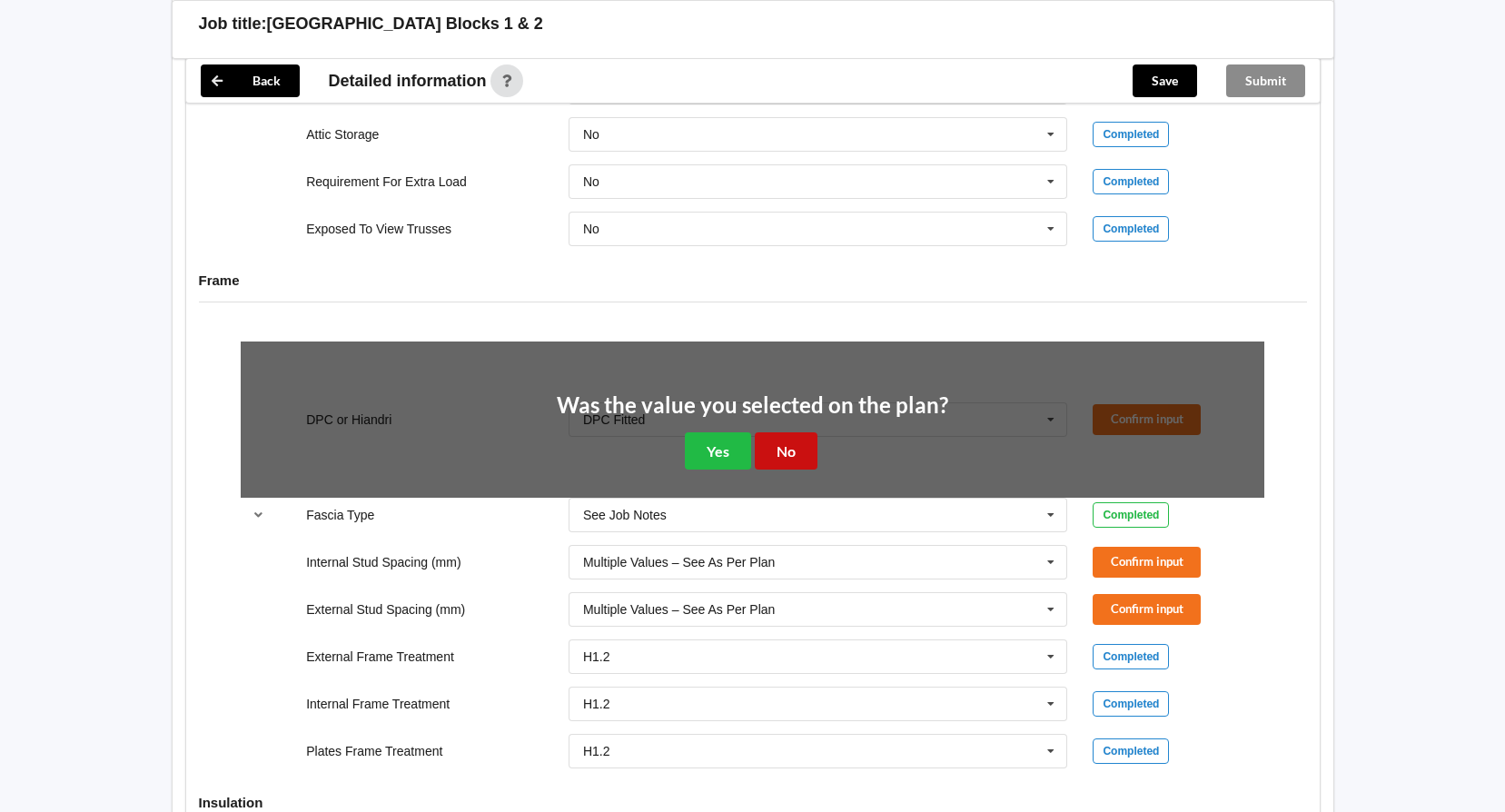
click at [793, 448] on button "No" at bounding box center [786, 451] width 63 height 37
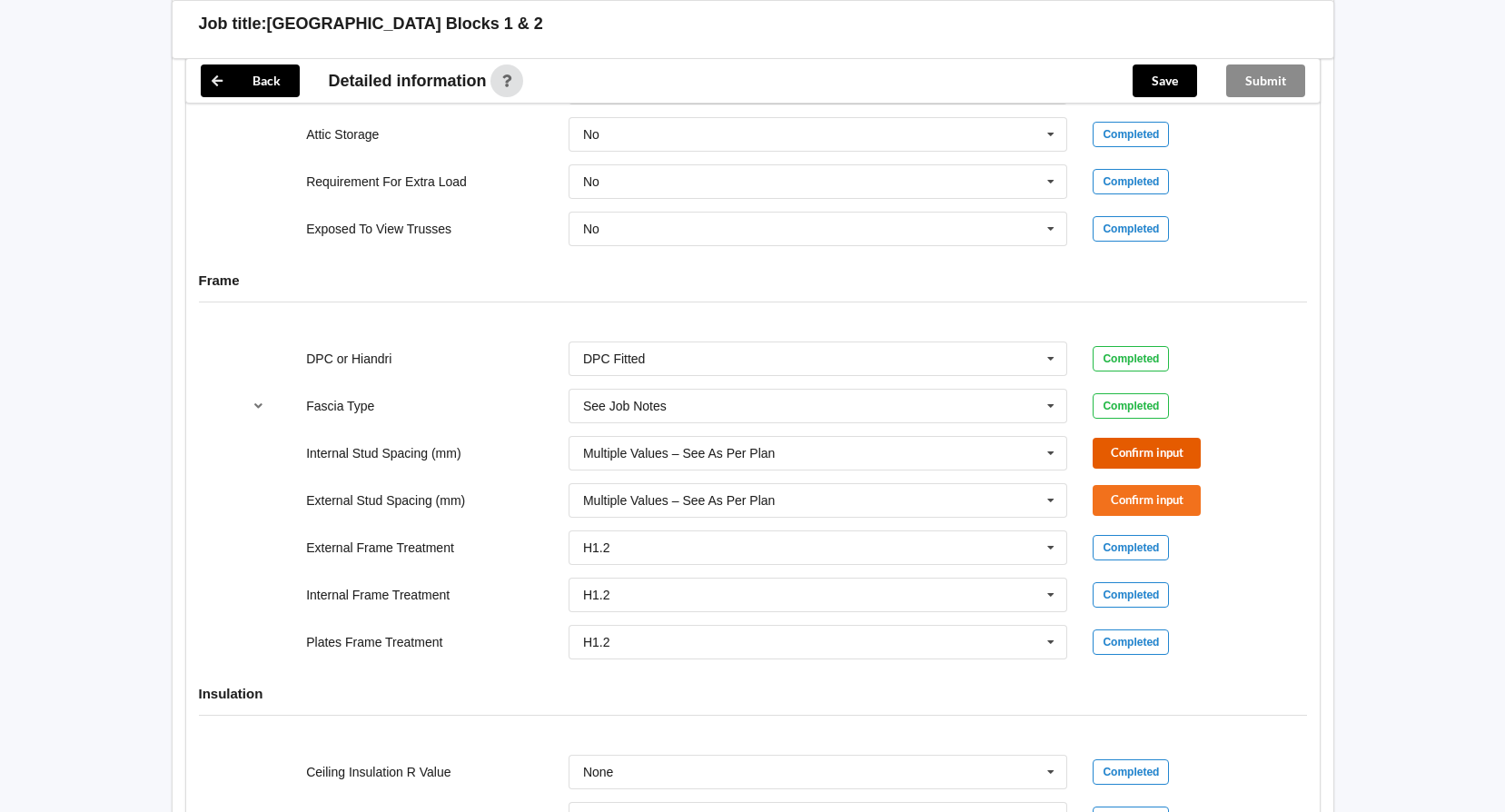
click at [1178, 453] on button "Confirm input" at bounding box center [1146, 452] width 108 height 29
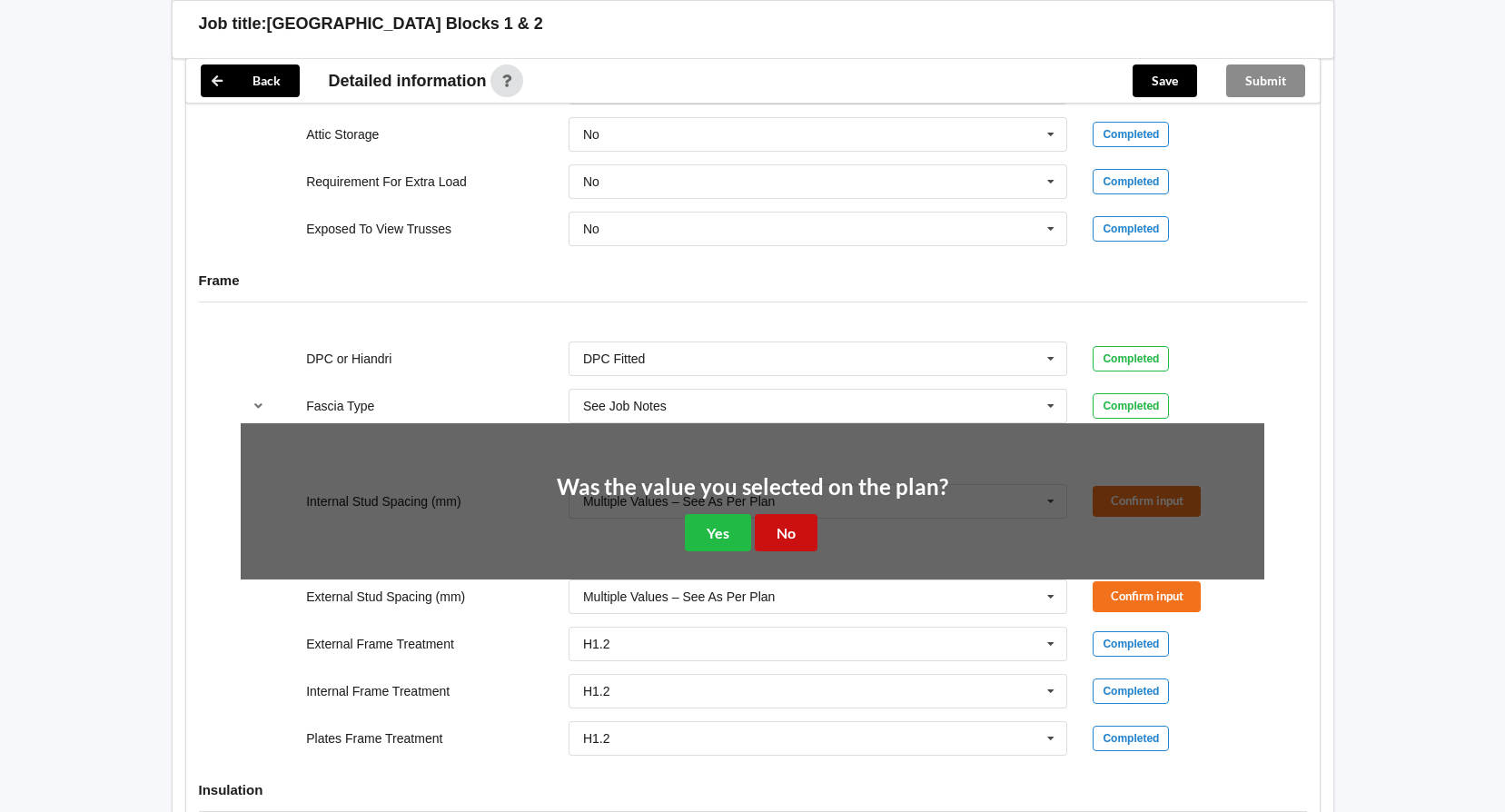
click at [801, 518] on button "No" at bounding box center [786, 533] width 63 height 37
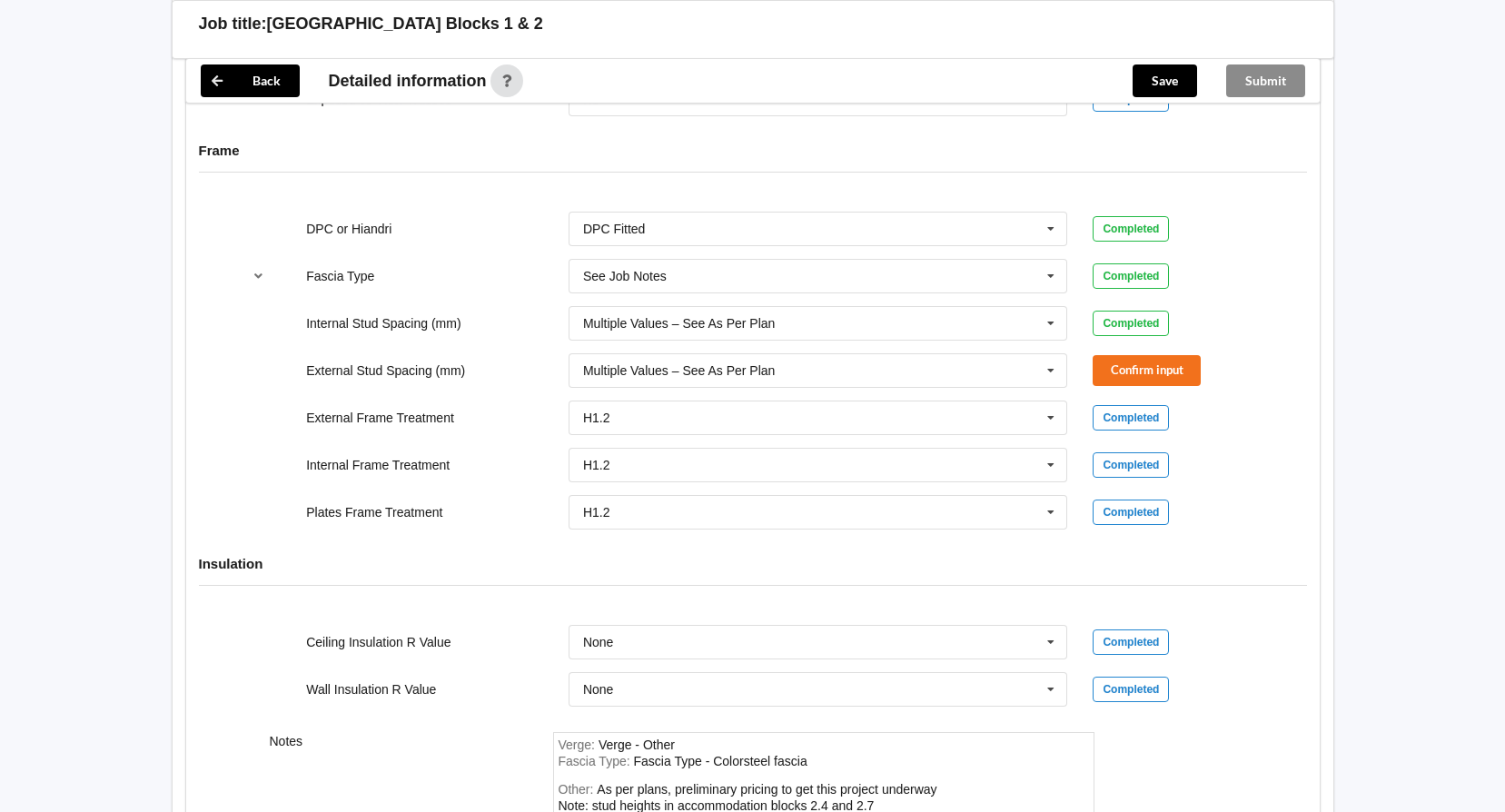
scroll to position [2011, 0]
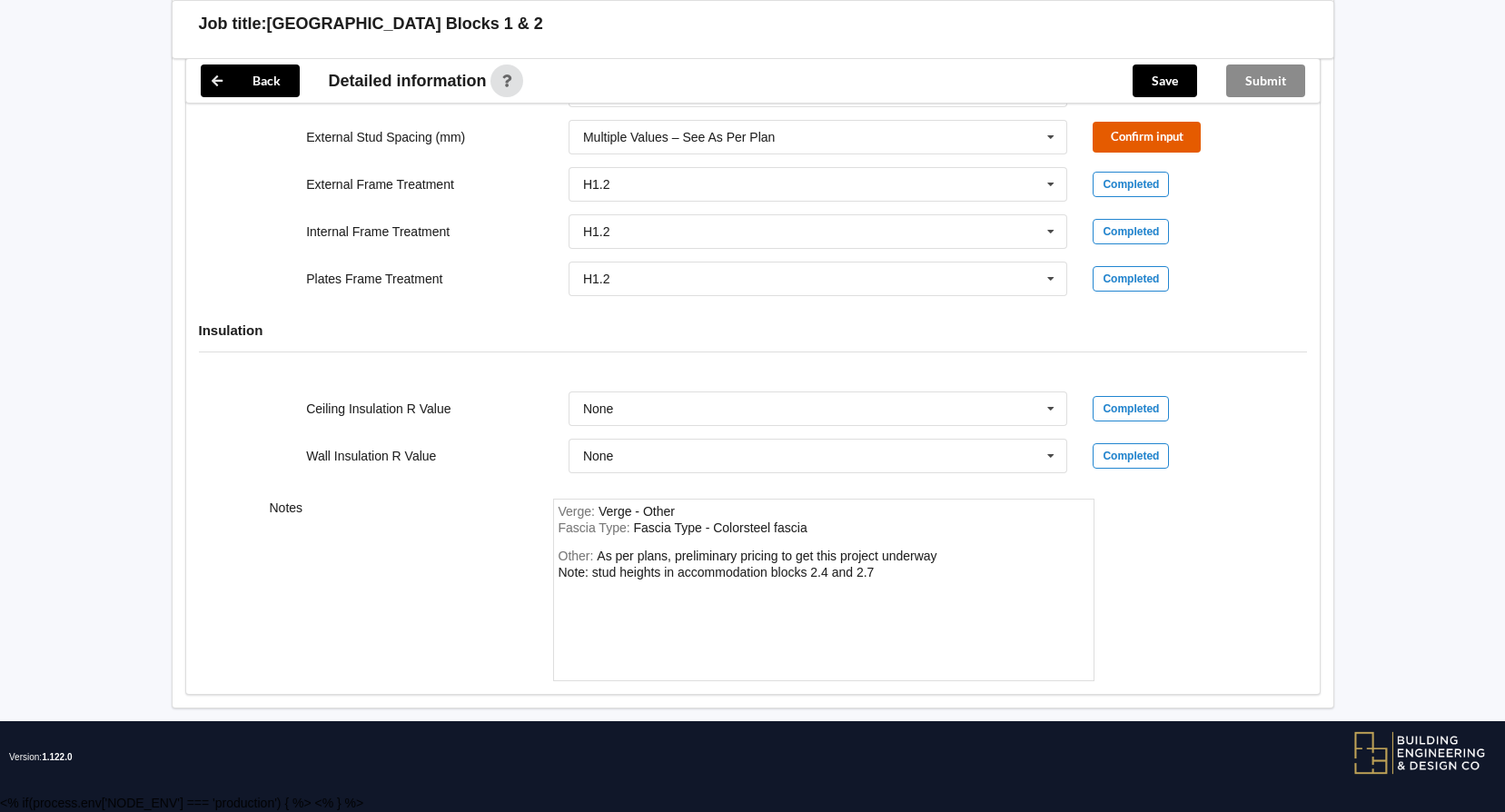
click at [1163, 137] on button "Confirm input" at bounding box center [1146, 137] width 108 height 29
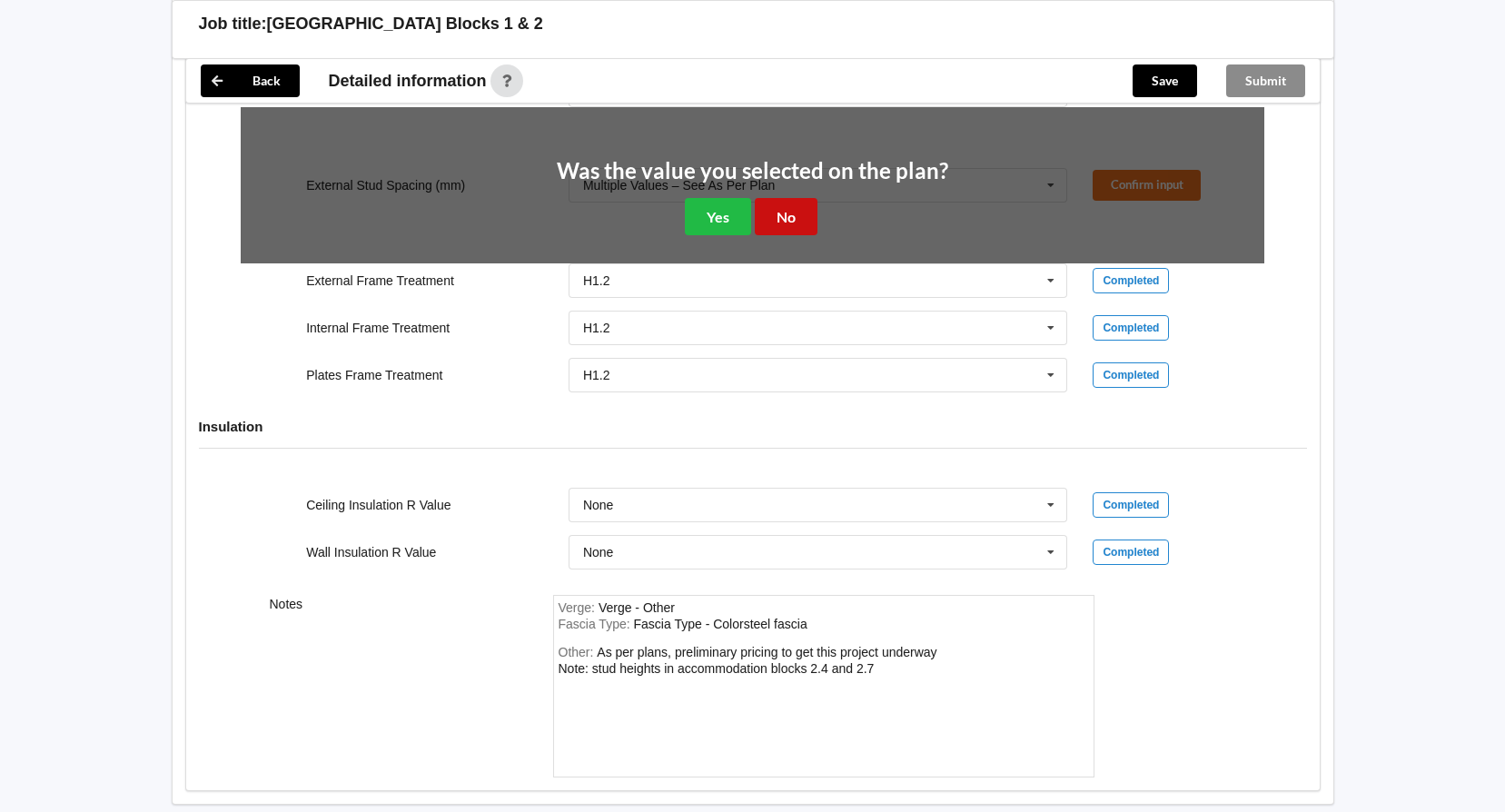
click at [793, 220] on button "No" at bounding box center [786, 216] width 63 height 37
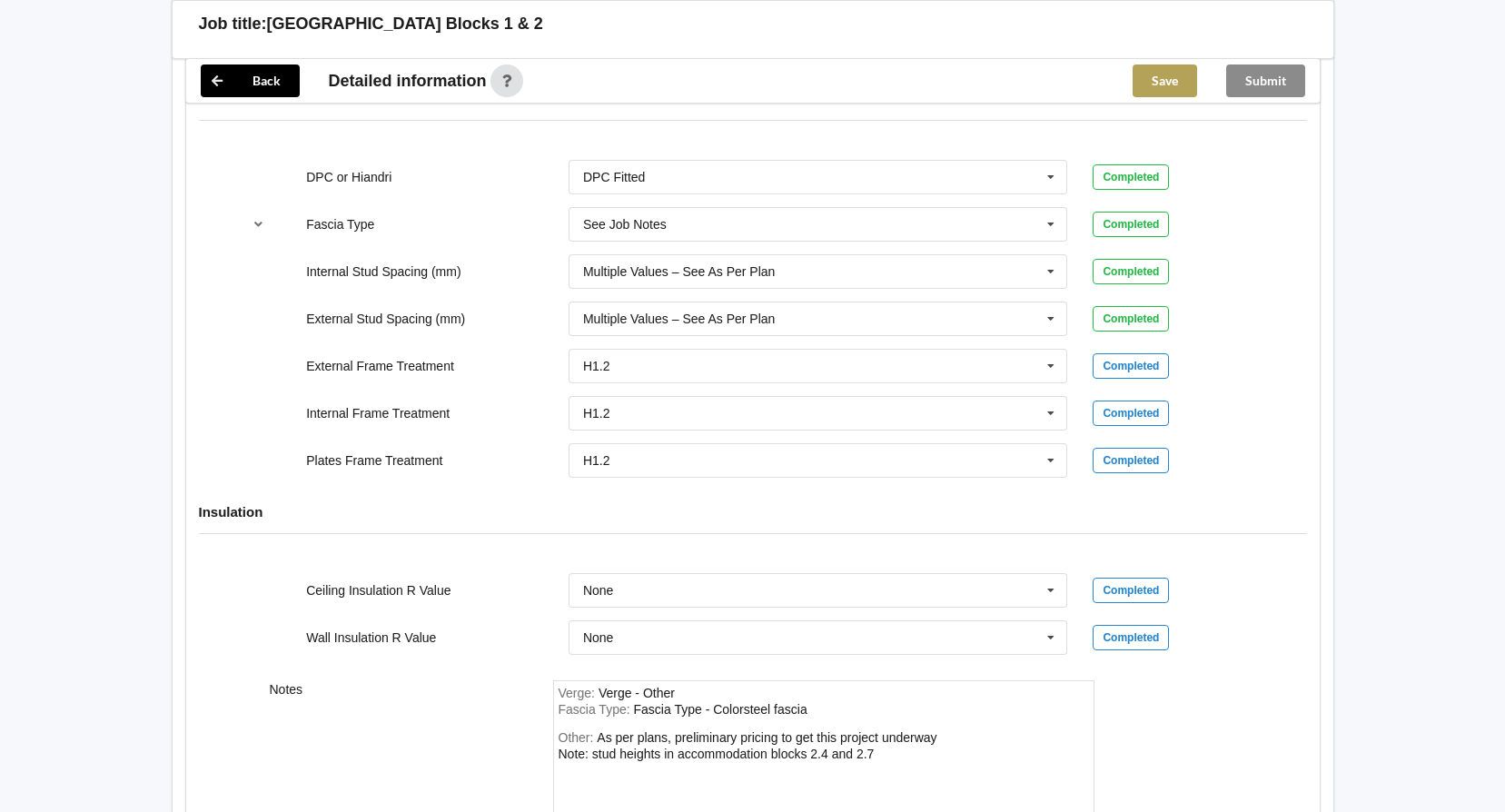
click at [1169, 69] on button "Save" at bounding box center [1165, 81] width 65 height 32
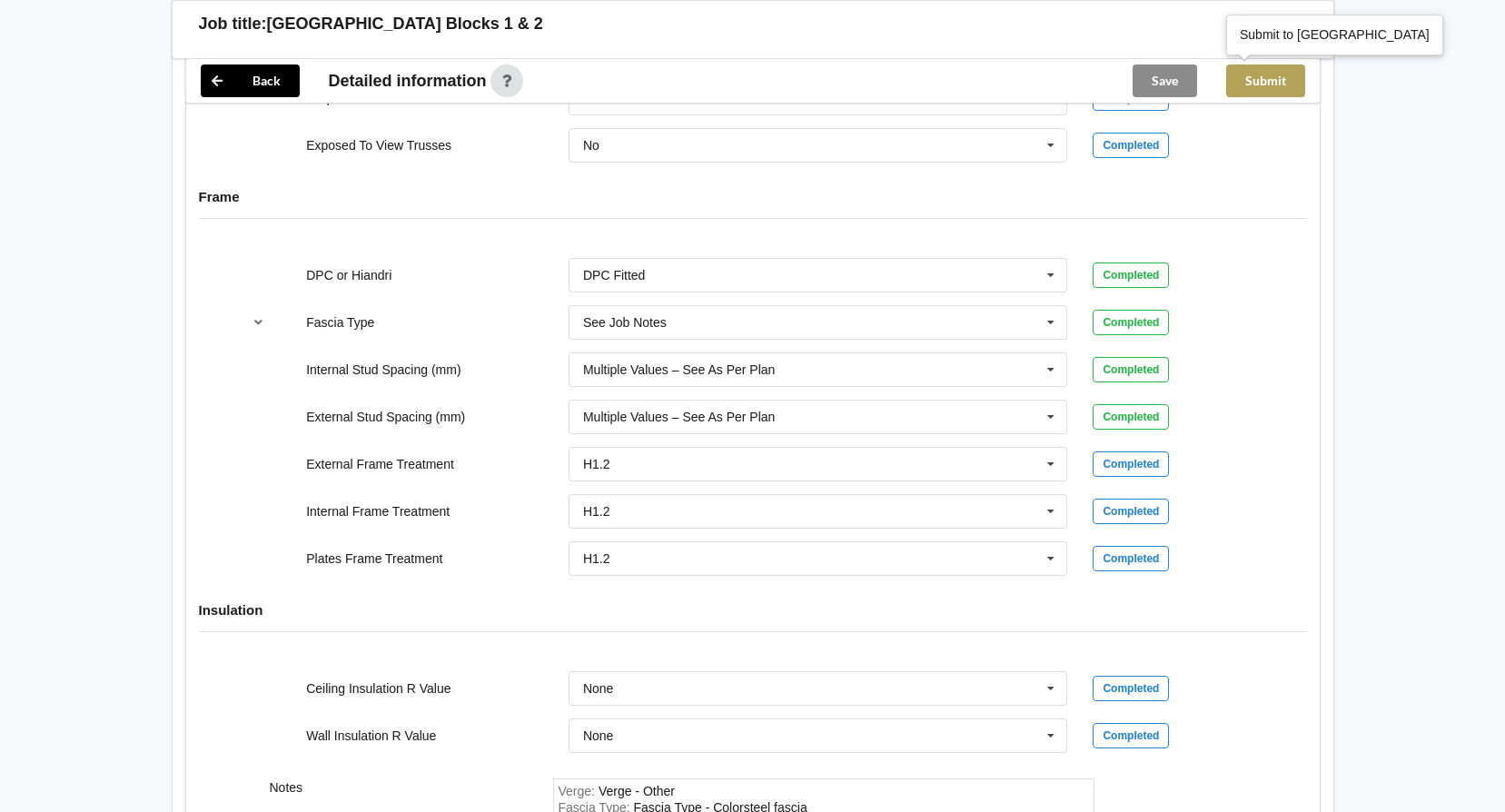
click at [1287, 86] on button "Submit" at bounding box center [1265, 81] width 79 height 32
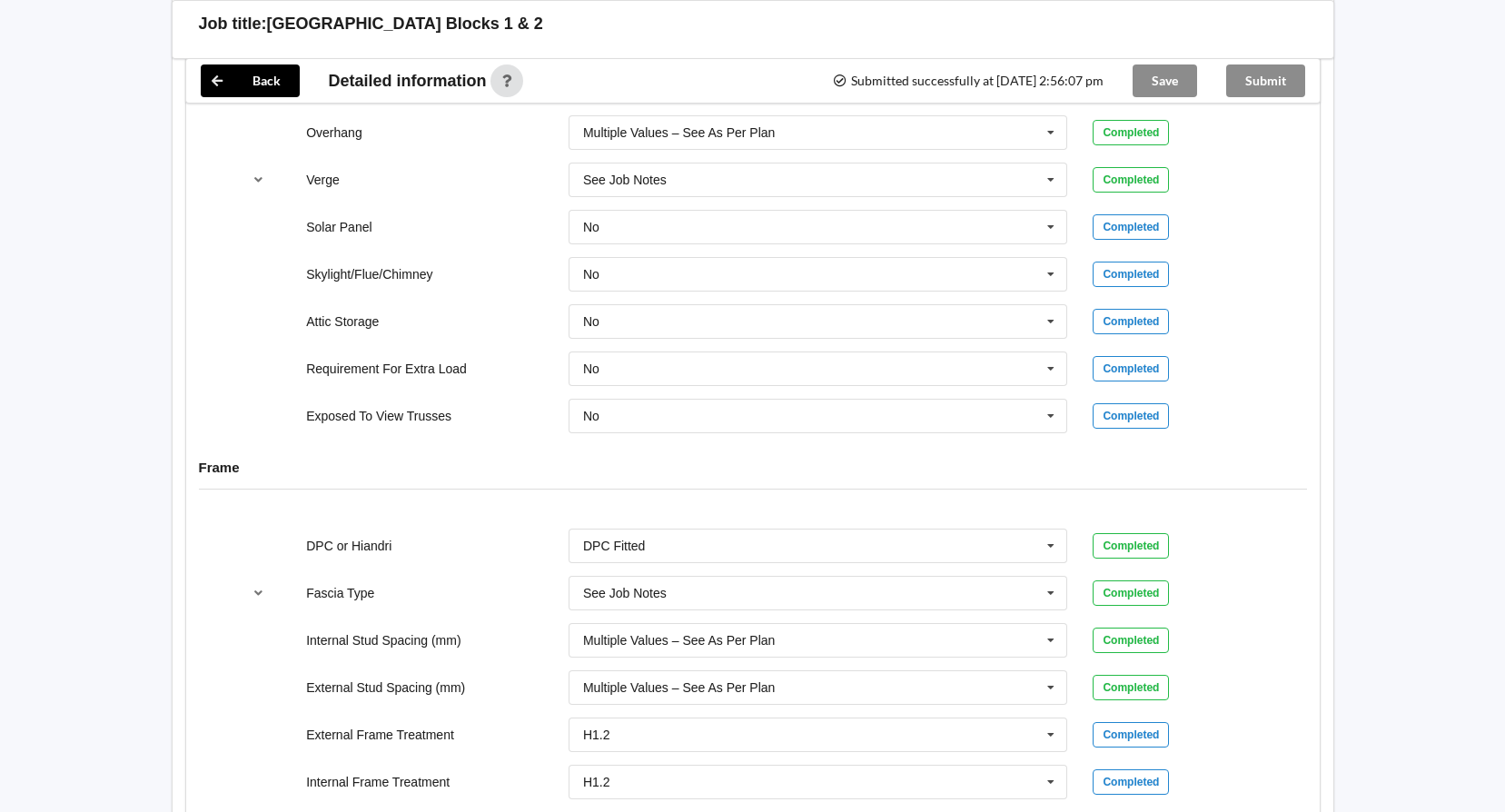
scroll to position [1375, 0]
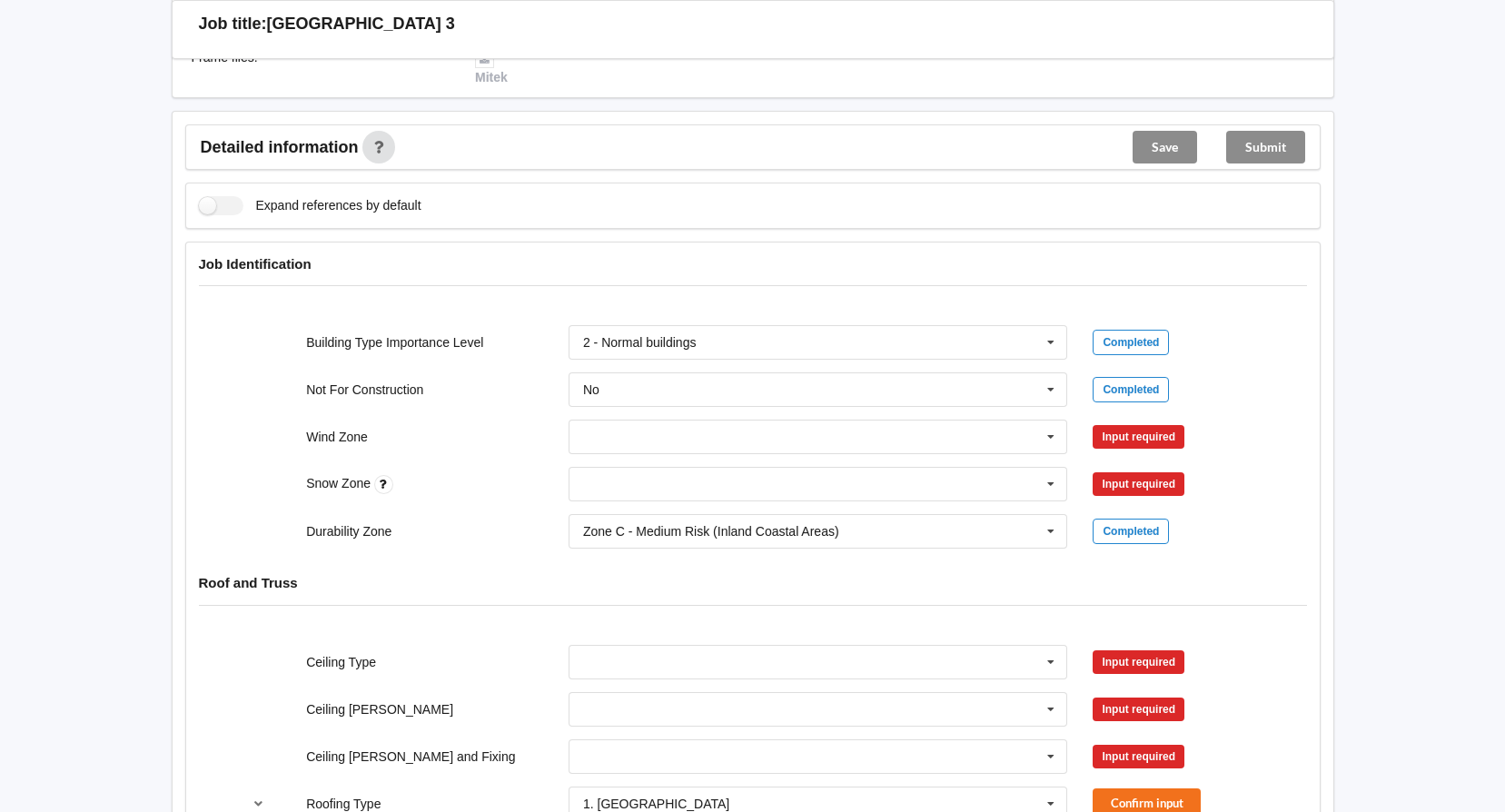
scroll to position [636, 0]
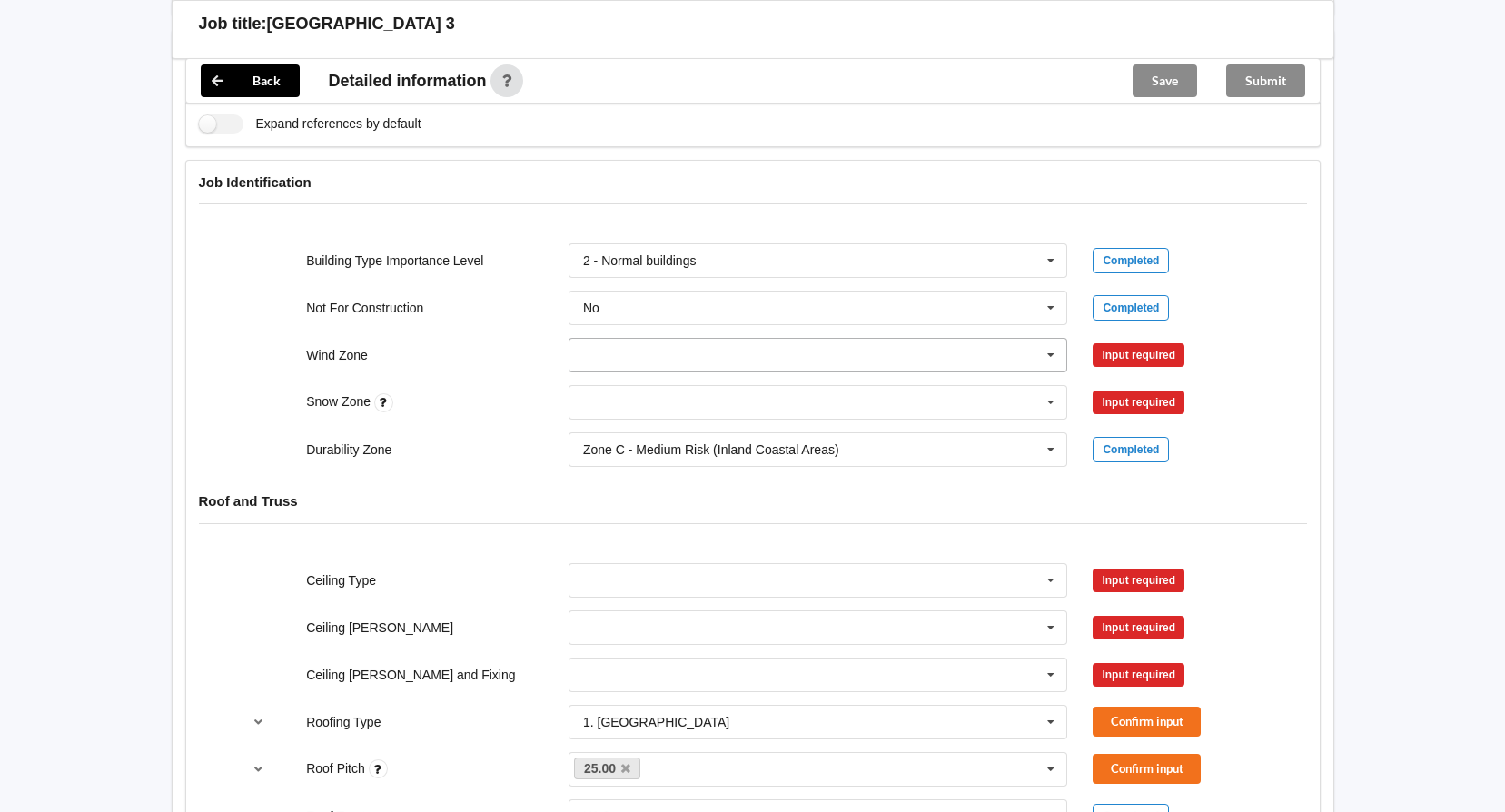
click at [666, 353] on input "text" at bounding box center [819, 355] width 497 height 32
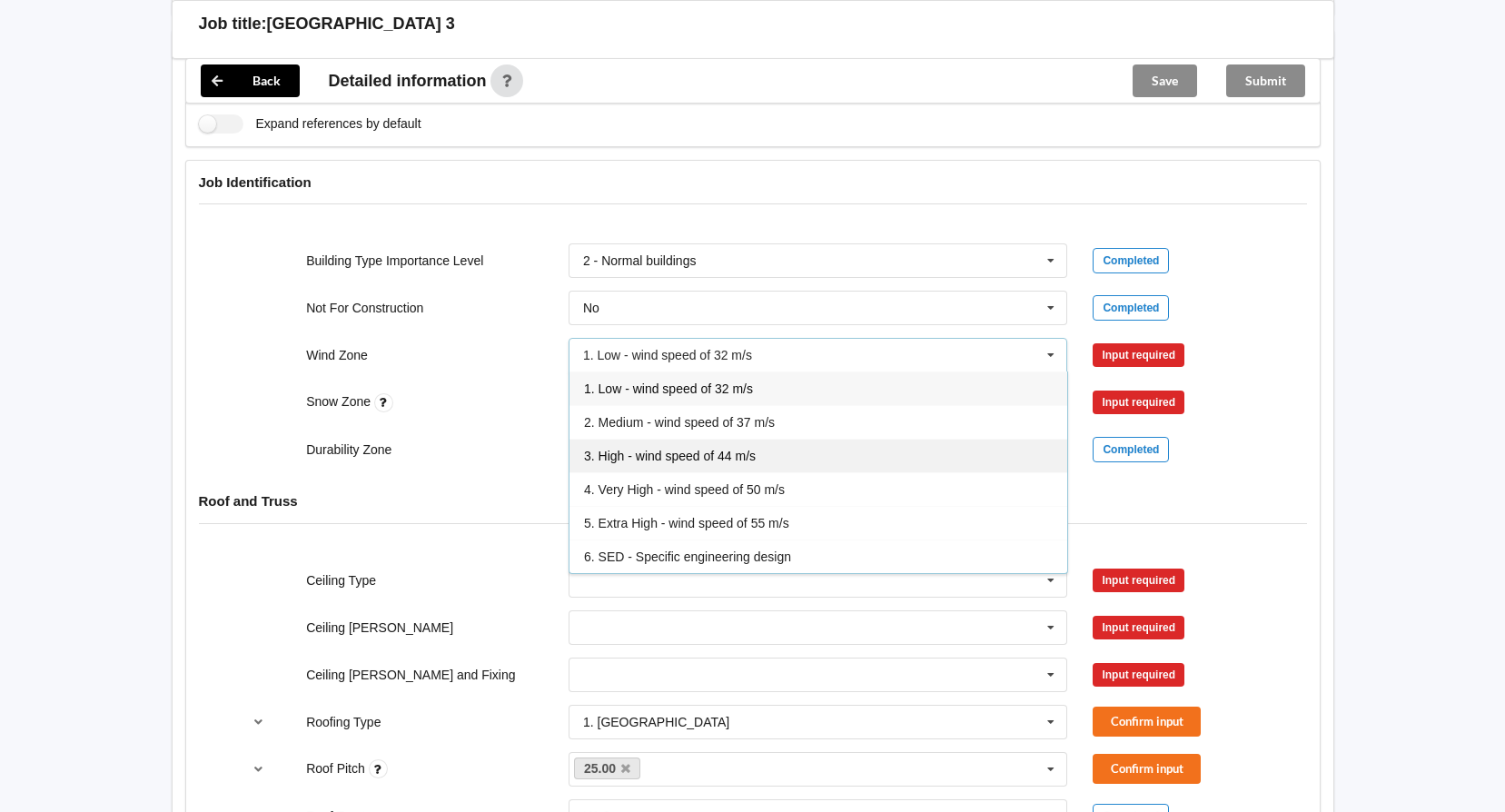
click at [672, 459] on span "3. High - wind speed of 44 m/s" at bounding box center [669, 455] width 172 height 15
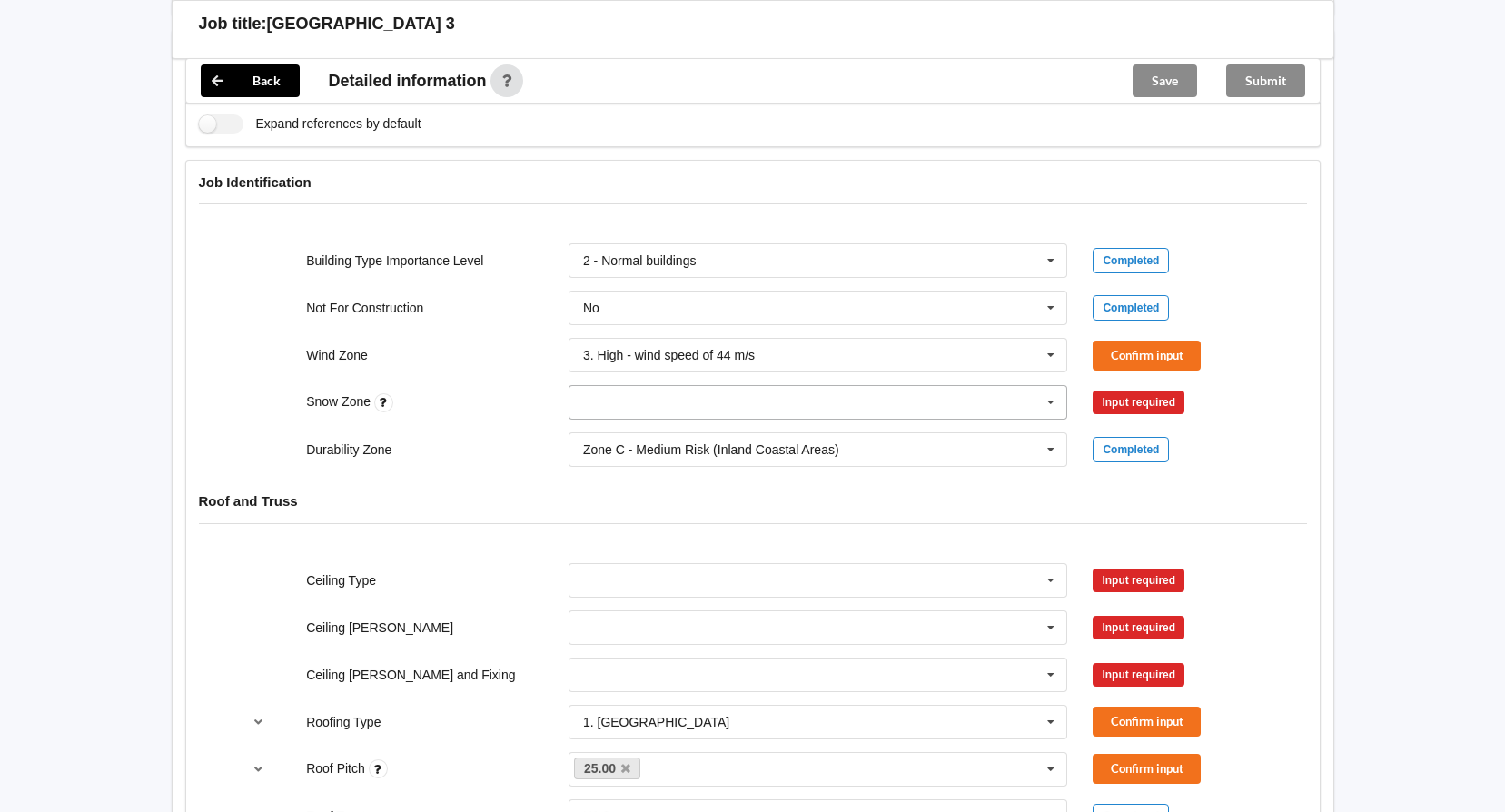
click at [685, 393] on input "text" at bounding box center [819, 402] width 497 height 32
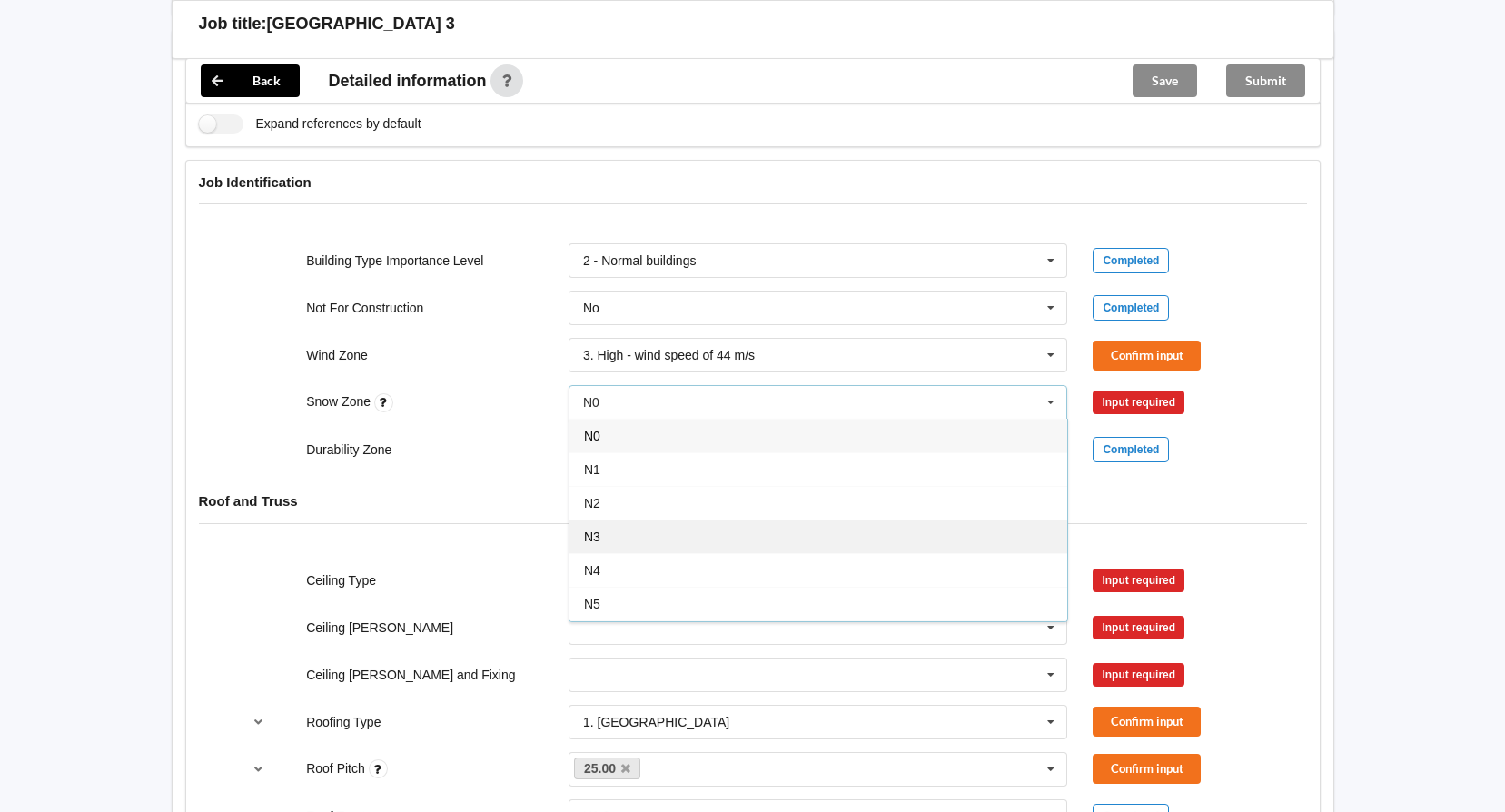
click at [686, 539] on div "N3" at bounding box center [818, 536] width 497 height 33
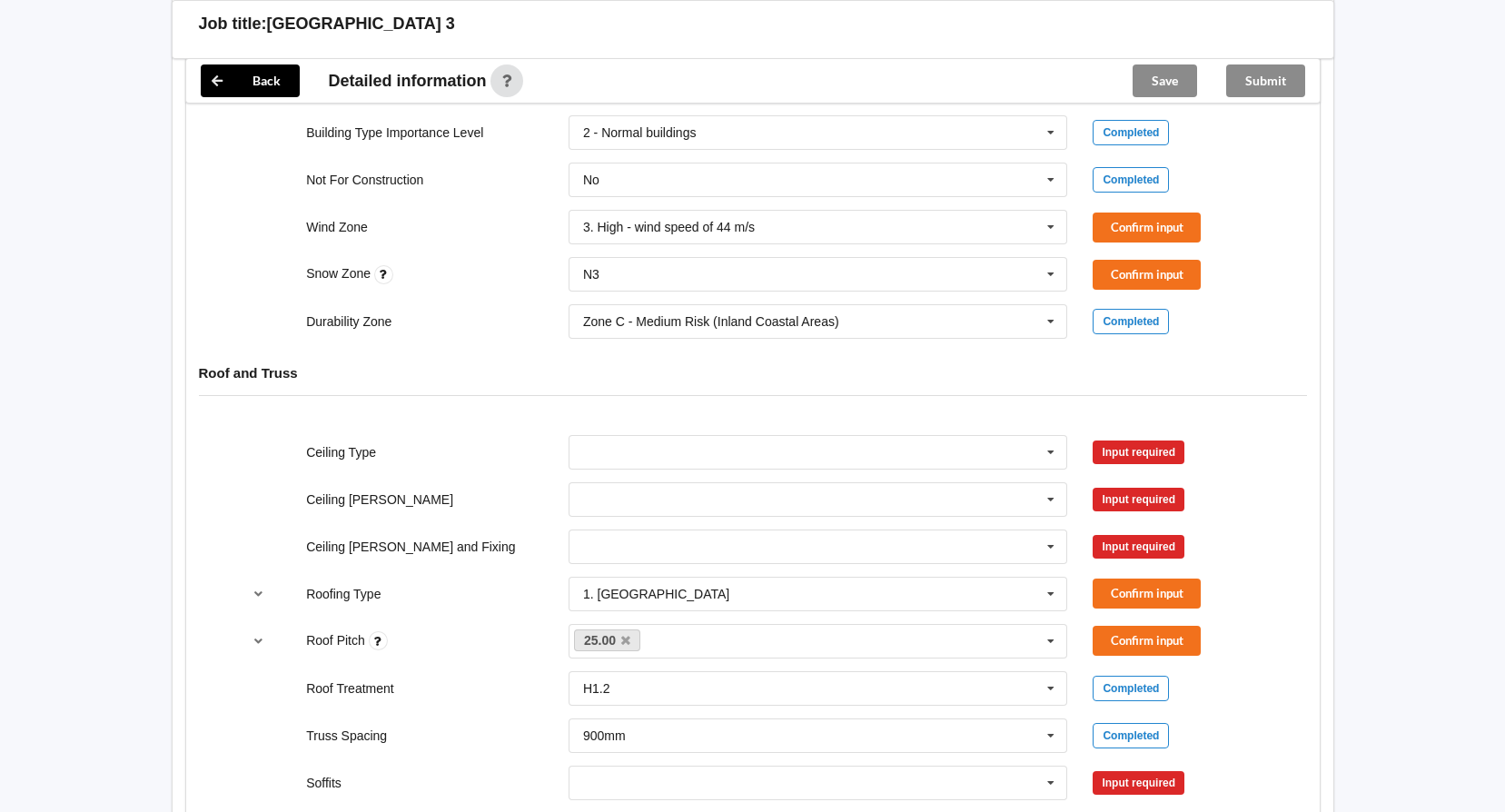
scroll to position [817, 0]
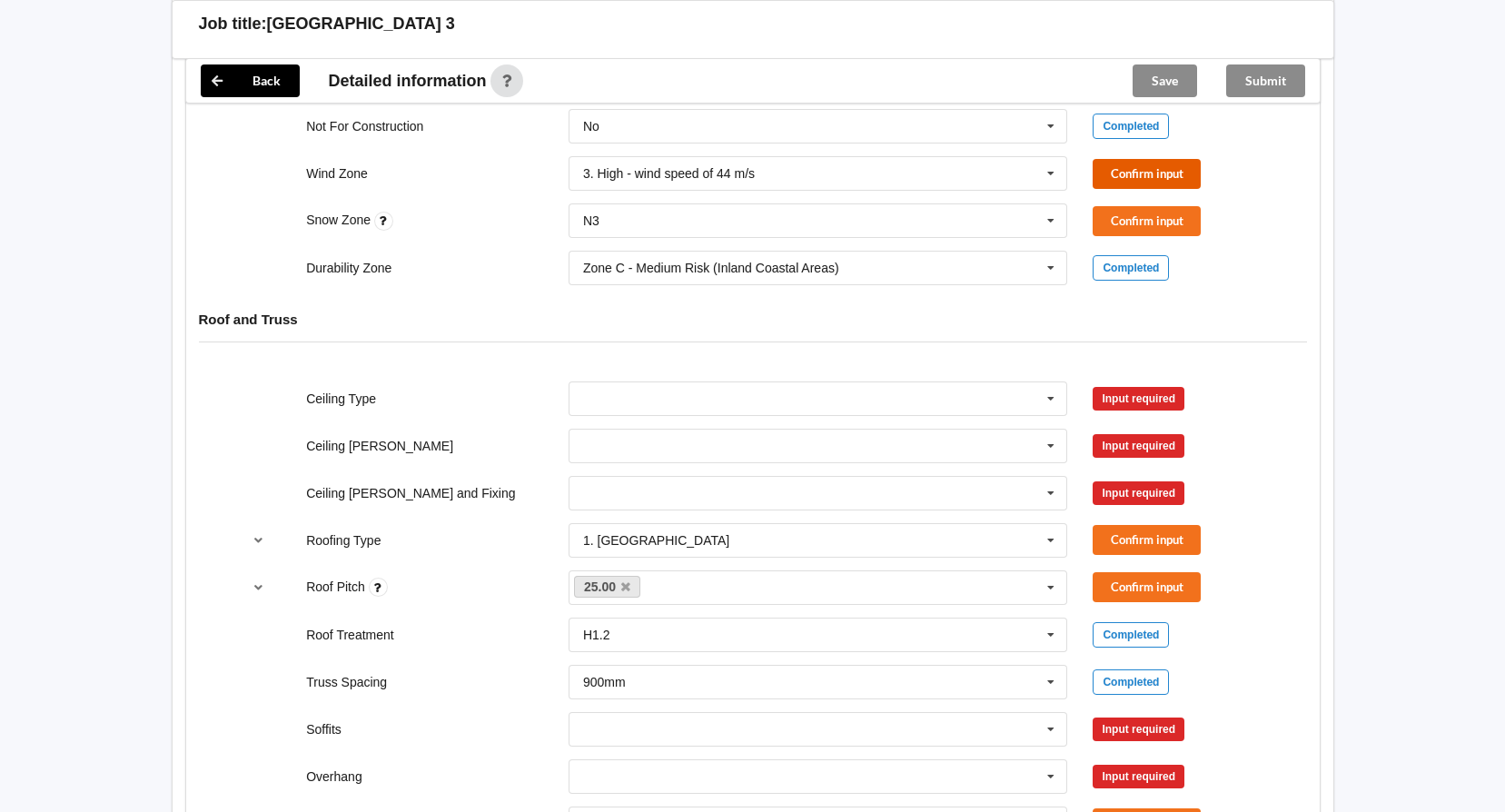
click at [1130, 176] on button "Confirm input" at bounding box center [1146, 174] width 108 height 29
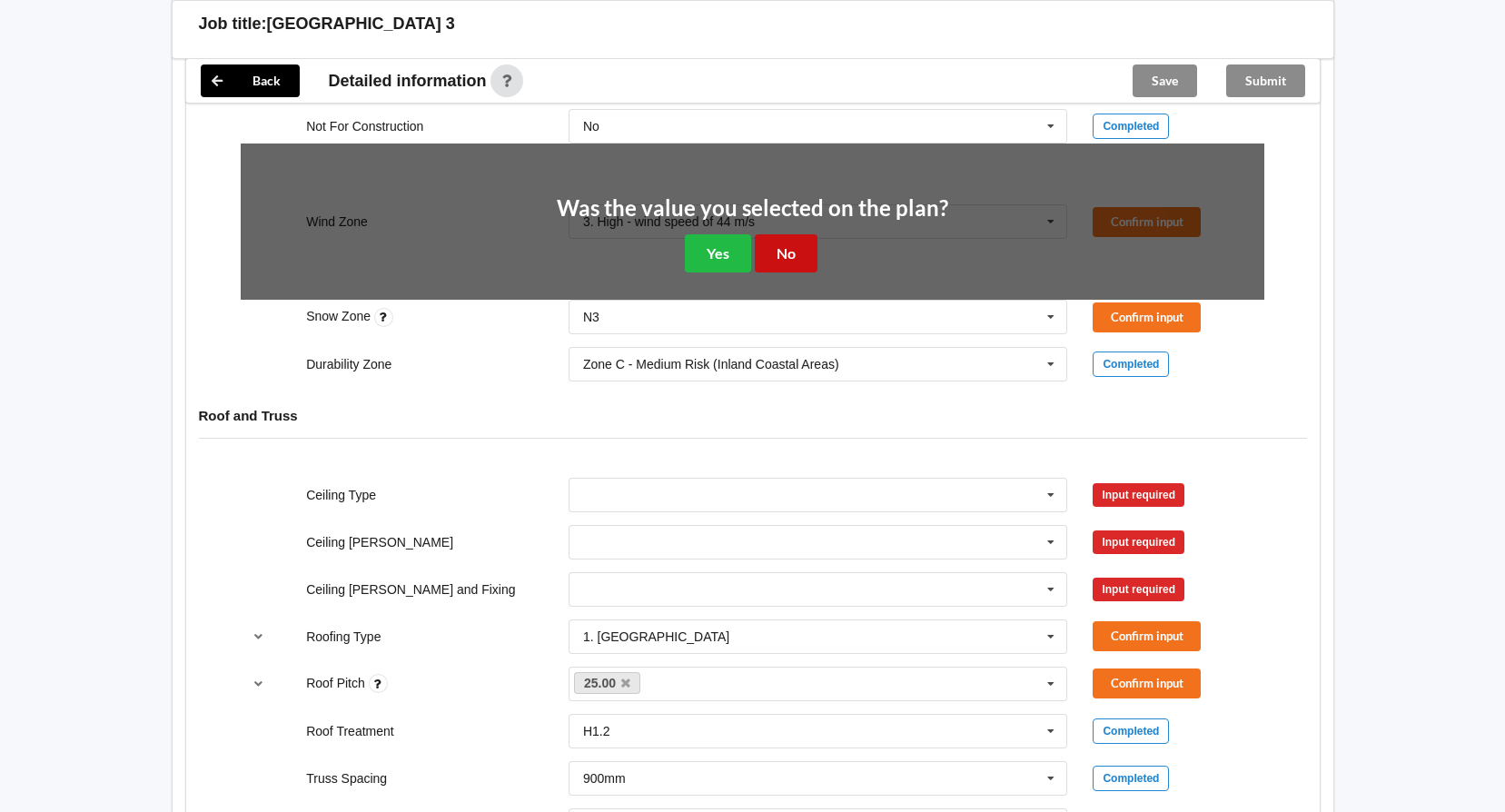
click at [792, 255] on button "No" at bounding box center [786, 253] width 63 height 37
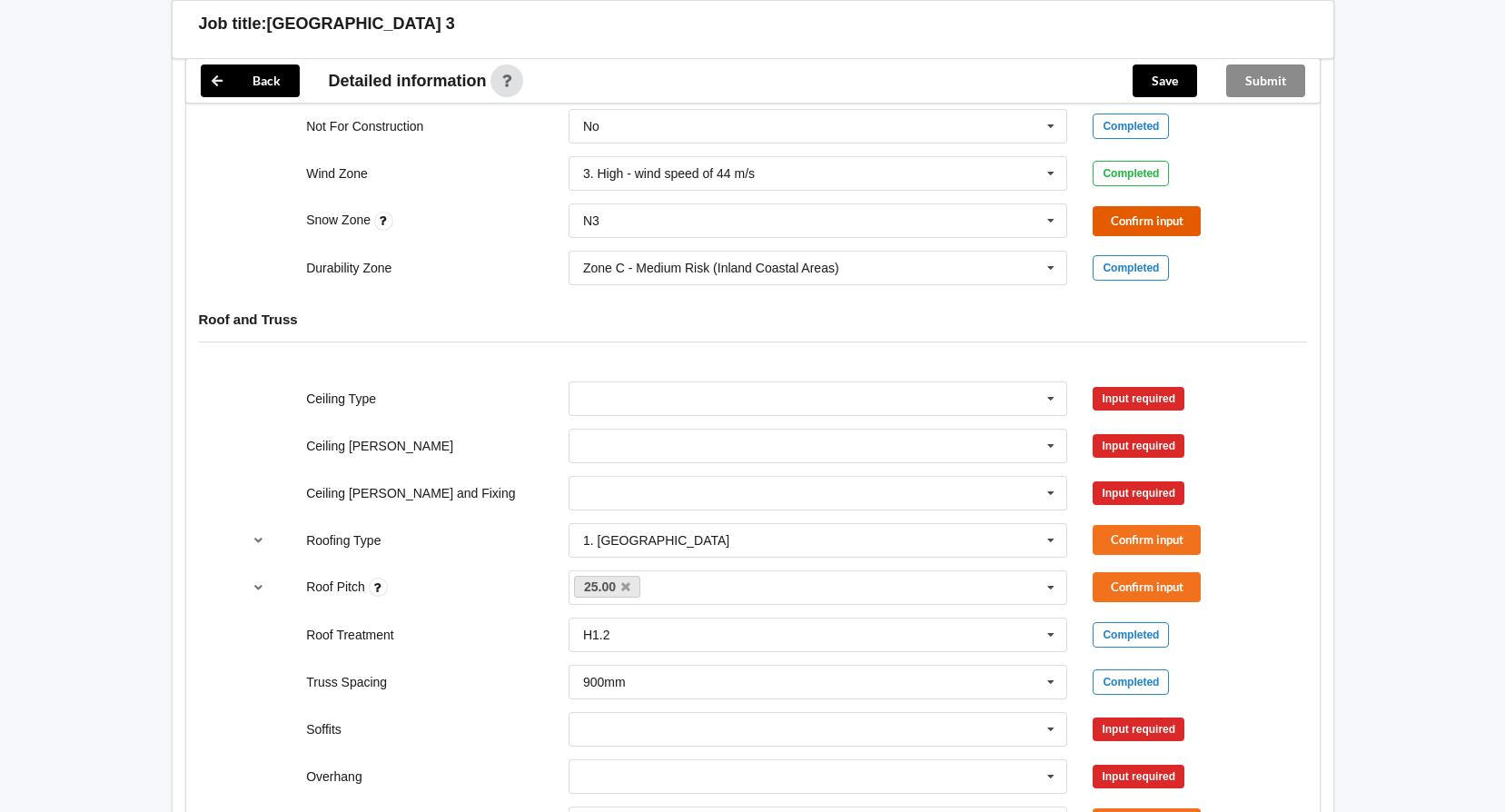
click at [1134, 224] on button "Confirm input" at bounding box center [1146, 221] width 108 height 29
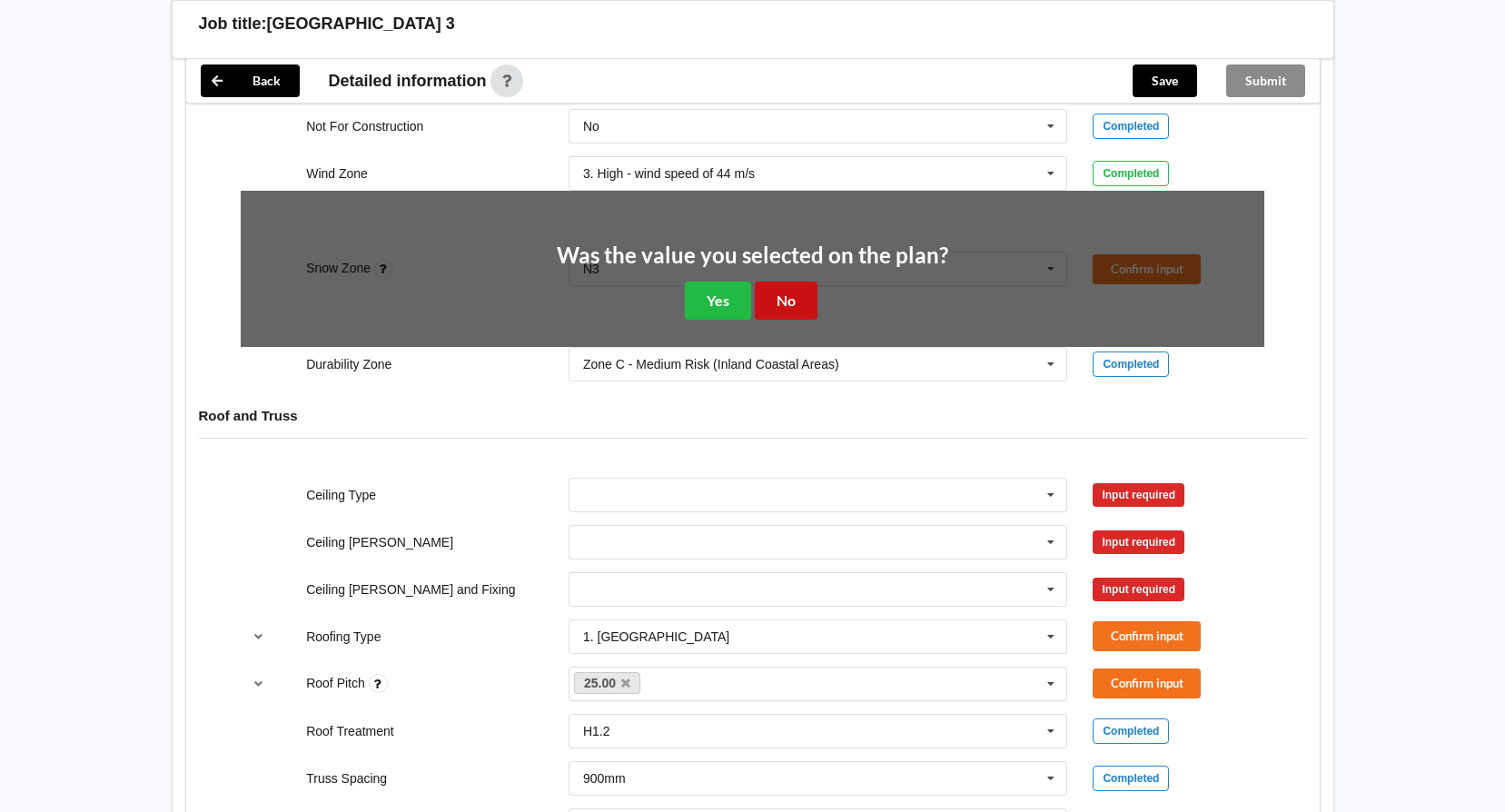
click at [810, 297] on button "No" at bounding box center [786, 300] width 63 height 37
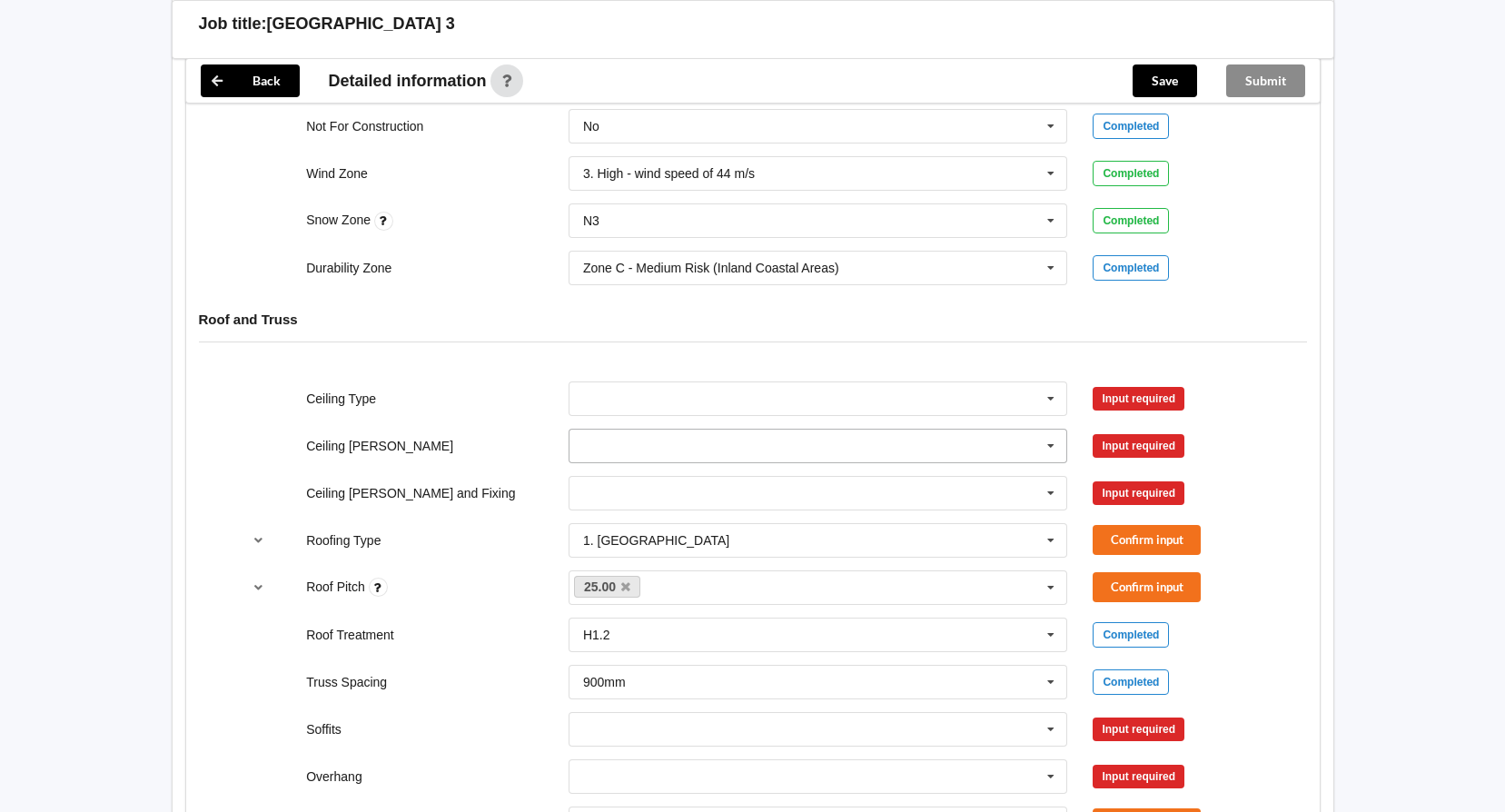
scroll to position [908, 0]
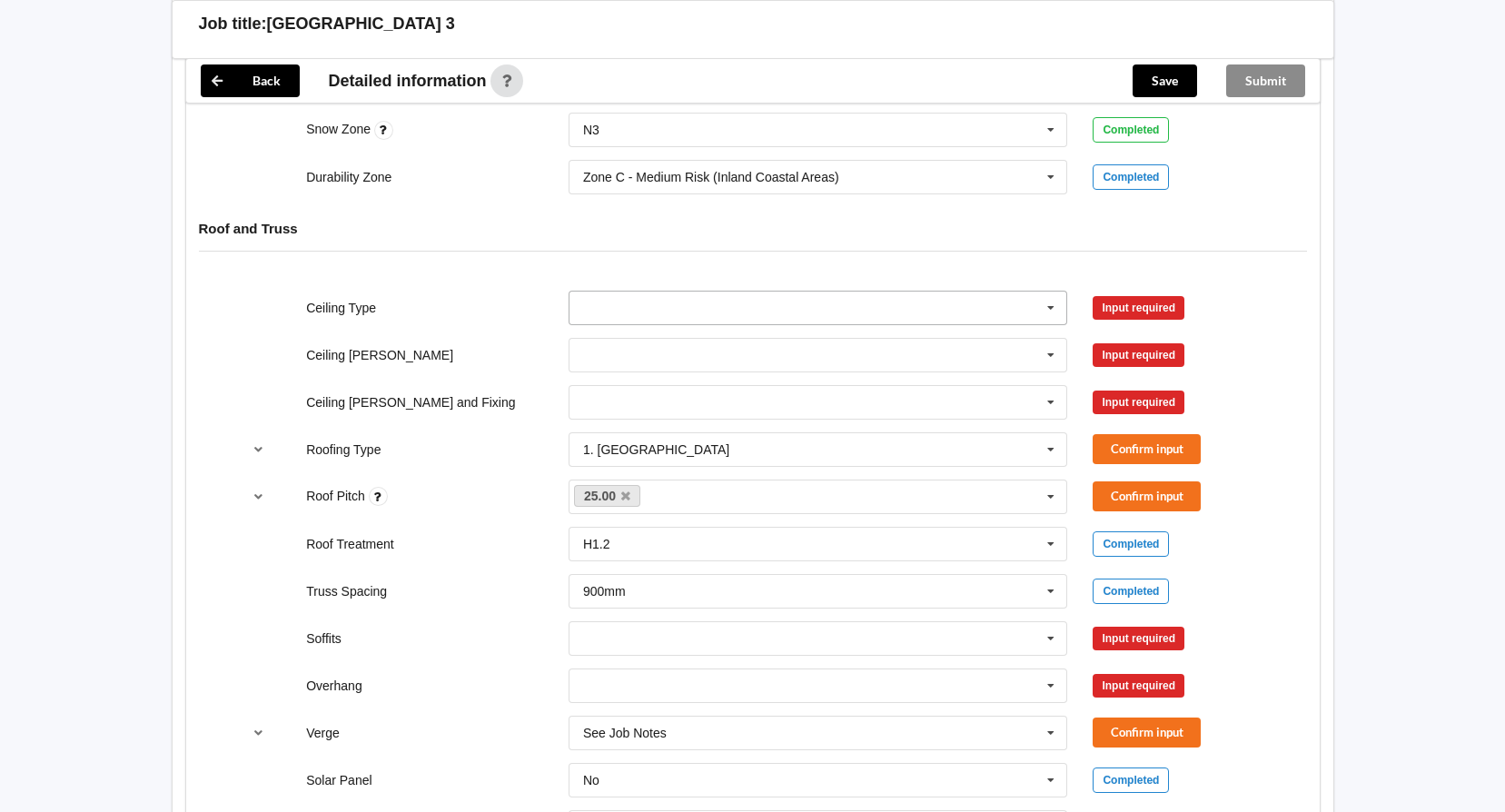
click at [840, 312] on input "text" at bounding box center [819, 308] width 497 height 32
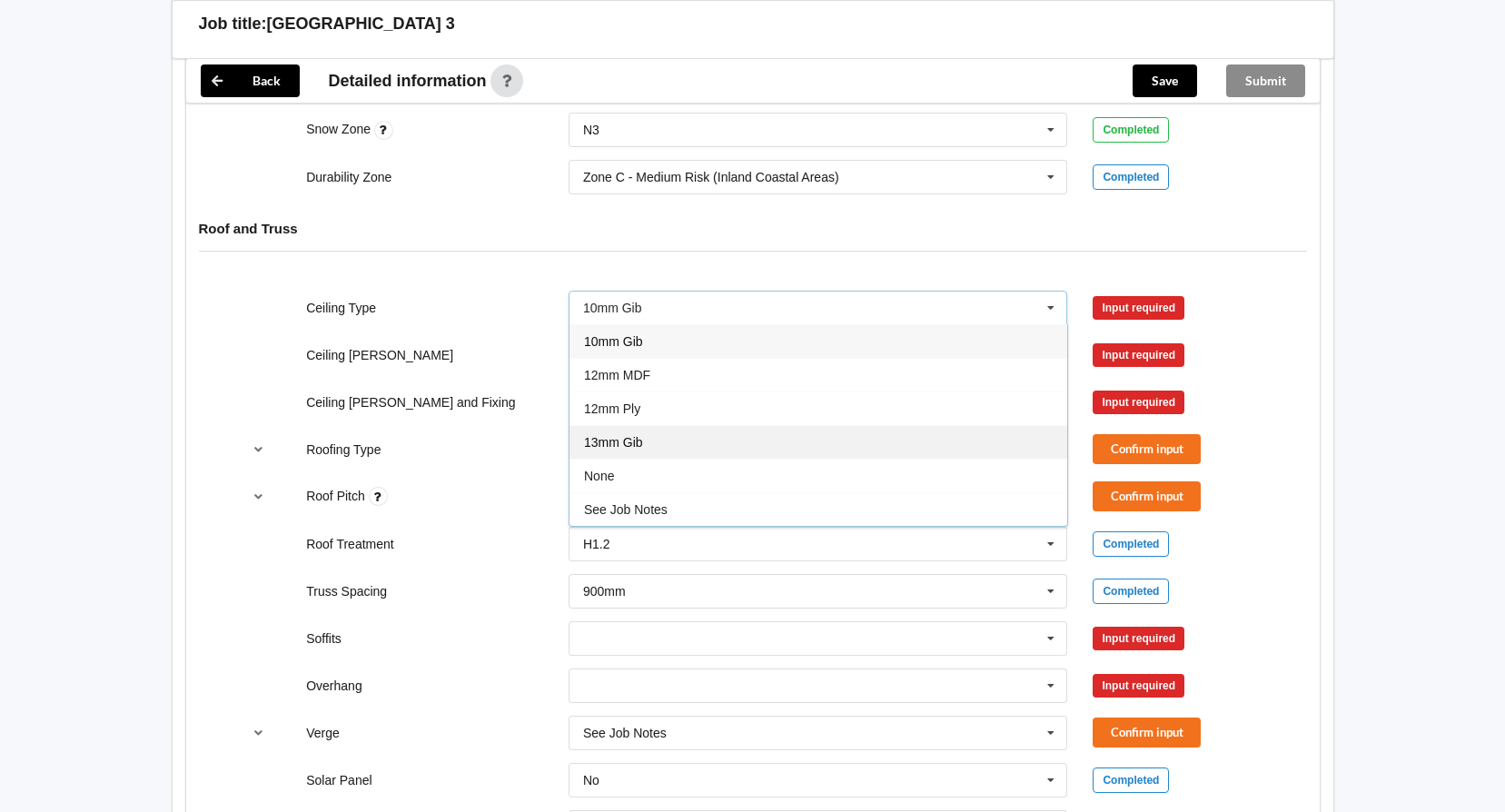
click at [804, 441] on div "13mm Gib" at bounding box center [818, 441] width 497 height 33
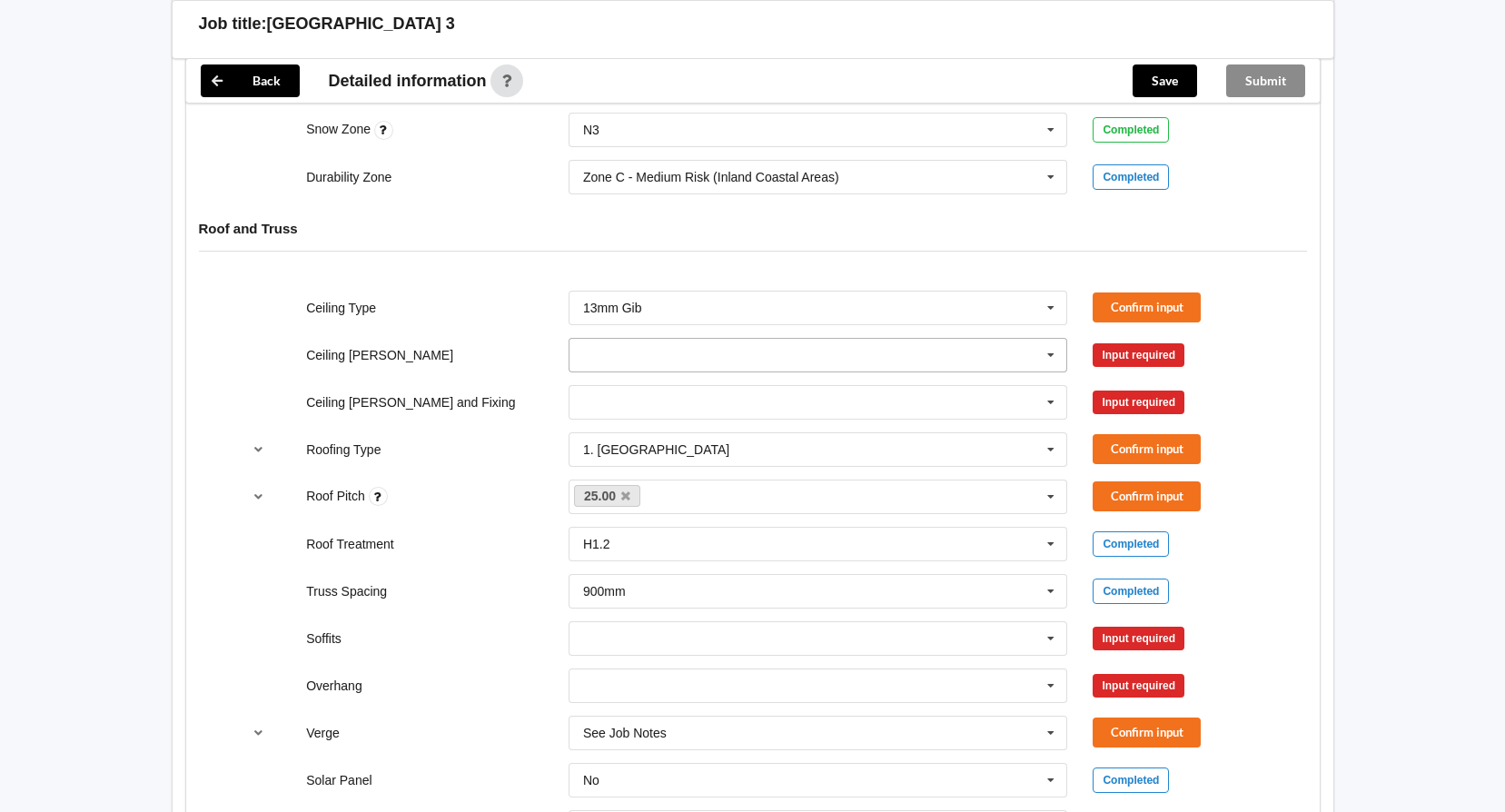
click at [801, 360] on input "text" at bounding box center [819, 355] width 497 height 32
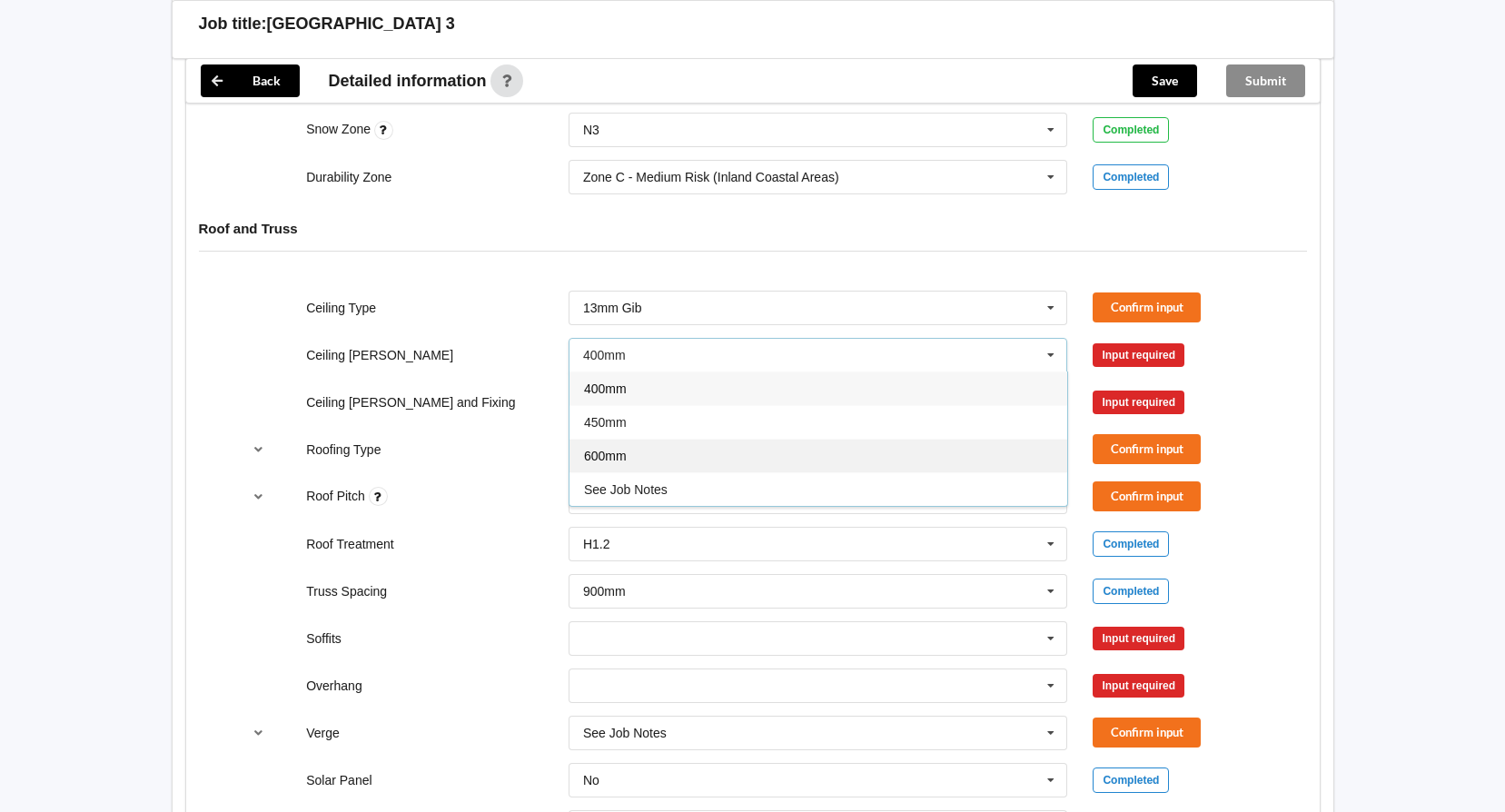
click at [784, 458] on div "600mm" at bounding box center [818, 455] width 497 height 33
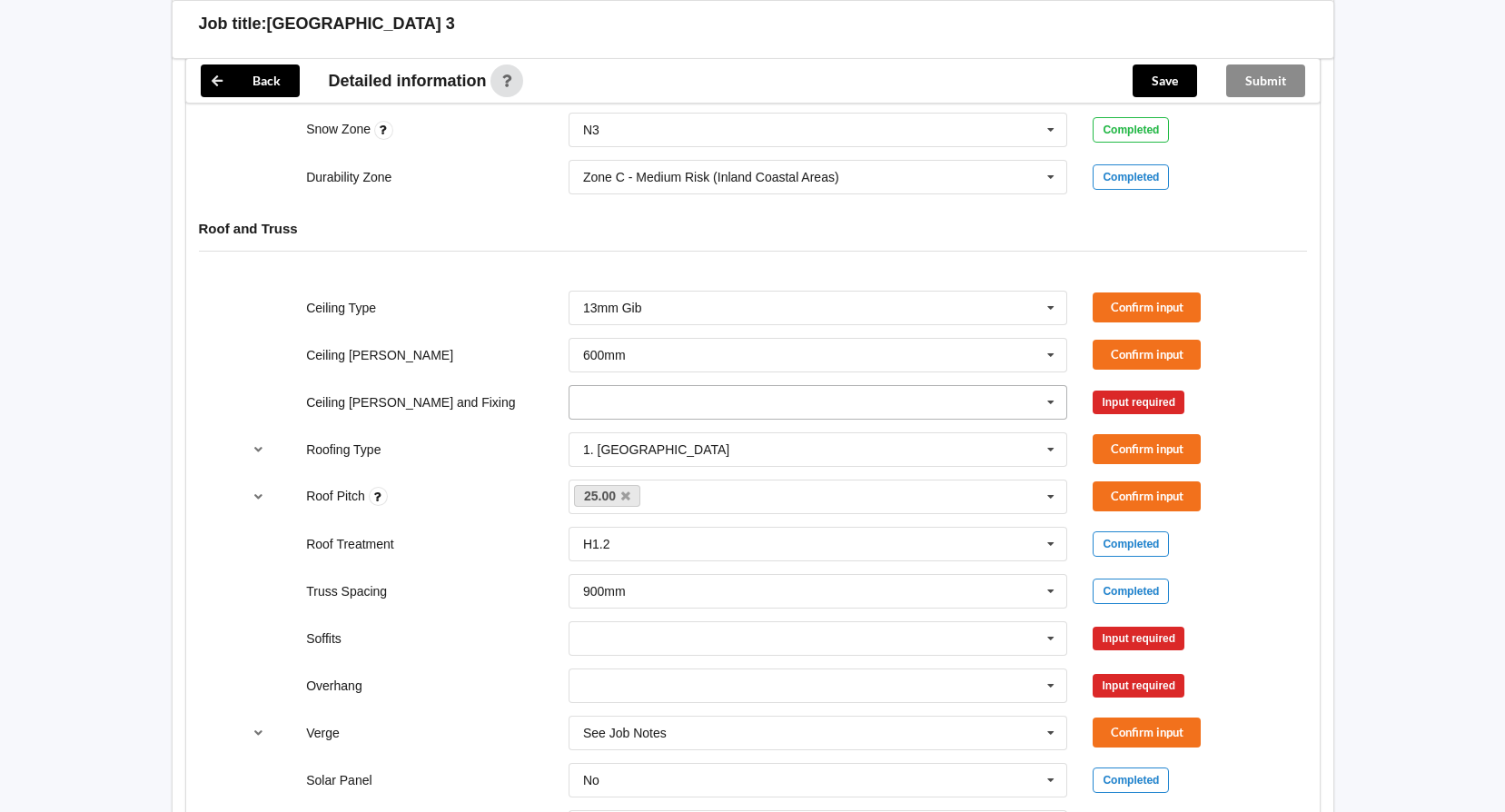
click at [797, 399] on input "text" at bounding box center [819, 402] width 497 height 32
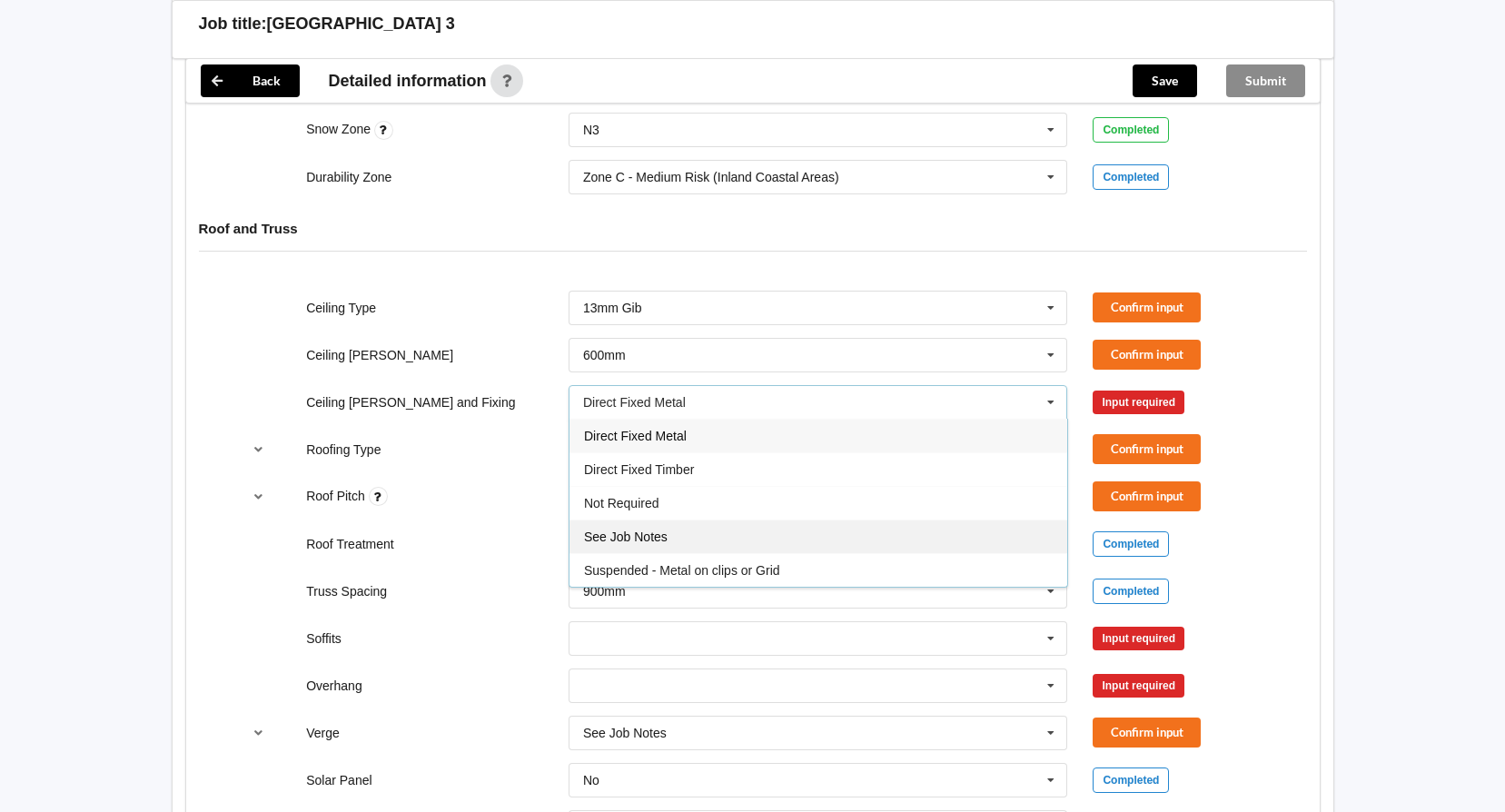
click at [790, 542] on div "See Job Notes" at bounding box center [818, 536] width 497 height 33
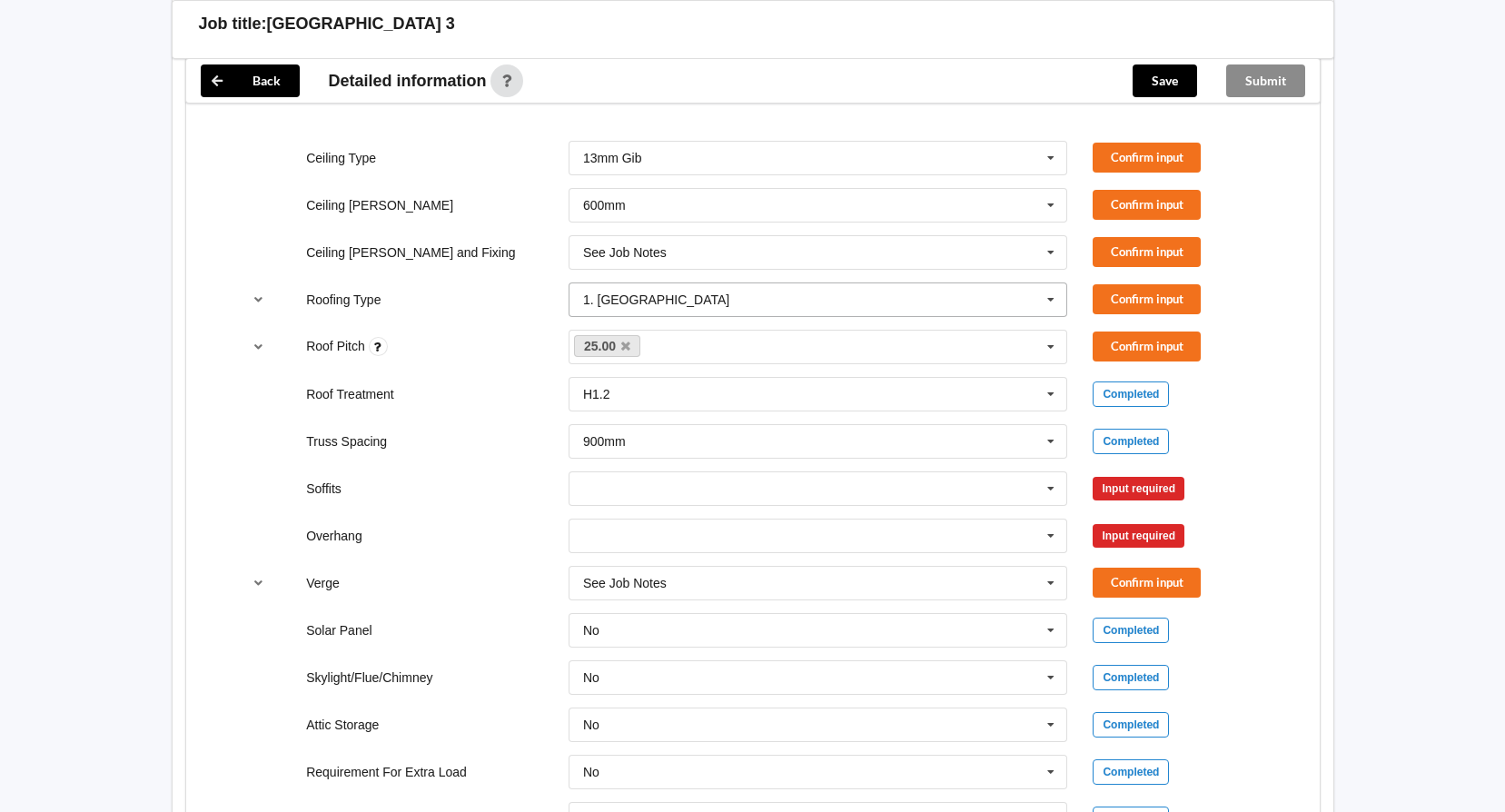
scroll to position [1089, 0]
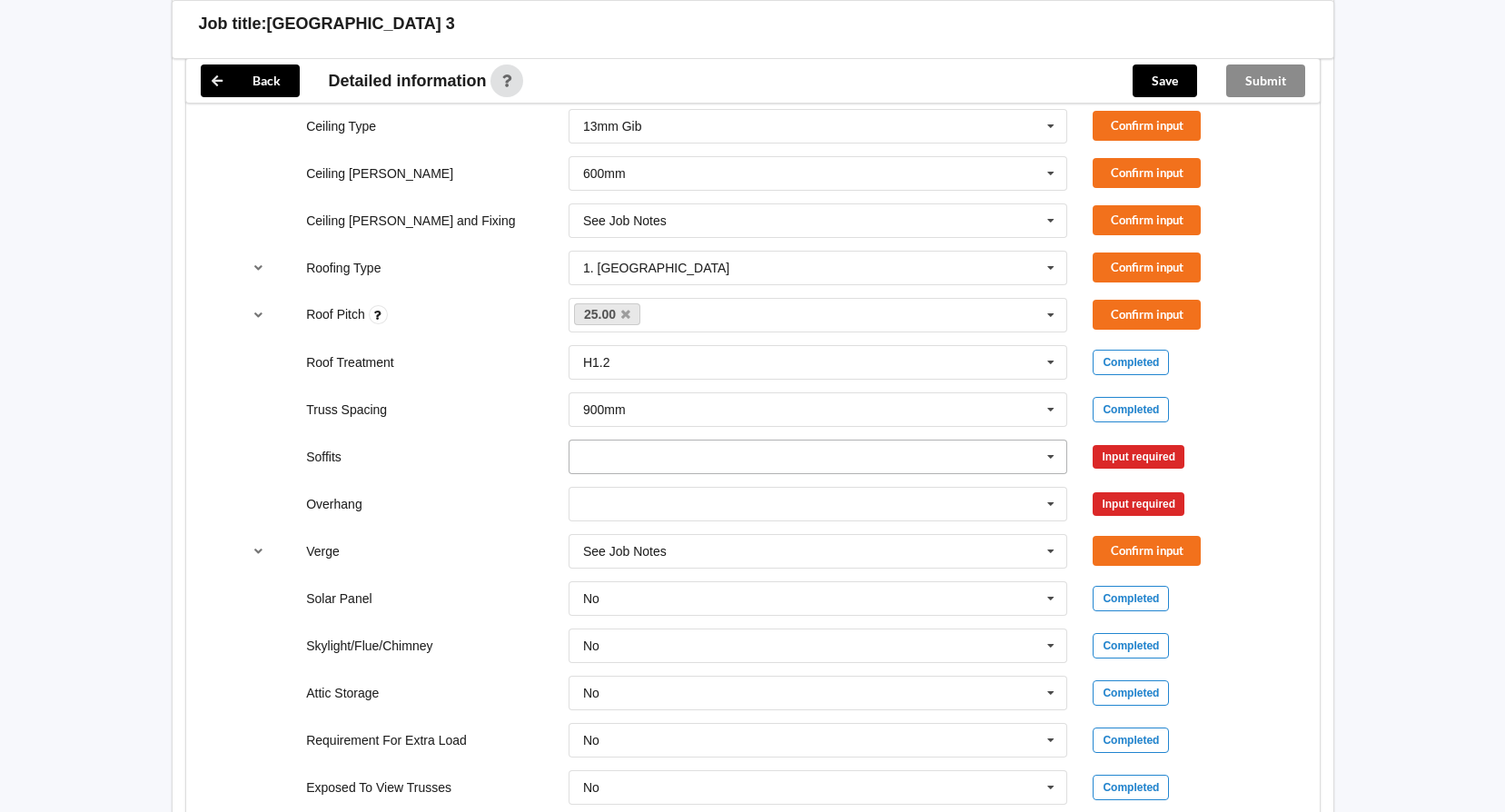
click at [960, 465] on input "text" at bounding box center [819, 456] width 497 height 32
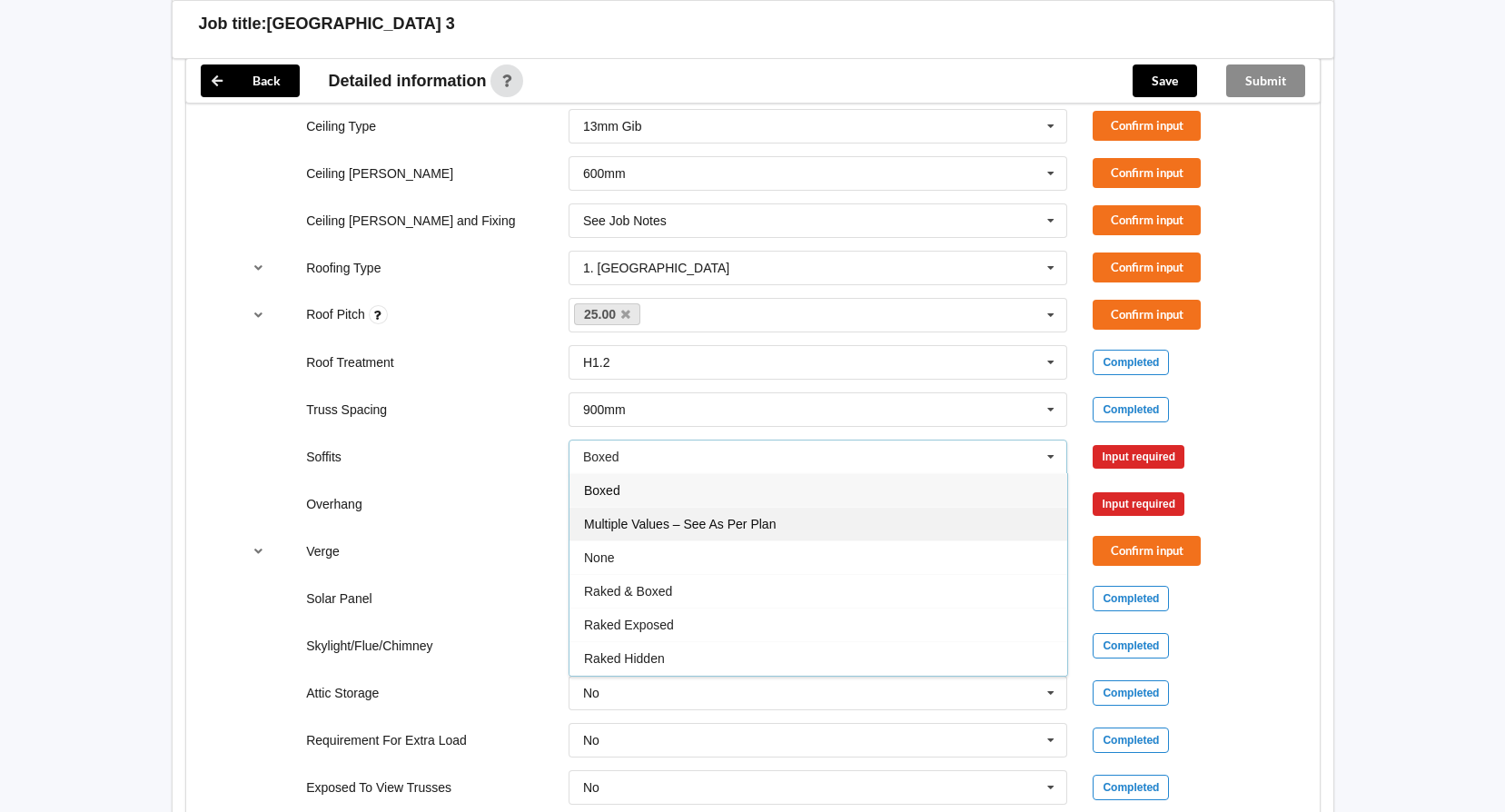
click at [938, 525] on div "Multiple Values – See As Per Plan" at bounding box center [818, 523] width 497 height 33
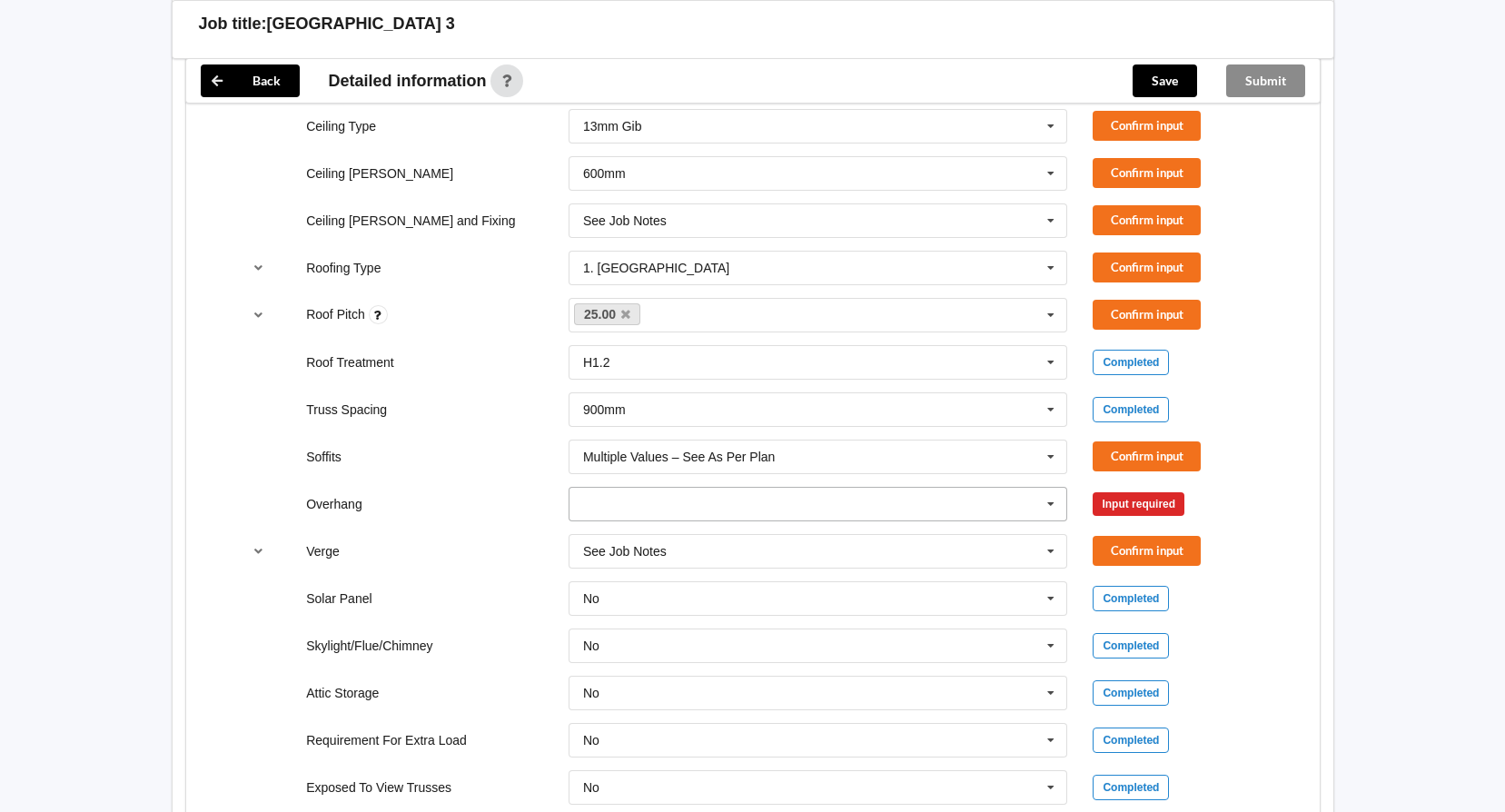
click at [935, 518] on input "text" at bounding box center [819, 503] width 497 height 32
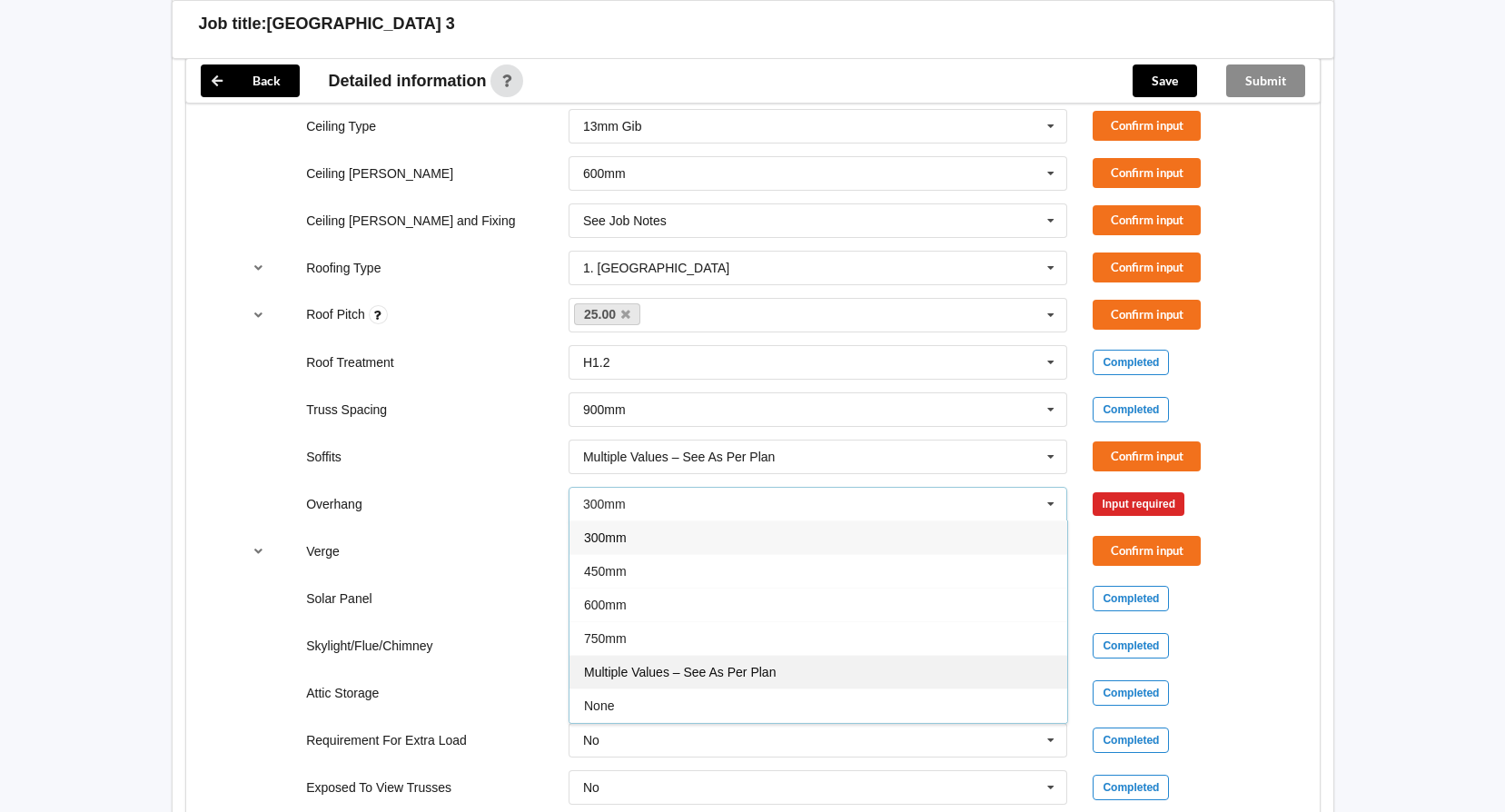
click at [894, 684] on div "Multiple Values – See As Per Plan" at bounding box center [818, 671] width 497 height 33
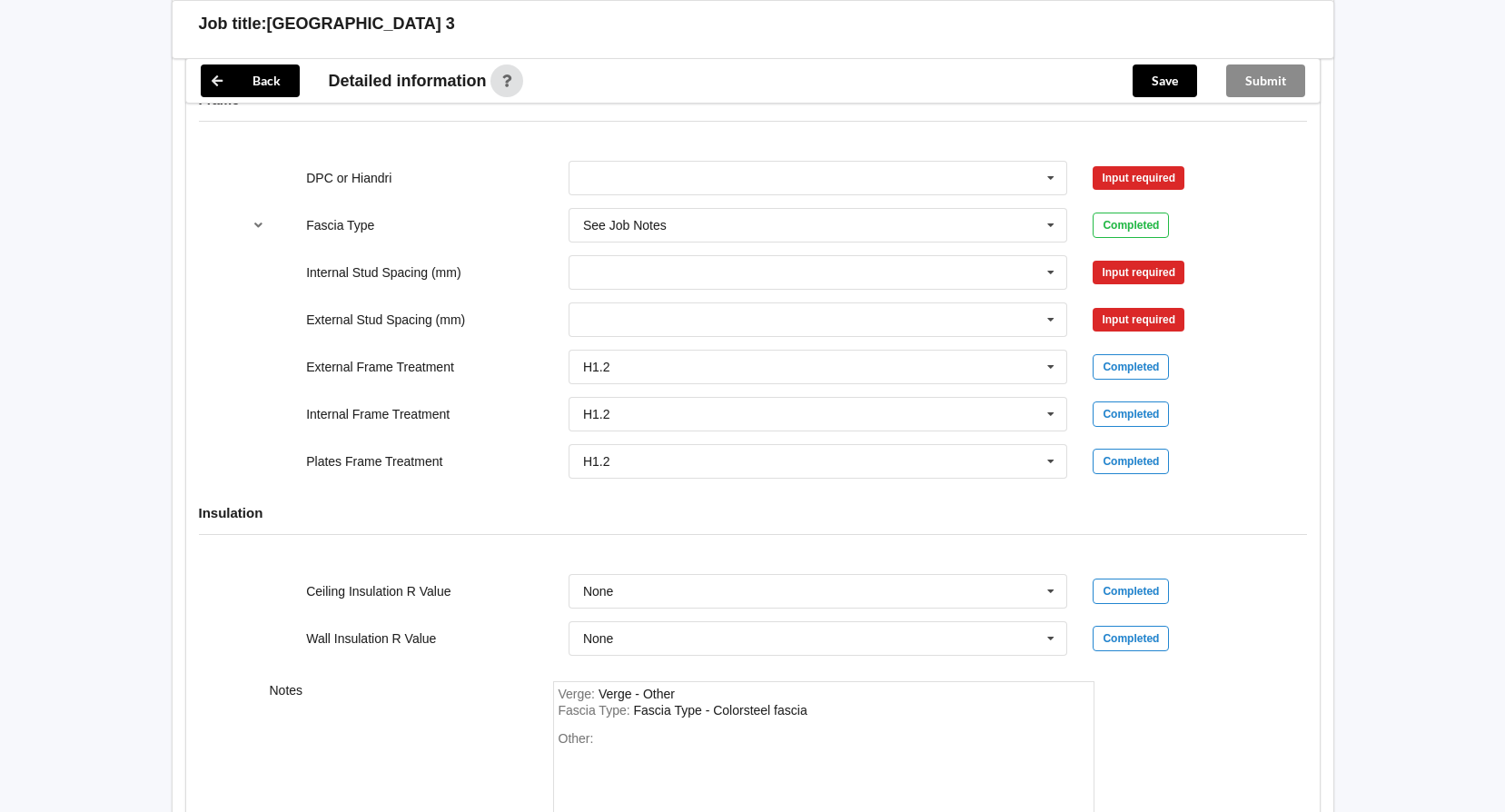
scroll to position [1725, 0]
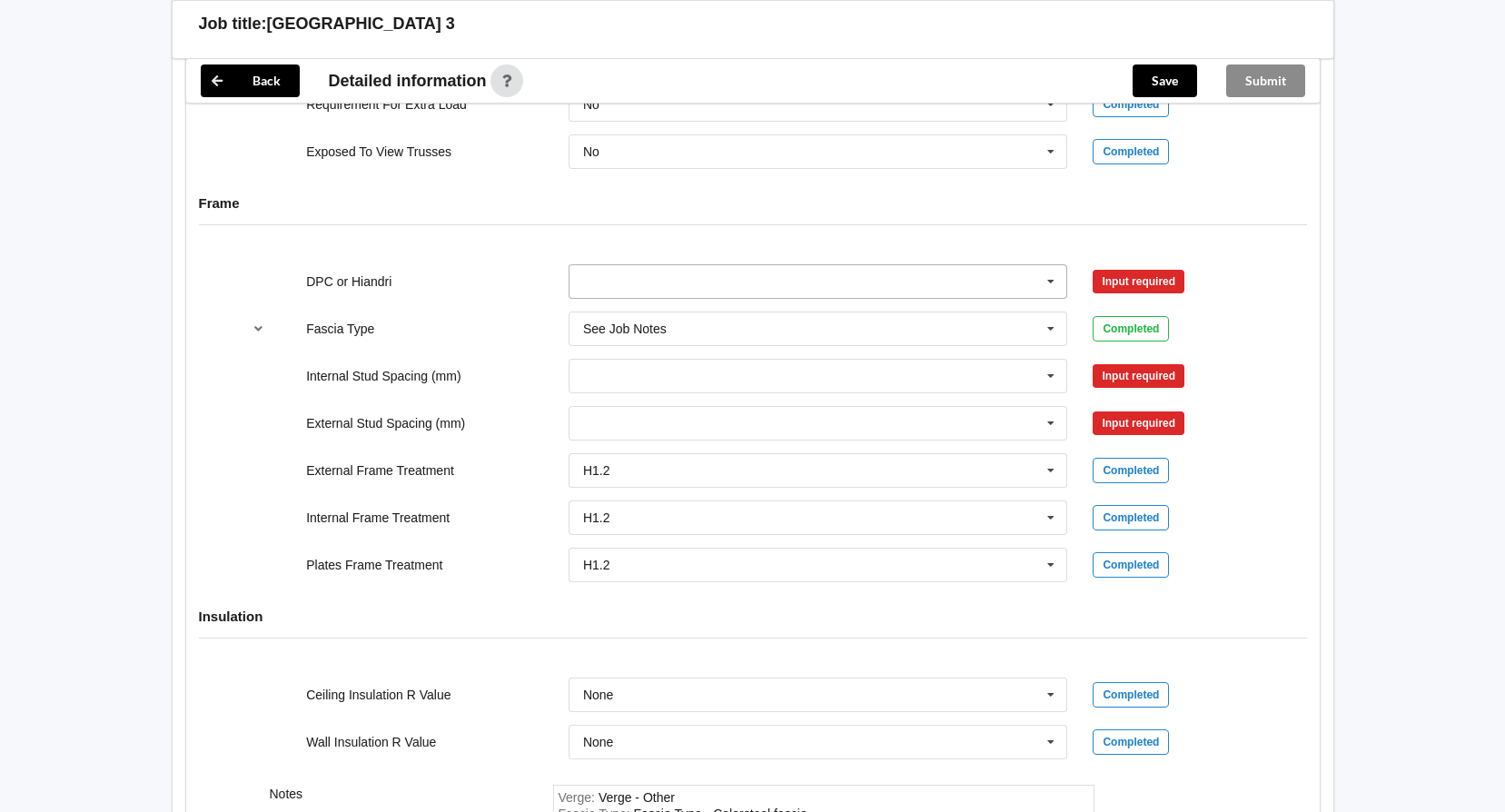
click at [862, 270] on input "text" at bounding box center [819, 281] width 497 height 32
click at [853, 317] on div "DPC Fitted" at bounding box center [818, 315] width 497 height 33
click at [840, 374] on input "text" at bounding box center [819, 376] width 497 height 32
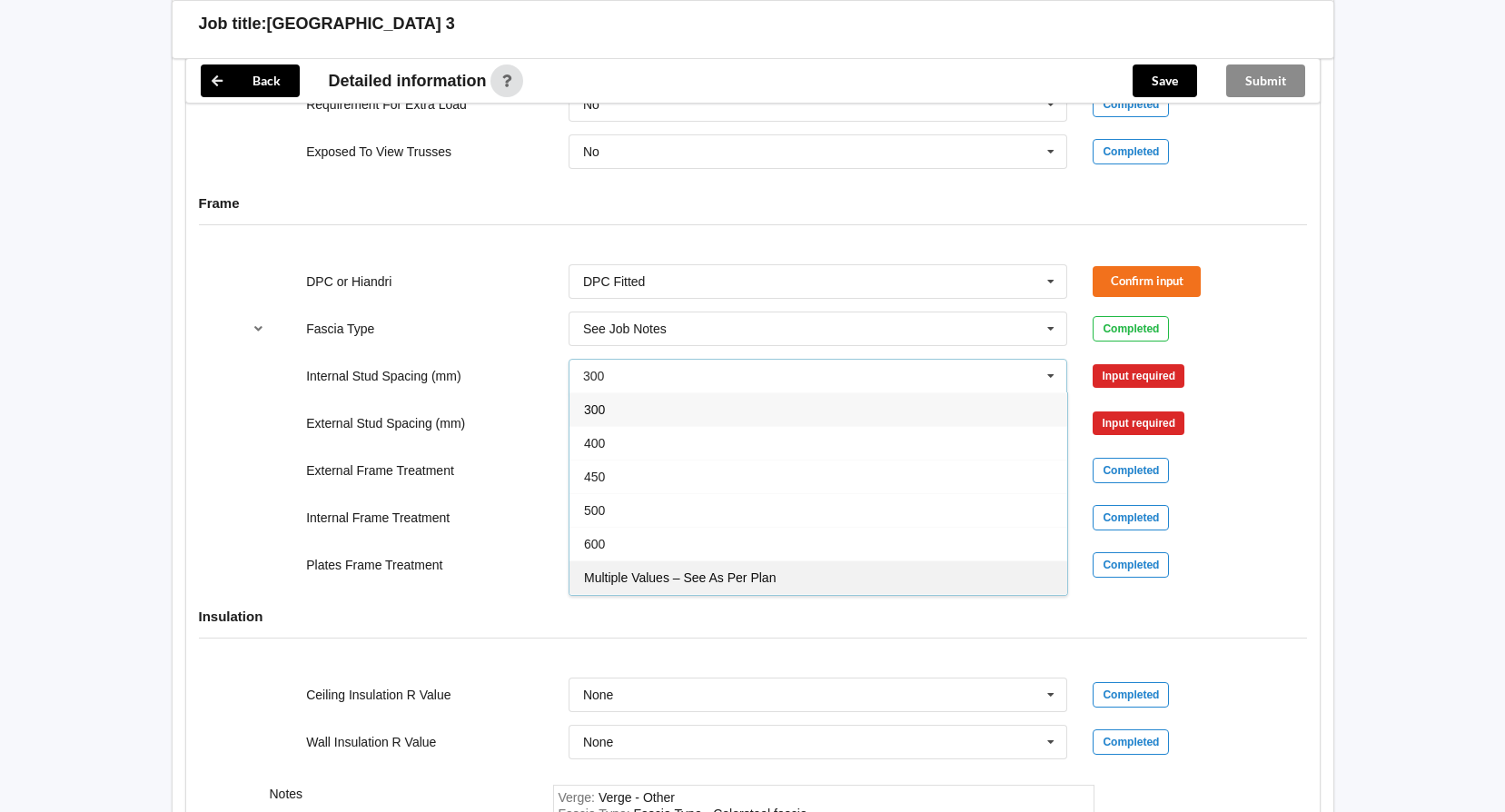
click at [852, 581] on div "Multiple Values – See As Per Plan" at bounding box center [818, 577] width 497 height 33
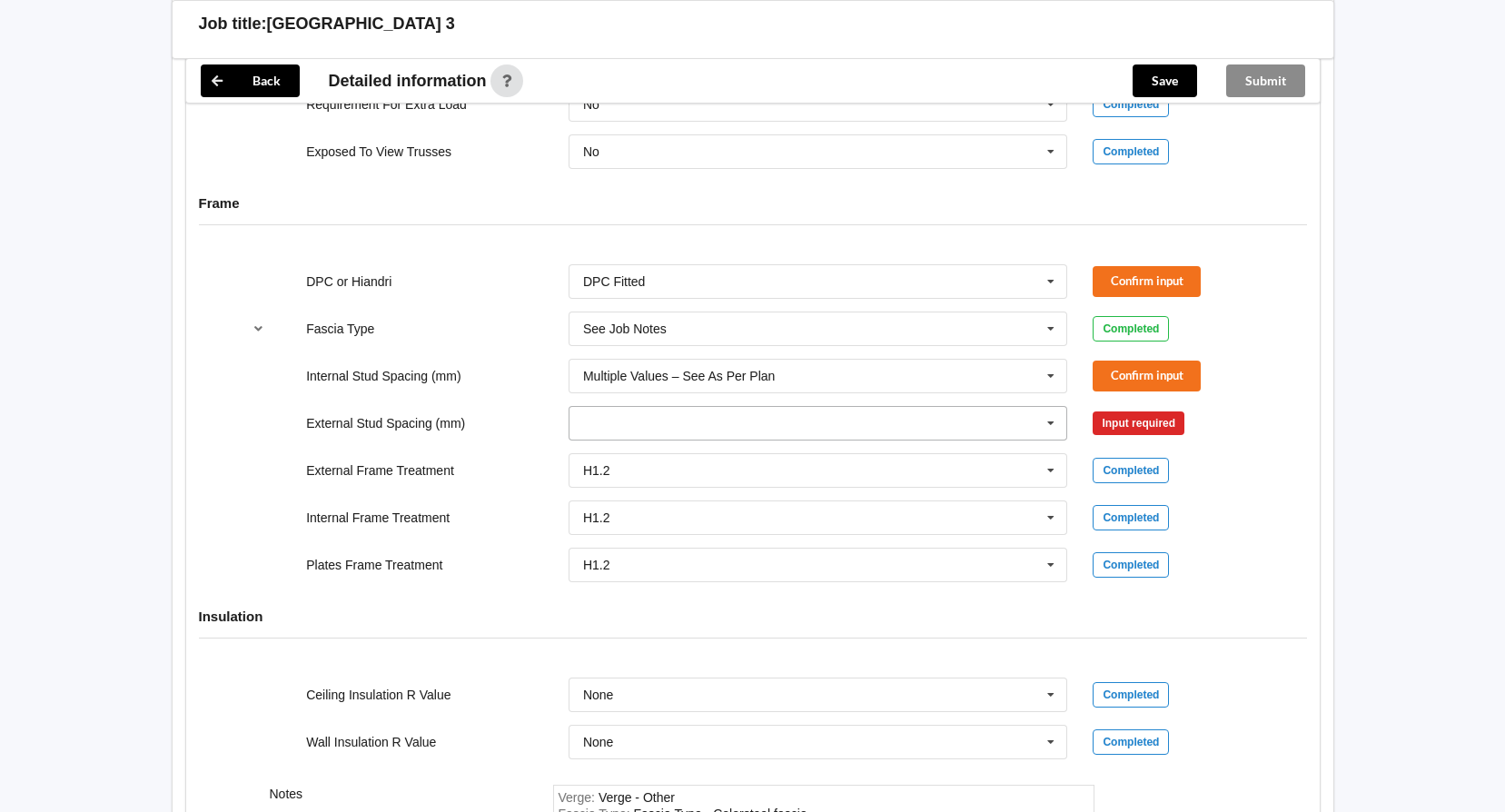
click at [843, 429] on input "text" at bounding box center [819, 423] width 497 height 32
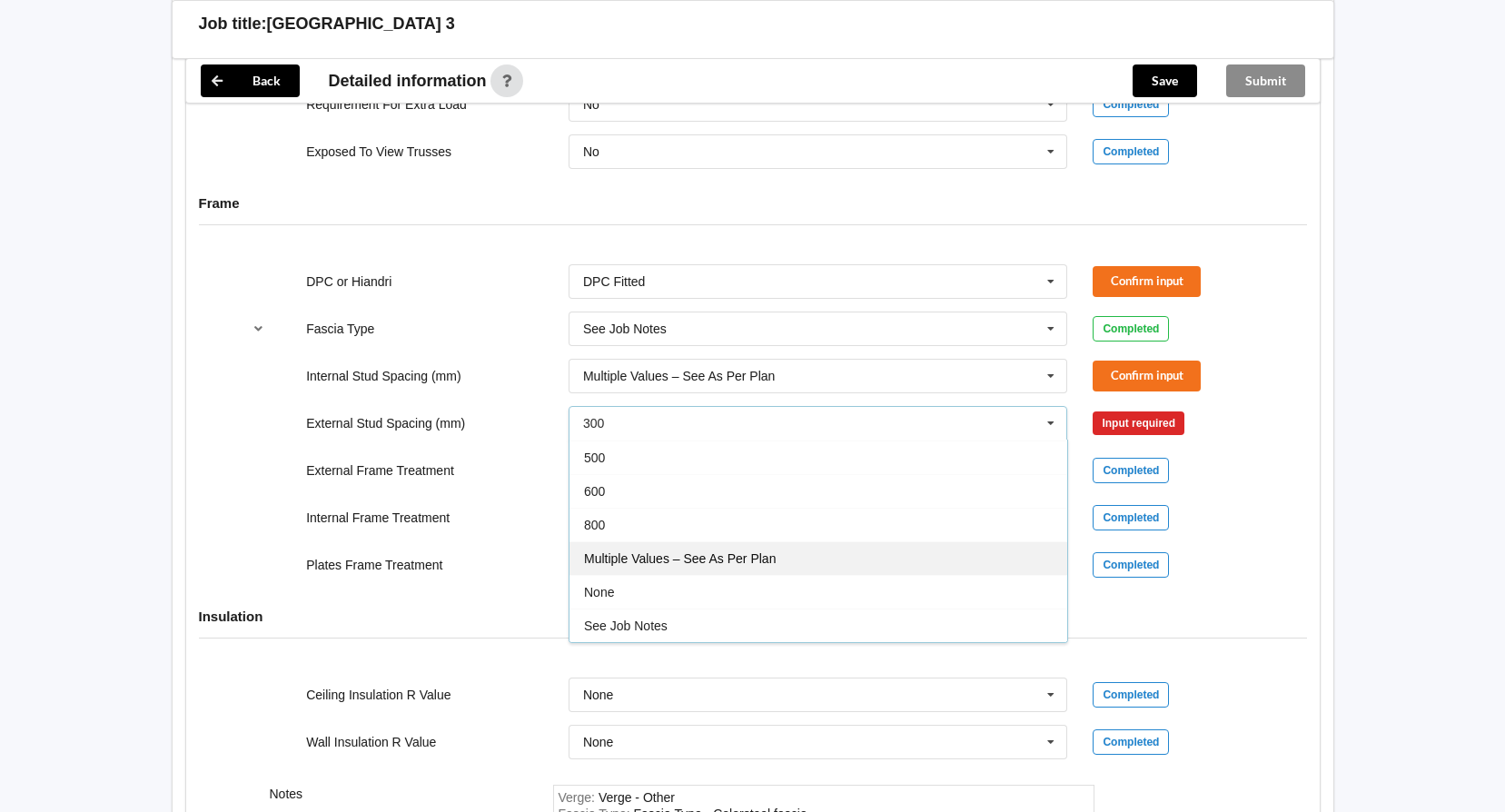
click at [830, 563] on div "Multiple Values – See As Per Plan" at bounding box center [818, 558] width 497 height 33
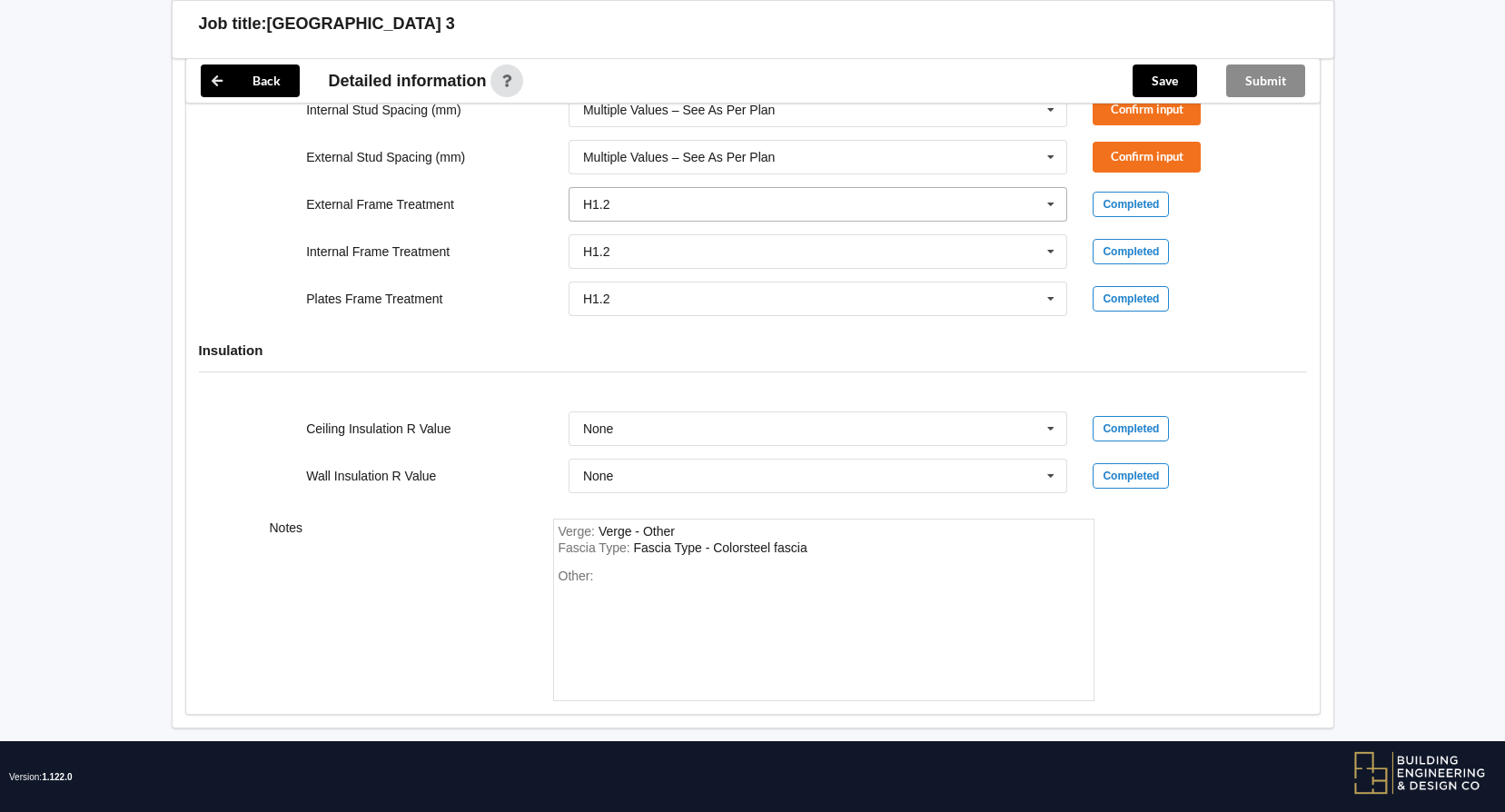
scroll to position [1998, 0]
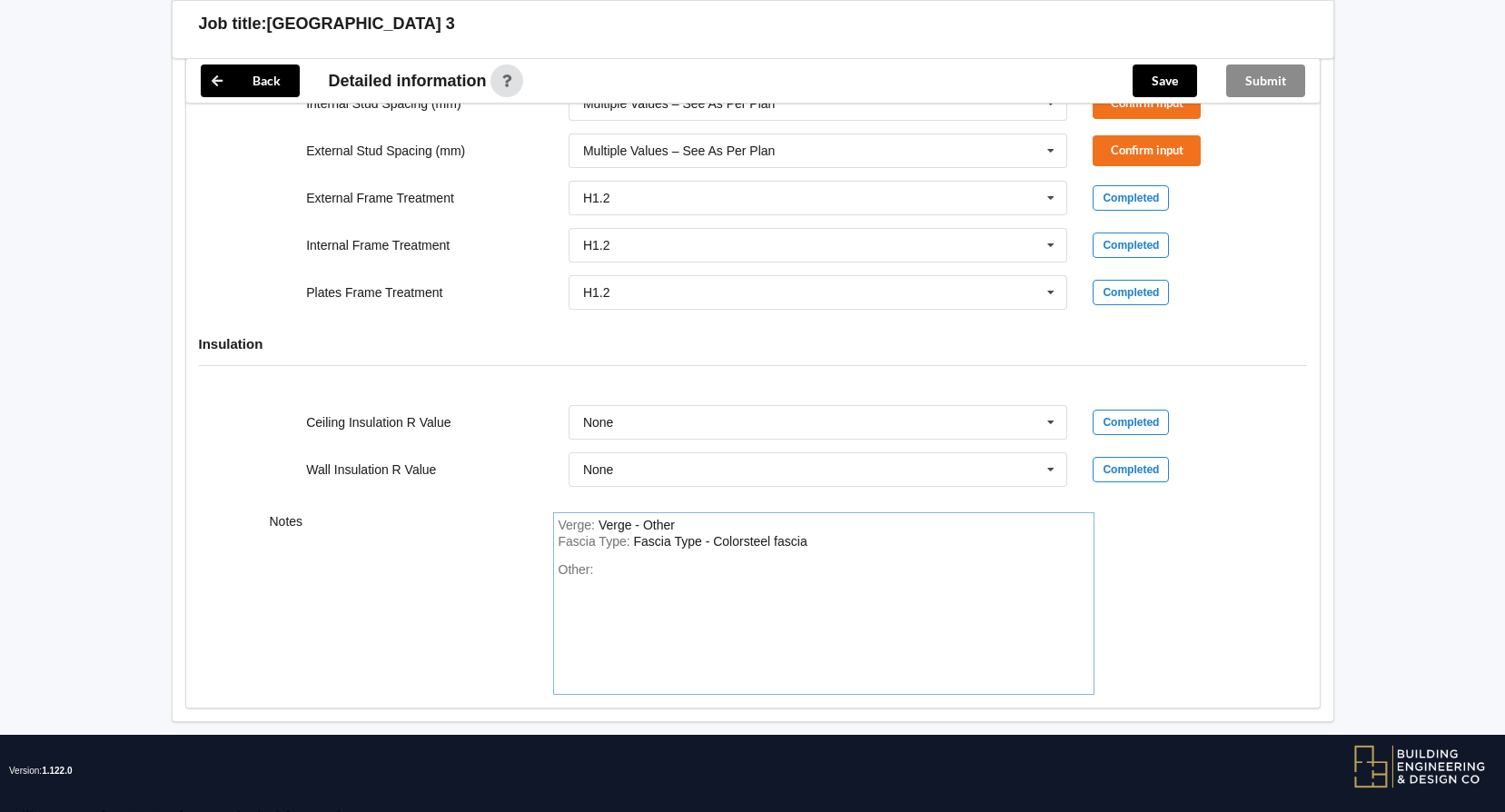
click at [688, 571] on div "Other:" at bounding box center [823, 625] width 530 height 127
paste div "Other"
click at [721, 625] on div "Other: As per plans, preliminary pricing to get this project underway Note: stu…" at bounding box center [823, 625] width 530 height 127
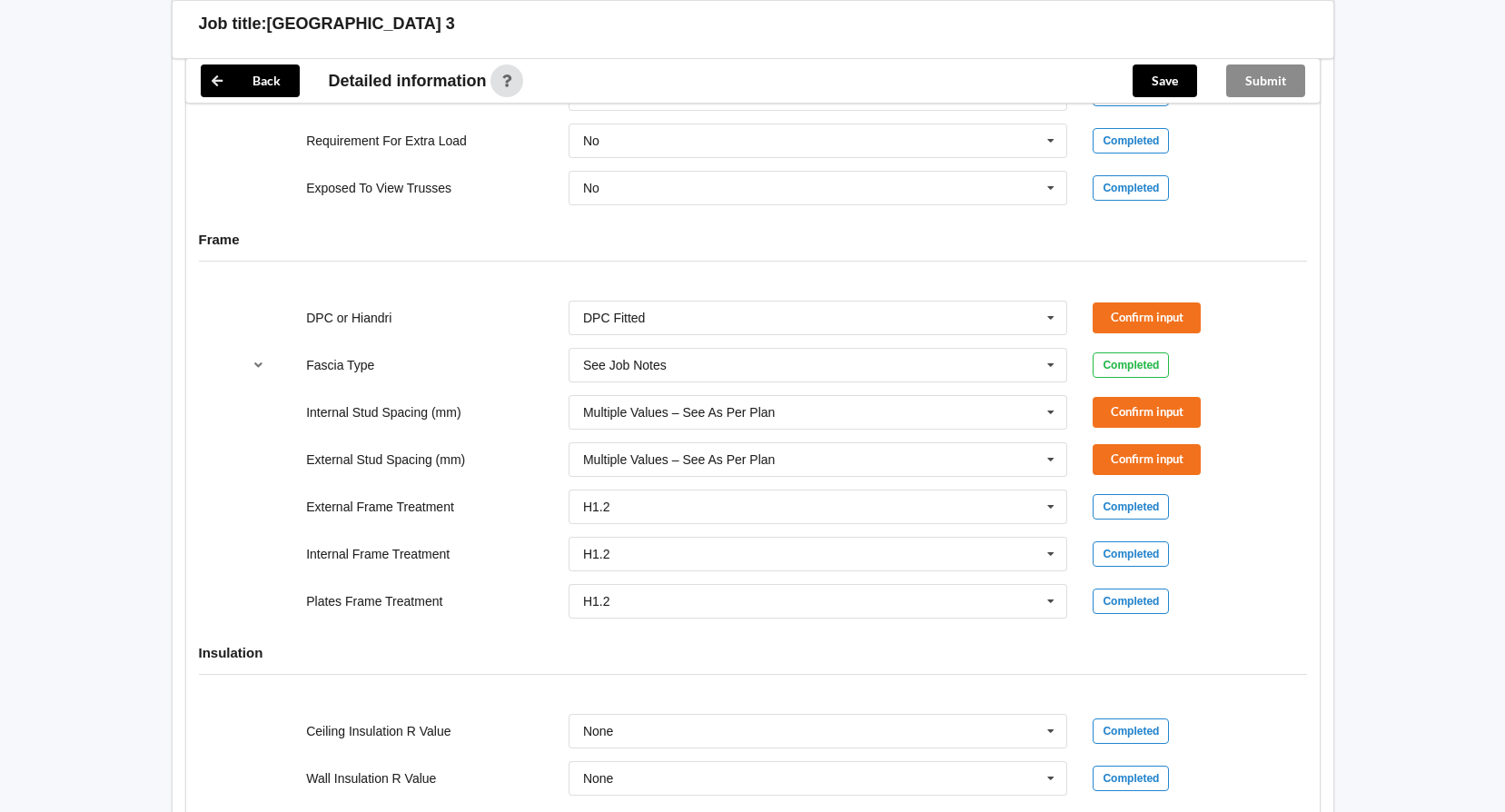
scroll to position [1649, 0]
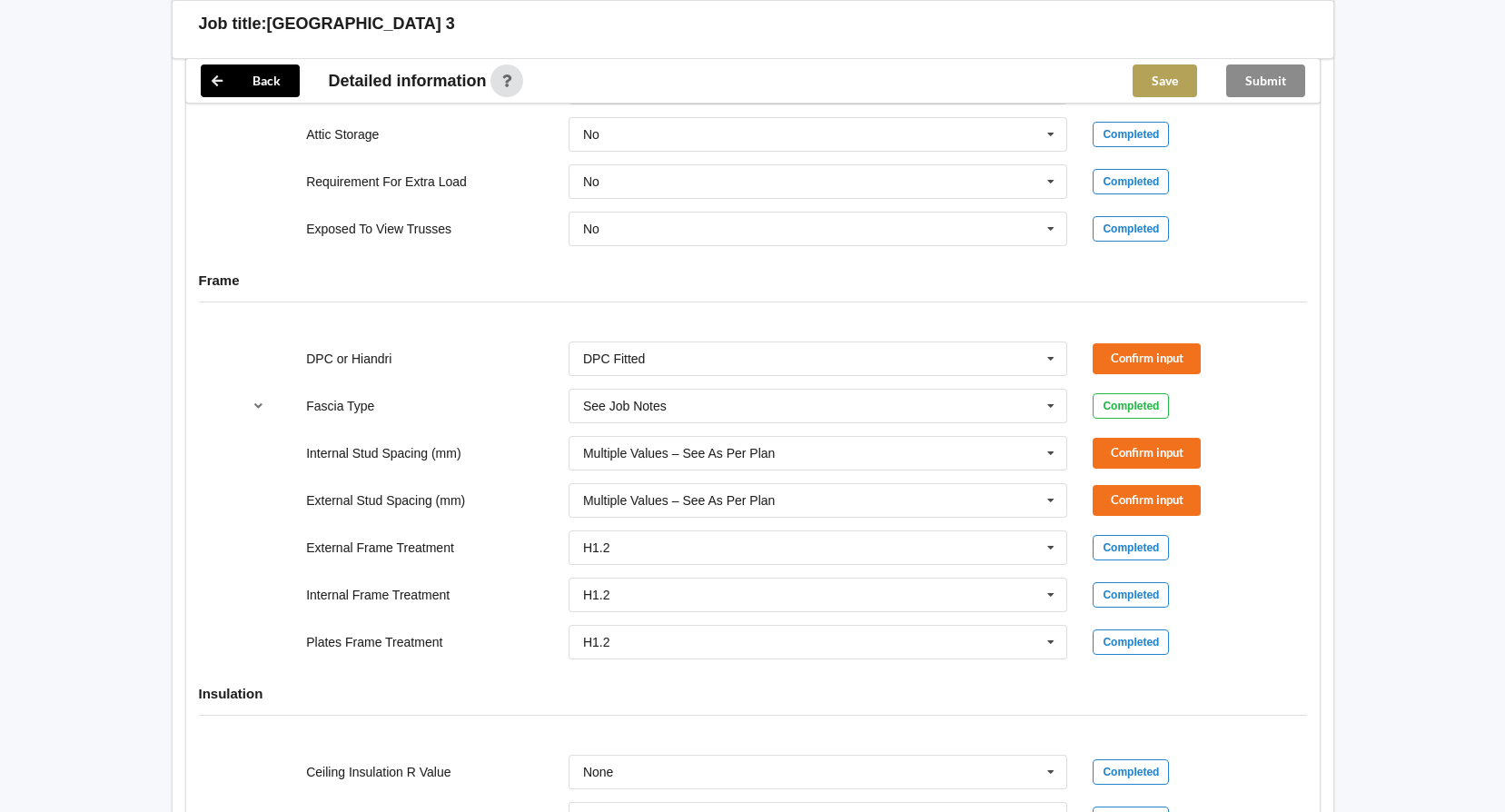
click at [1149, 71] on button "Save" at bounding box center [1165, 81] width 65 height 32
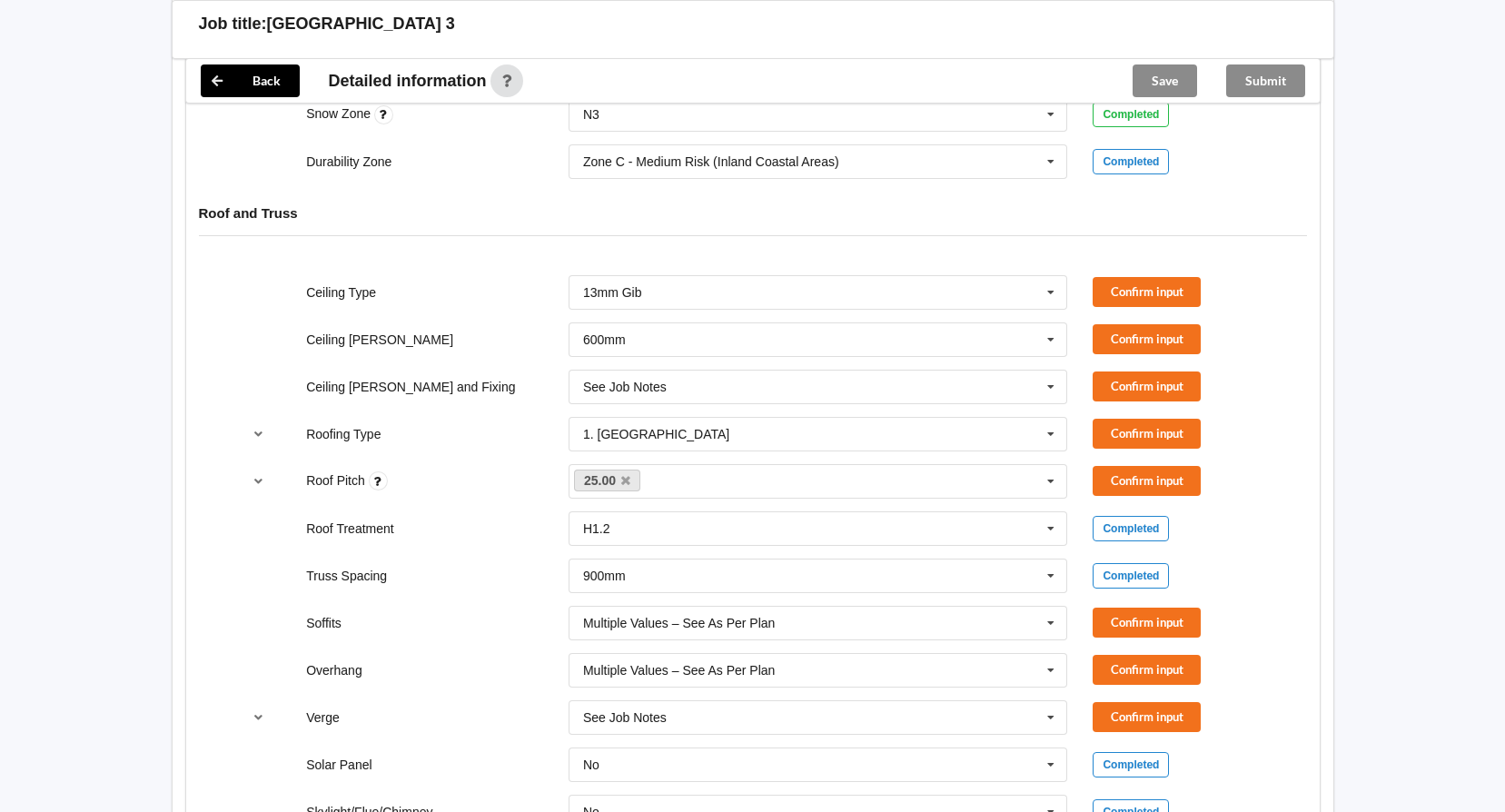
scroll to position [922, 0]
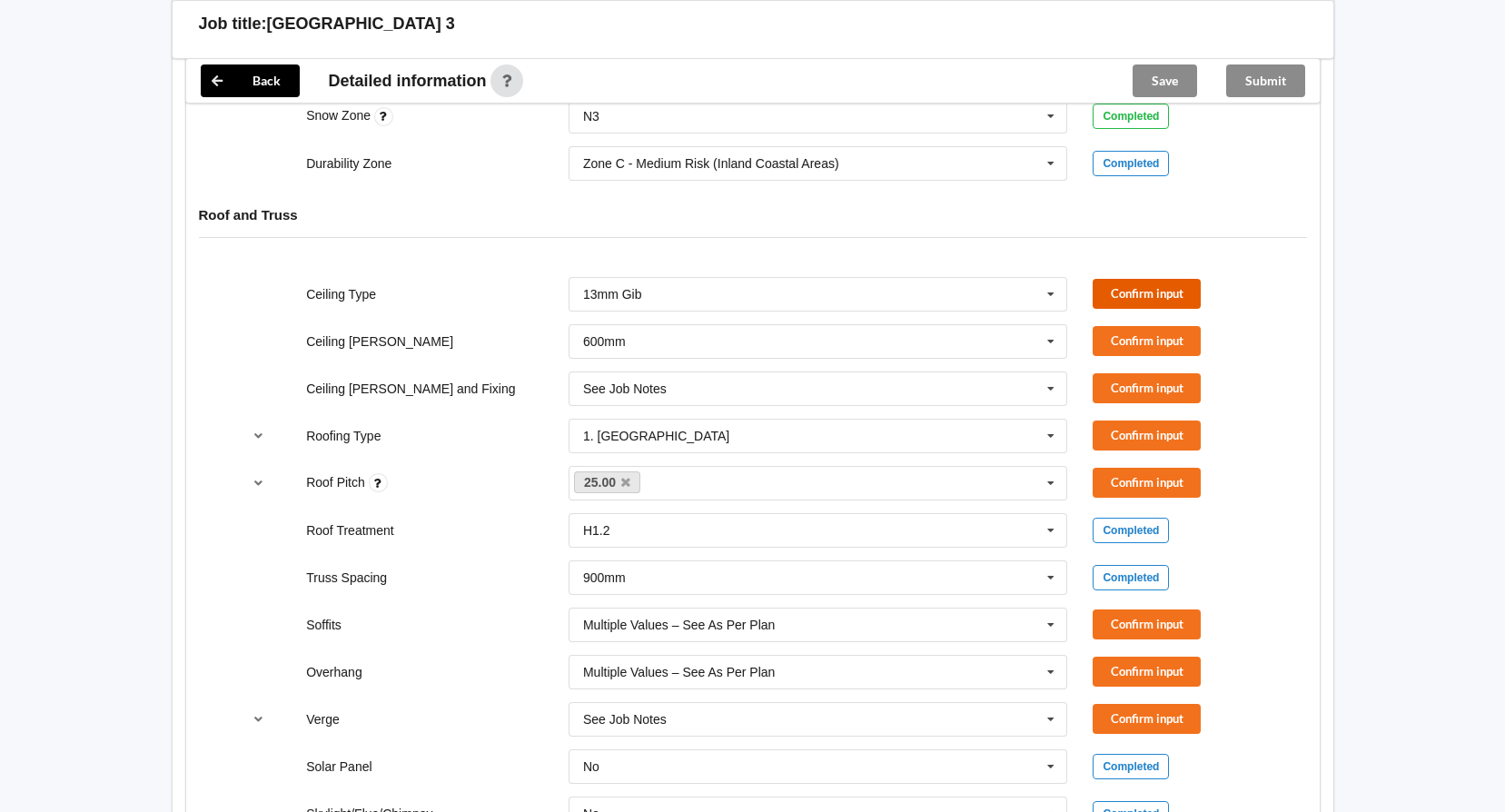
click at [1169, 292] on button "Confirm input" at bounding box center [1146, 294] width 108 height 29
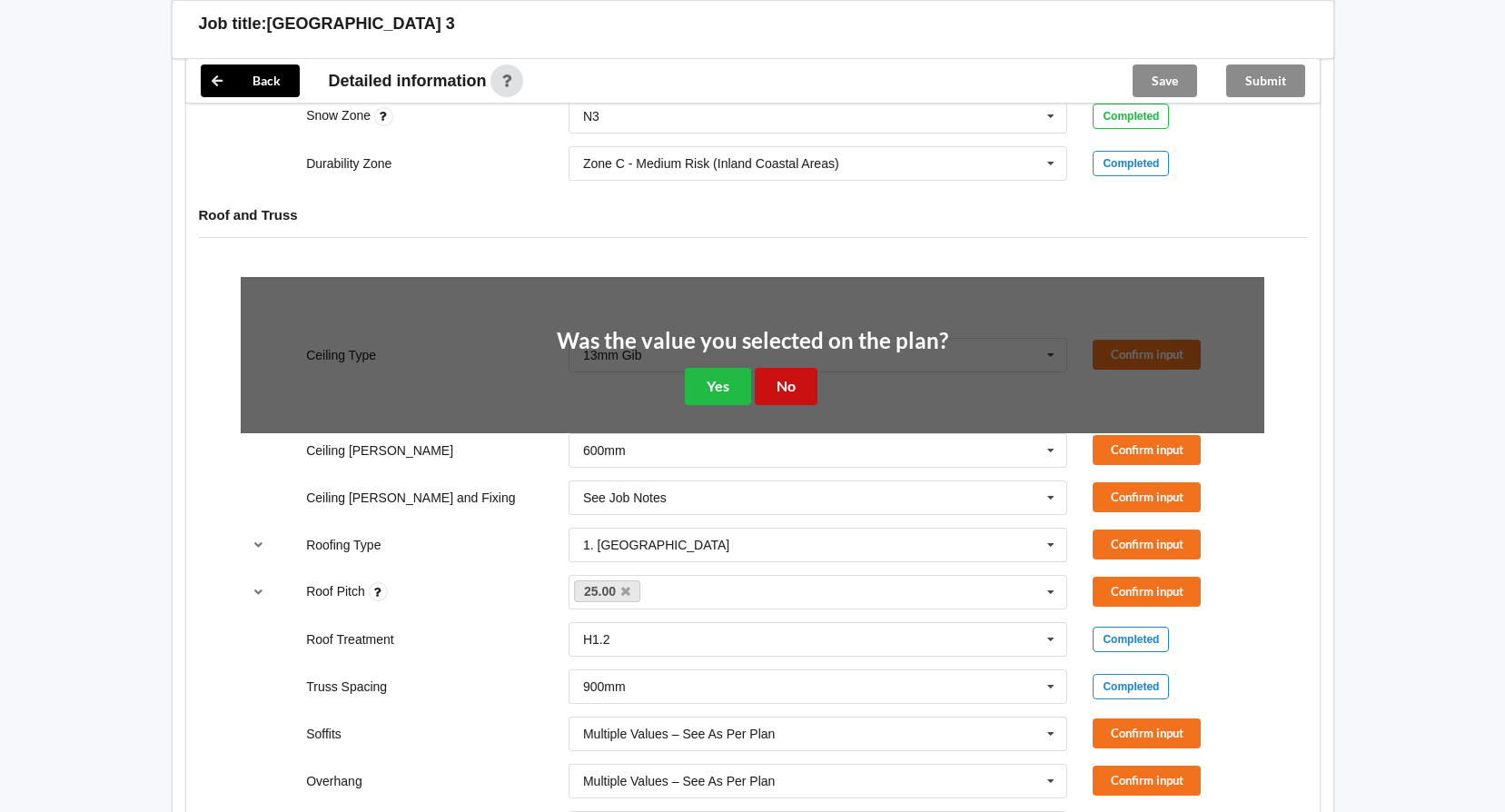
click at [805, 387] on button "No" at bounding box center [786, 386] width 63 height 37
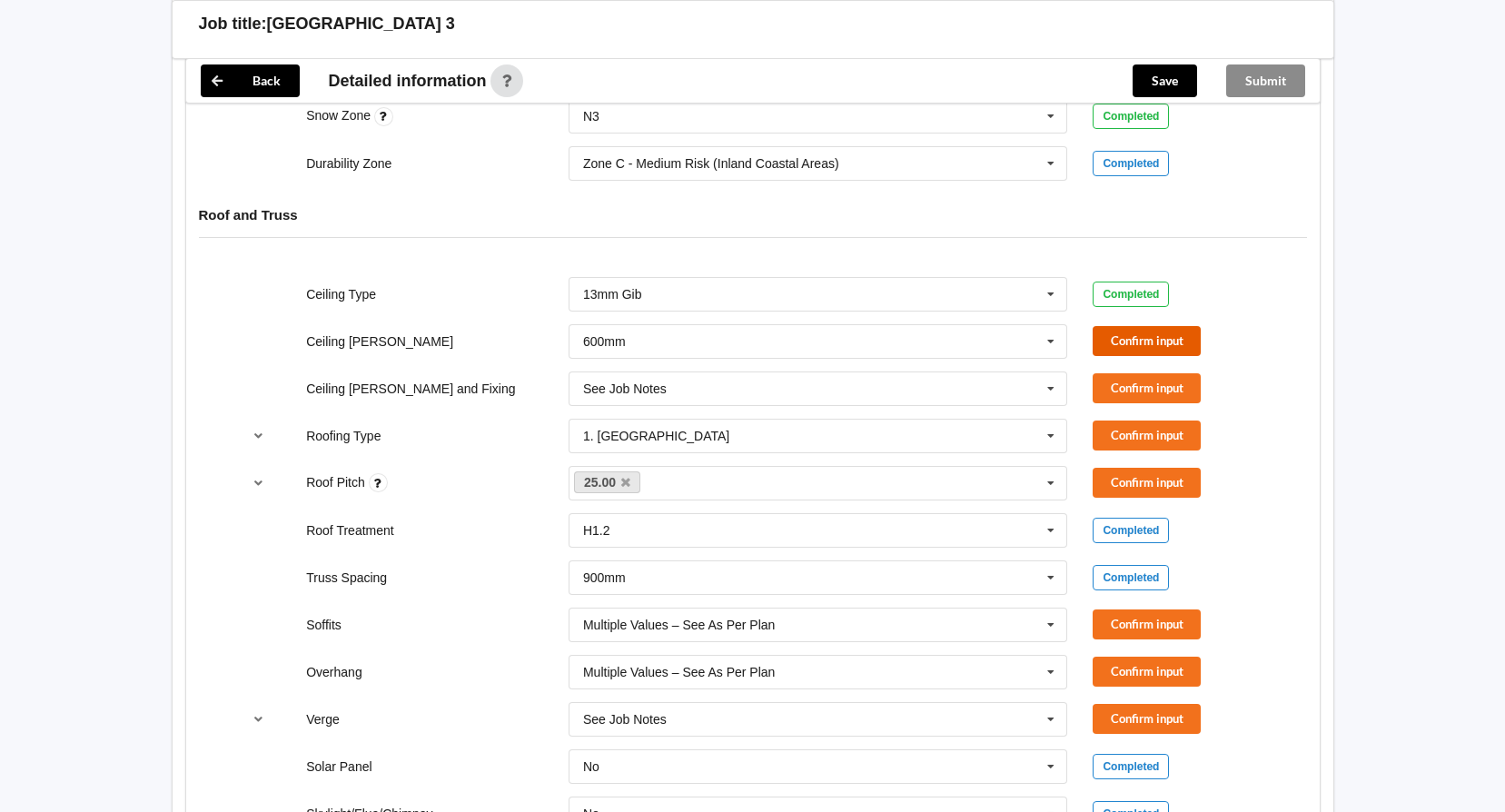
click at [1162, 332] on button "Confirm input" at bounding box center [1146, 341] width 108 height 29
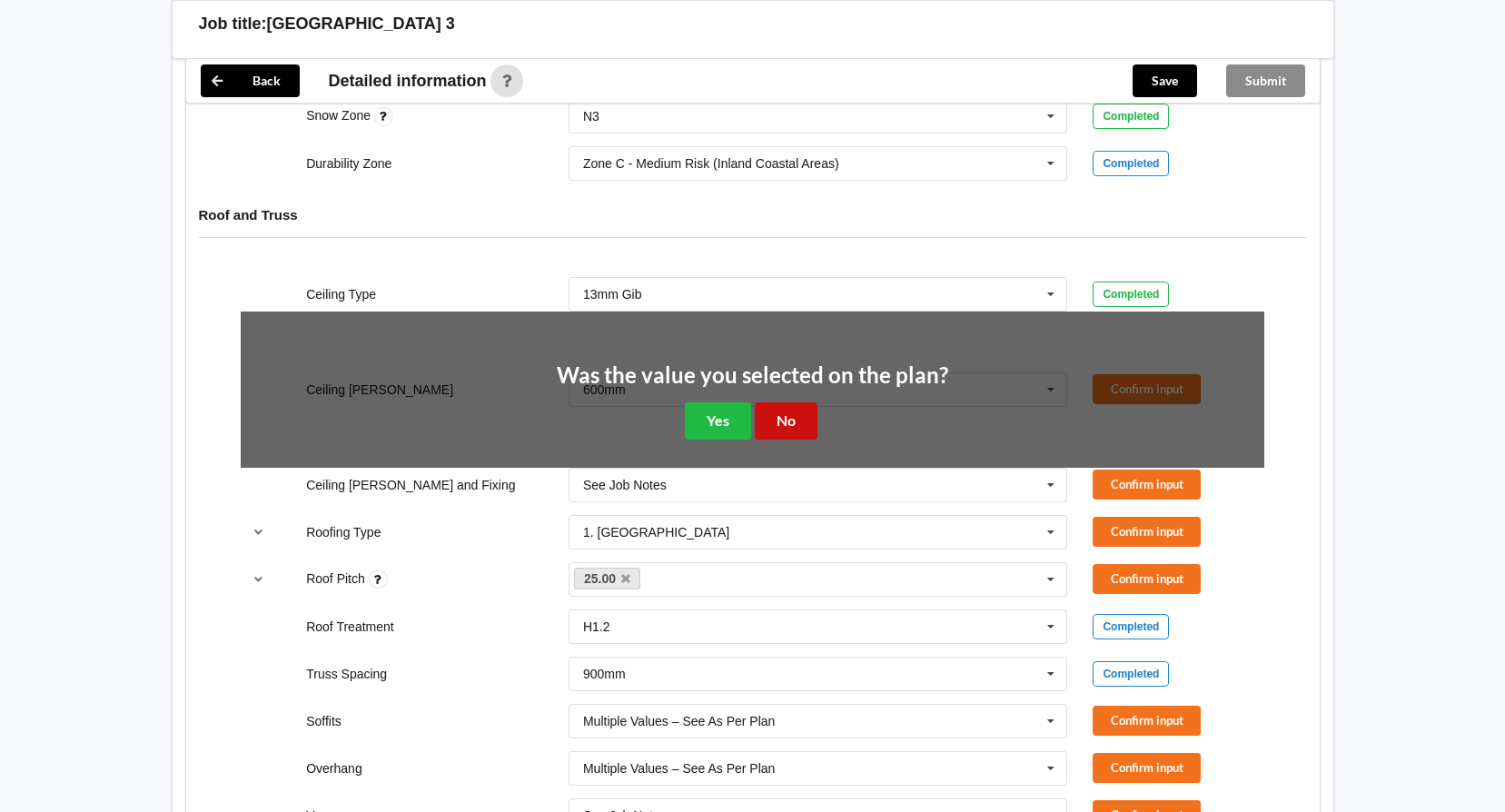
click at [804, 417] on button "No" at bounding box center [786, 421] width 63 height 37
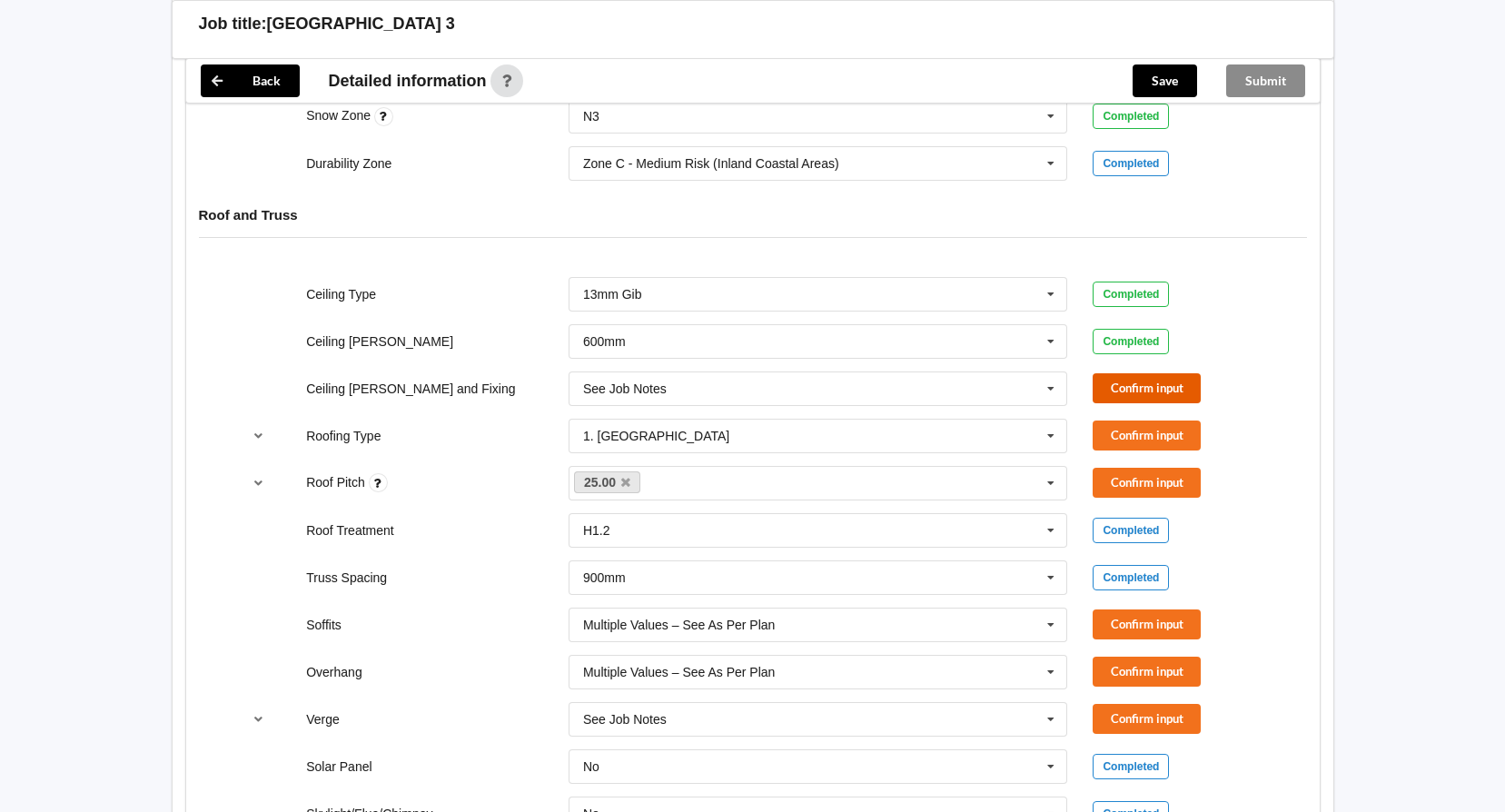
click at [1124, 390] on button "Confirm input" at bounding box center [1146, 388] width 108 height 29
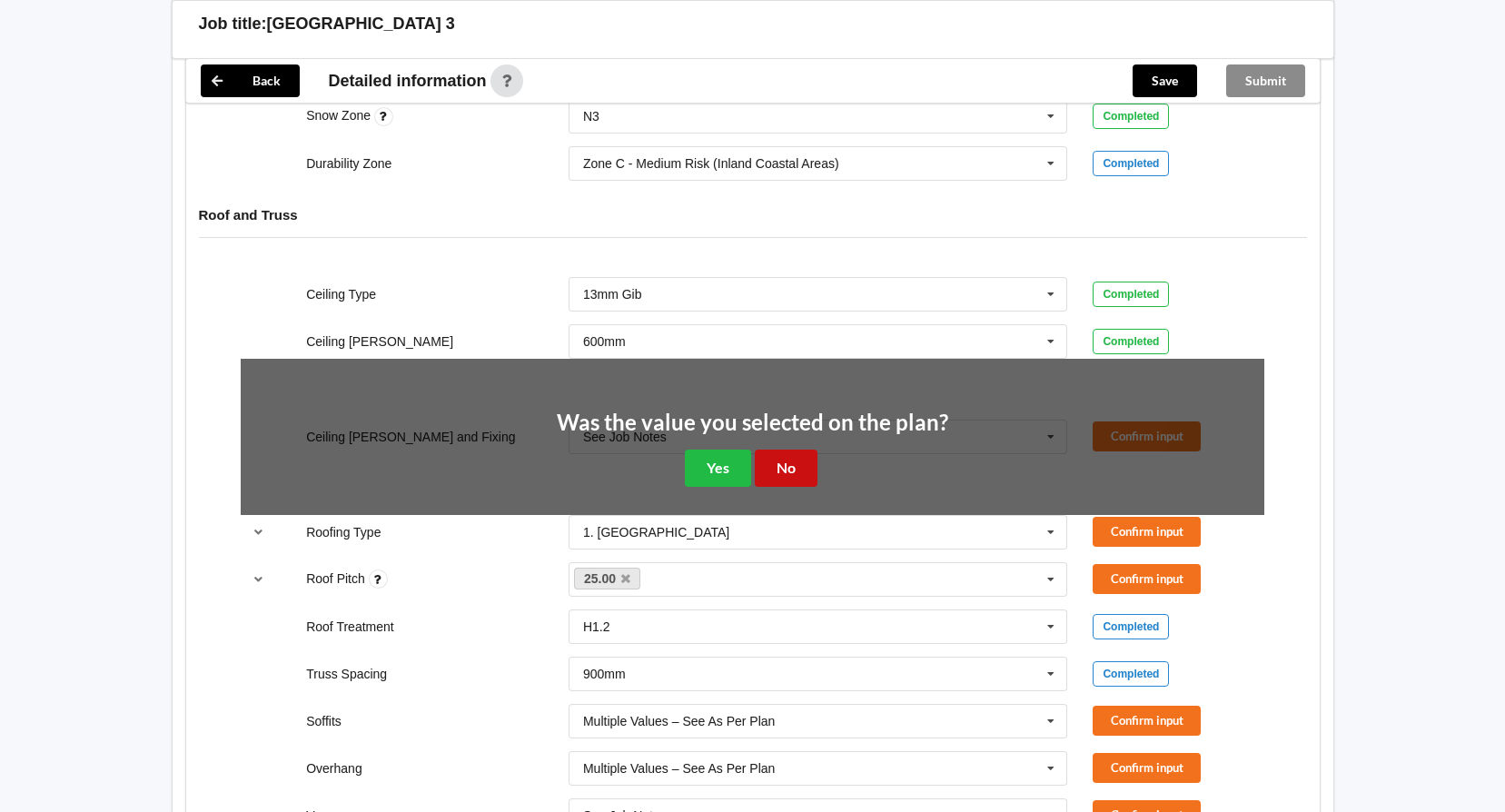
click at [792, 458] on button "No" at bounding box center [786, 468] width 63 height 37
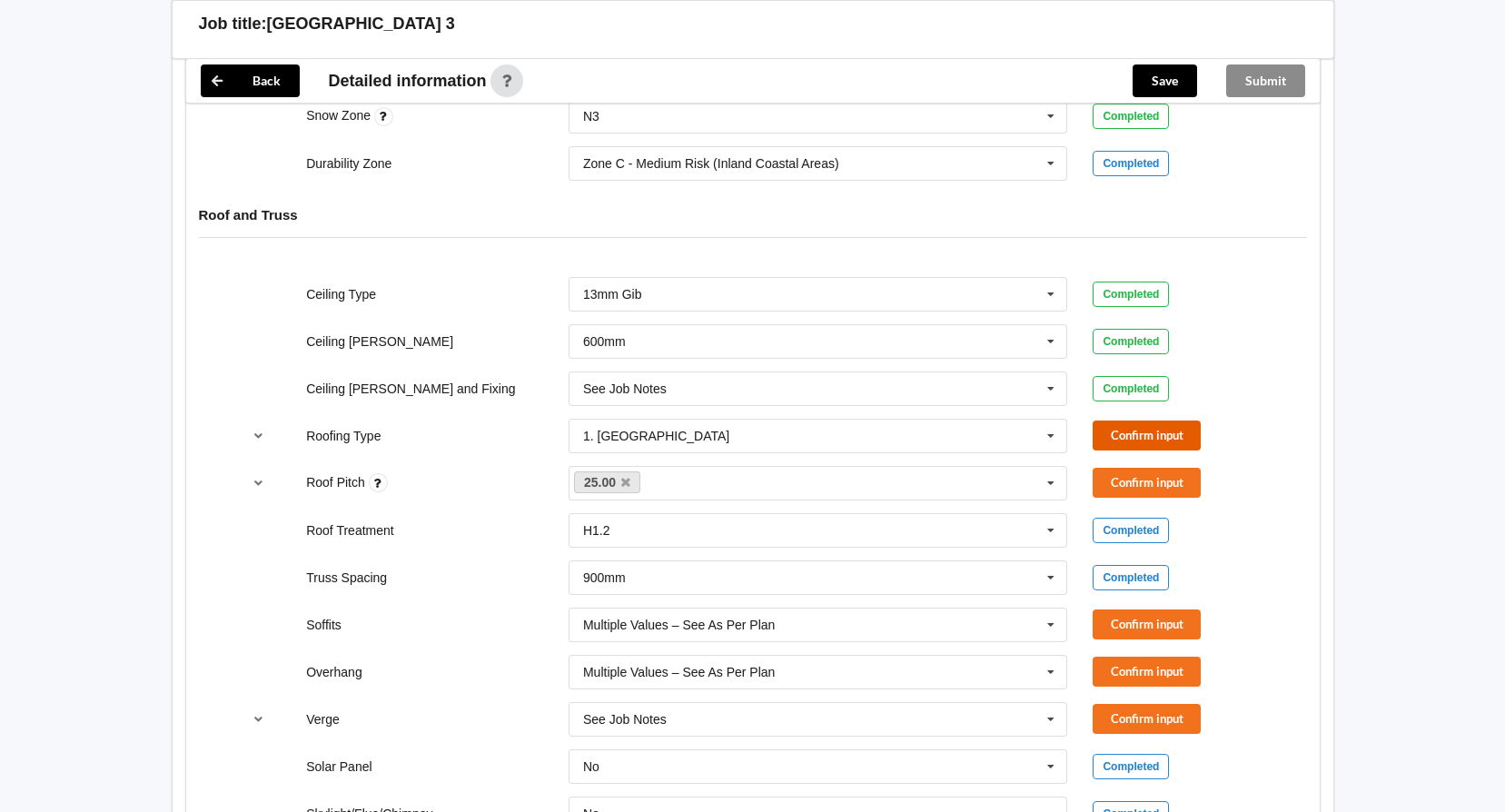
click at [1116, 425] on button "Confirm input" at bounding box center [1146, 435] width 108 height 29
click at [1161, 483] on button "Confirm input" at bounding box center [1146, 483] width 108 height 29
click at [1145, 629] on button "Confirm input" at bounding box center [1146, 624] width 108 height 29
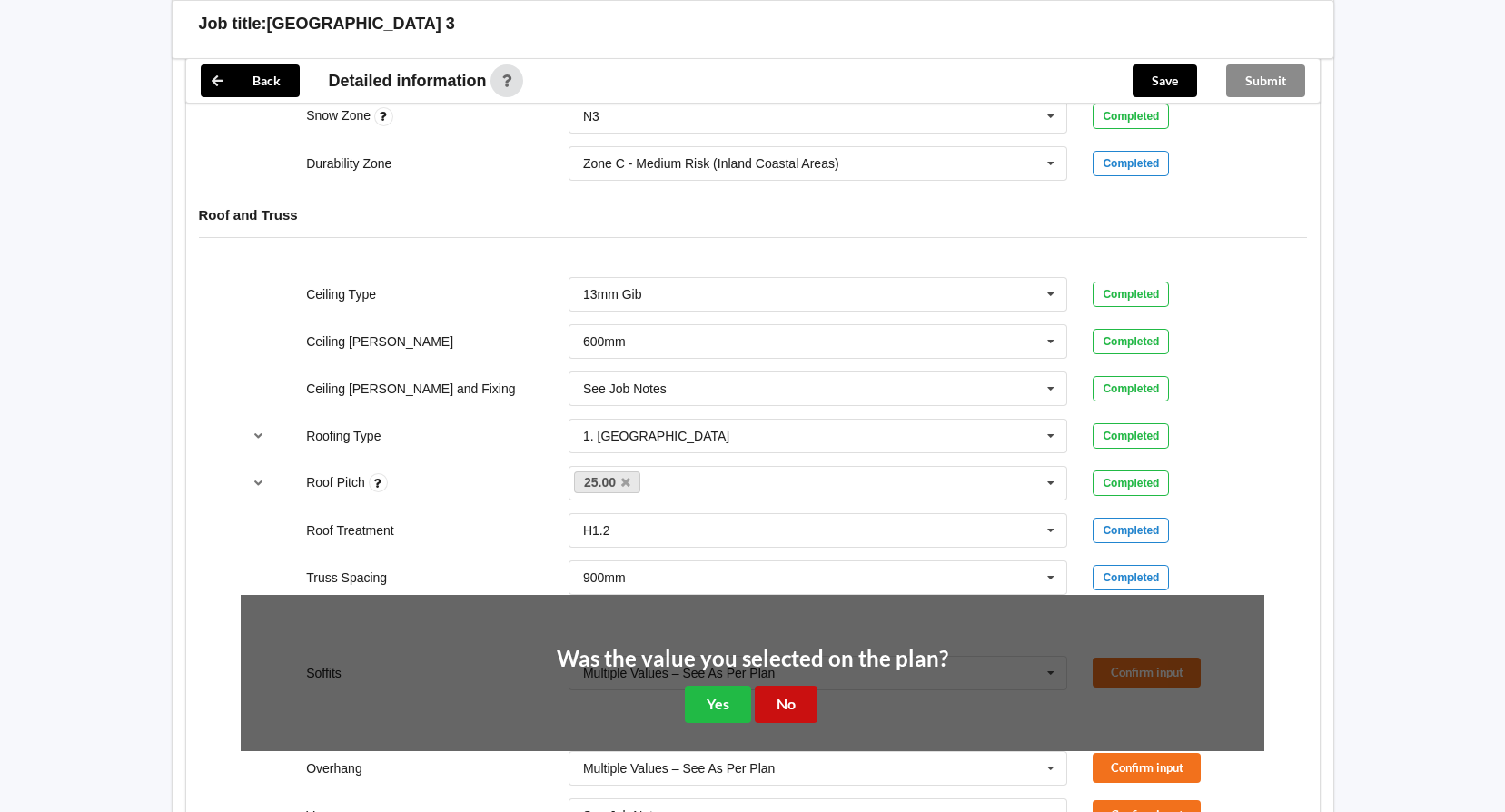
click at [792, 710] on button "No" at bounding box center [786, 704] width 63 height 37
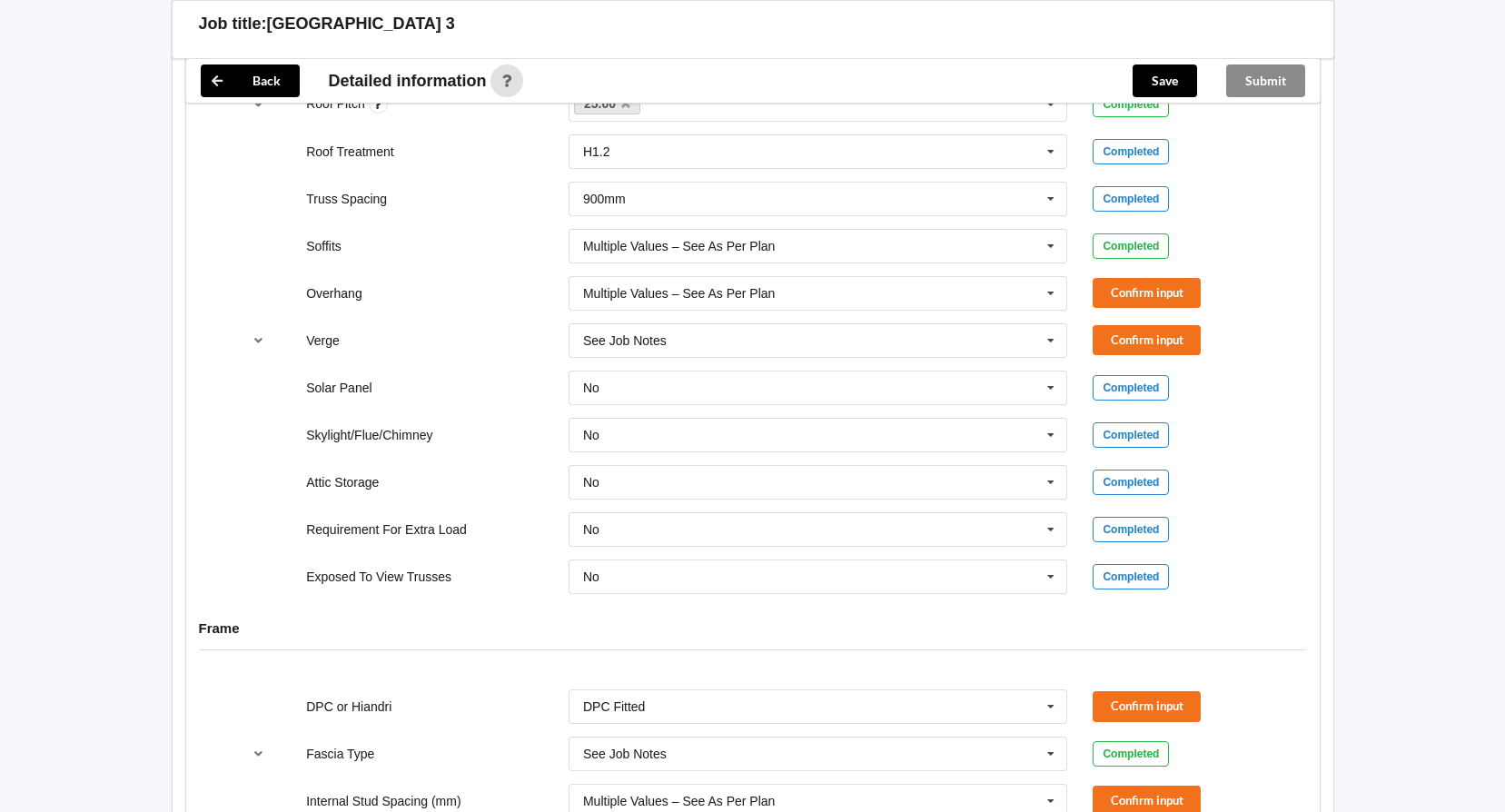
scroll to position [1375, 0]
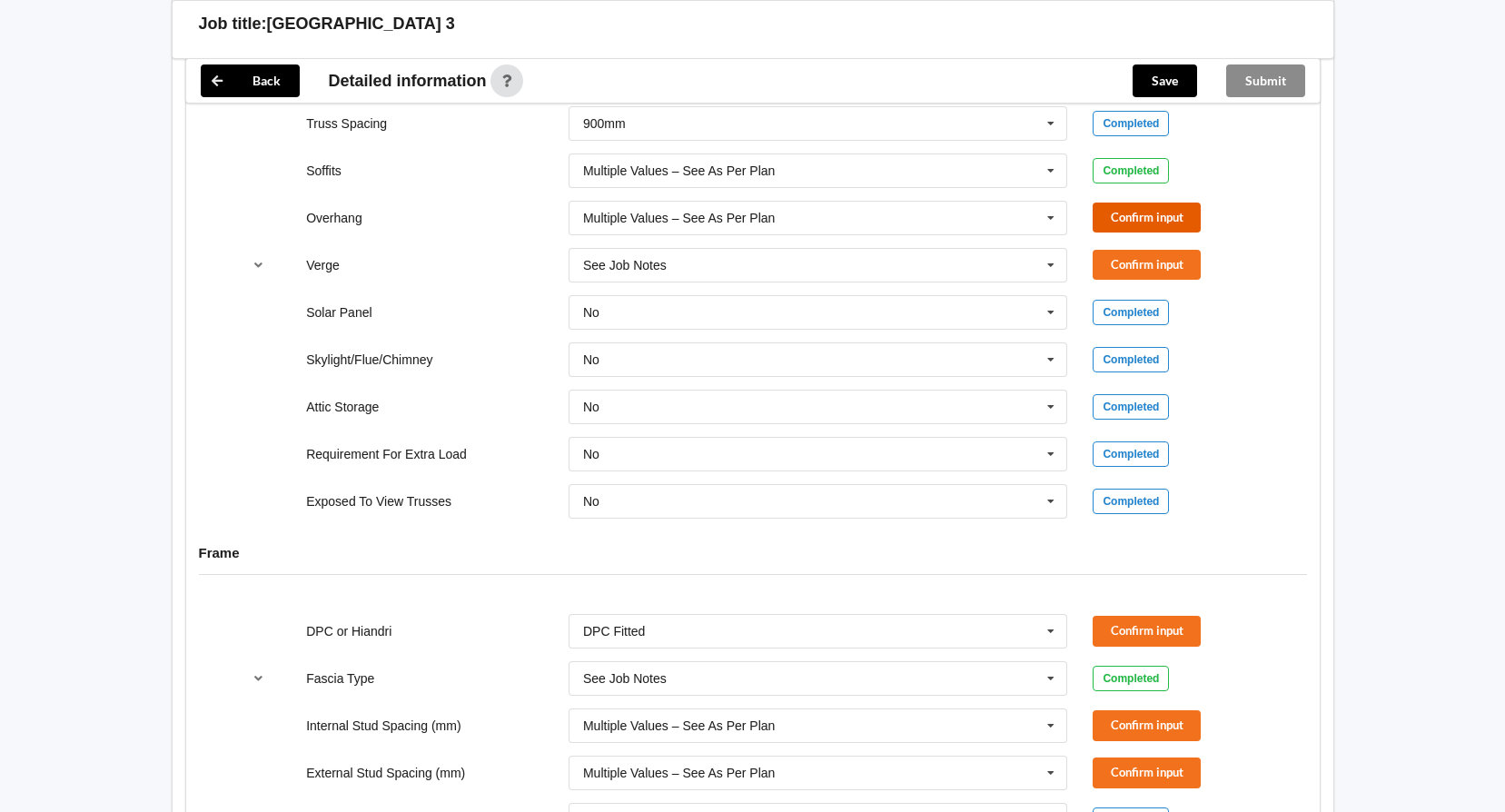
click at [1179, 225] on button "Confirm input" at bounding box center [1146, 217] width 108 height 29
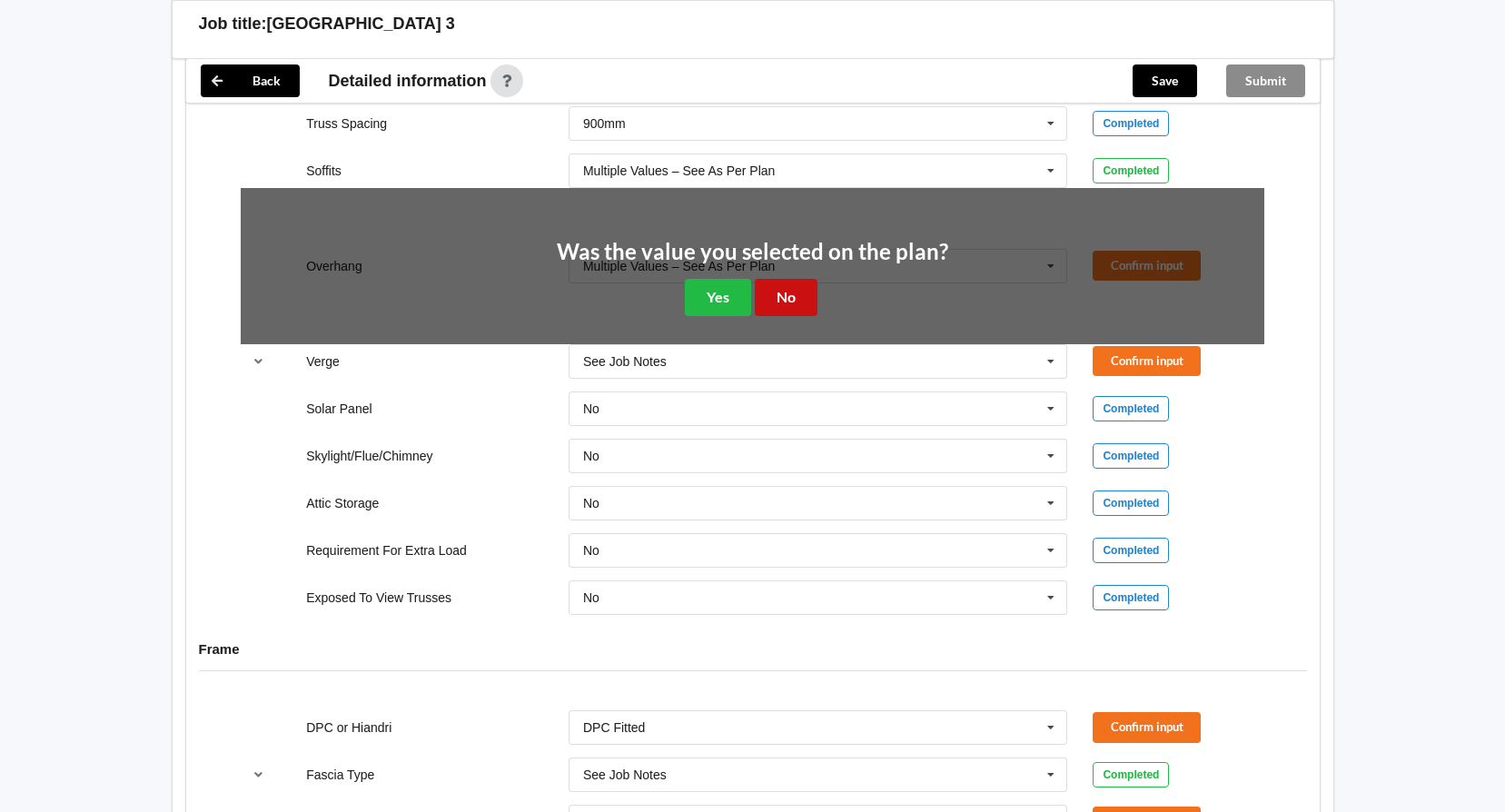
click at [801, 298] on button "No" at bounding box center [786, 298] width 63 height 37
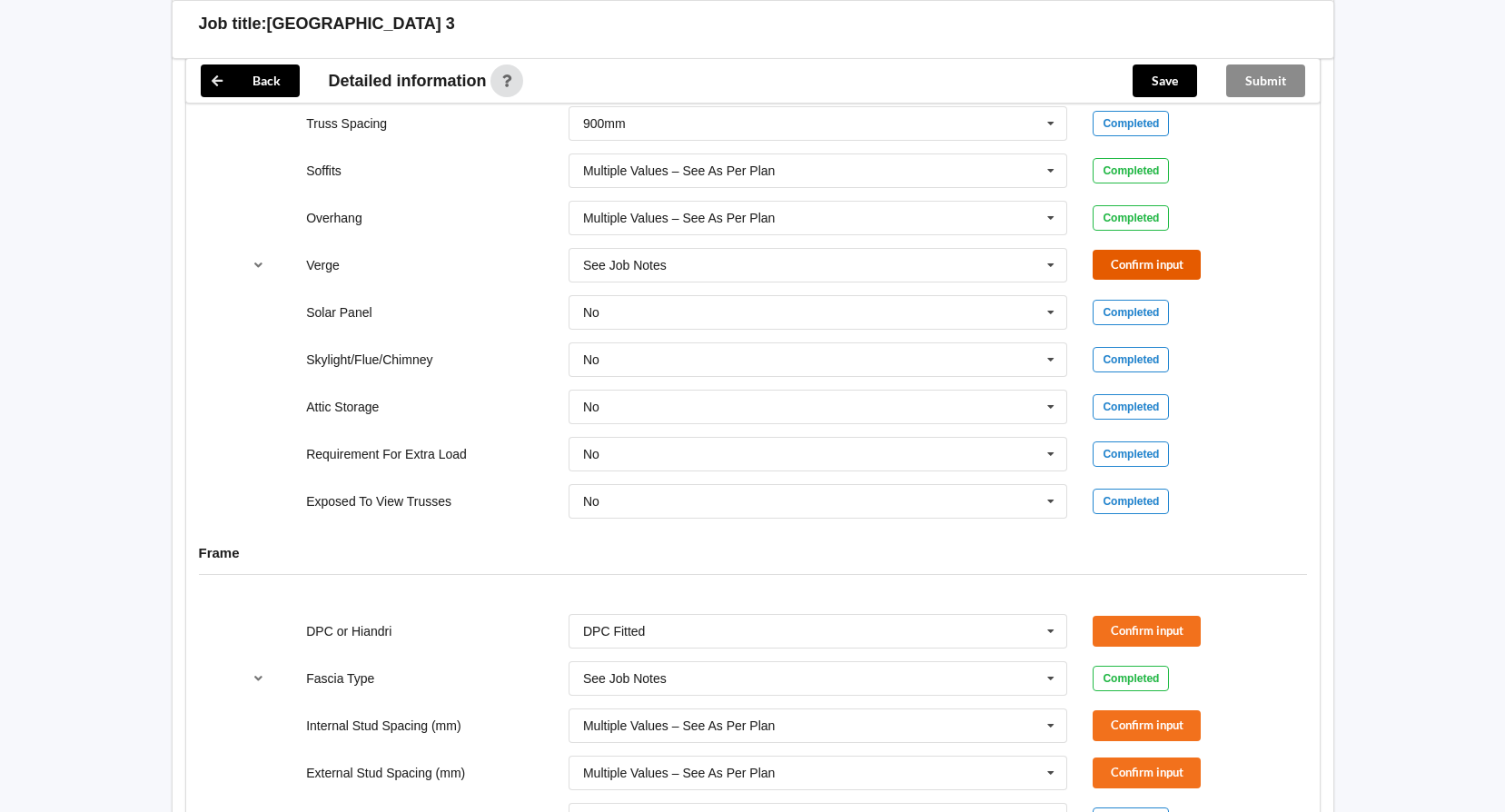
click at [1113, 250] on button "Confirm input" at bounding box center [1146, 264] width 108 height 29
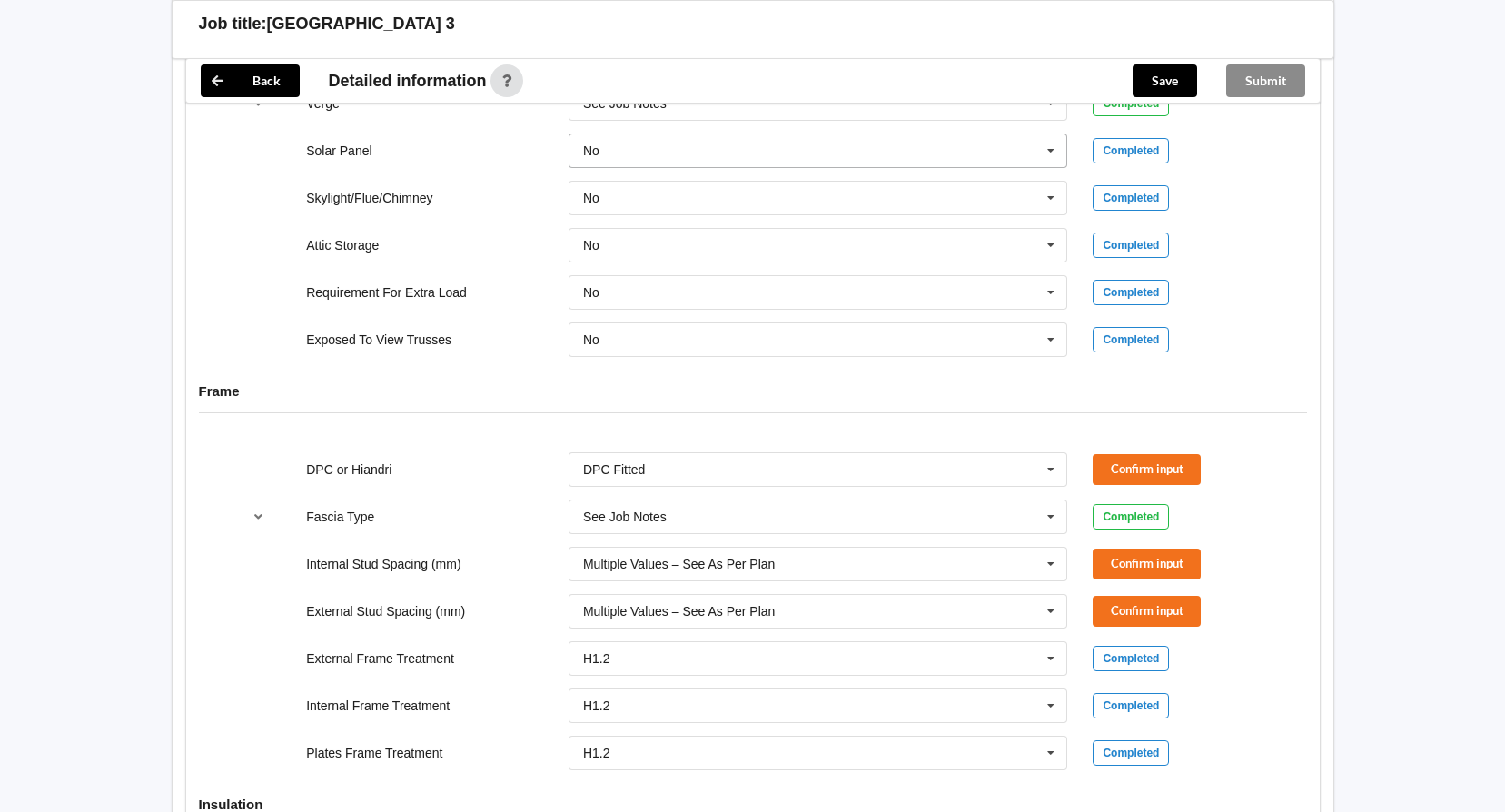
scroll to position [1829, 0]
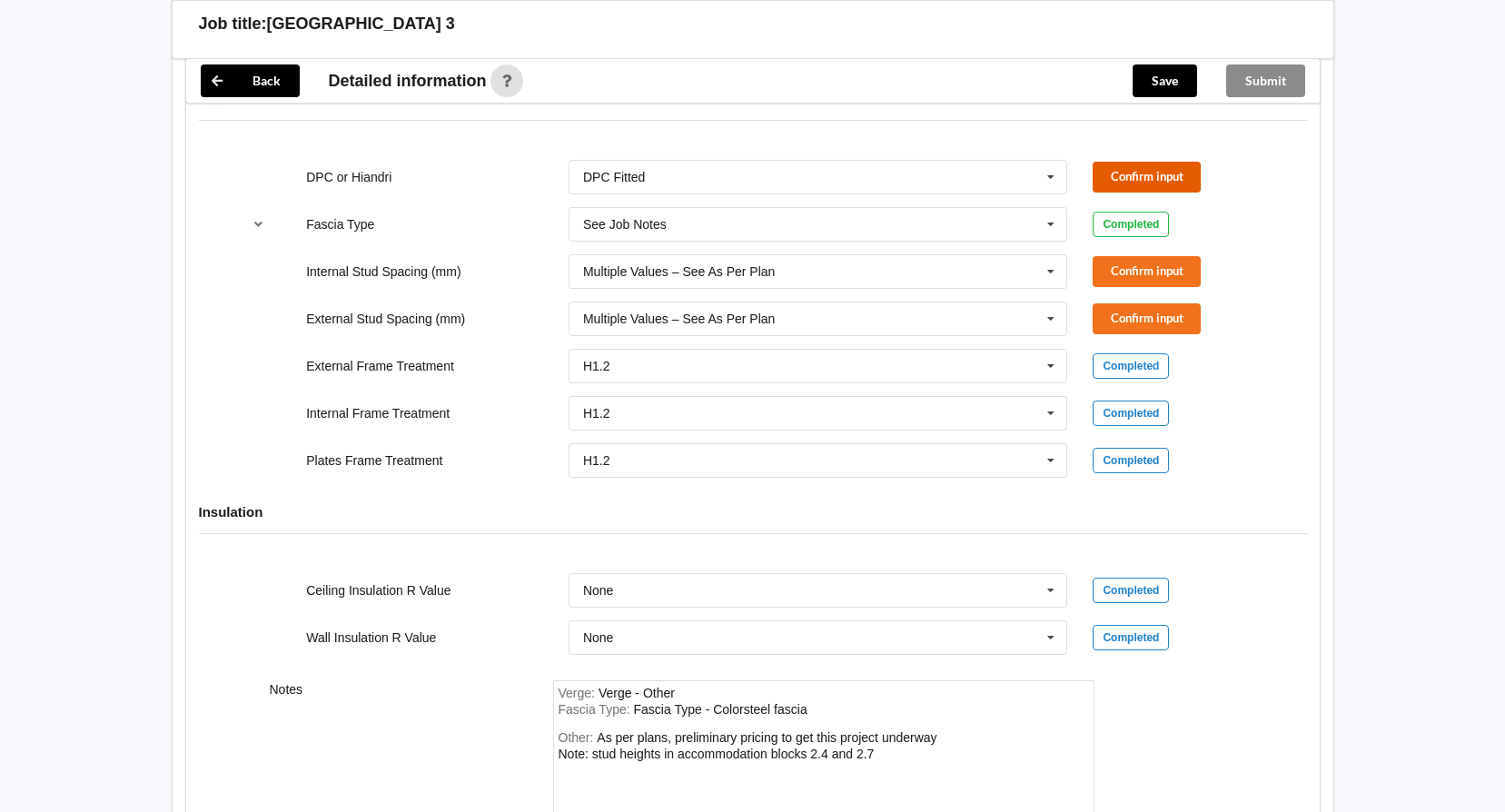
click at [1173, 177] on button "Confirm input" at bounding box center [1146, 176] width 108 height 29
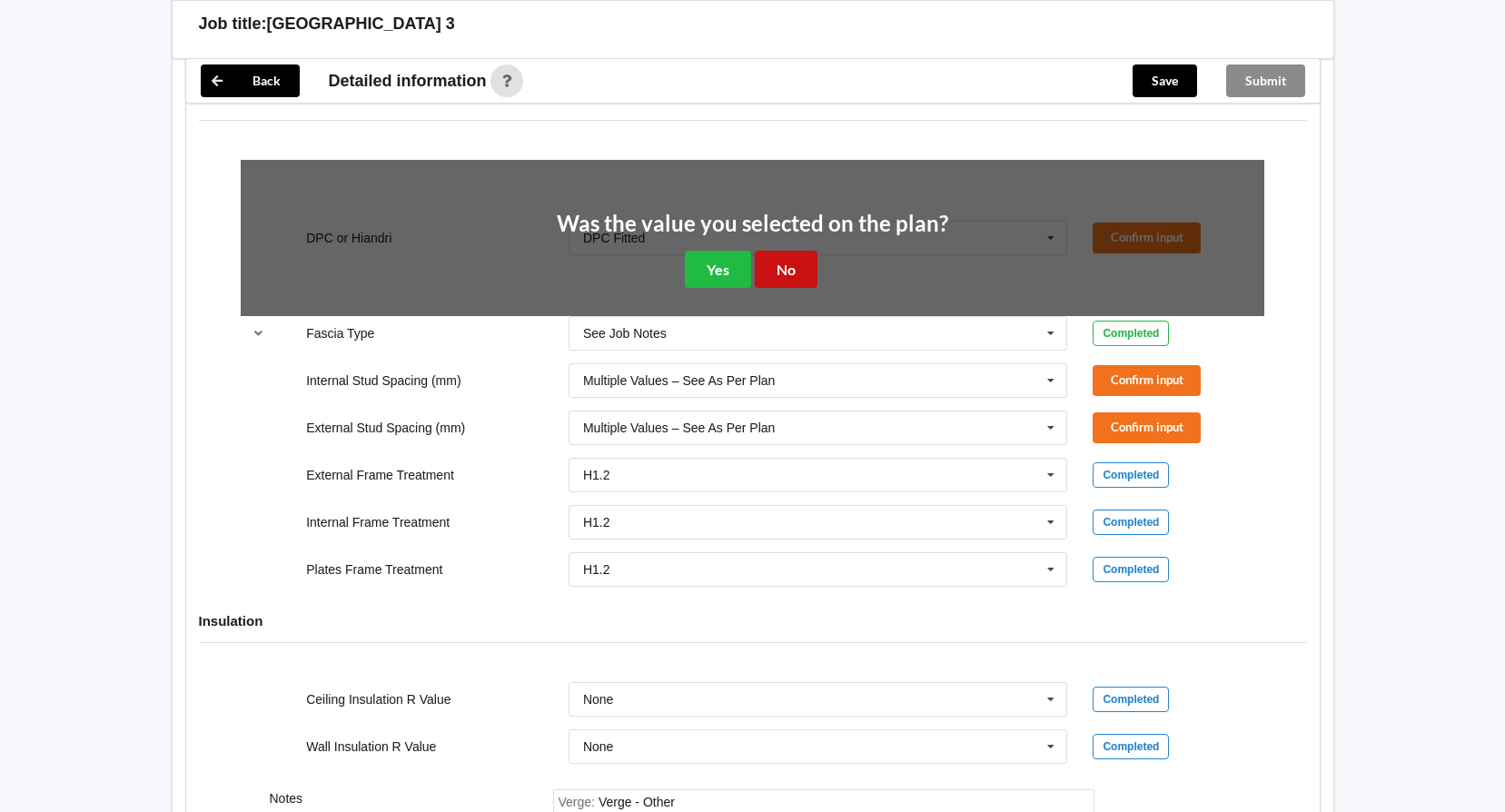
click at [800, 268] on button "No" at bounding box center [786, 269] width 63 height 37
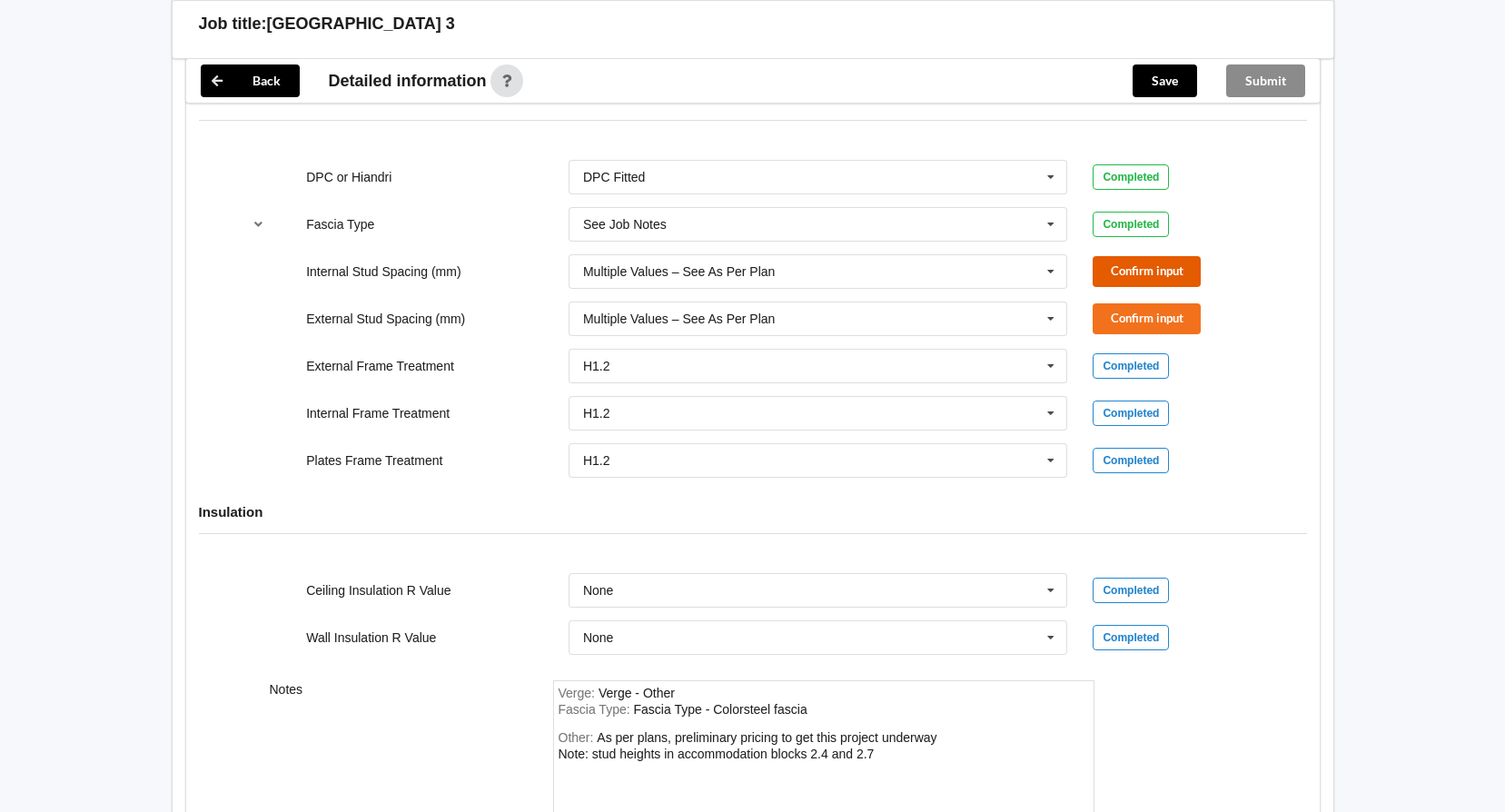
click at [1186, 274] on button "Confirm input" at bounding box center [1146, 270] width 108 height 29
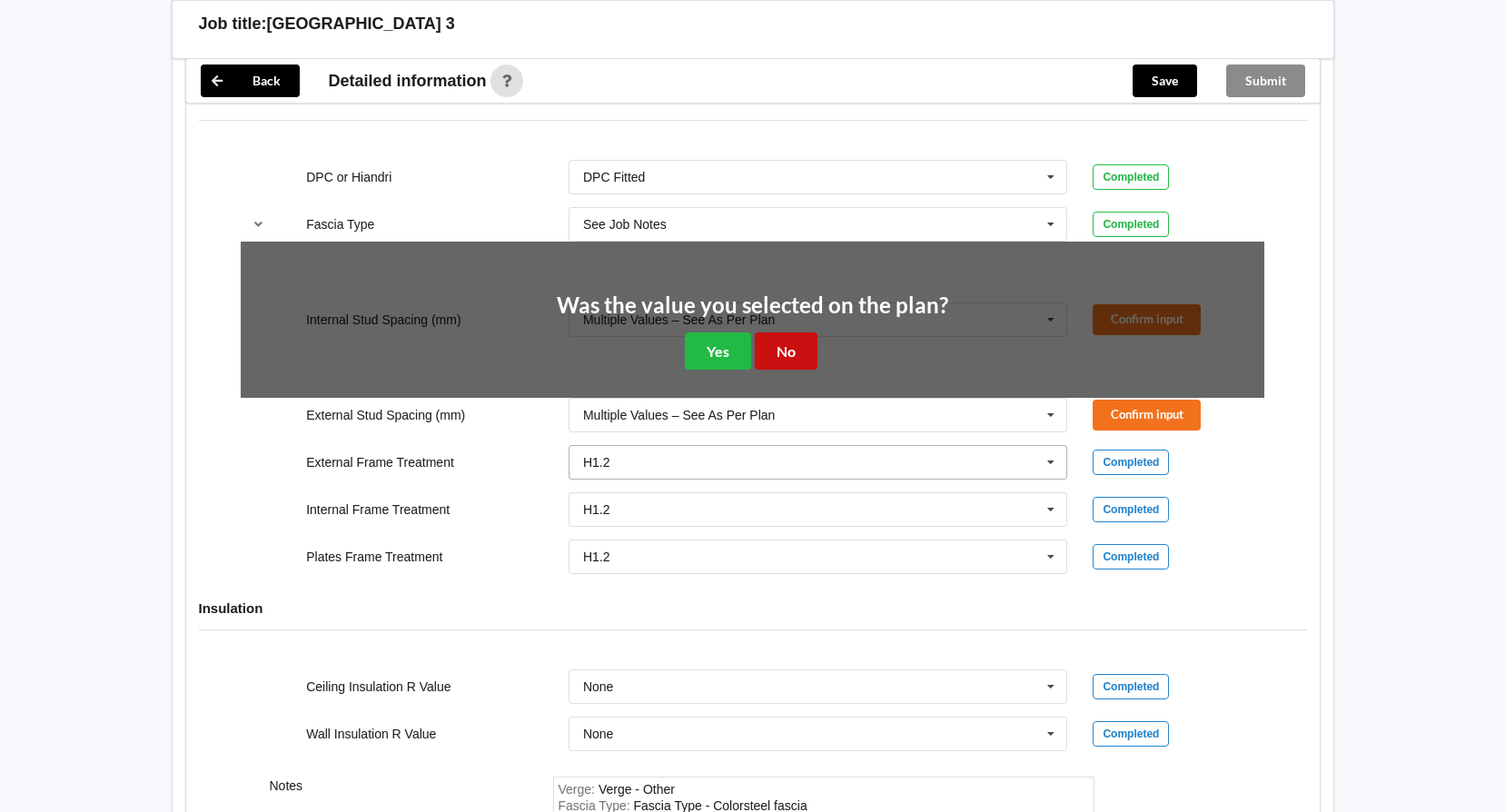
click at [804, 352] on button "No" at bounding box center [786, 351] width 63 height 37
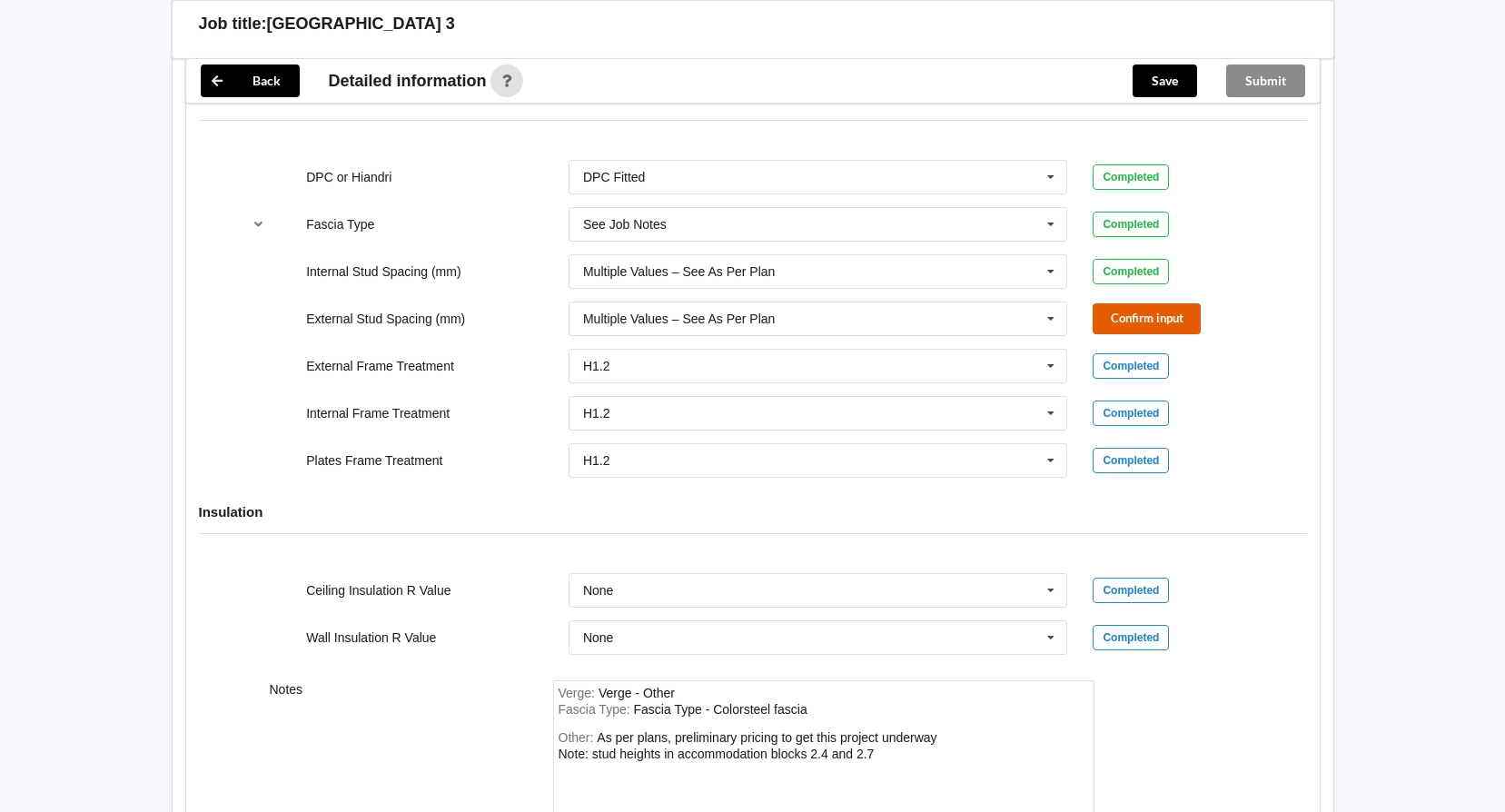
click at [1125, 316] on button "Confirm input" at bounding box center [1146, 319] width 108 height 29
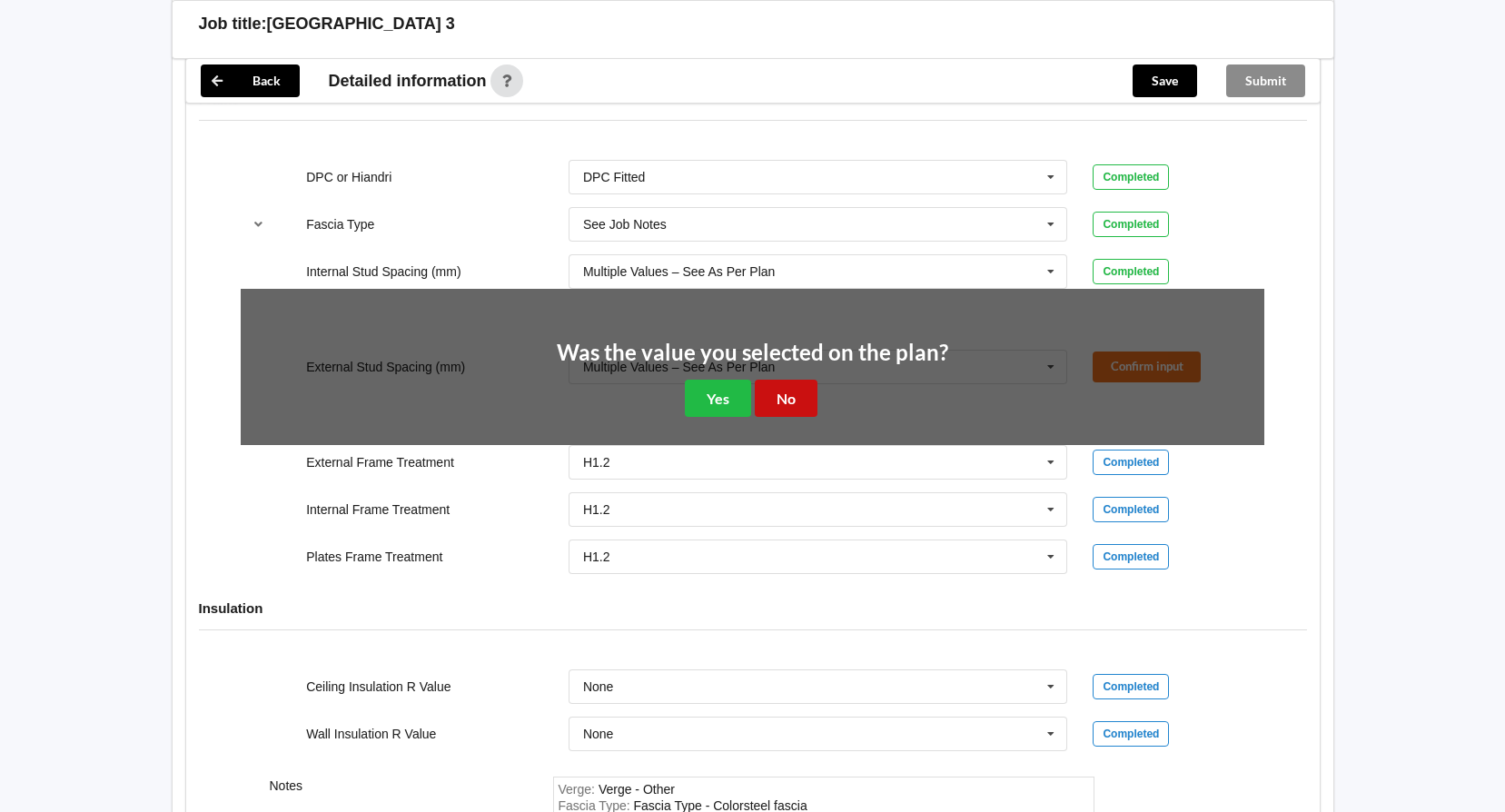
click at [804, 400] on button "No" at bounding box center [786, 398] width 63 height 37
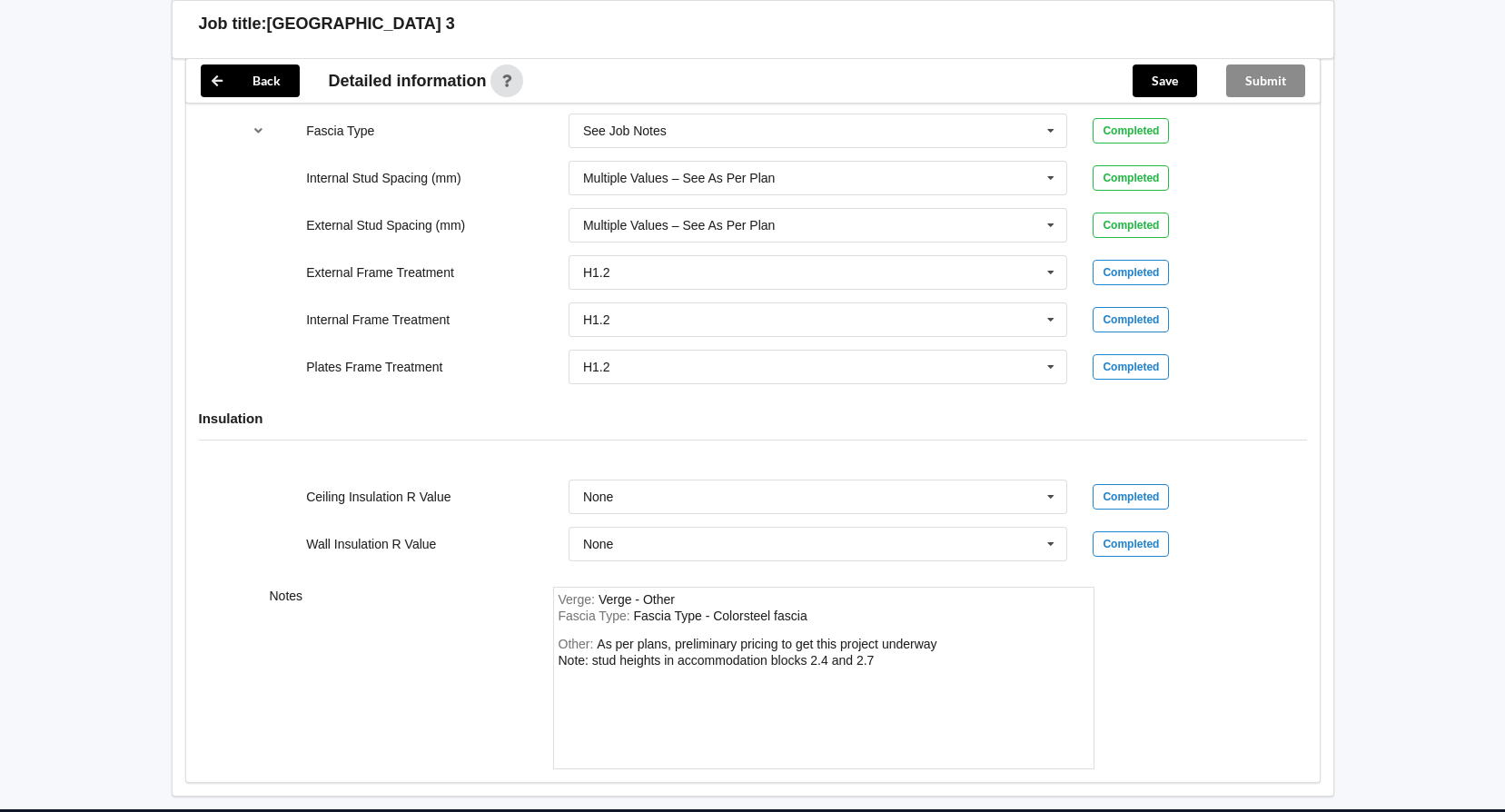
scroll to position [2011, 0]
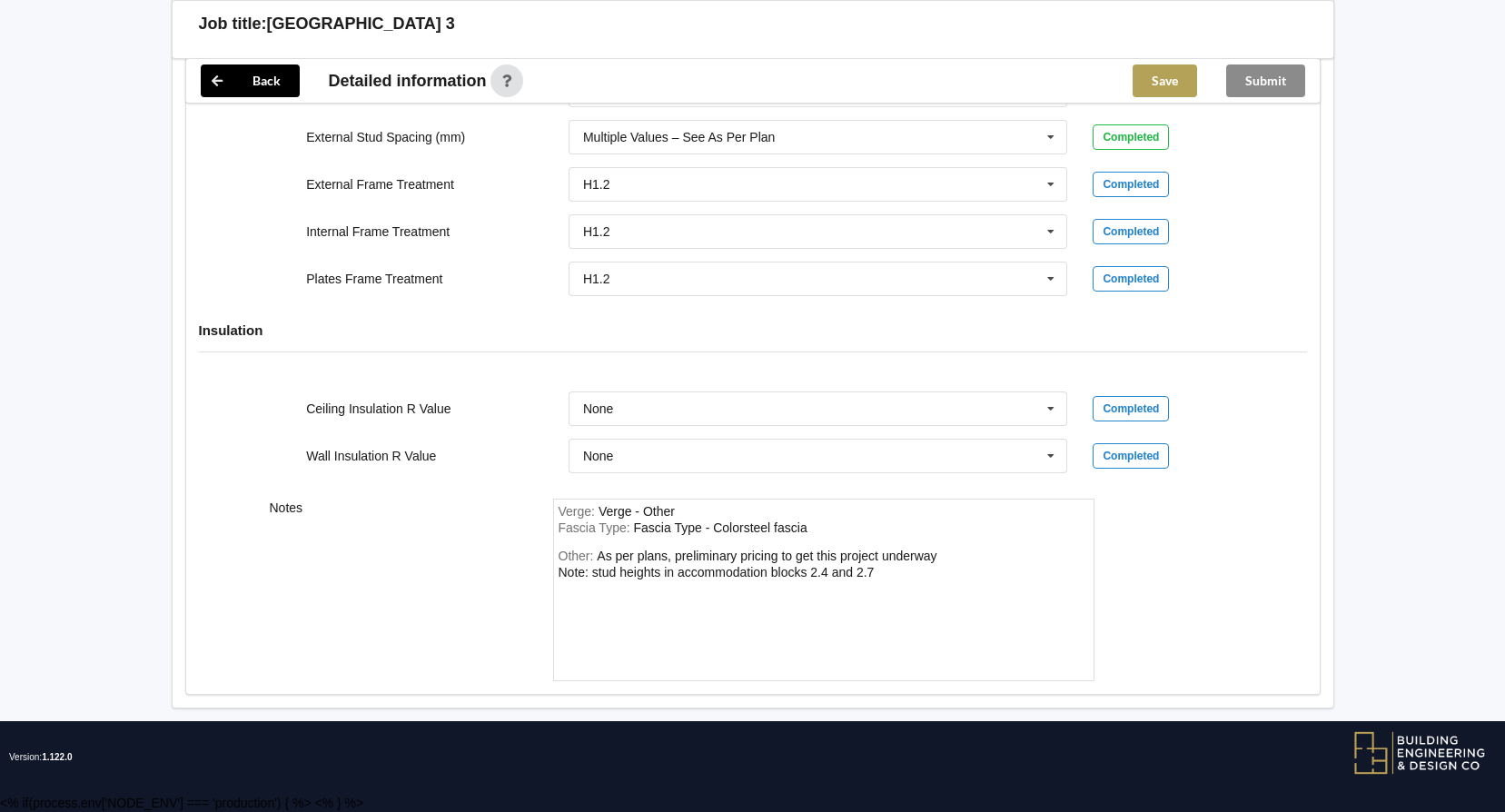
click at [1156, 73] on button "Save" at bounding box center [1165, 81] width 65 height 32
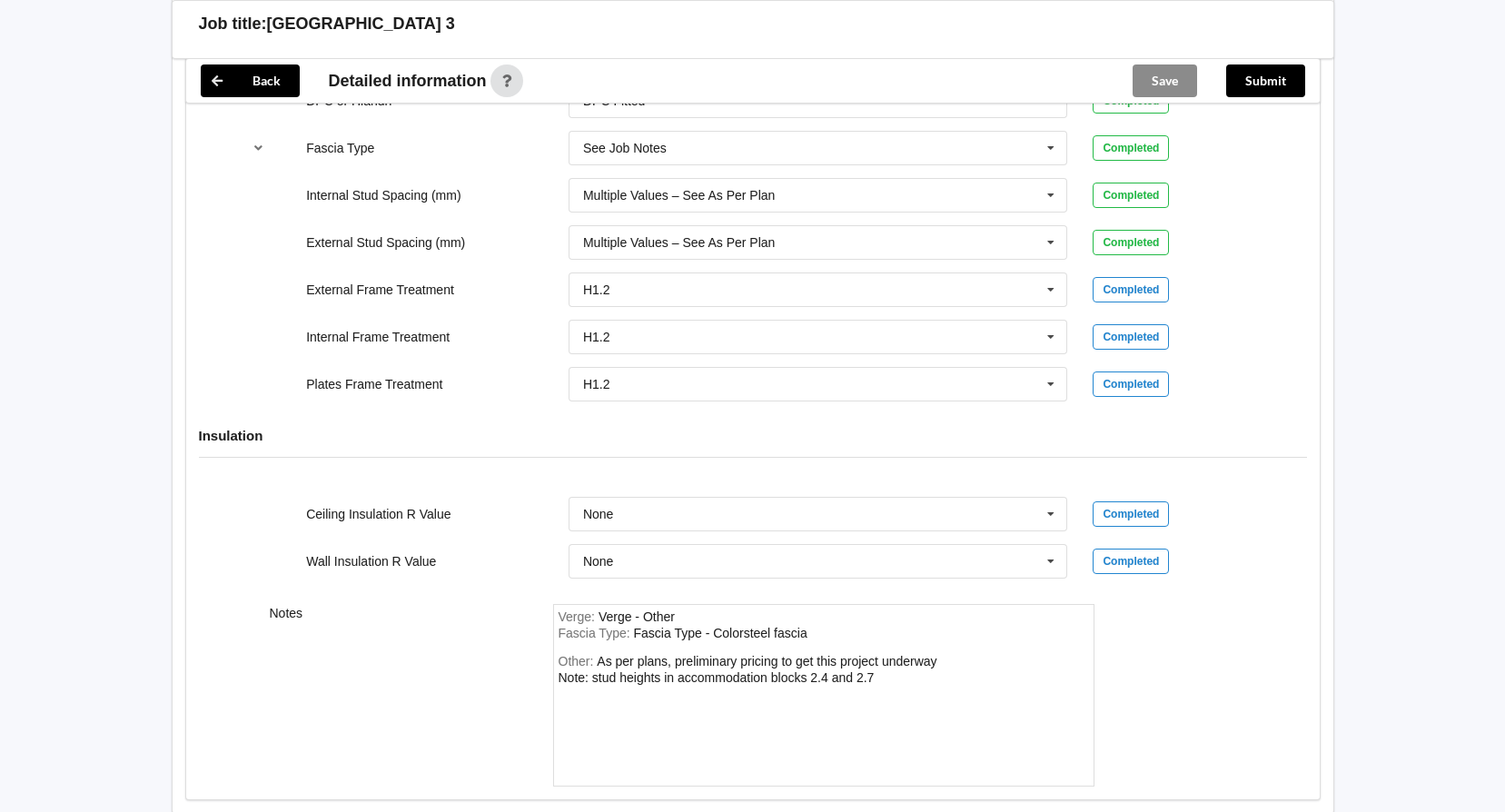
scroll to position [1655, 0]
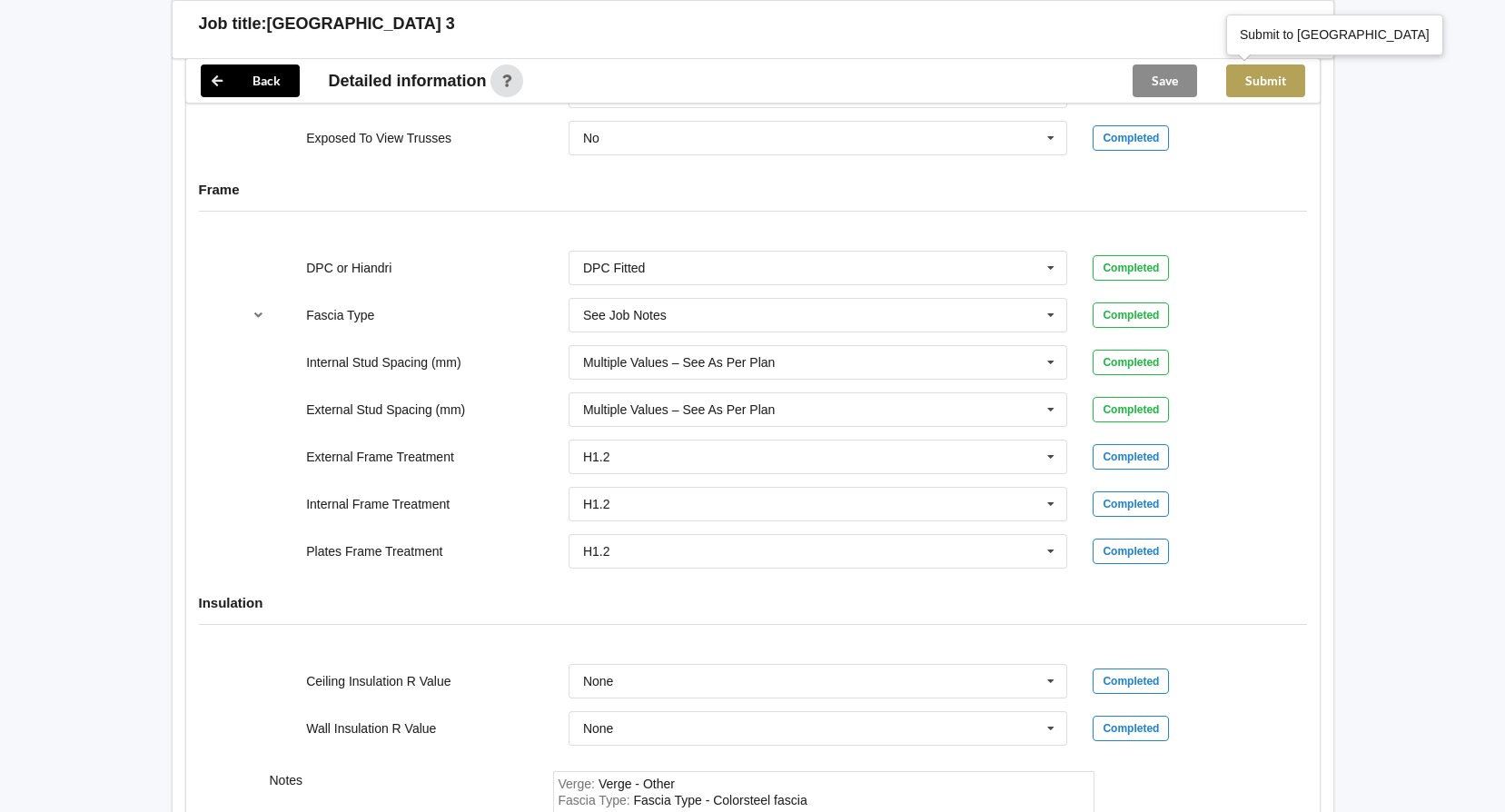
click at [1285, 78] on button "Submit" at bounding box center [1265, 81] width 79 height 32
